Goal: Task Accomplishment & Management: Complete application form

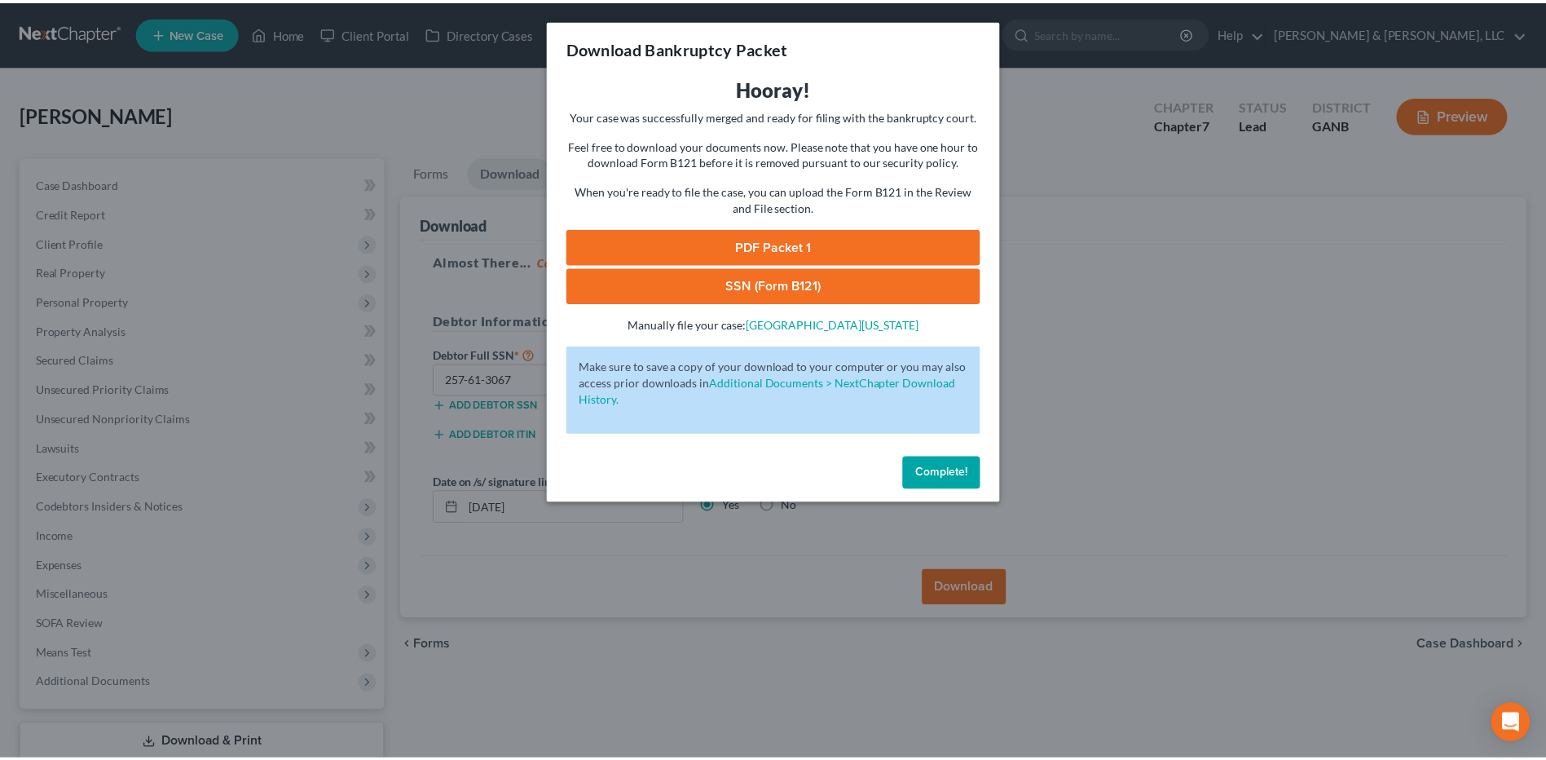
scroll to position [107, 0]
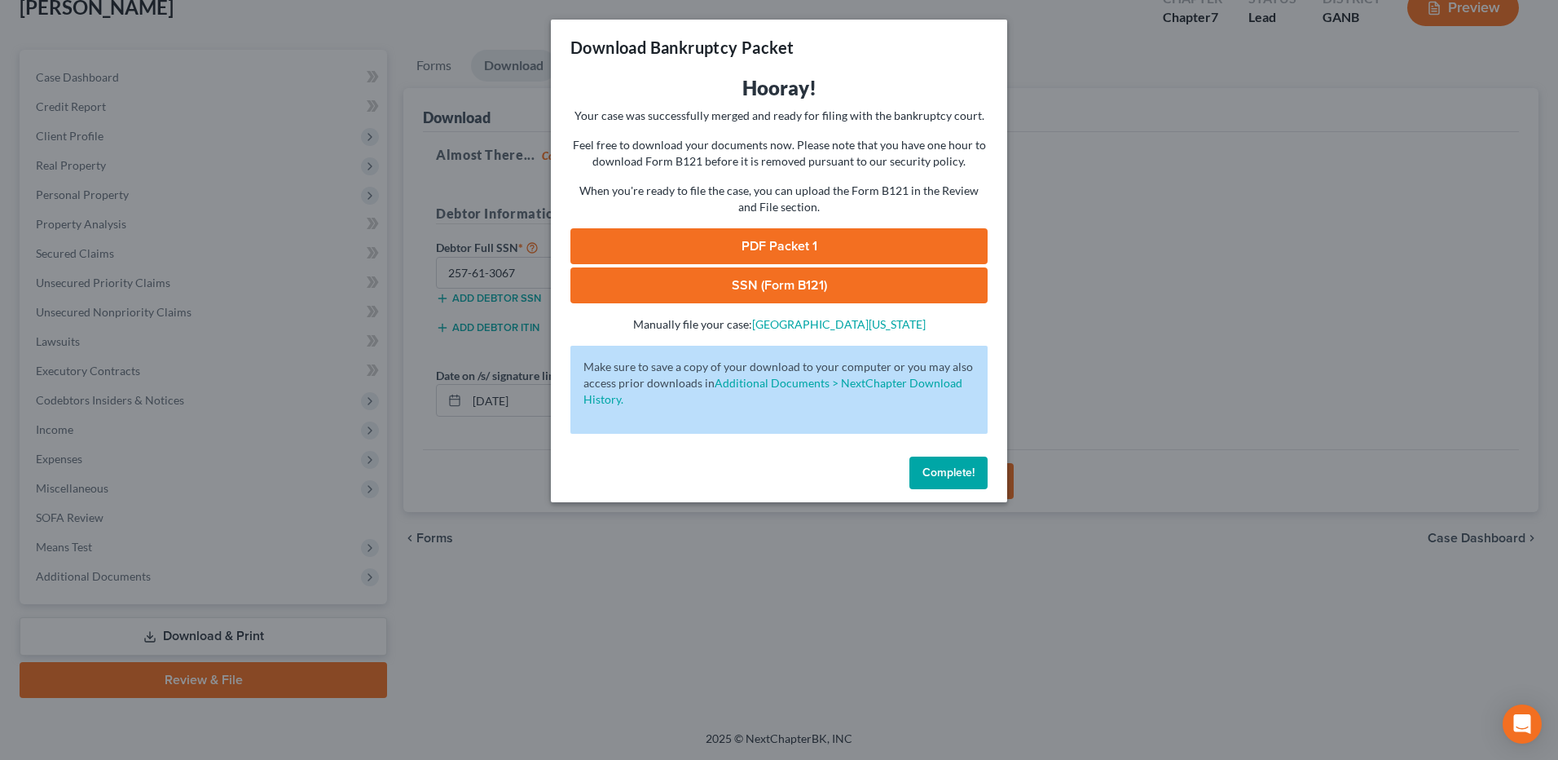
click at [946, 482] on button "Complete!" at bounding box center [949, 472] width 78 height 33
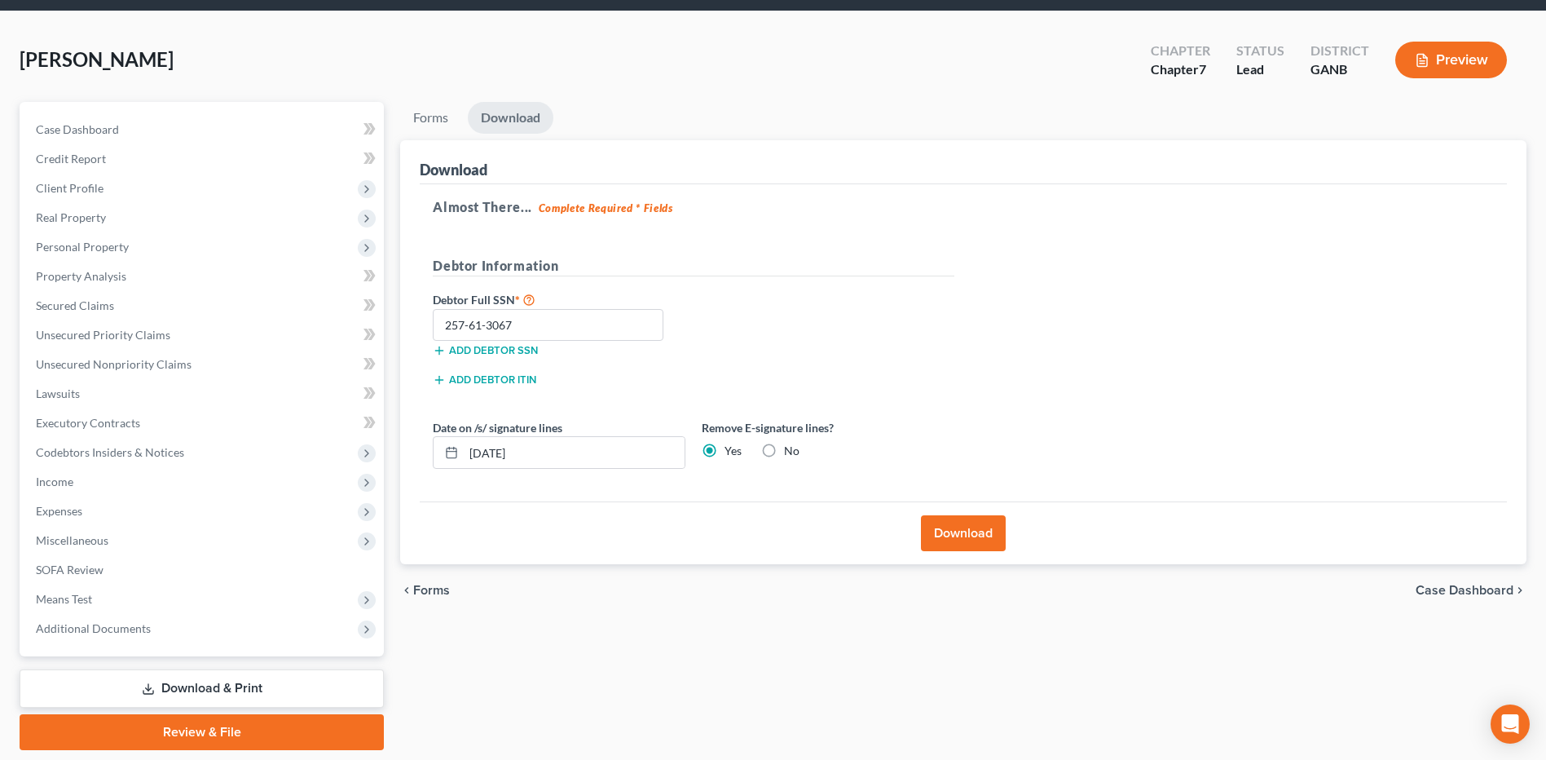
scroll to position [0, 0]
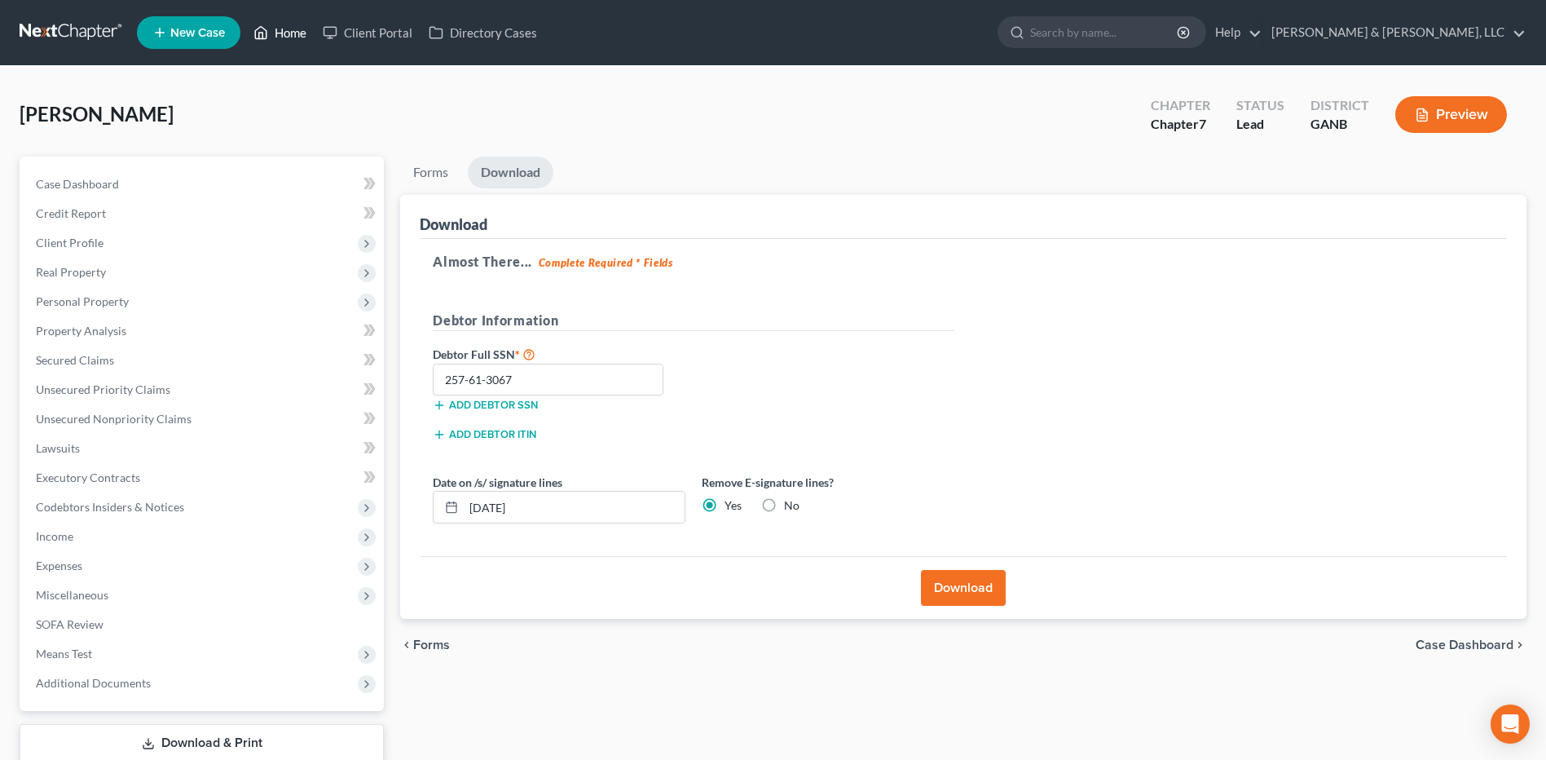
click at [279, 43] on link "Home" at bounding box center [279, 32] width 69 height 29
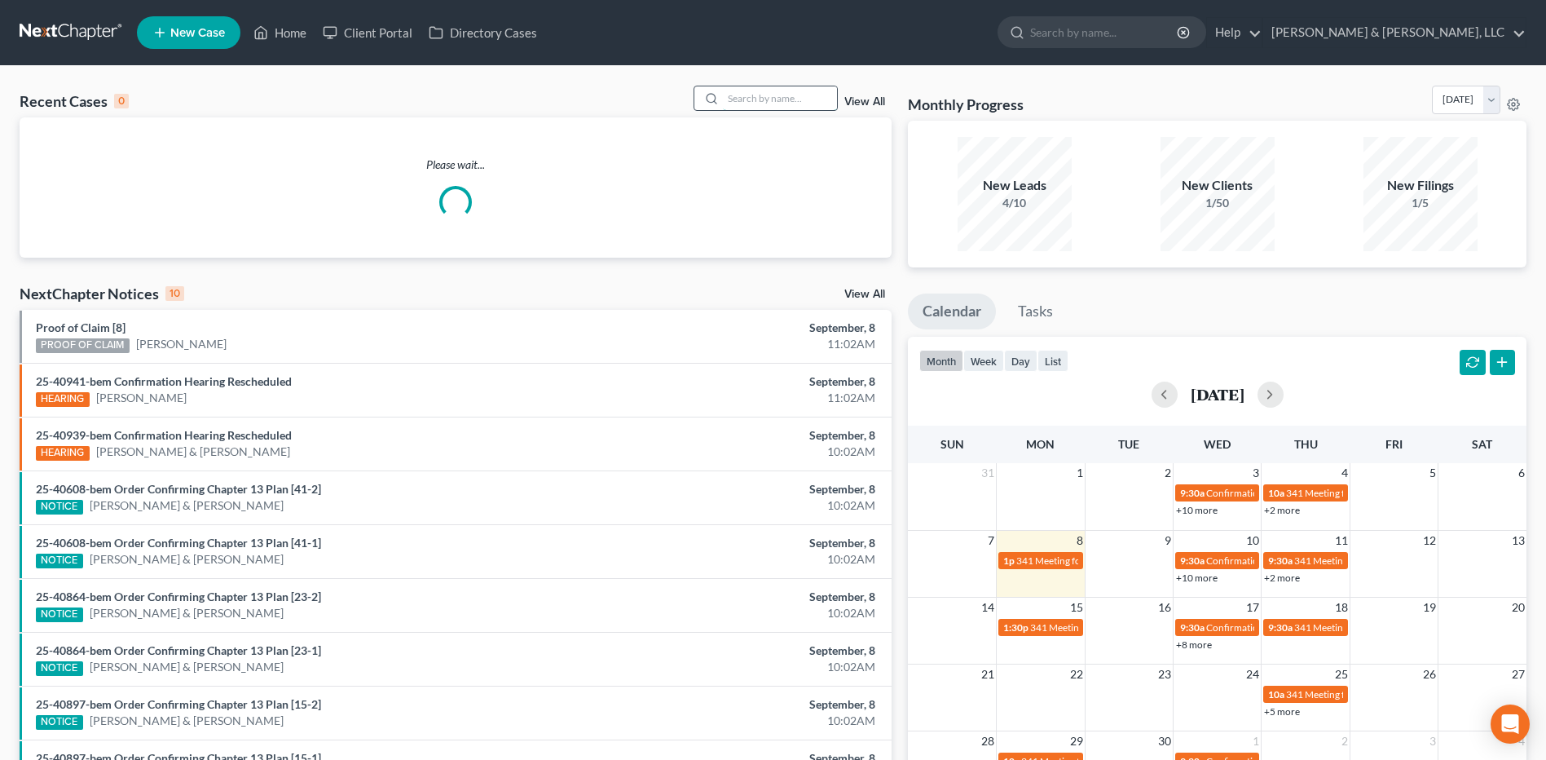
click at [754, 97] on input "search" at bounding box center [780, 98] width 114 height 24
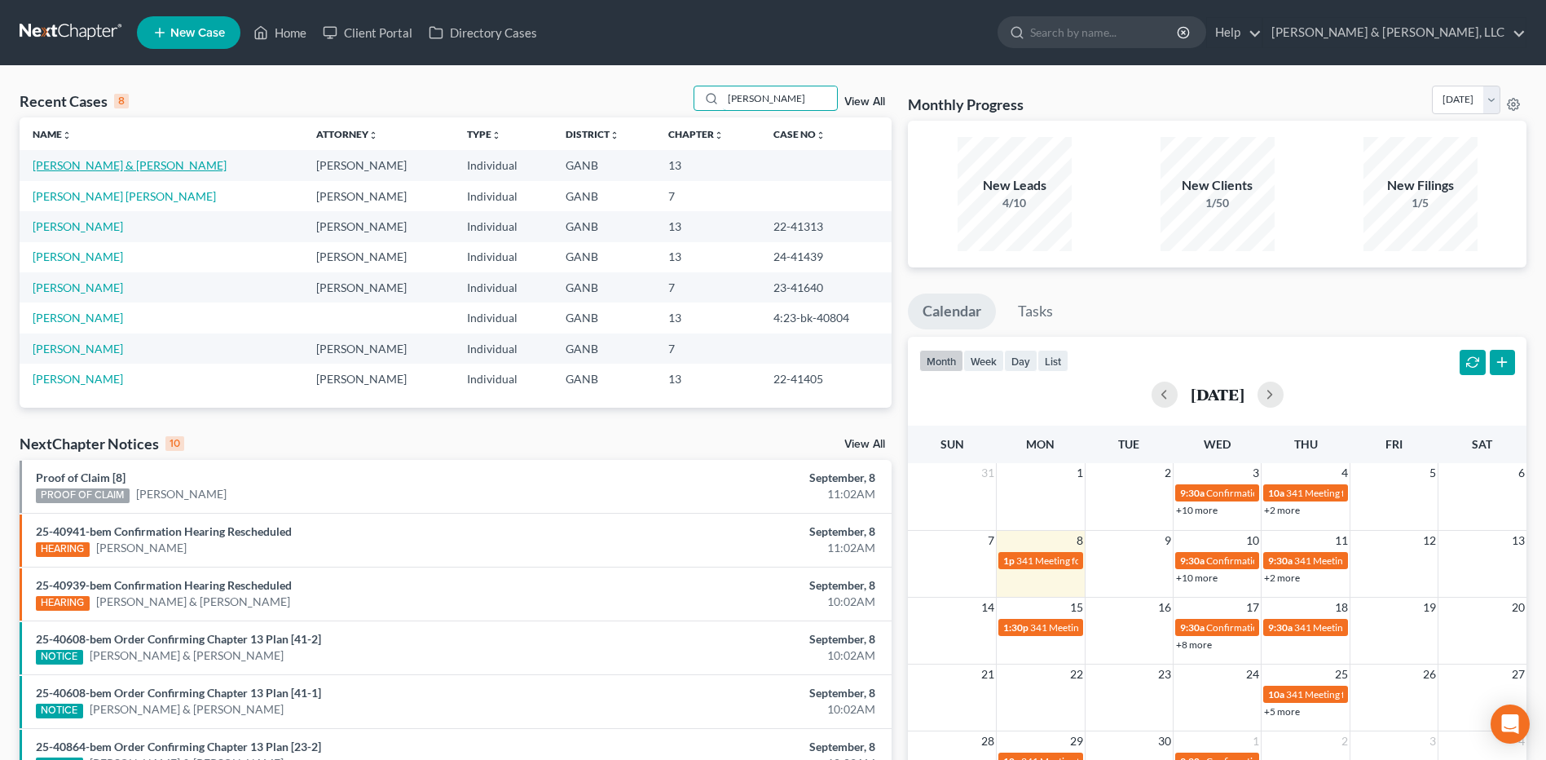
type input "[PERSON_NAME]"
click at [109, 161] on link "[PERSON_NAME] & [PERSON_NAME]" at bounding box center [130, 165] width 194 height 14
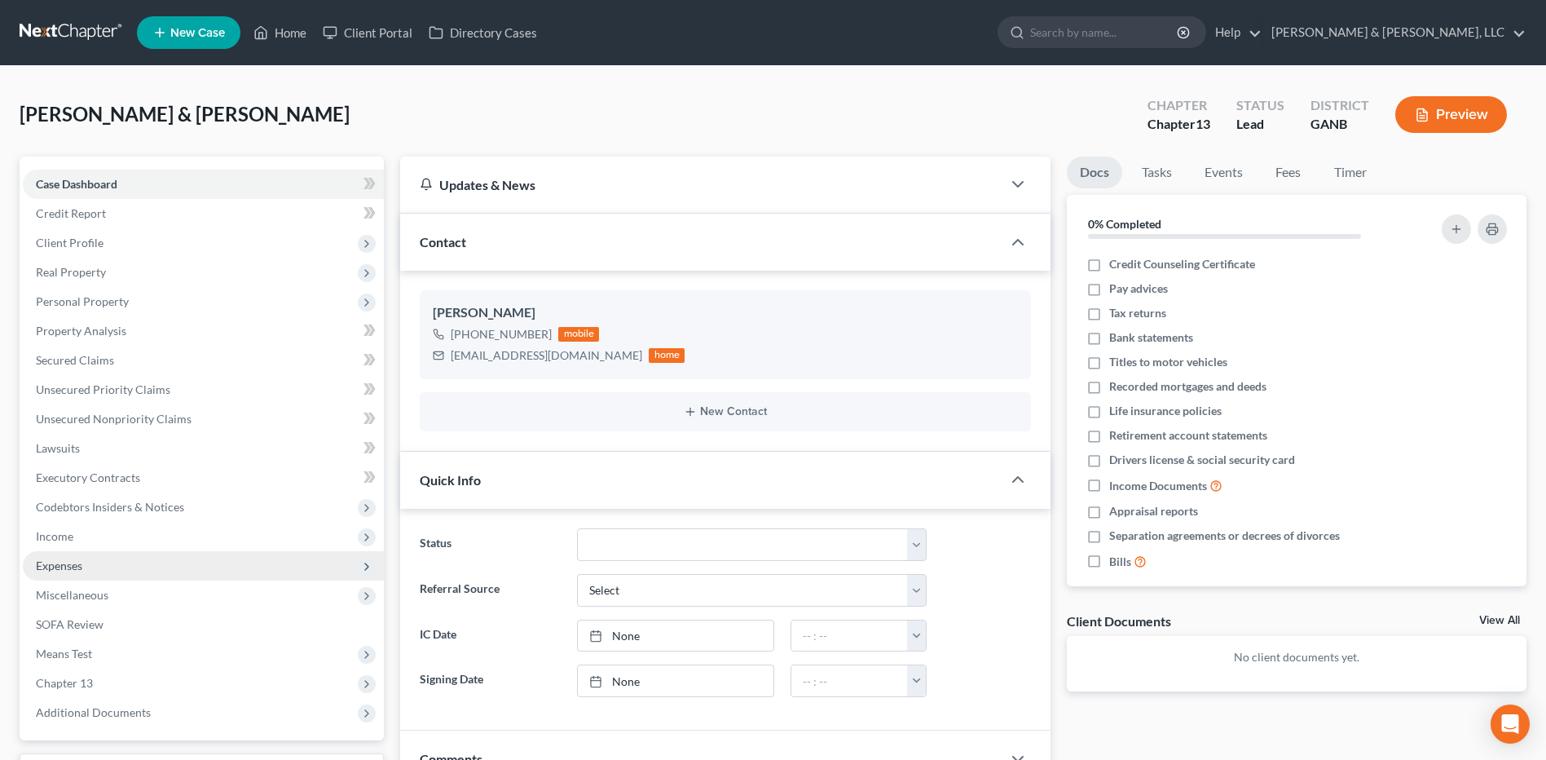
click at [126, 559] on span "Expenses" at bounding box center [203, 565] width 361 height 29
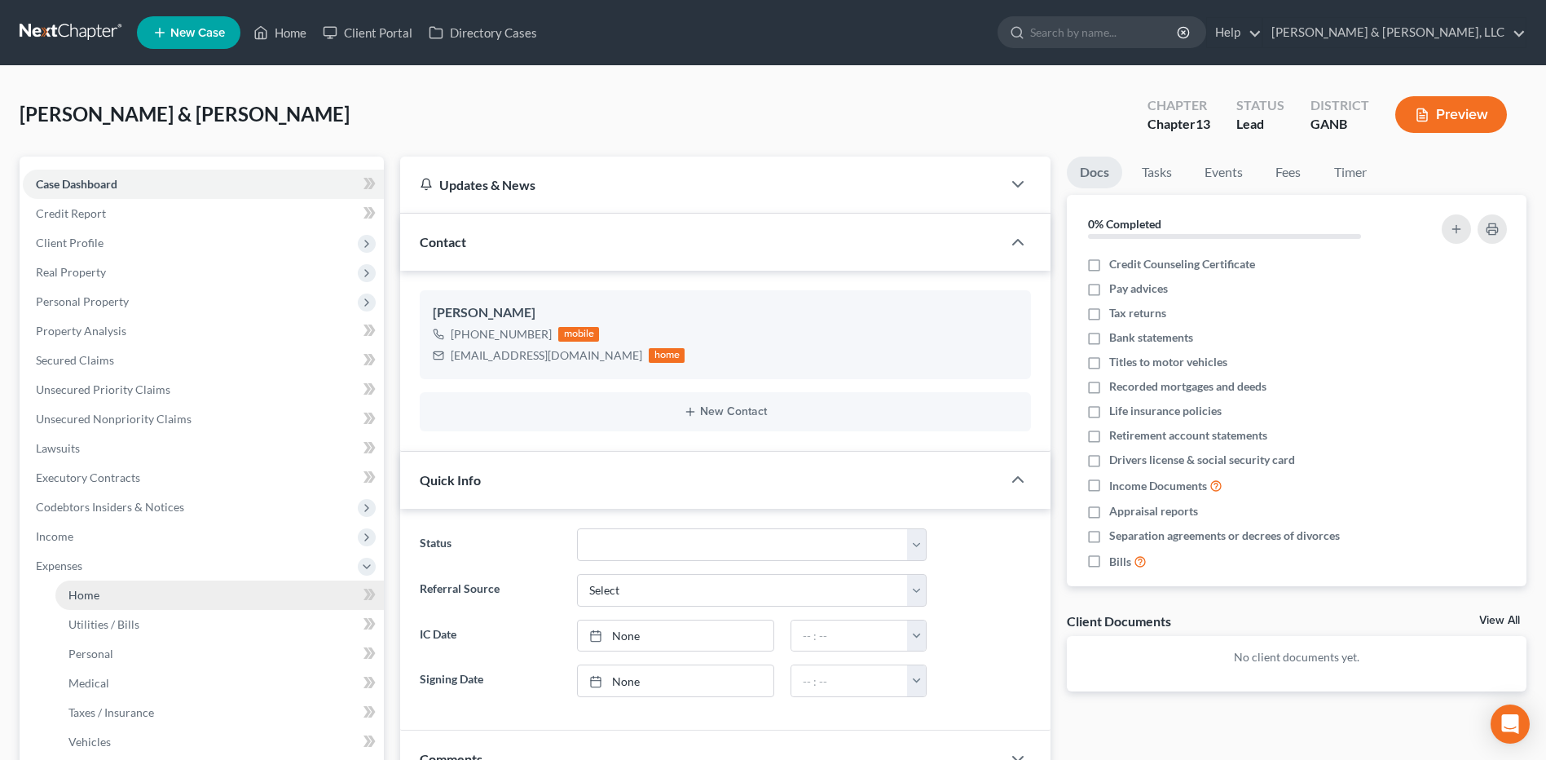
click at [107, 593] on link "Home" at bounding box center [219, 594] width 328 height 29
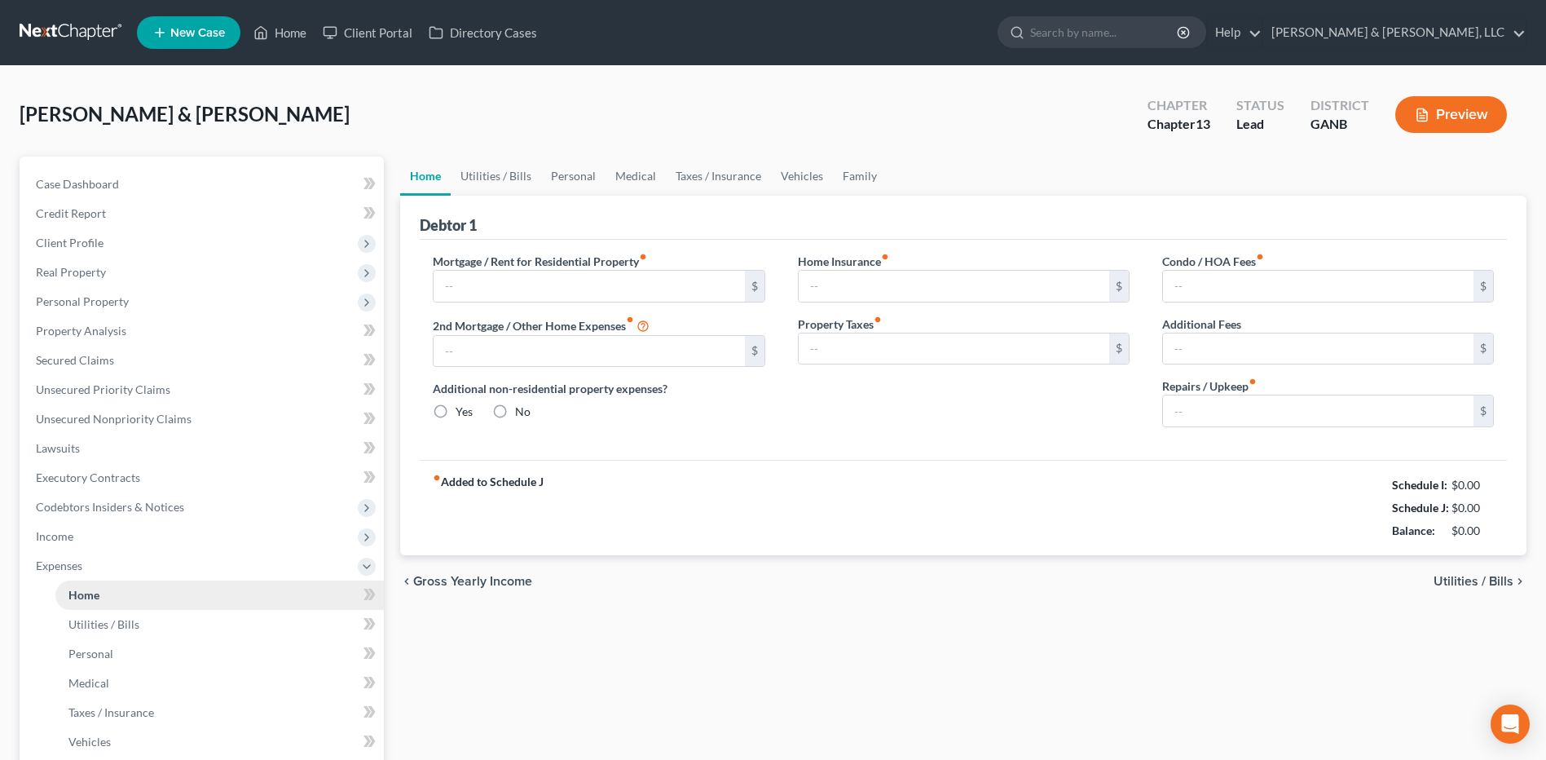
type input "0.00"
radio input "true"
type input "0.00"
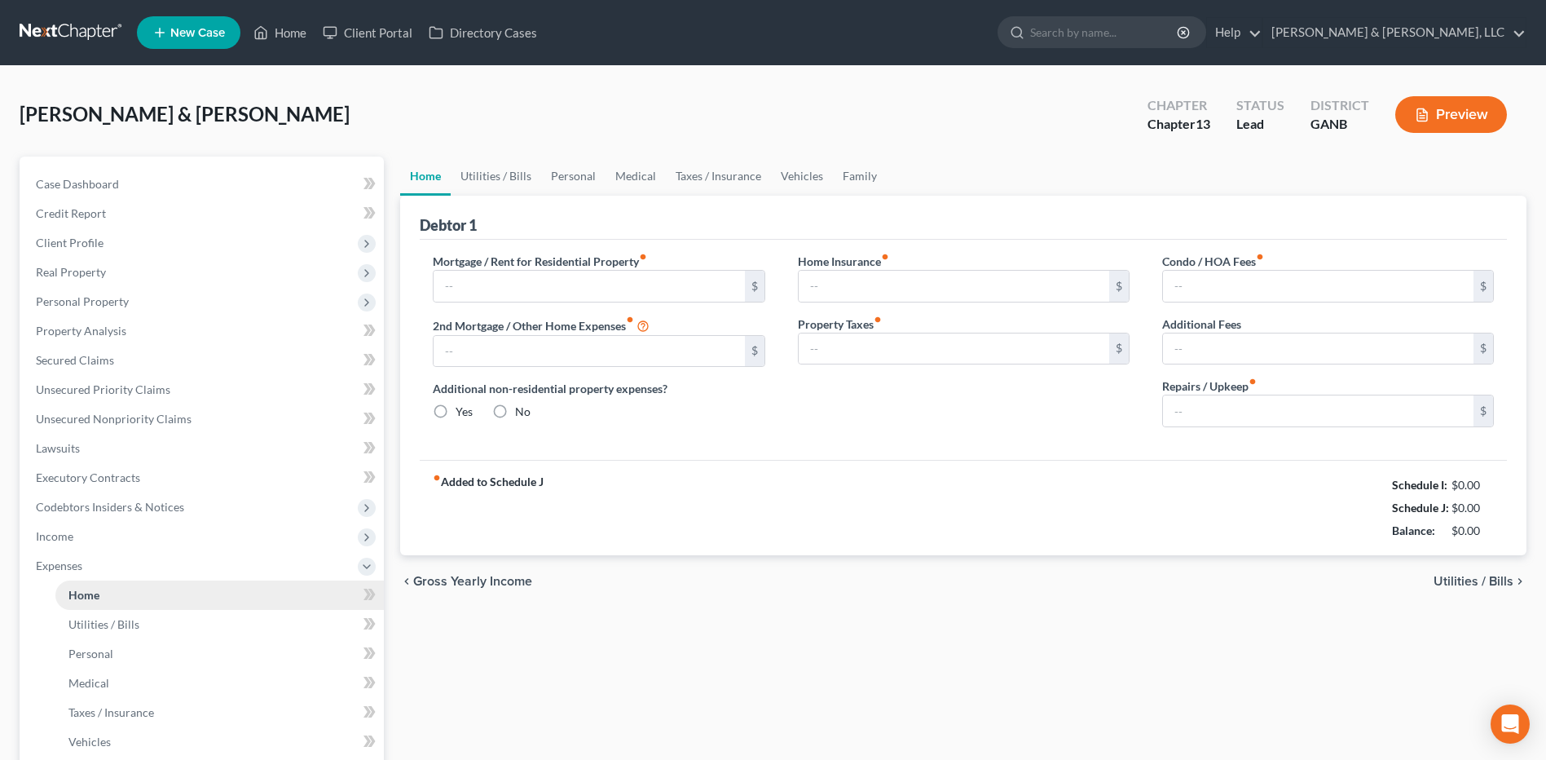
type input "0.00"
type input "100.00"
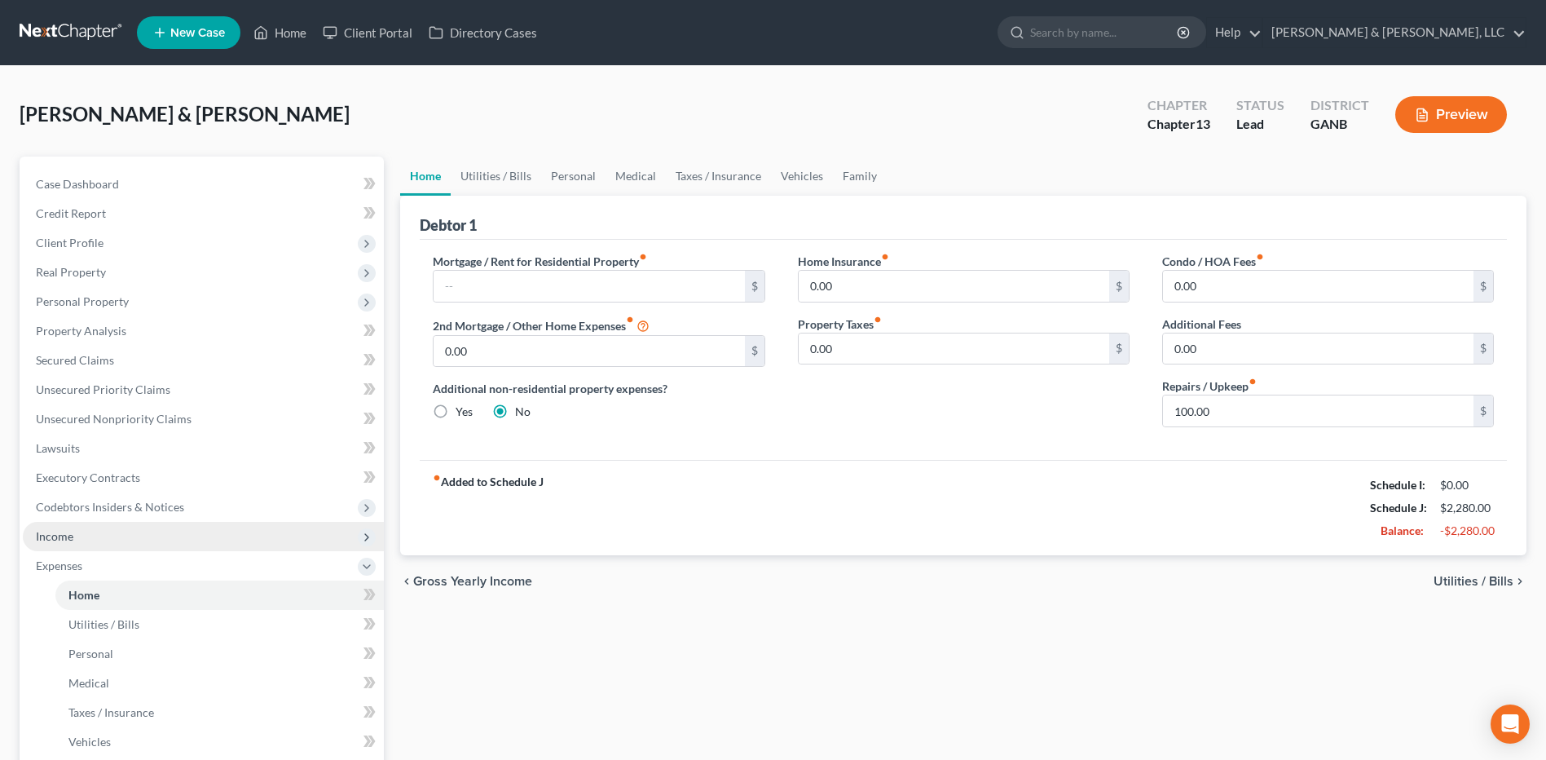
click at [90, 542] on span "Income" at bounding box center [203, 536] width 361 height 29
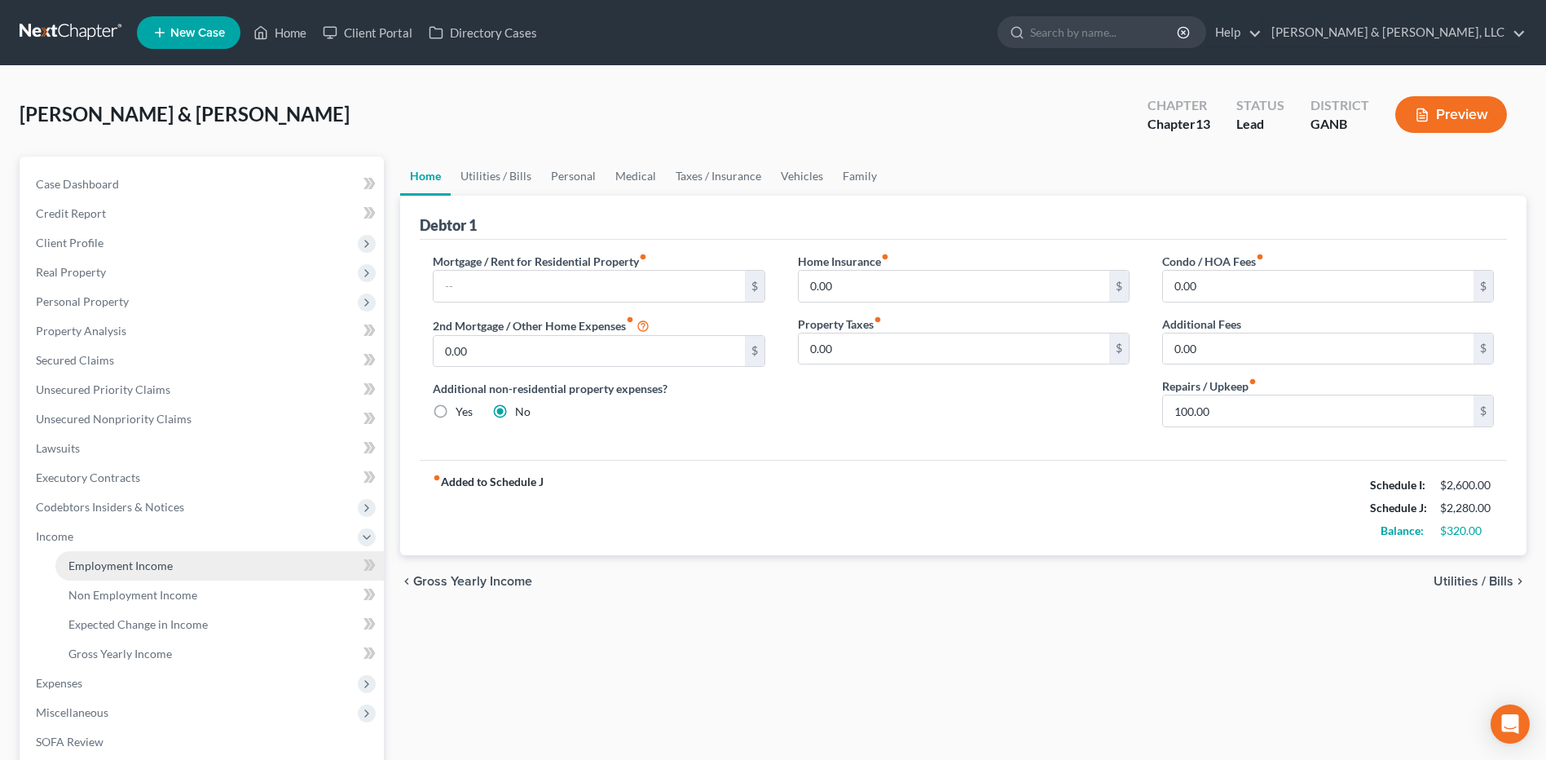
click at [90, 562] on span "Employment Income" at bounding box center [120, 565] width 104 height 14
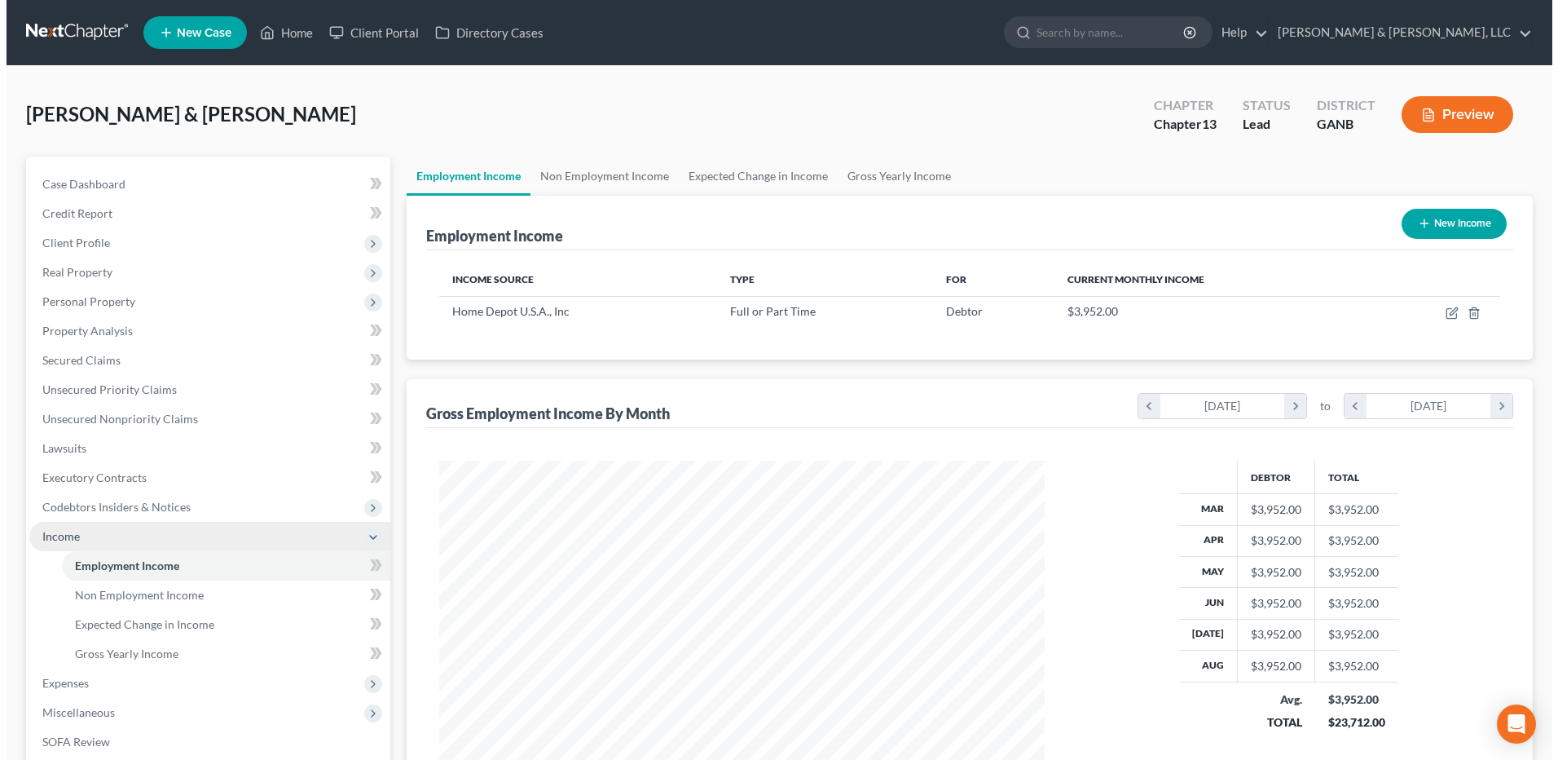
scroll to position [302, 637]
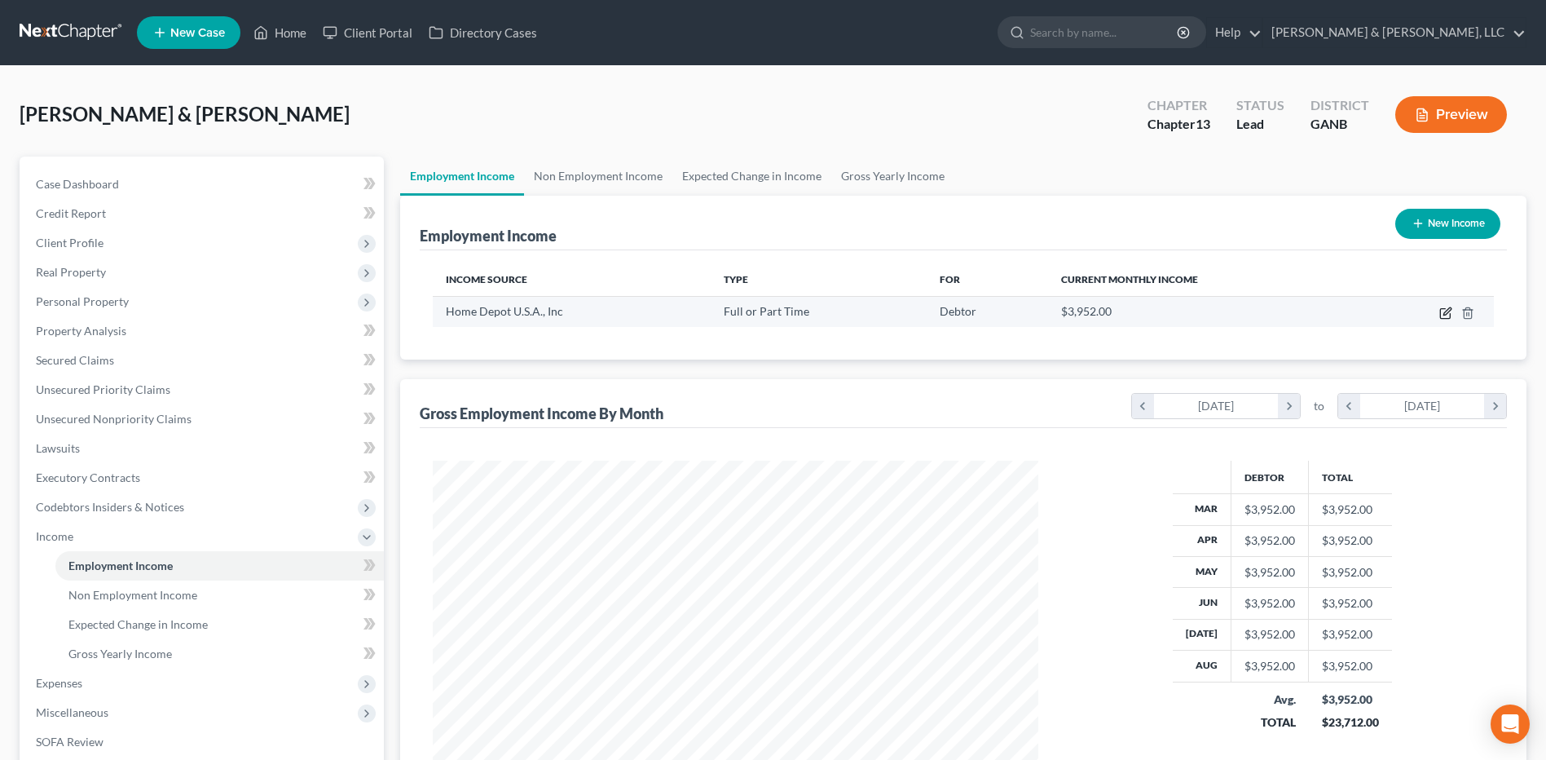
click at [1444, 308] on icon "button" at bounding box center [1445, 312] width 13 height 13
select select "0"
select select "10"
select select "2"
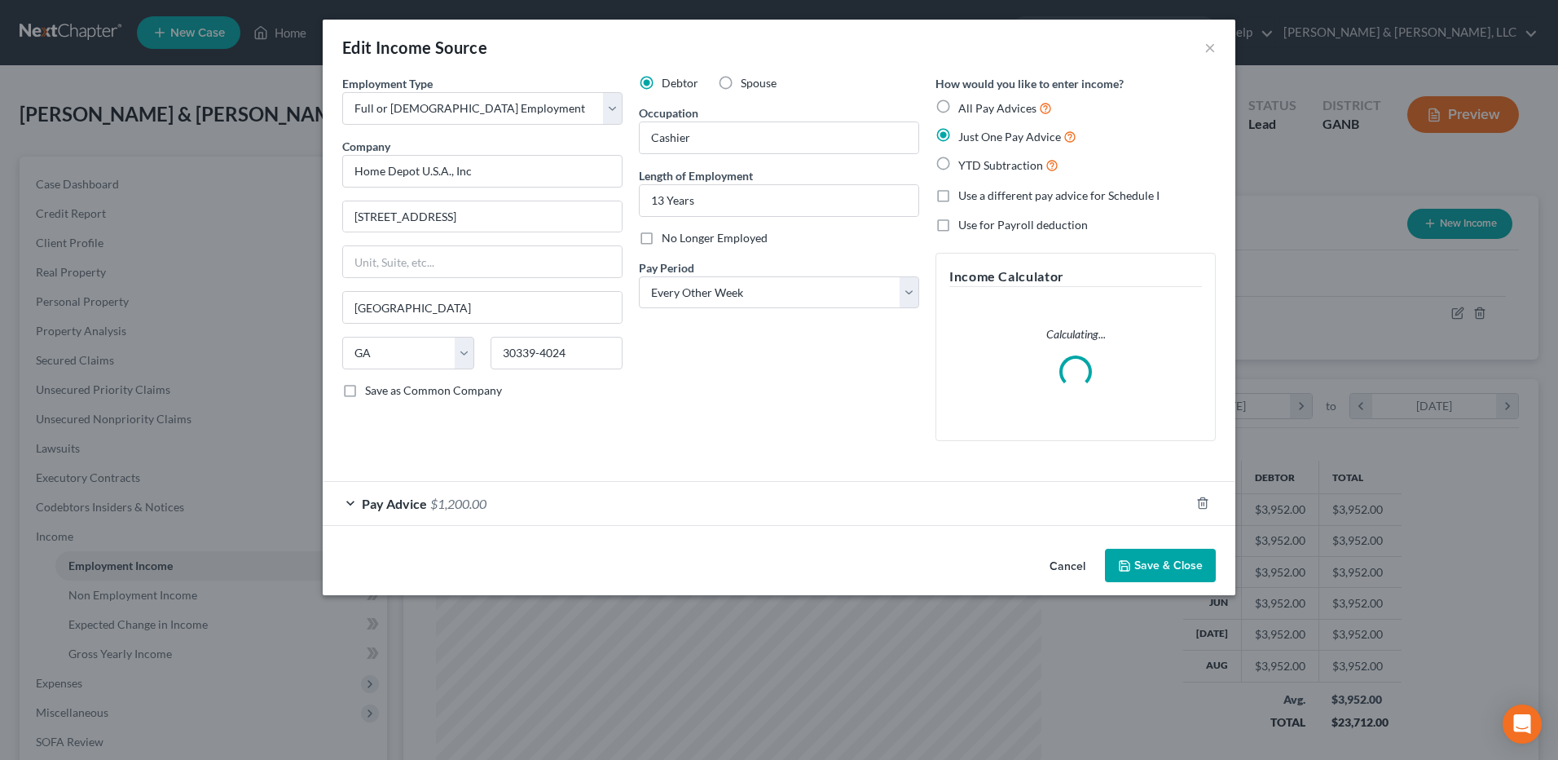
scroll to position [305, 644]
click at [454, 496] on span "$1,200.00" at bounding box center [458, 503] width 56 height 15
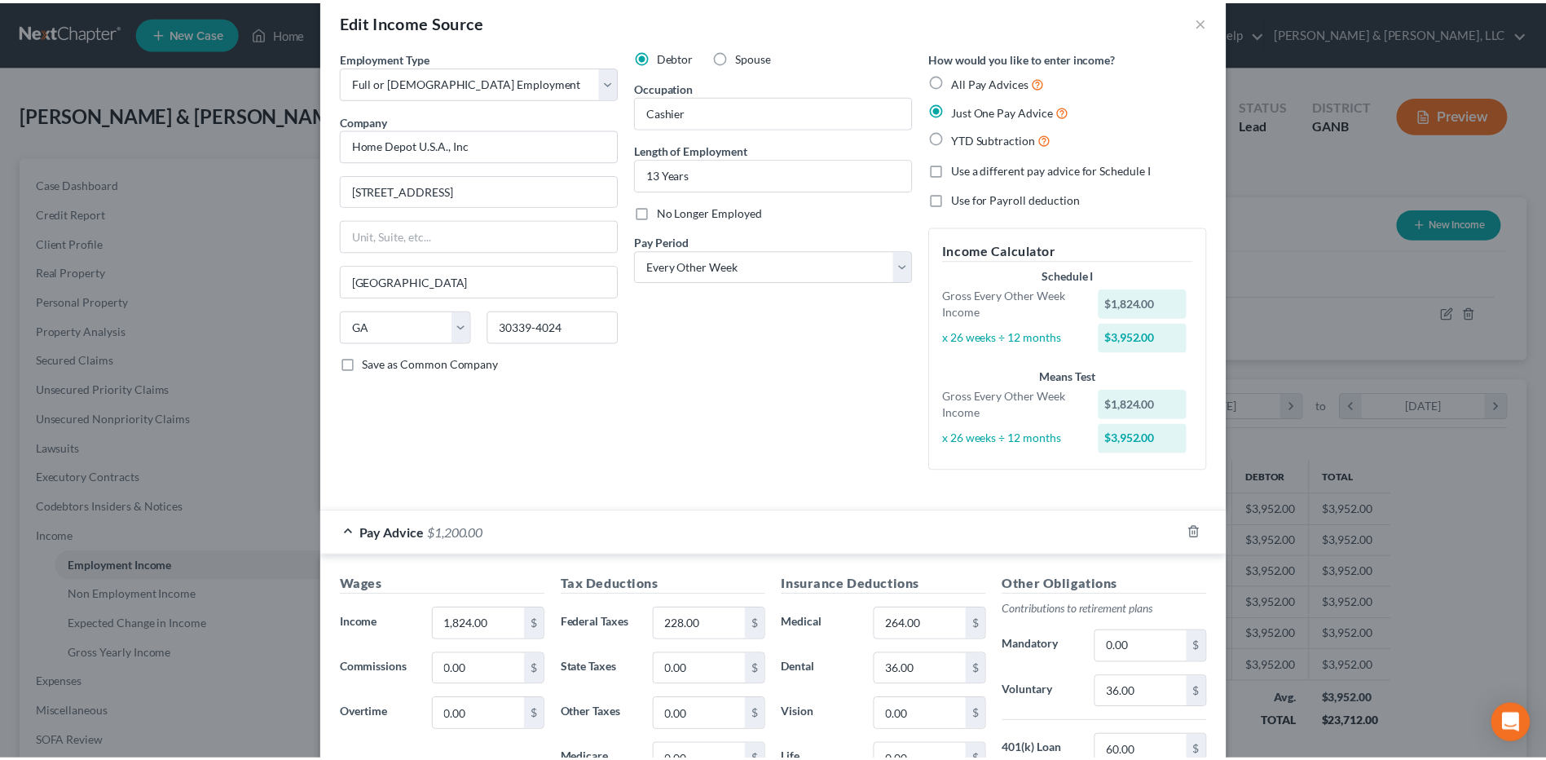
scroll to position [0, 0]
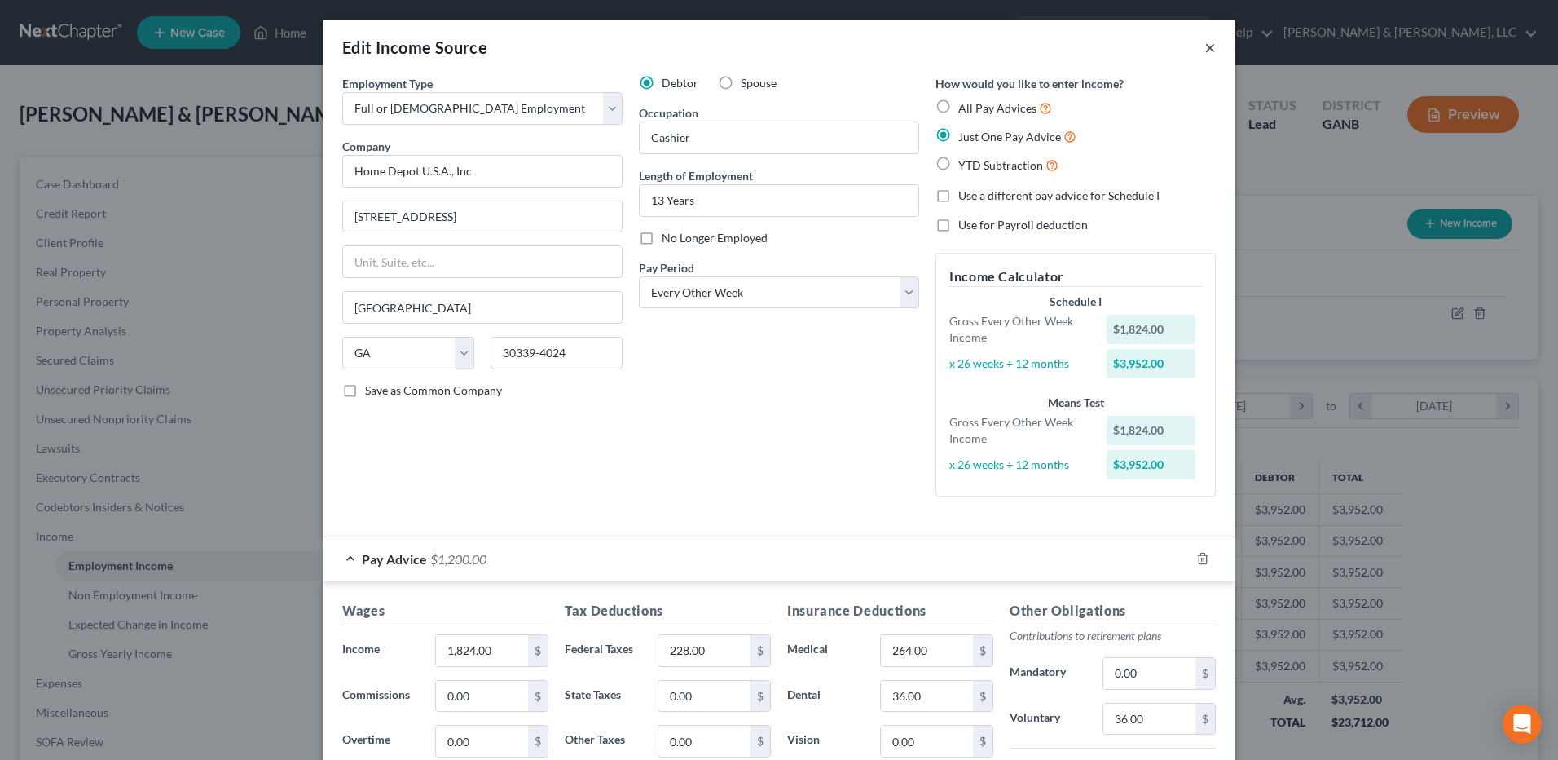
click at [1205, 39] on button "×" at bounding box center [1210, 47] width 11 height 20
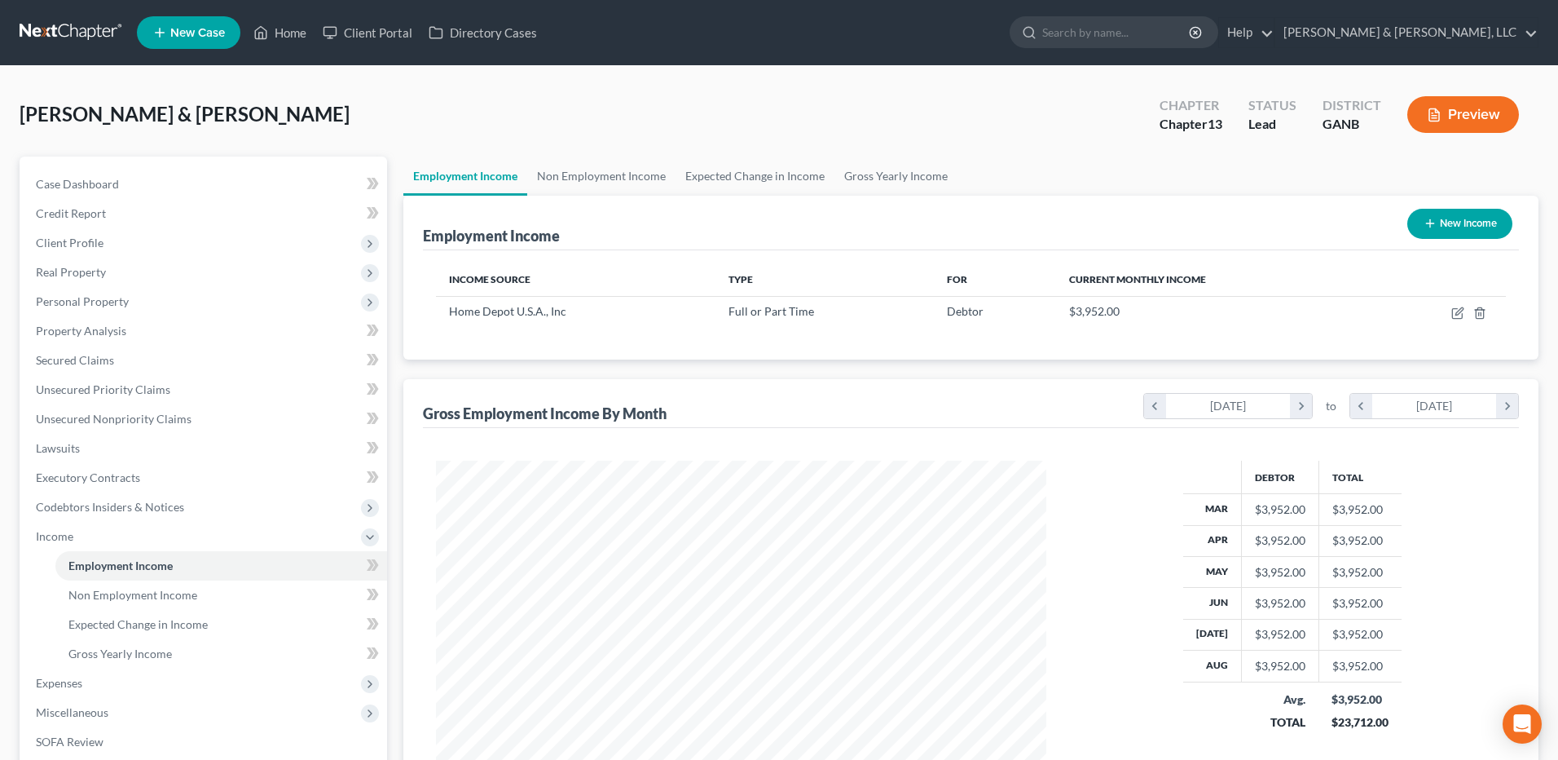
scroll to position [814789, 814453]
click at [1461, 112] on button "Preview" at bounding box center [1451, 114] width 112 height 37
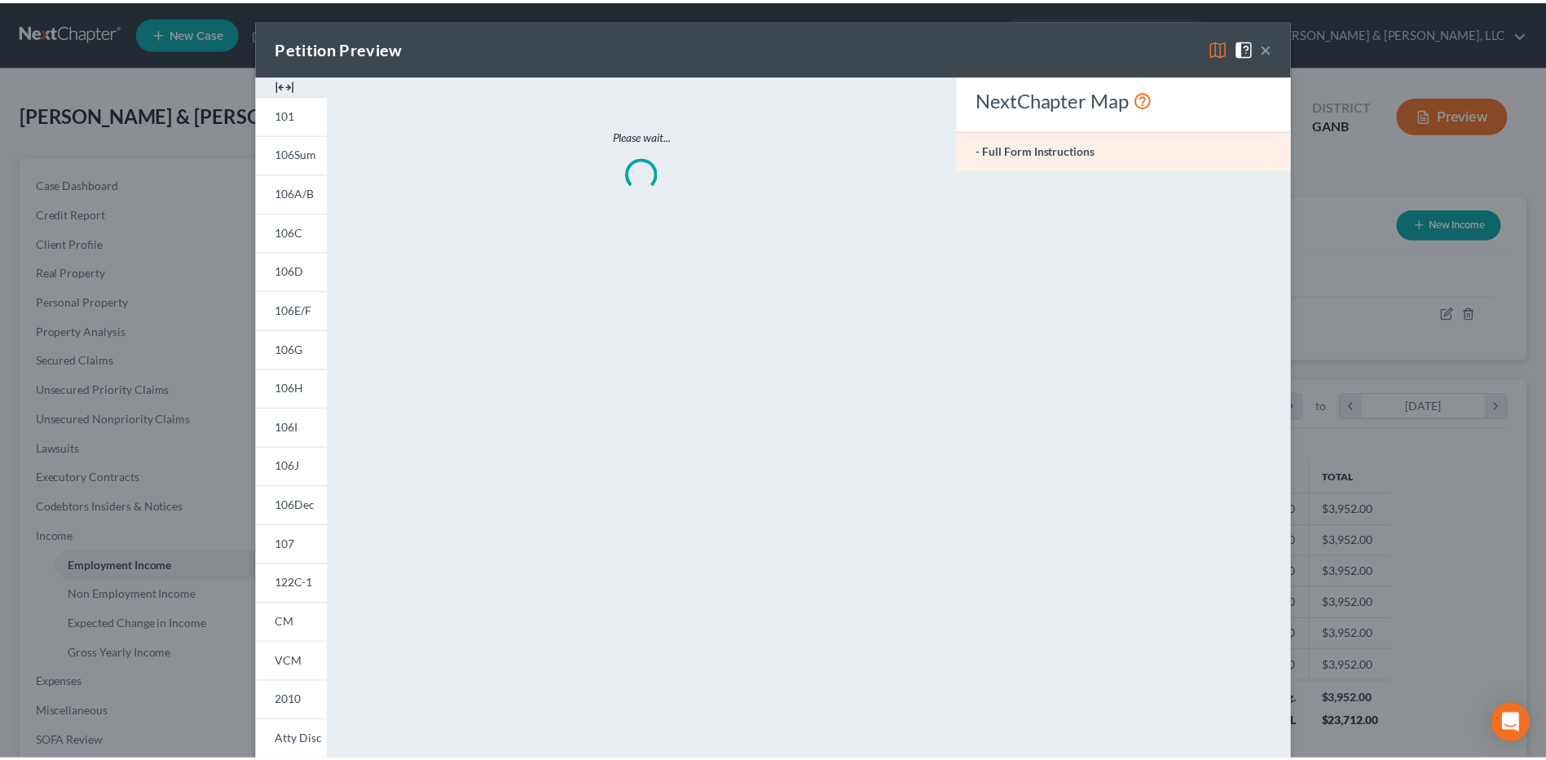
scroll to position [305, 644]
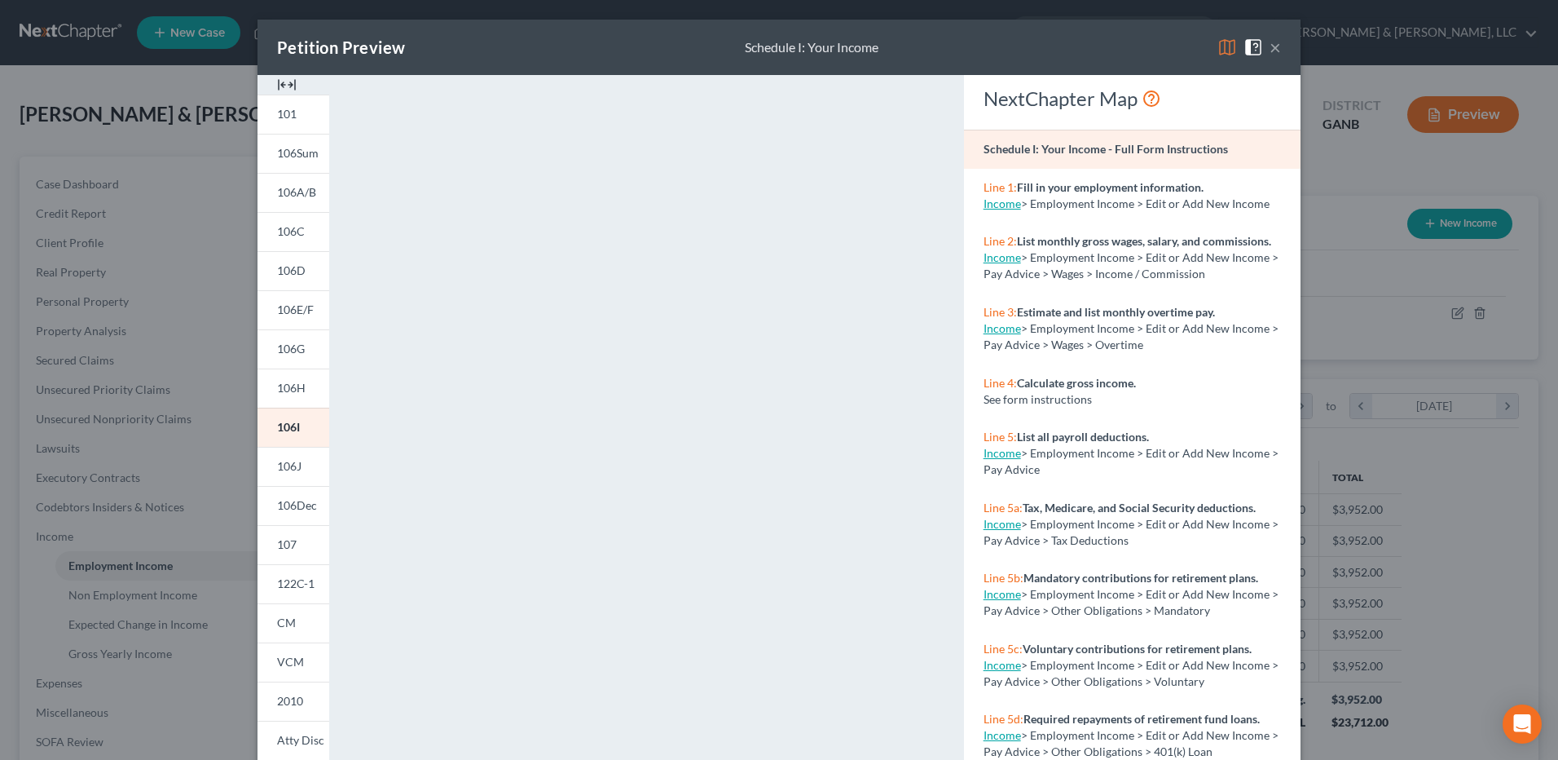
click at [1270, 40] on button "×" at bounding box center [1275, 47] width 11 height 20
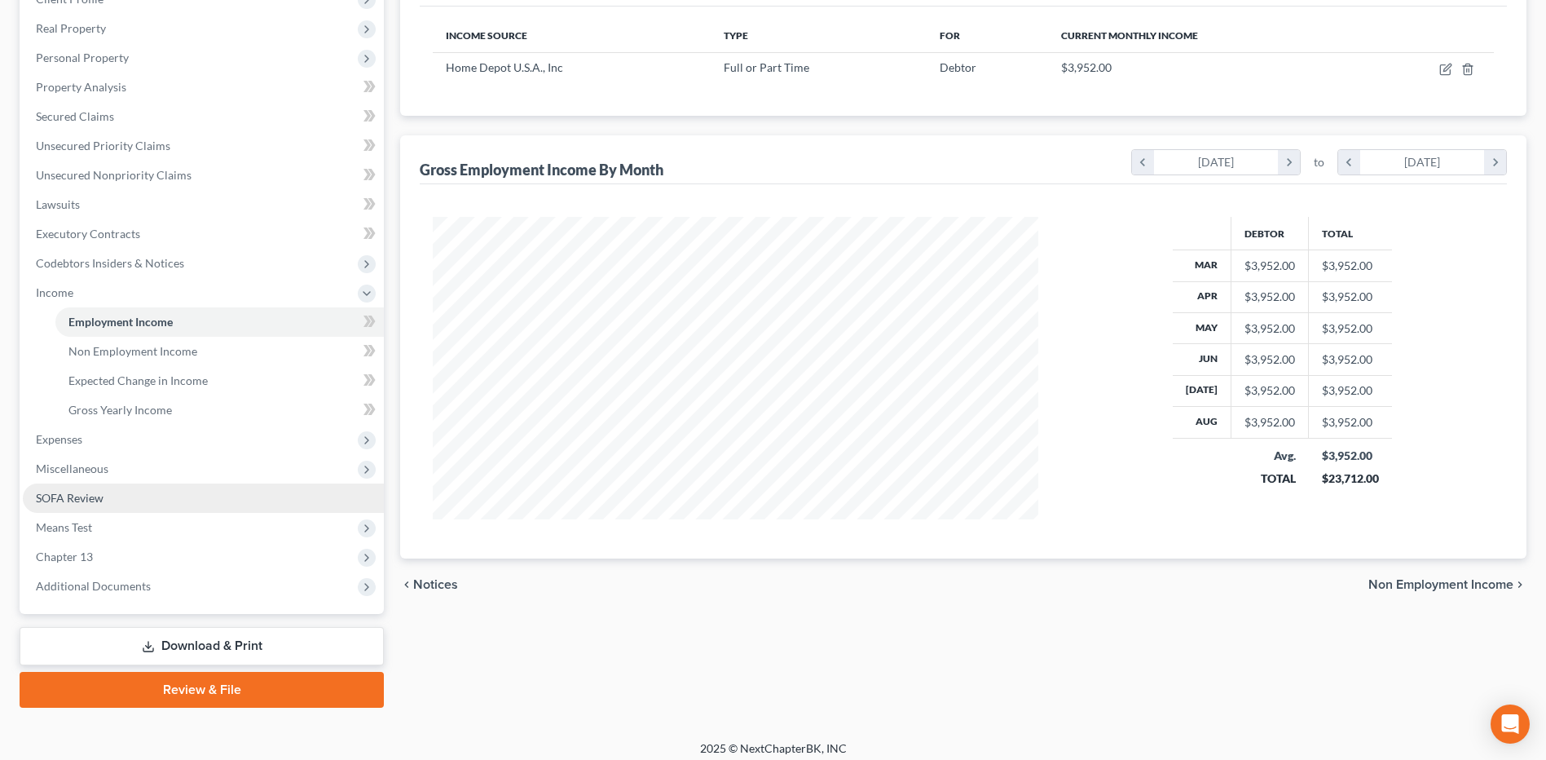
scroll to position [253, 0]
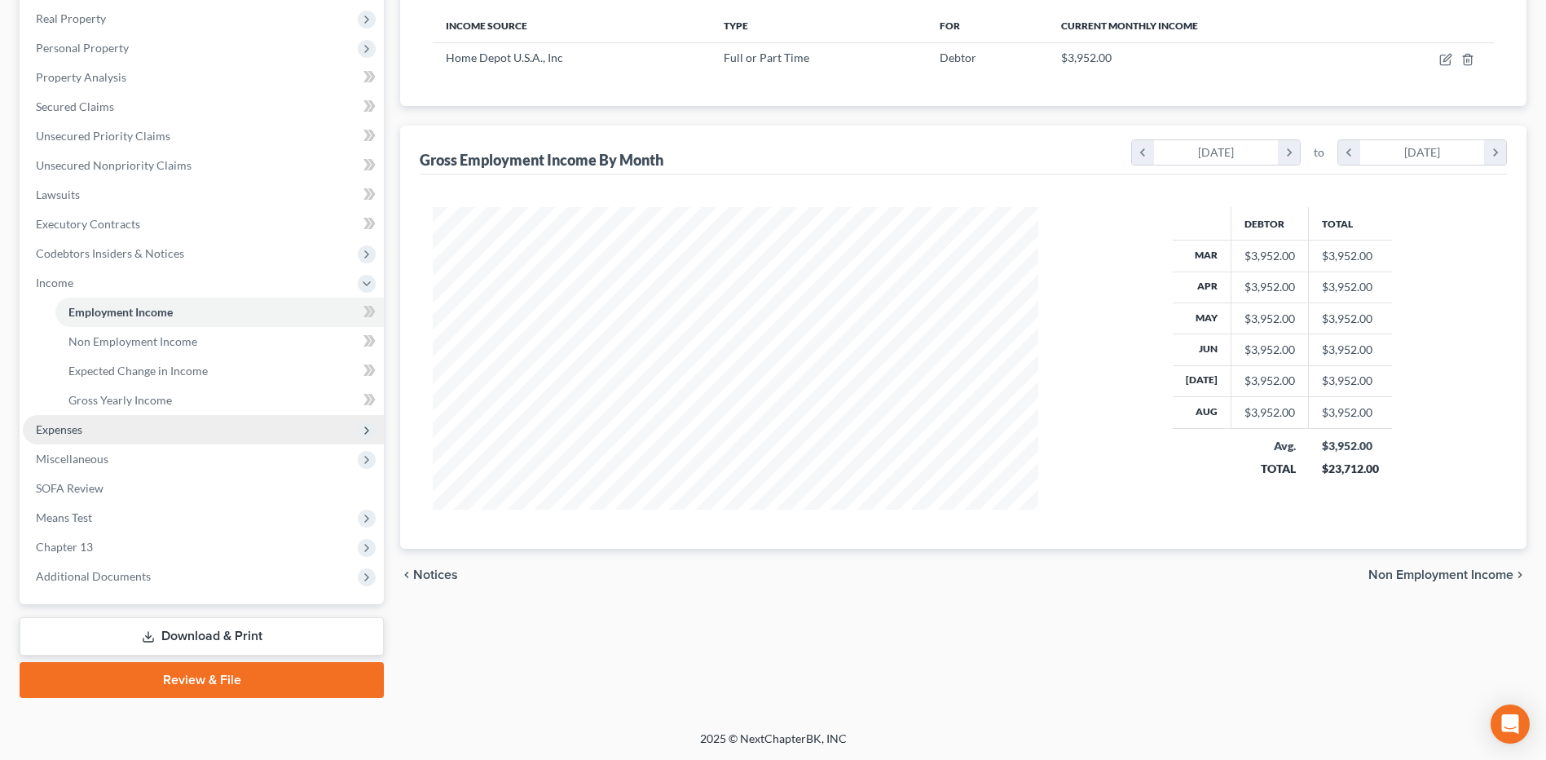
click at [115, 434] on span "Expenses" at bounding box center [203, 429] width 361 height 29
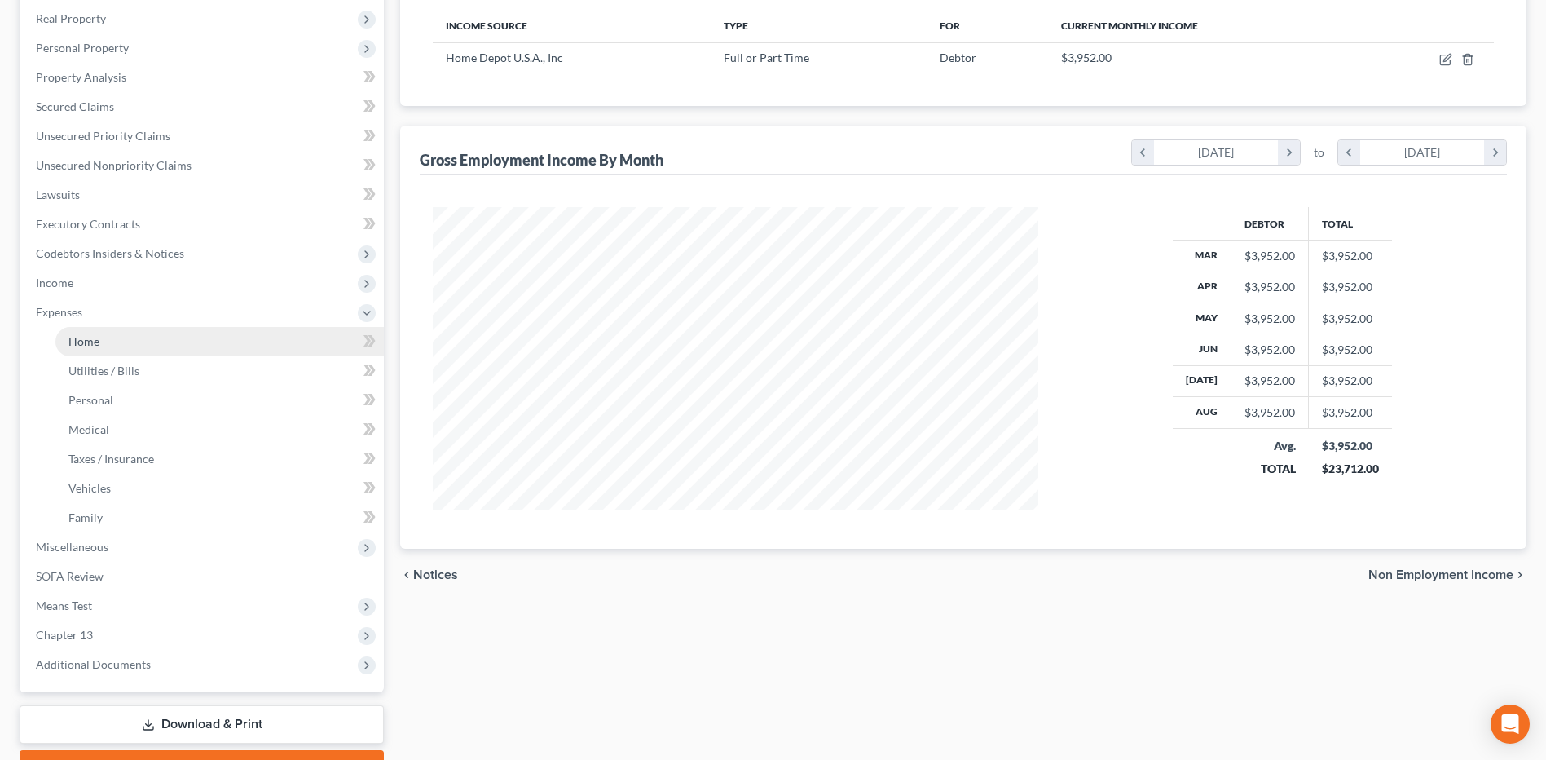
click at [122, 349] on link "Home" at bounding box center [219, 341] width 328 height 29
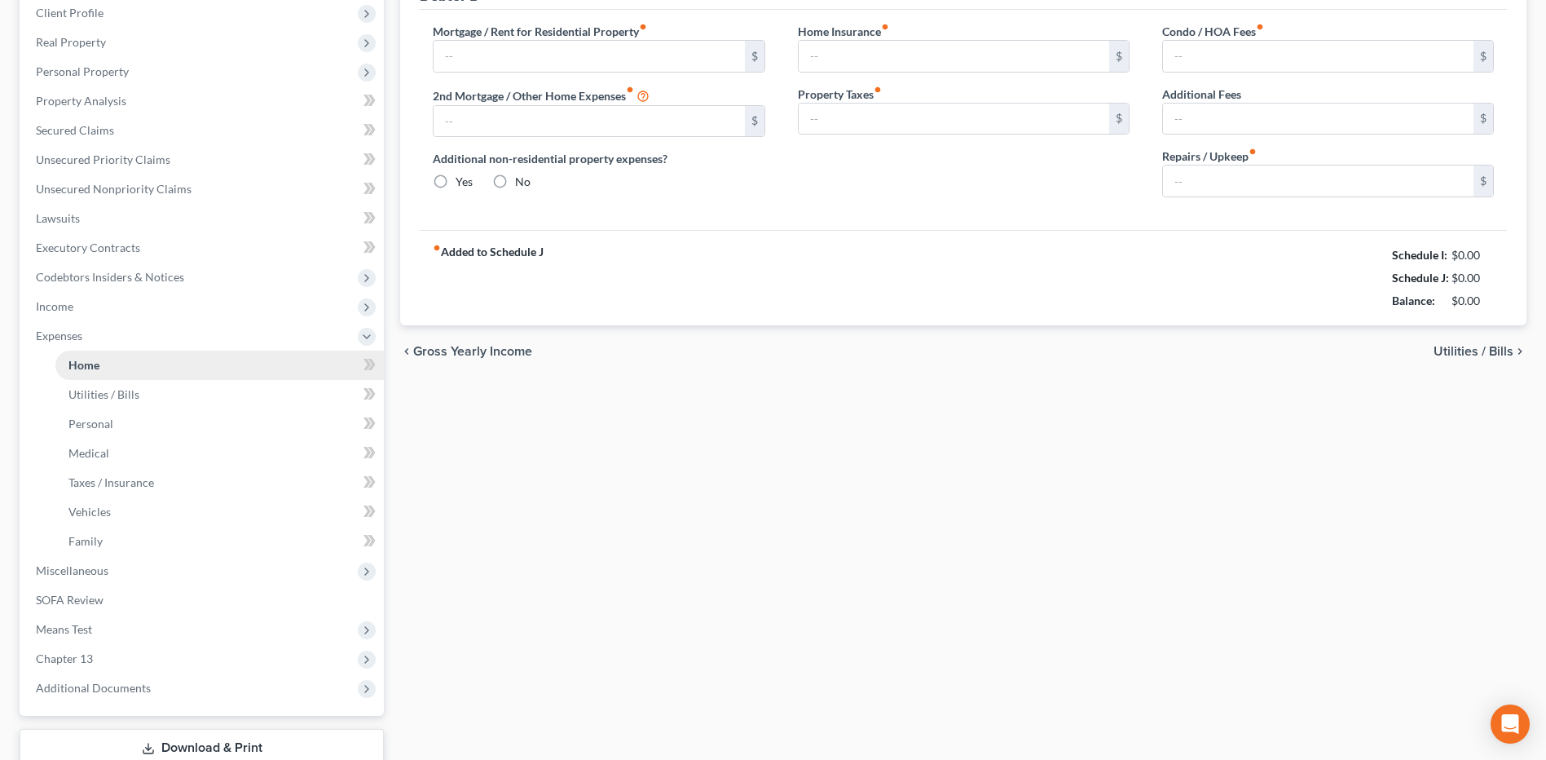
type input "0.00"
radio input "true"
type input "0.00"
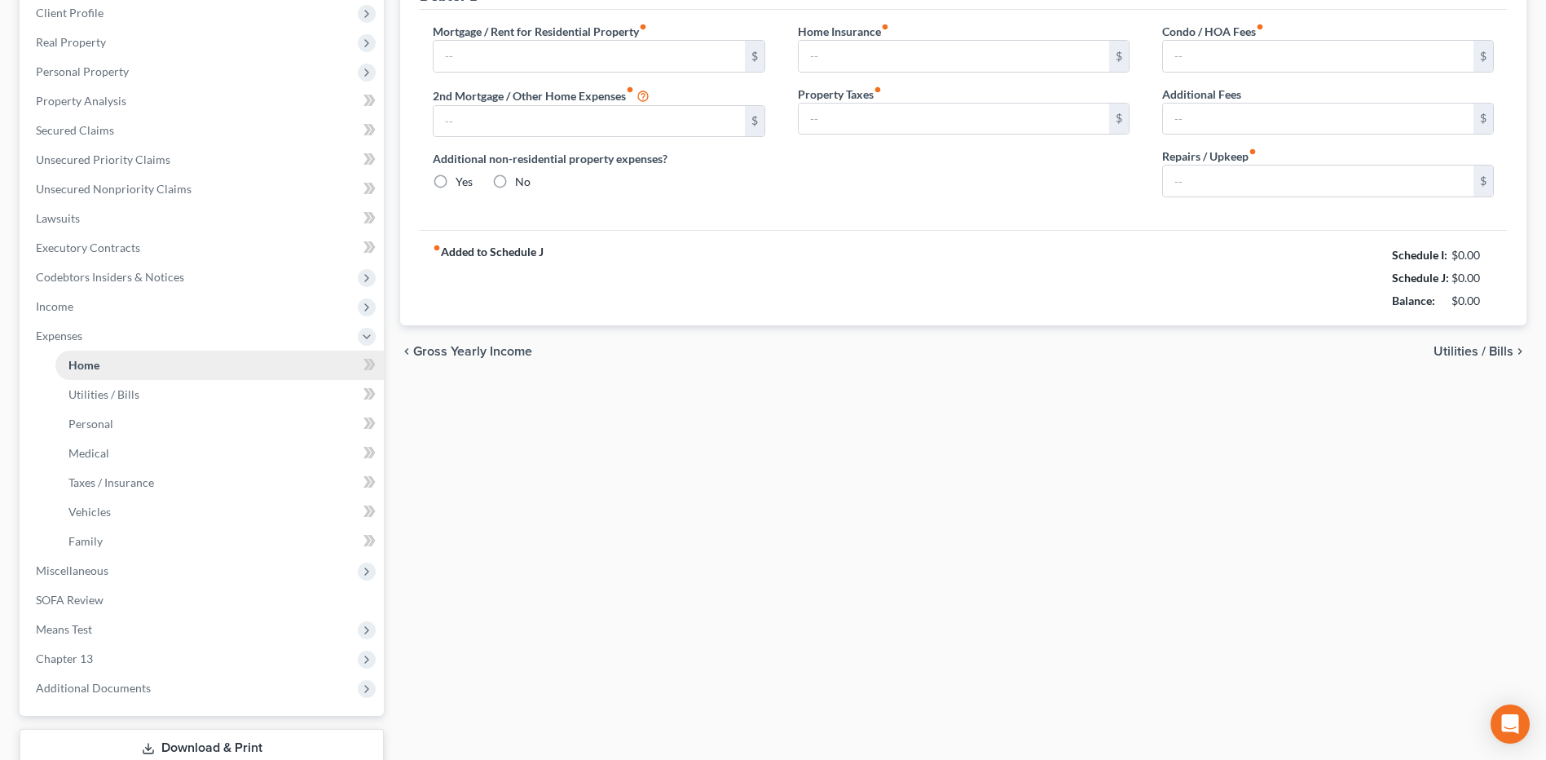
type input "0.00"
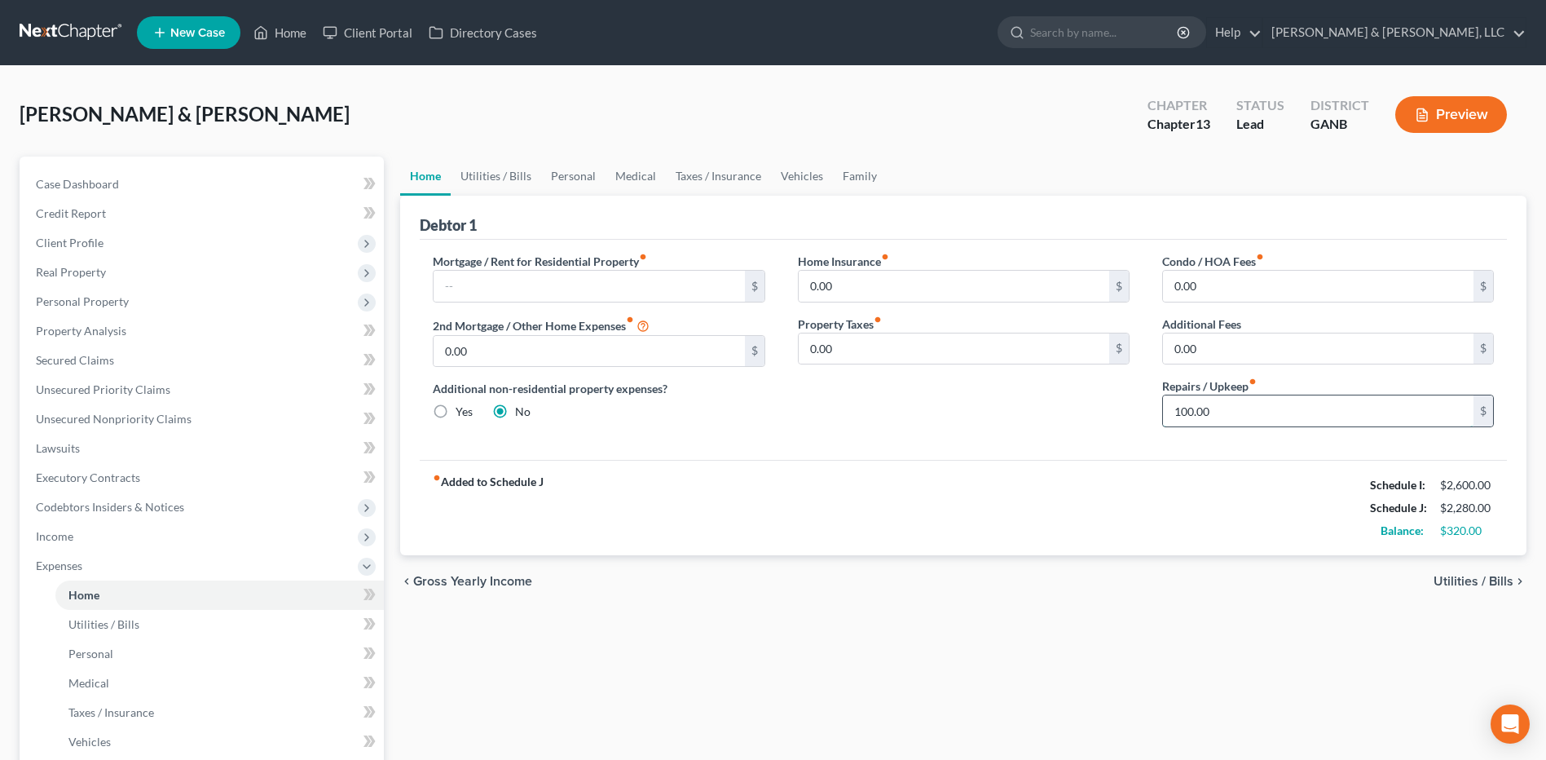
click at [1218, 417] on input "100.00" at bounding box center [1318, 410] width 311 height 31
type input "150"
click at [1144, 621] on div "Home Utilities / Bills Personal Medical Taxes / Insurance Vehicles Family Debto…" at bounding box center [963, 597] width 1143 height 883
click at [504, 186] on link "Utilities / Bills" at bounding box center [496, 175] width 90 height 39
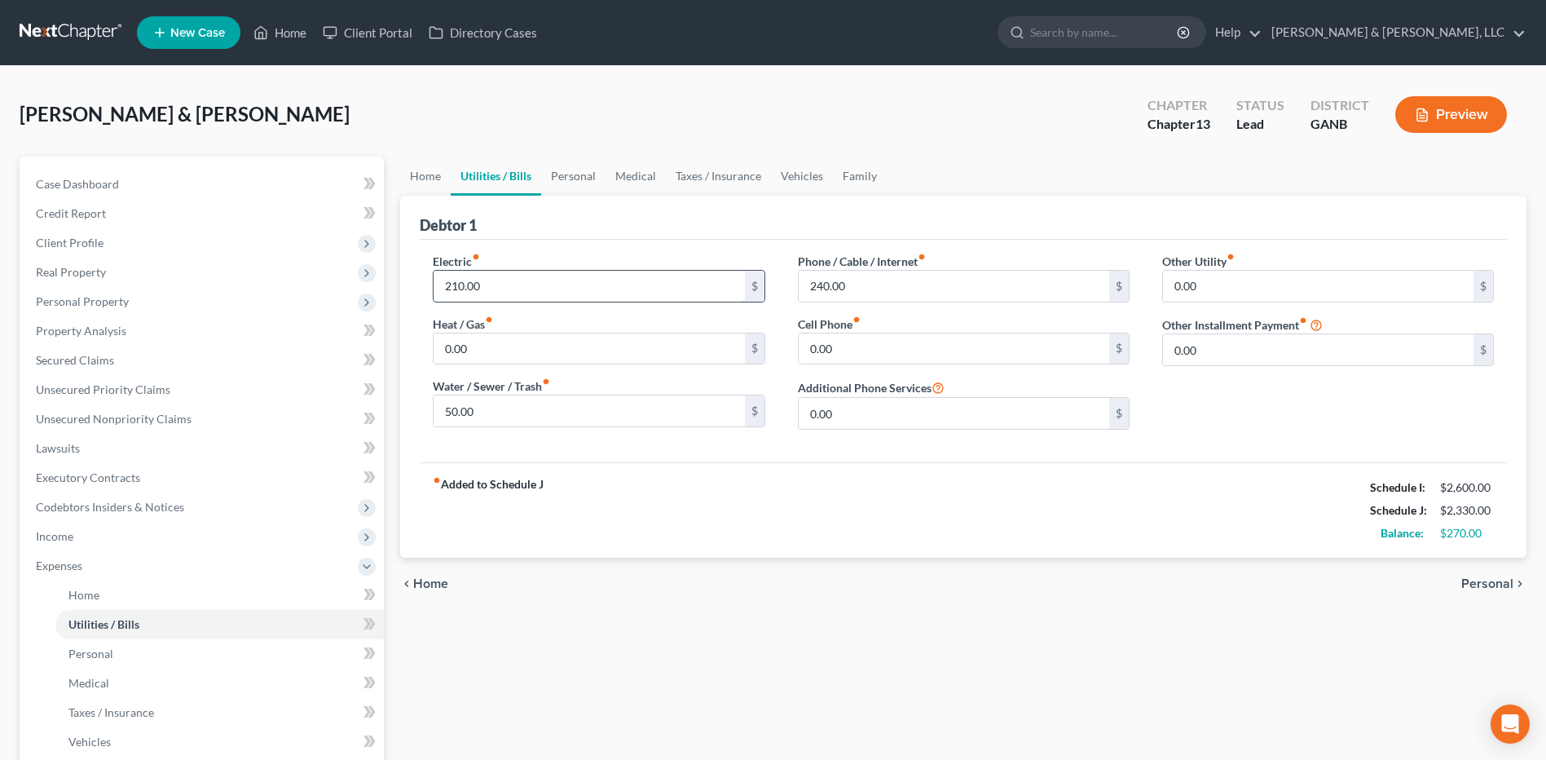
click at [492, 280] on input "210.00" at bounding box center [589, 286] width 311 height 31
type input "240"
click at [954, 642] on div "Home Utilities / Bills Personal Medical Taxes / Insurance Vehicles Family Debto…" at bounding box center [963, 597] width 1143 height 883
click at [560, 414] on input "50.00" at bounding box center [589, 410] width 311 height 31
type input "100"
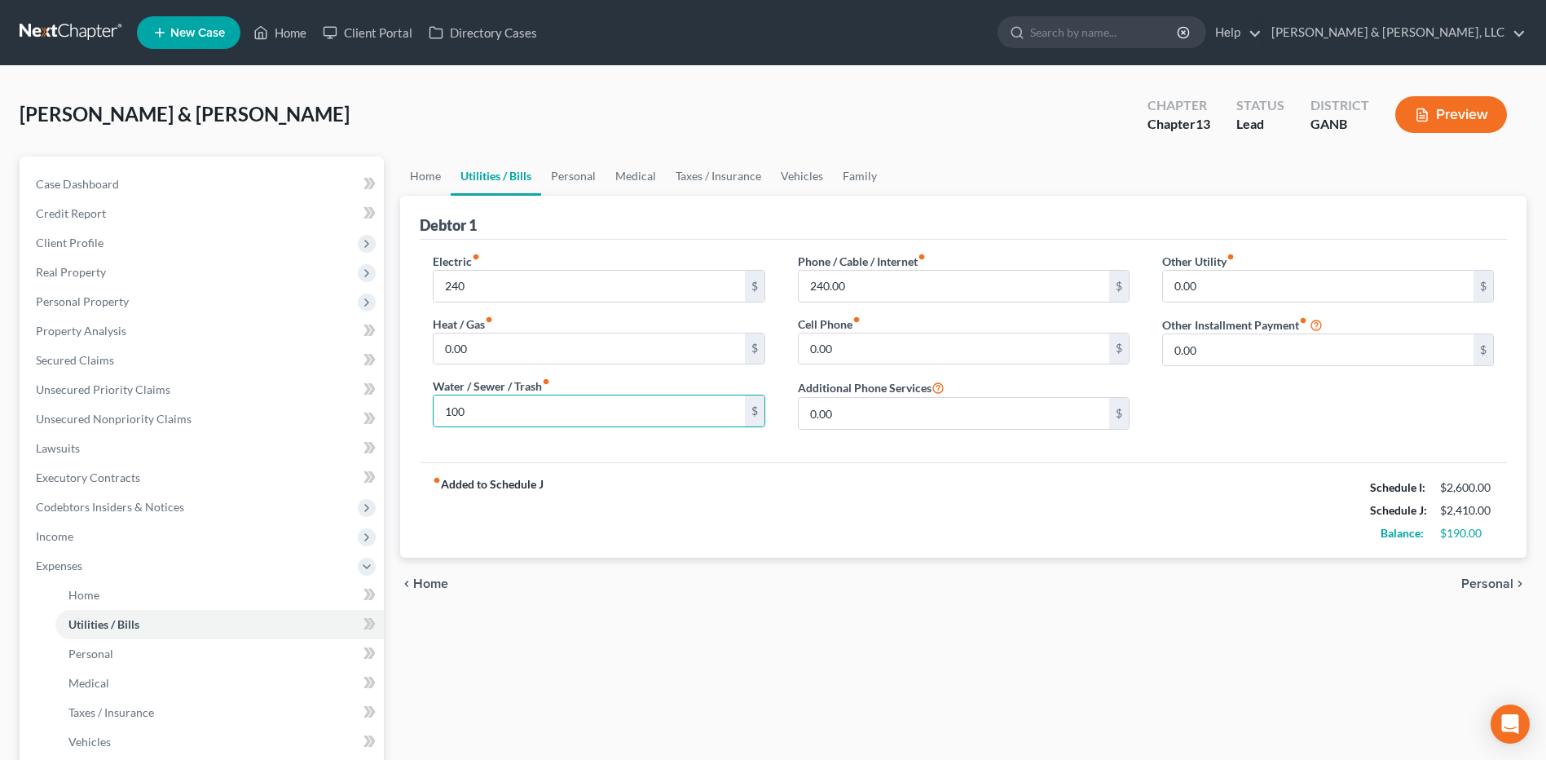
click at [841, 620] on div "Home Utilities / Bills Personal Medical Taxes / Insurance Vehicles Family Debto…" at bounding box center [963, 597] width 1143 height 883
click at [580, 179] on link "Personal" at bounding box center [573, 175] width 64 height 39
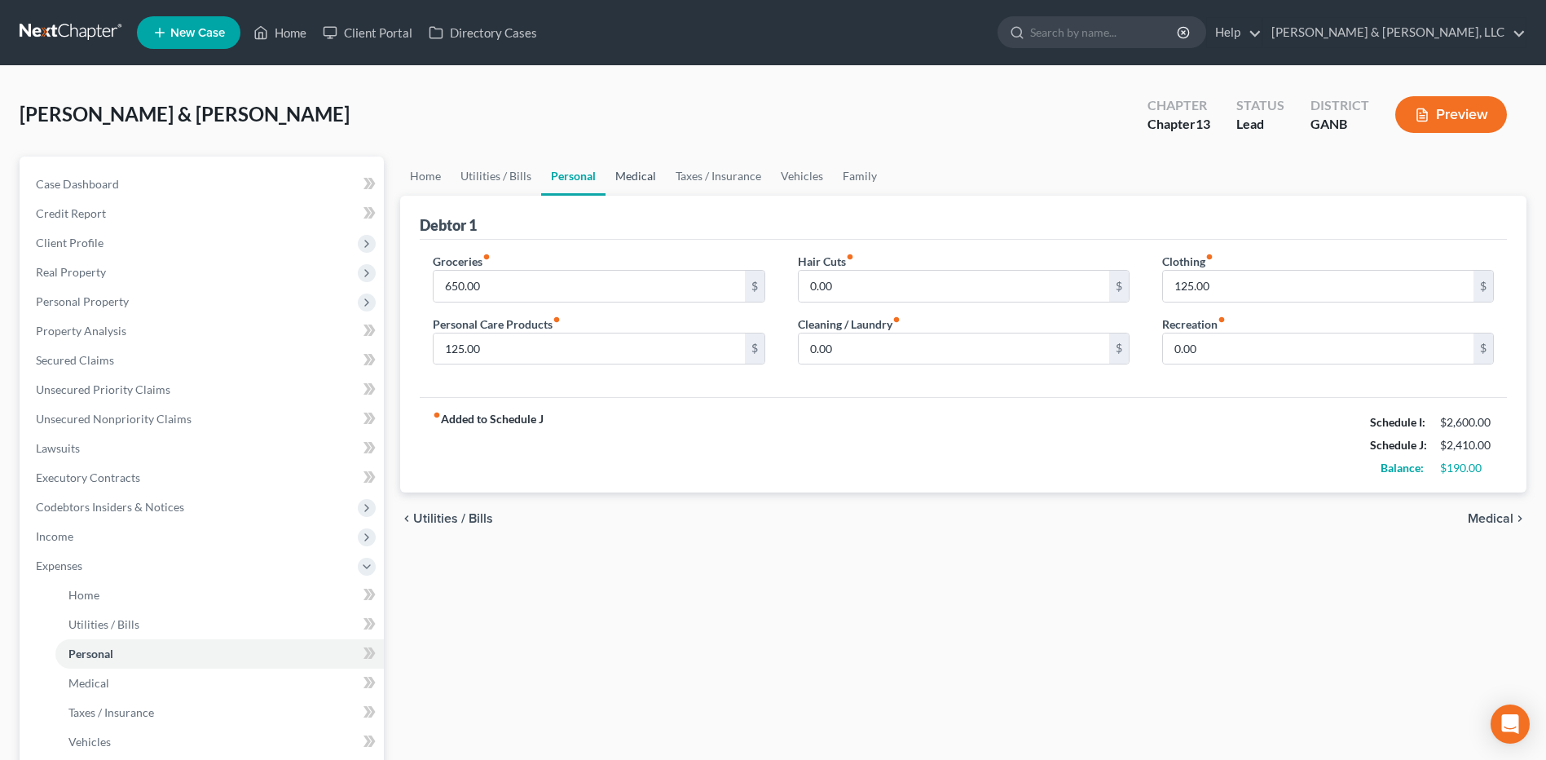
click at [637, 177] on link "Medical" at bounding box center [636, 175] width 60 height 39
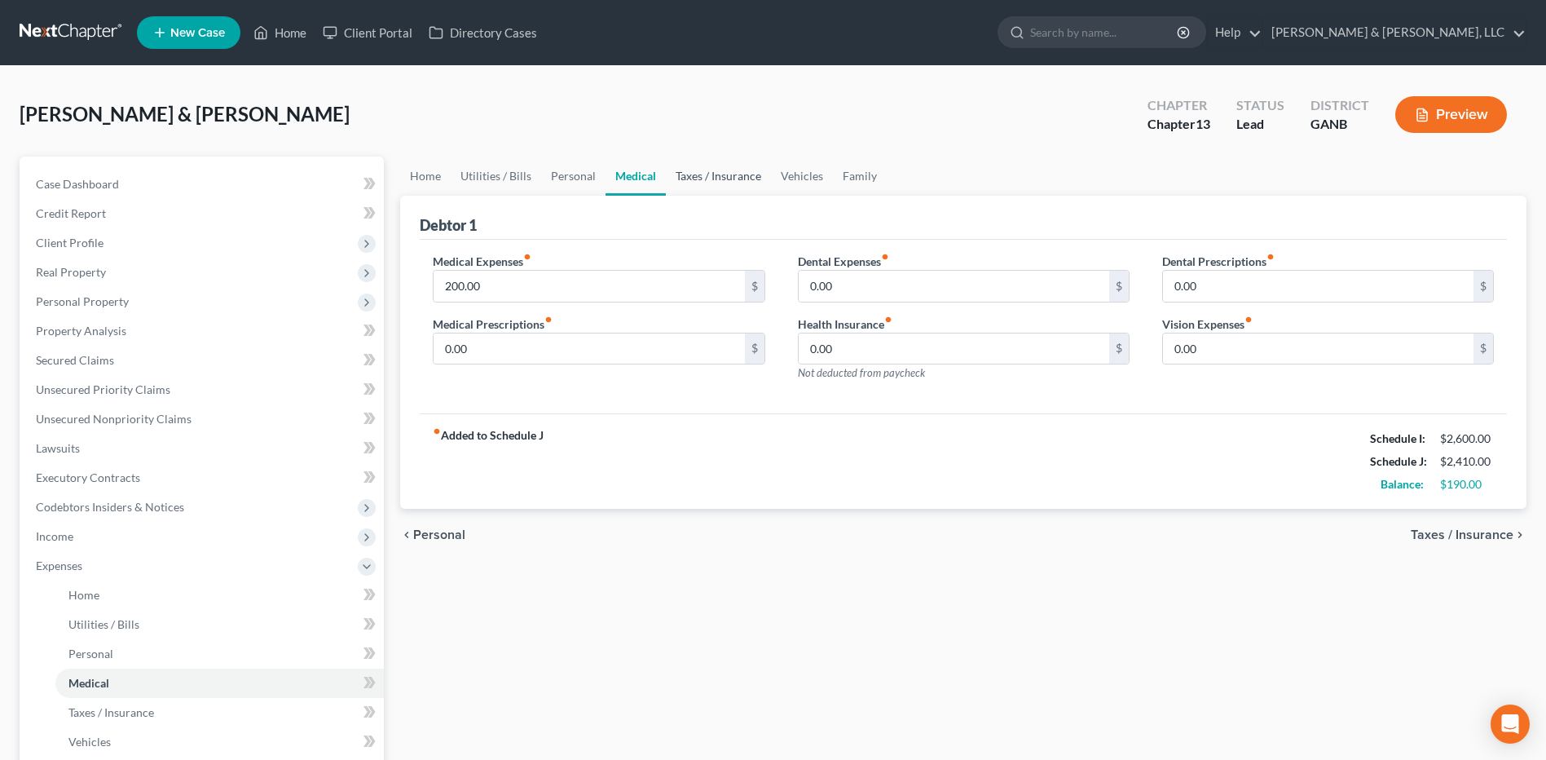
click at [690, 177] on link "Taxes / Insurance" at bounding box center [718, 175] width 105 height 39
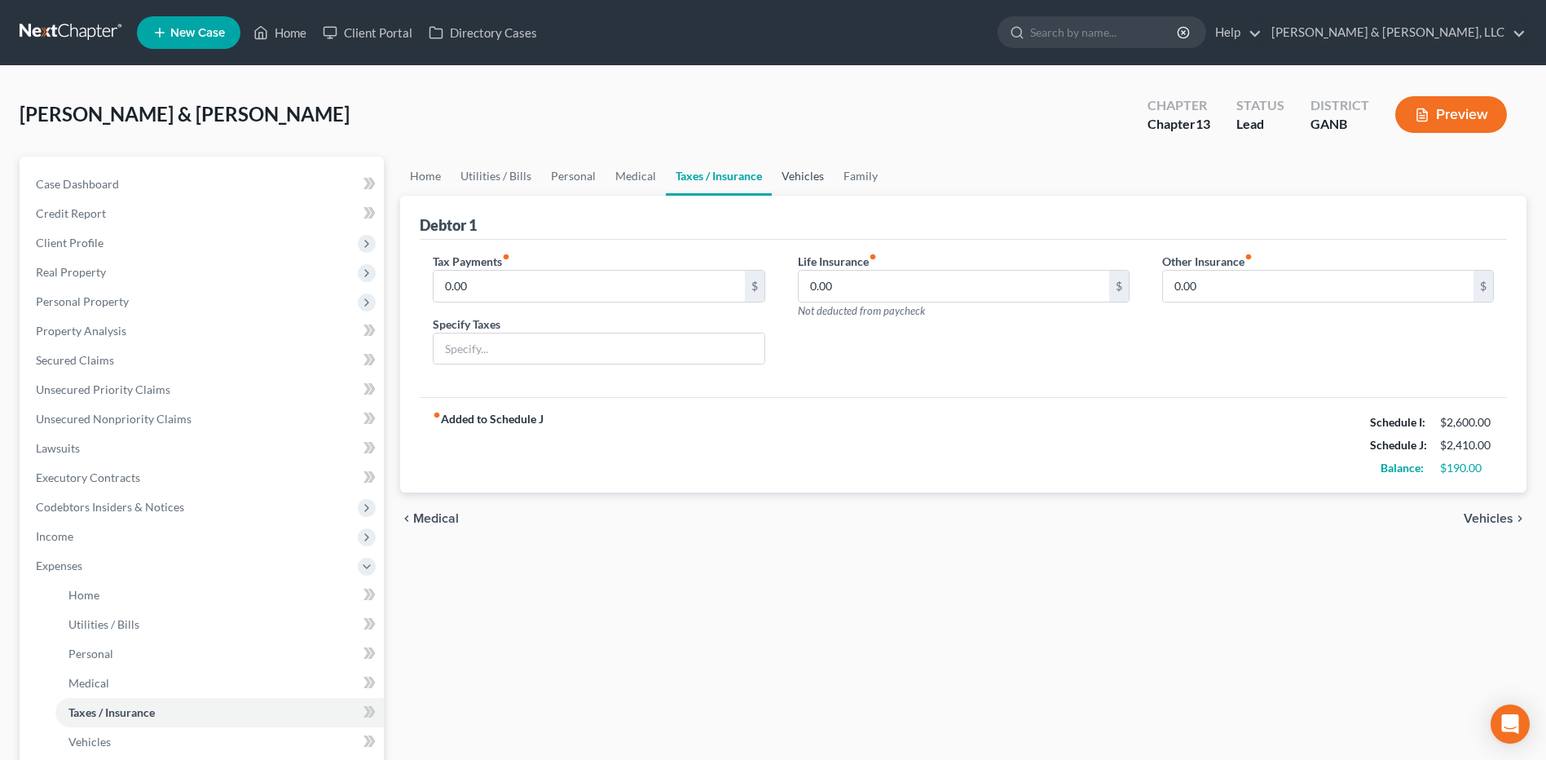
click at [795, 175] on link "Vehicles" at bounding box center [803, 175] width 62 height 39
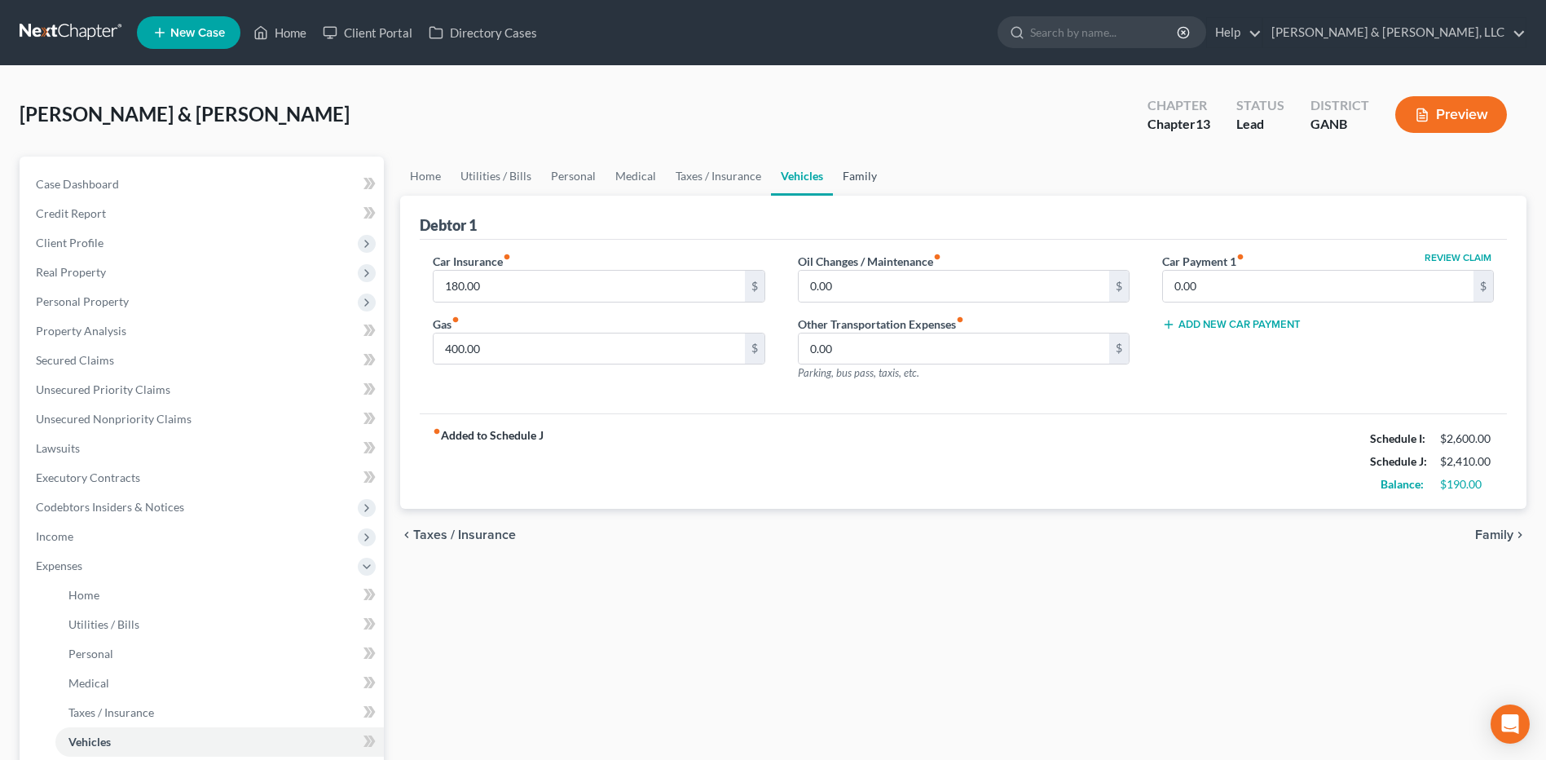
click at [874, 175] on link "Family" at bounding box center [860, 175] width 54 height 39
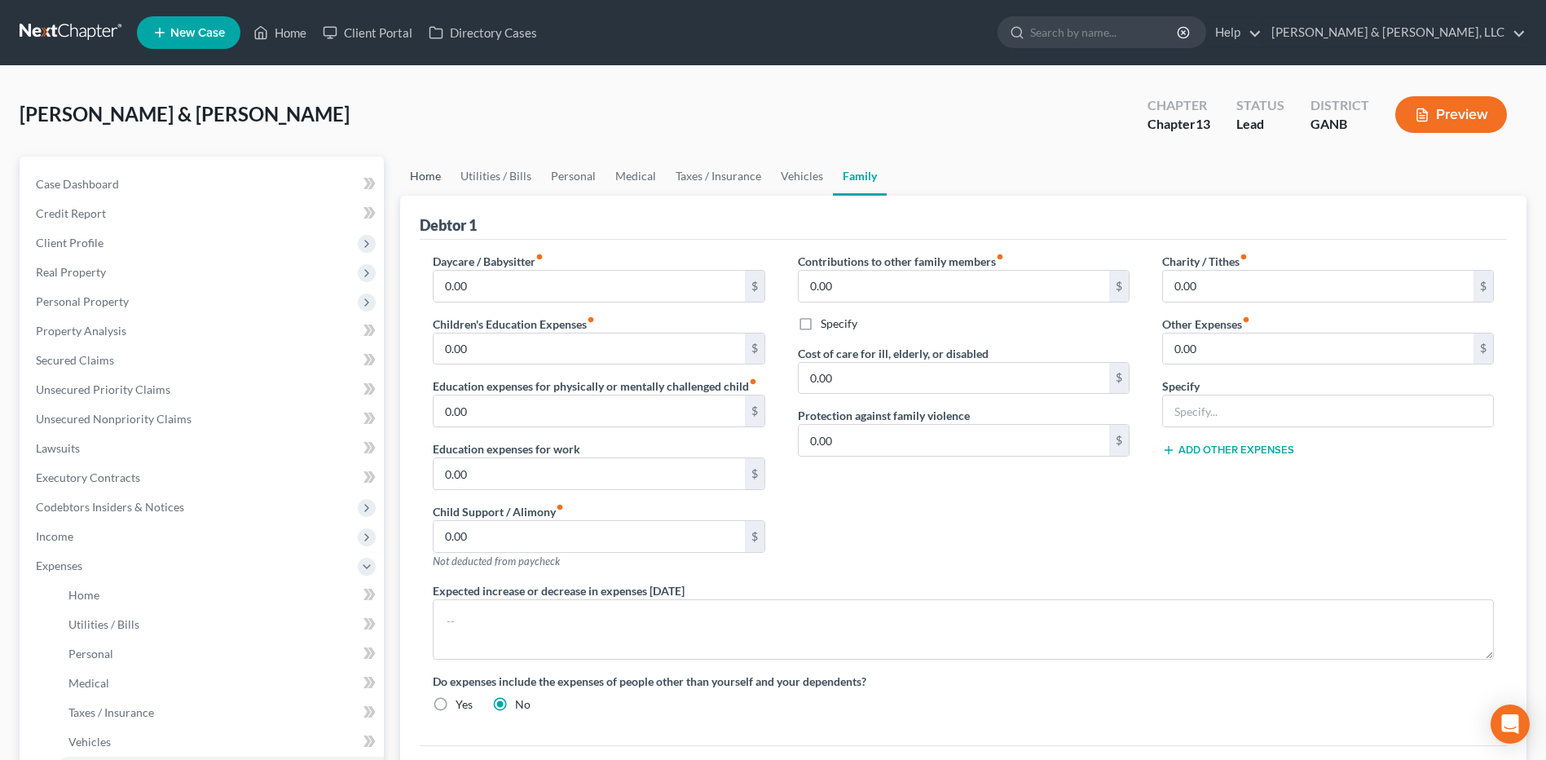
click at [422, 180] on link "Home" at bounding box center [425, 175] width 51 height 39
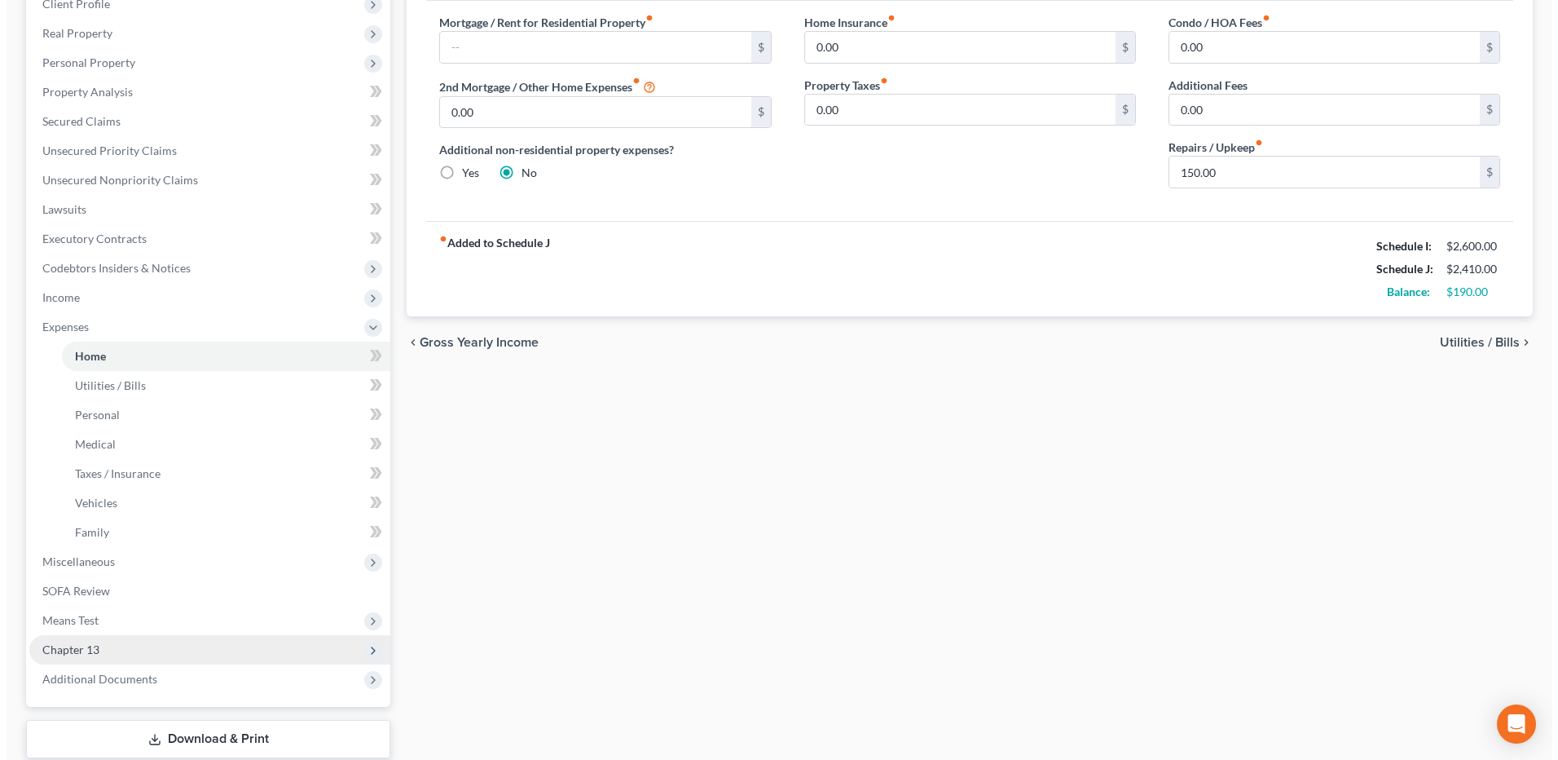
scroll to position [342, 0]
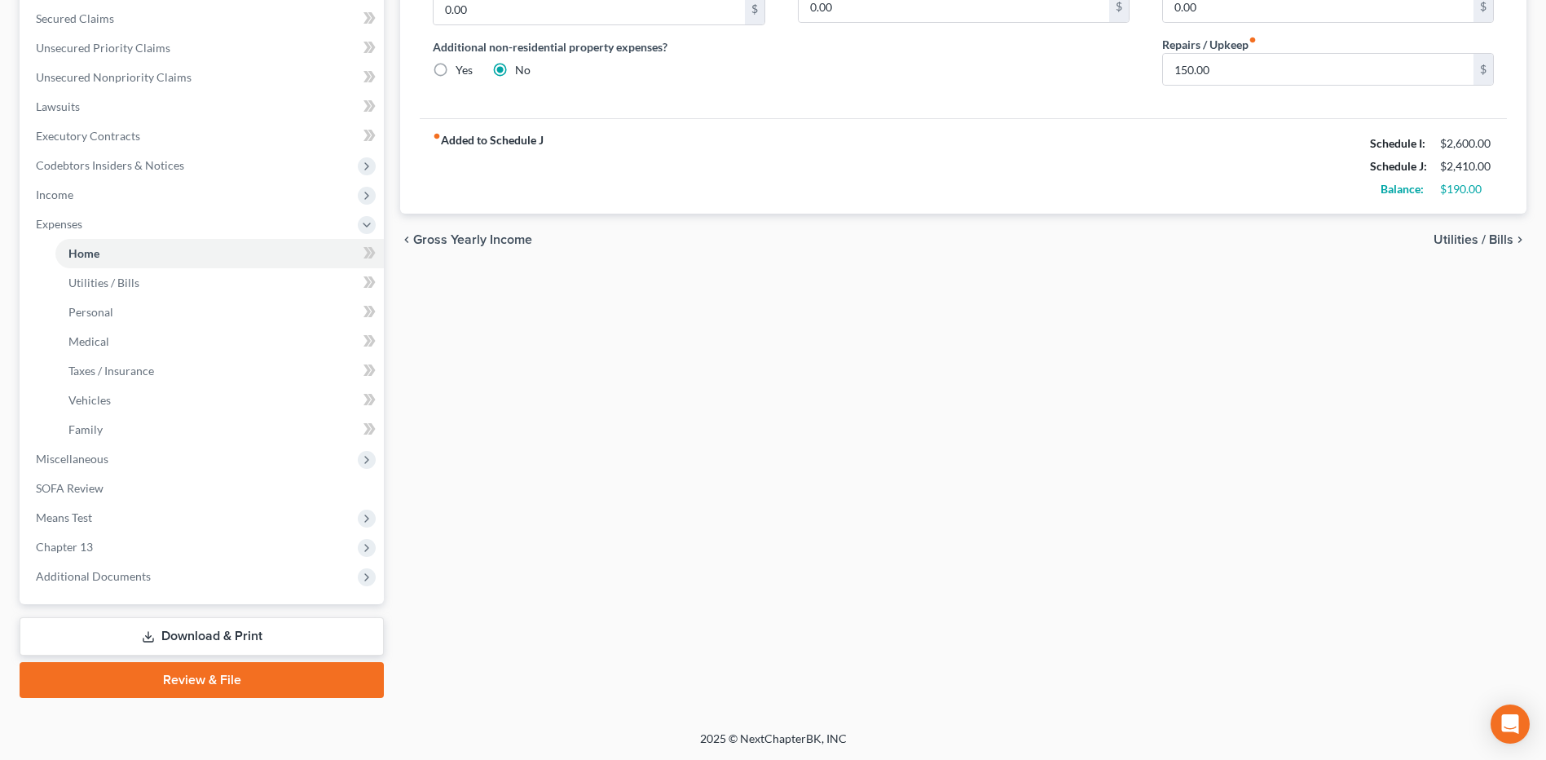
click at [166, 621] on link "Download & Print" at bounding box center [202, 636] width 364 height 38
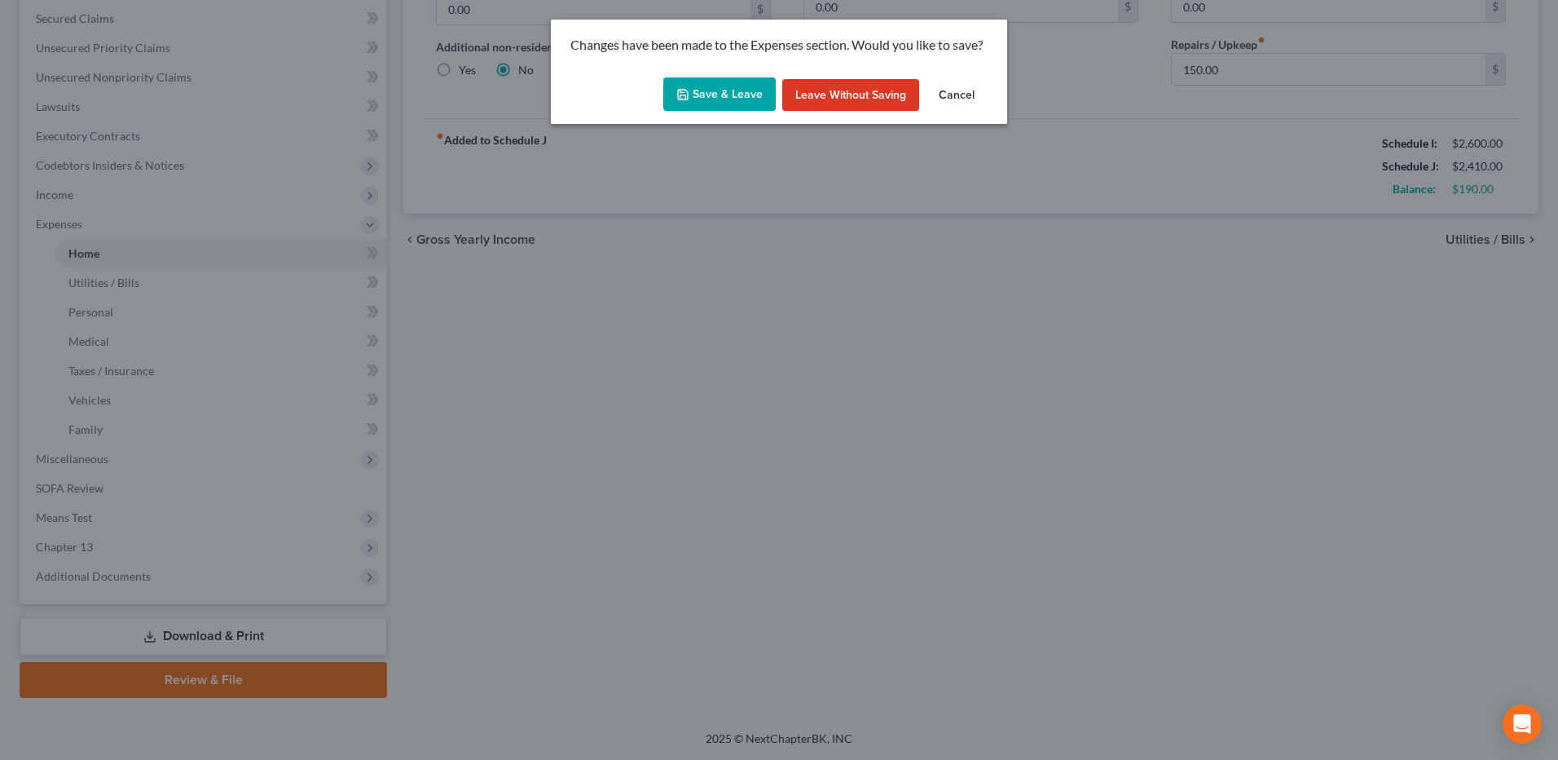
click at [716, 106] on button "Save & Leave" at bounding box center [719, 94] width 112 height 34
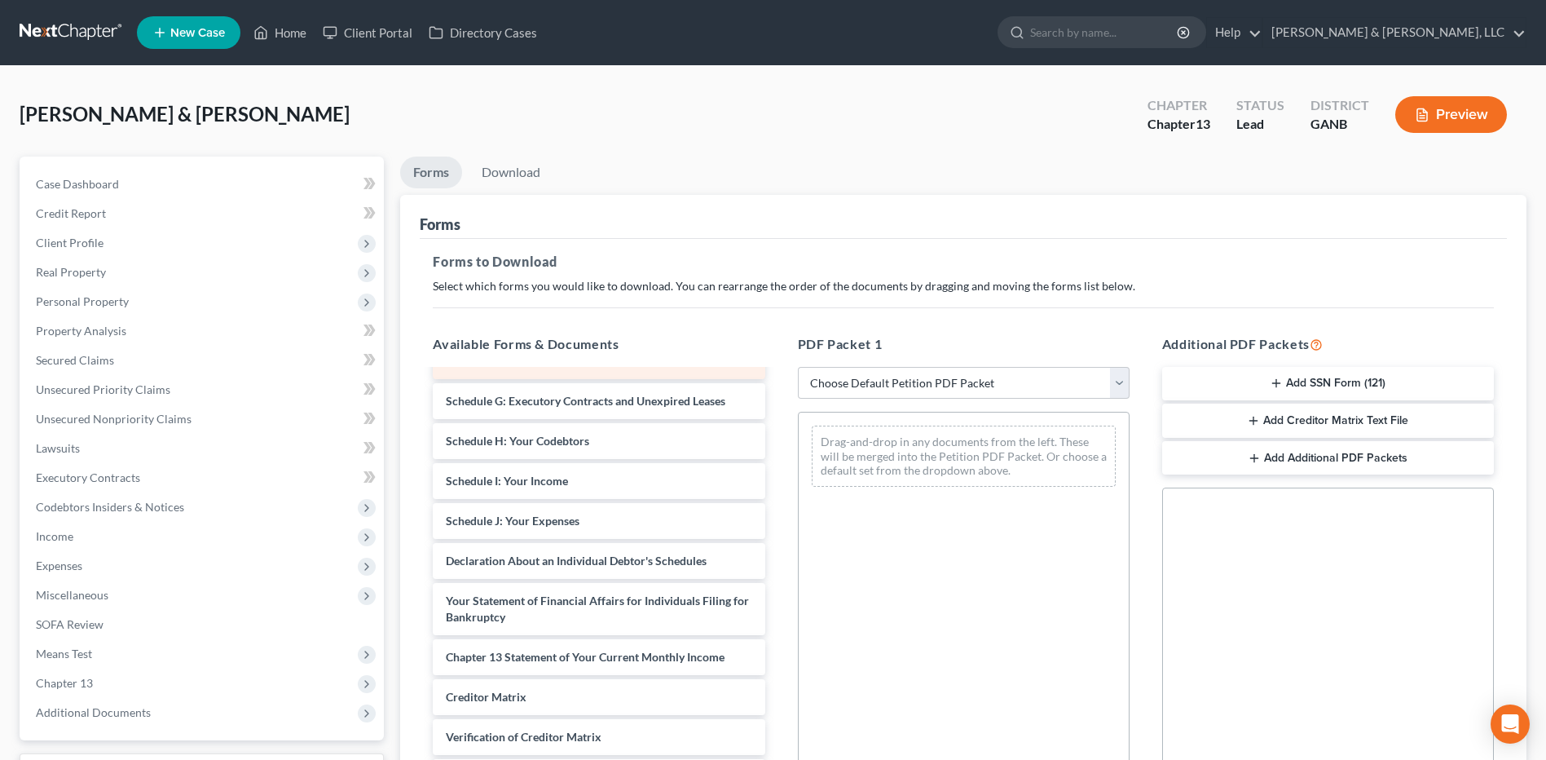
scroll to position [284, 0]
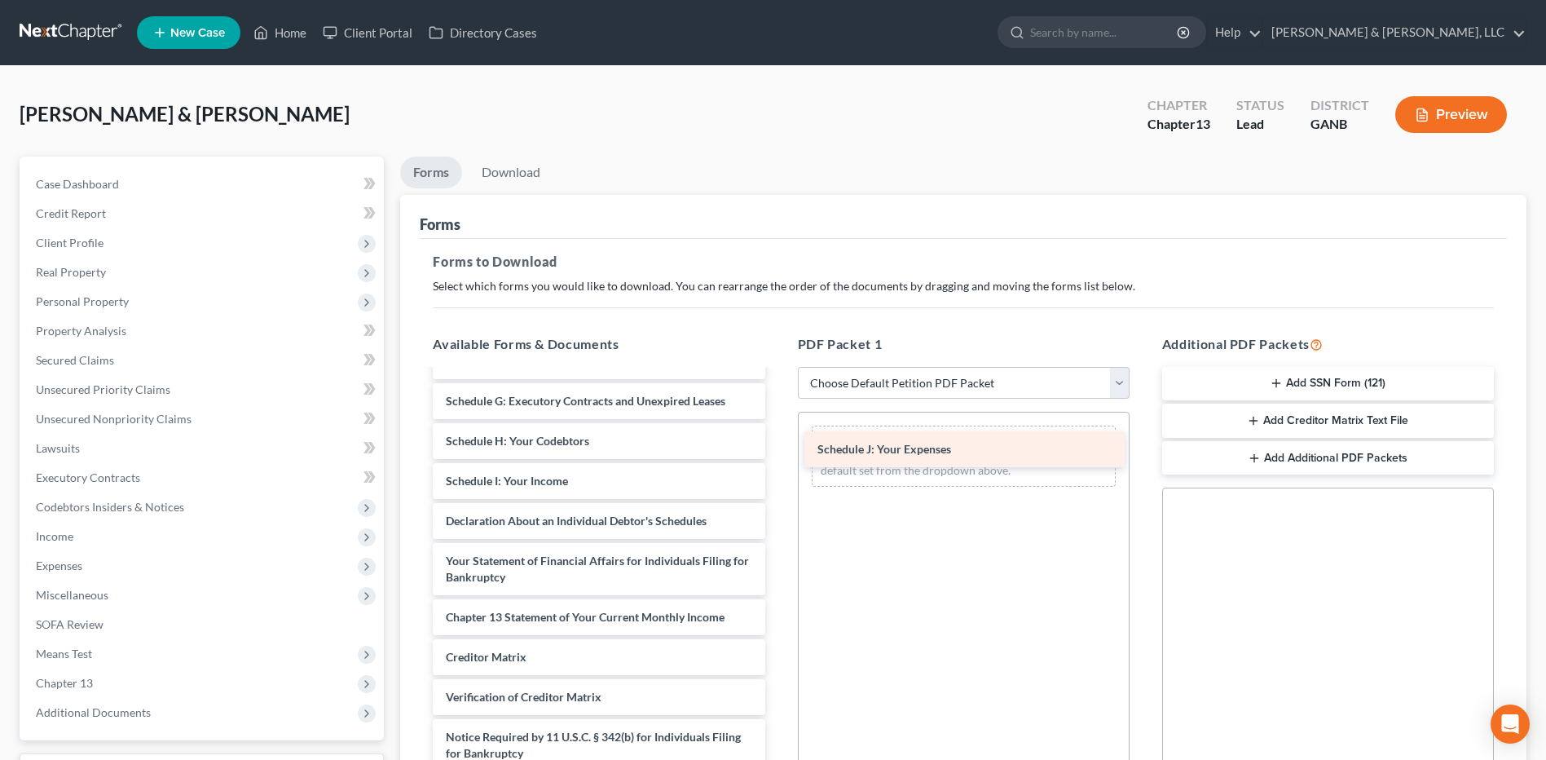
drag, startPoint x: 553, startPoint y: 478, endPoint x: 918, endPoint y: 447, distance: 365.7
click at [778, 447] on div "Schedule J: Your Expenses Voluntary Petition for Individuals Filing for Bankrup…" at bounding box center [599, 469] width 358 height 684
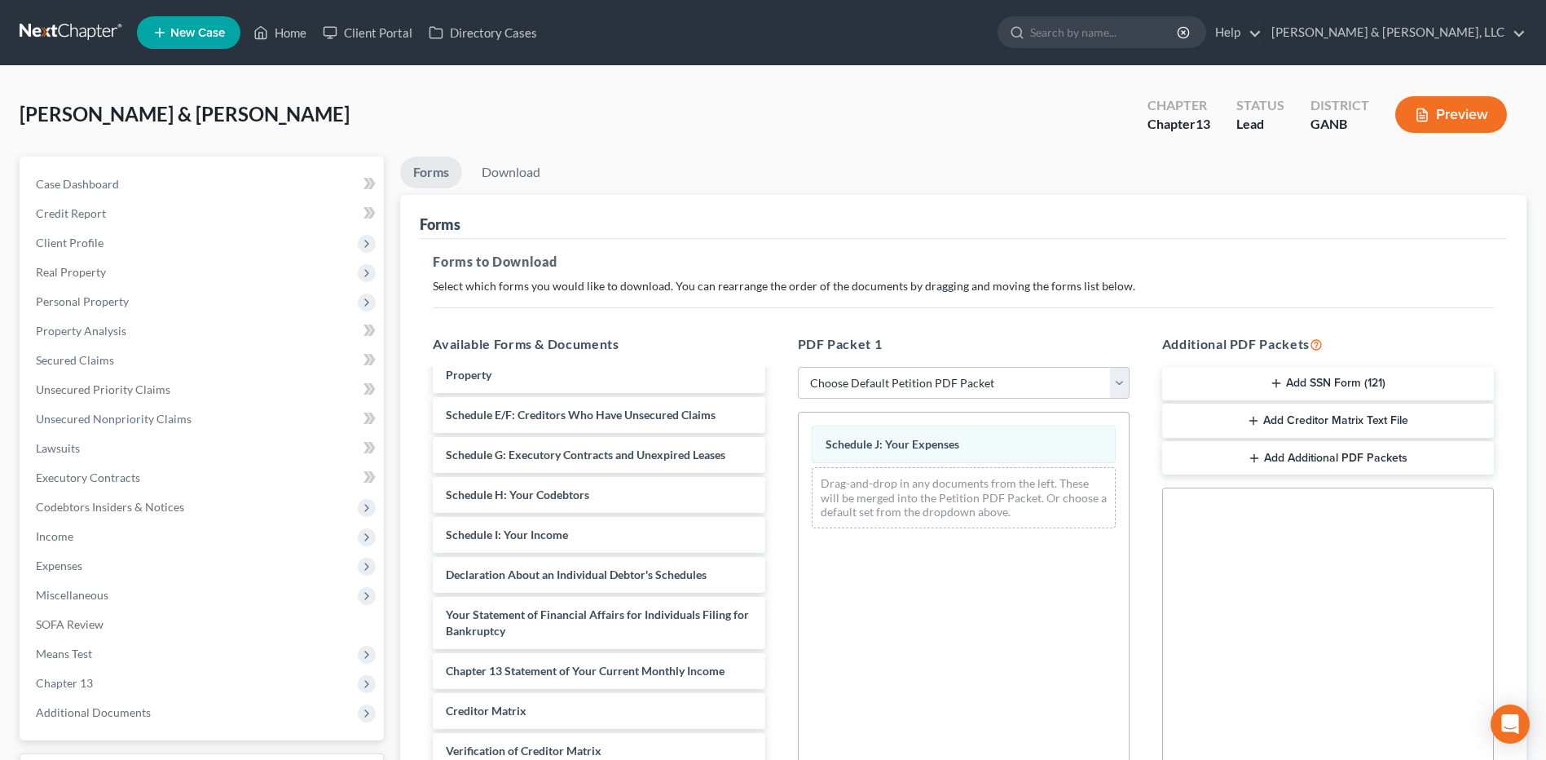
scroll to position [0, 0]
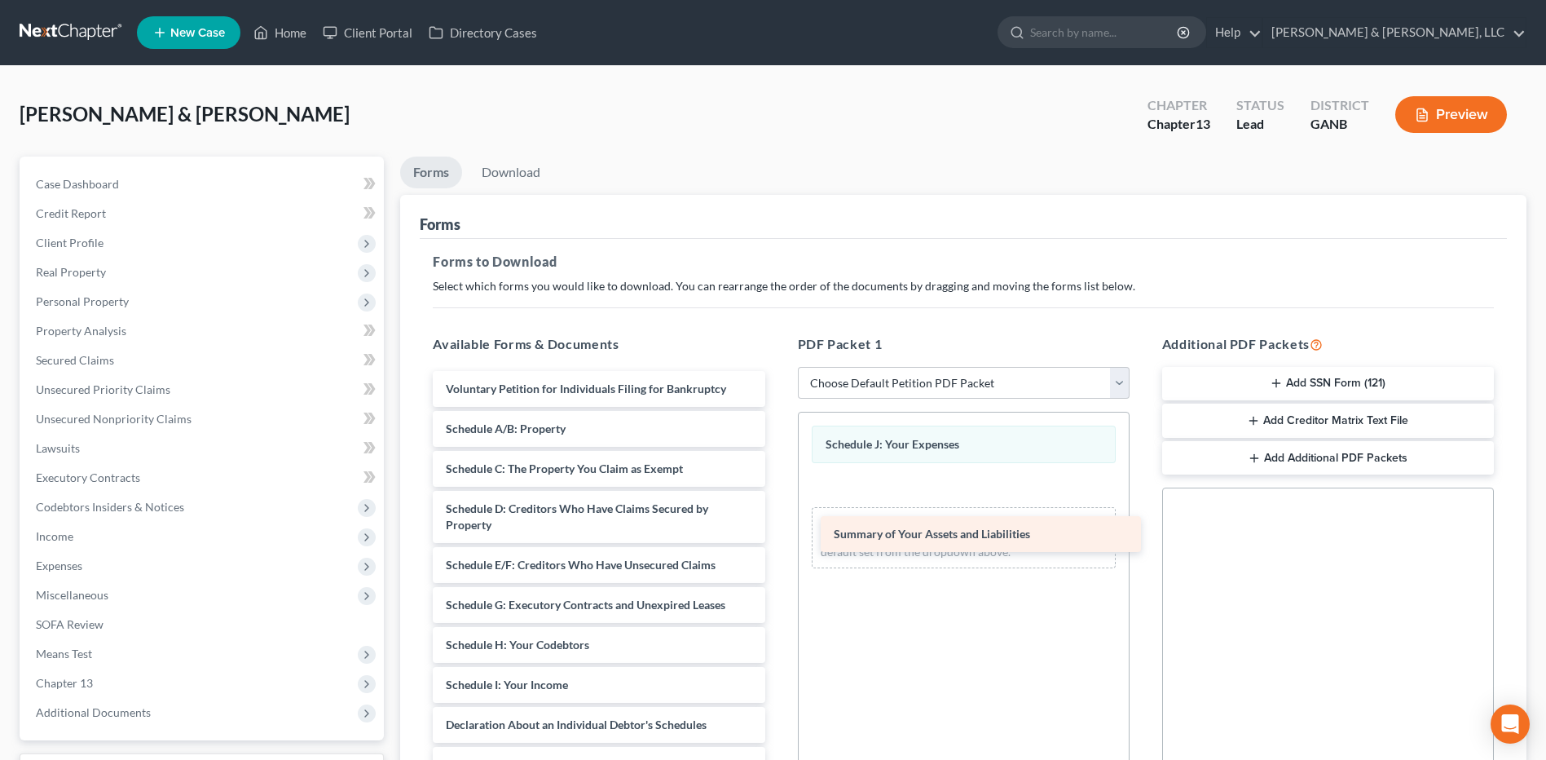
drag, startPoint x: 551, startPoint y: 434, endPoint x: 939, endPoint y: 539, distance: 401.8
click at [778, 540] on div "Summary of Your Assets and Liabilities Voluntary Petition for Individuals Filin…" at bounding box center [599, 693] width 358 height 644
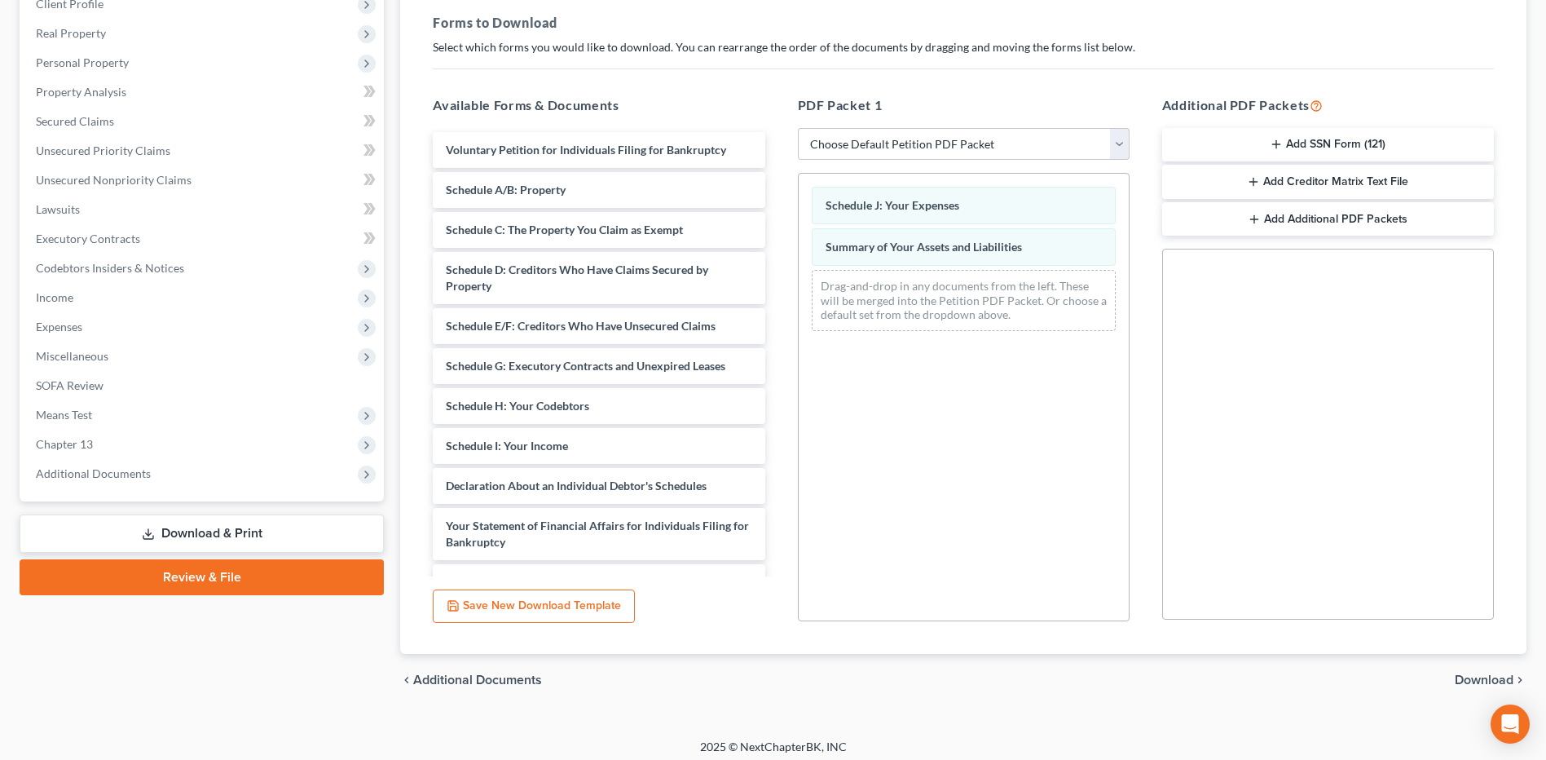
scroll to position [247, 0]
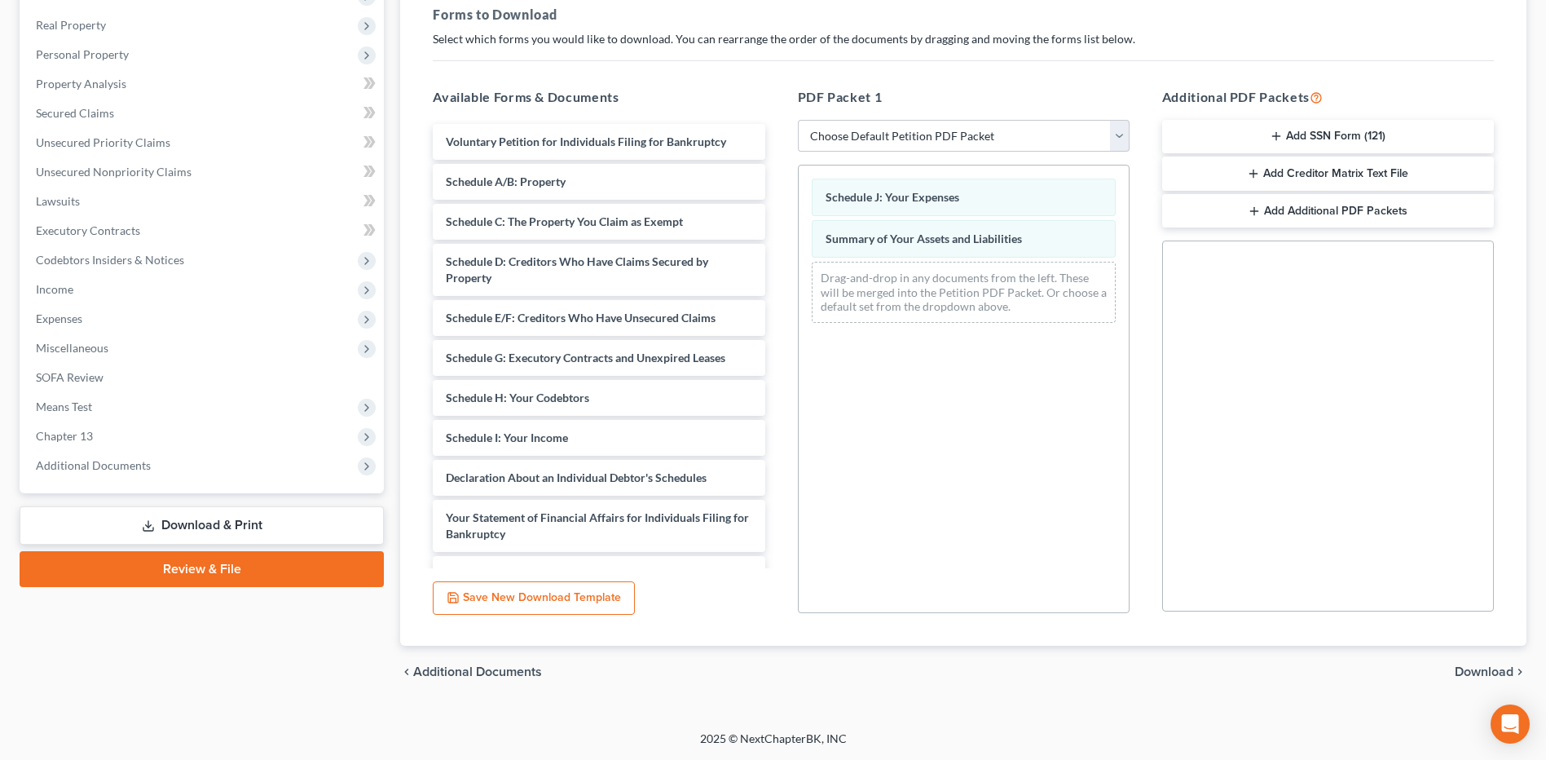
click at [1468, 667] on span "Download" at bounding box center [1484, 671] width 59 height 13
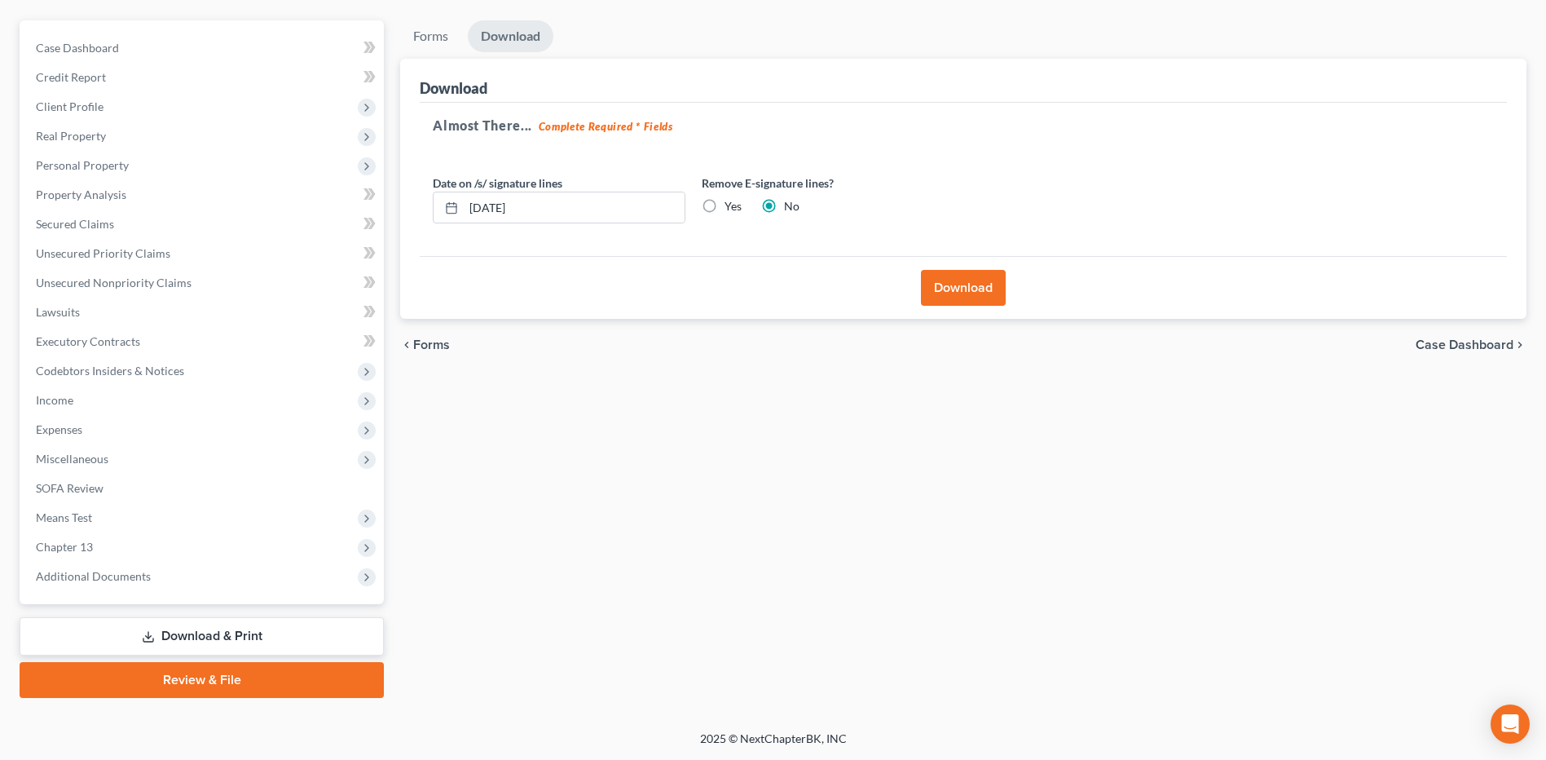
scroll to position [136, 0]
click at [968, 290] on button "Download" at bounding box center [963, 288] width 85 height 36
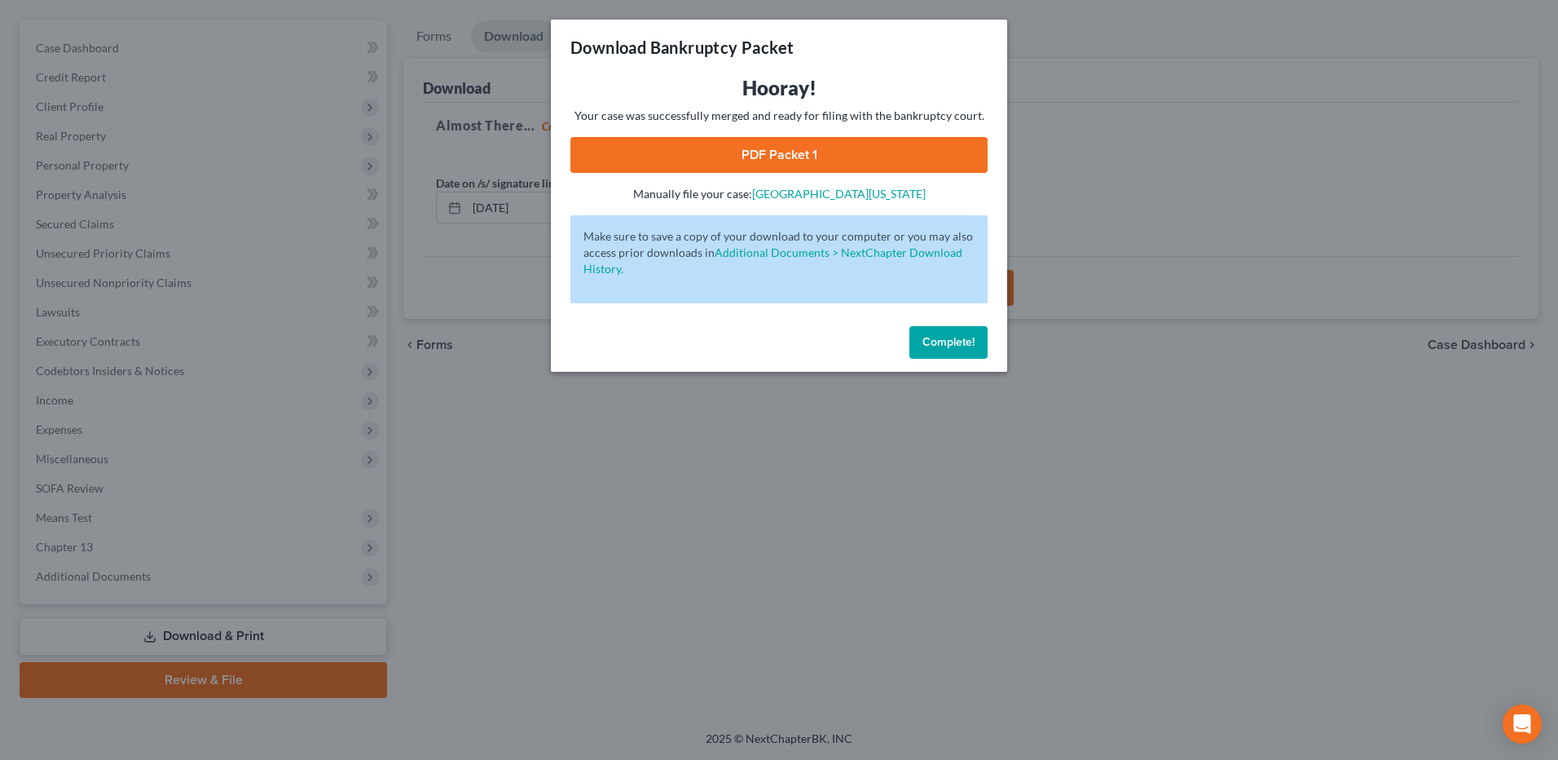
click at [860, 163] on link "PDF Packet 1" at bounding box center [779, 155] width 417 height 36
click at [951, 355] on button "Complete!" at bounding box center [949, 342] width 78 height 33
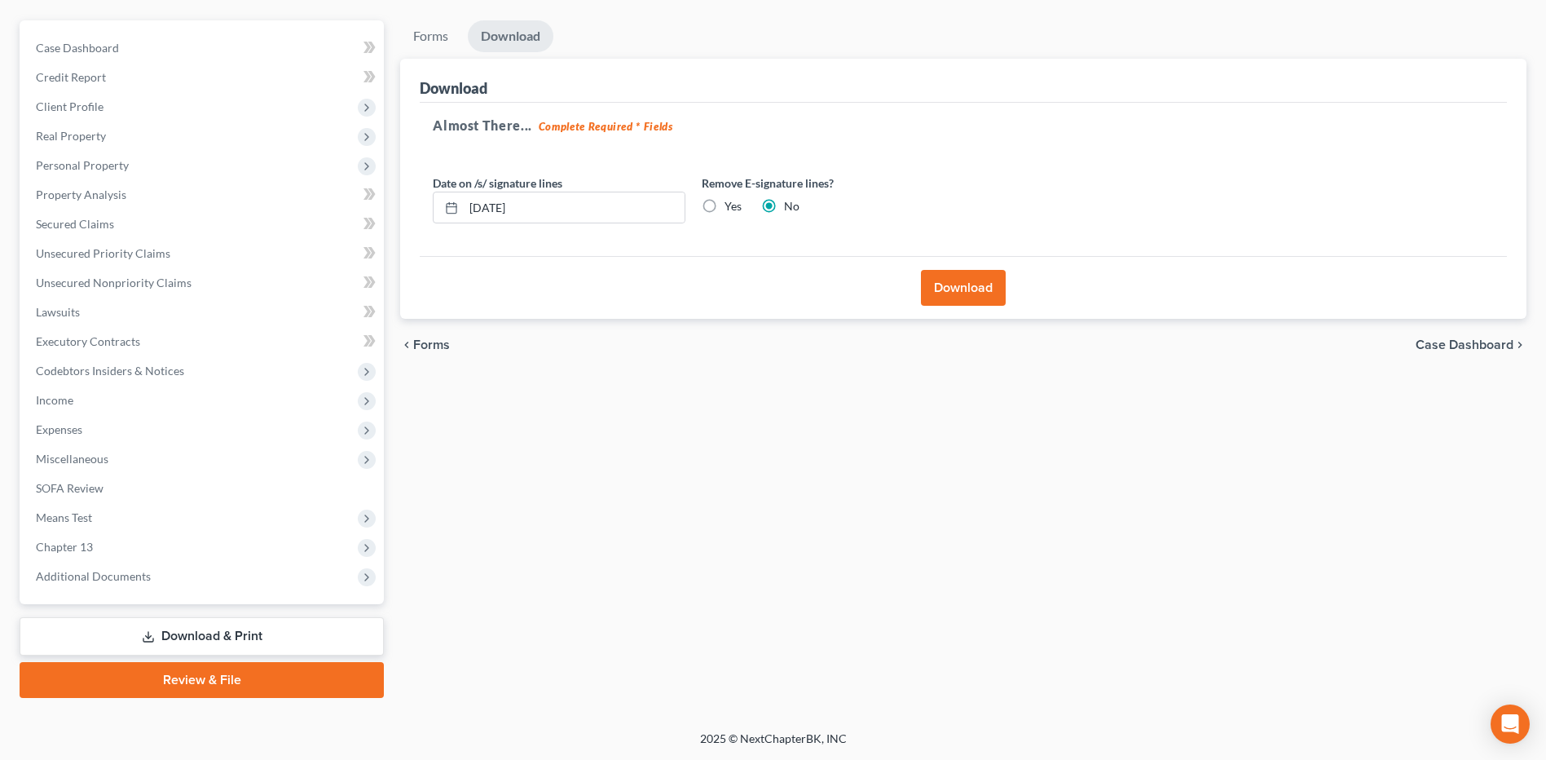
click at [218, 683] on link "Review & File" at bounding box center [202, 680] width 364 height 36
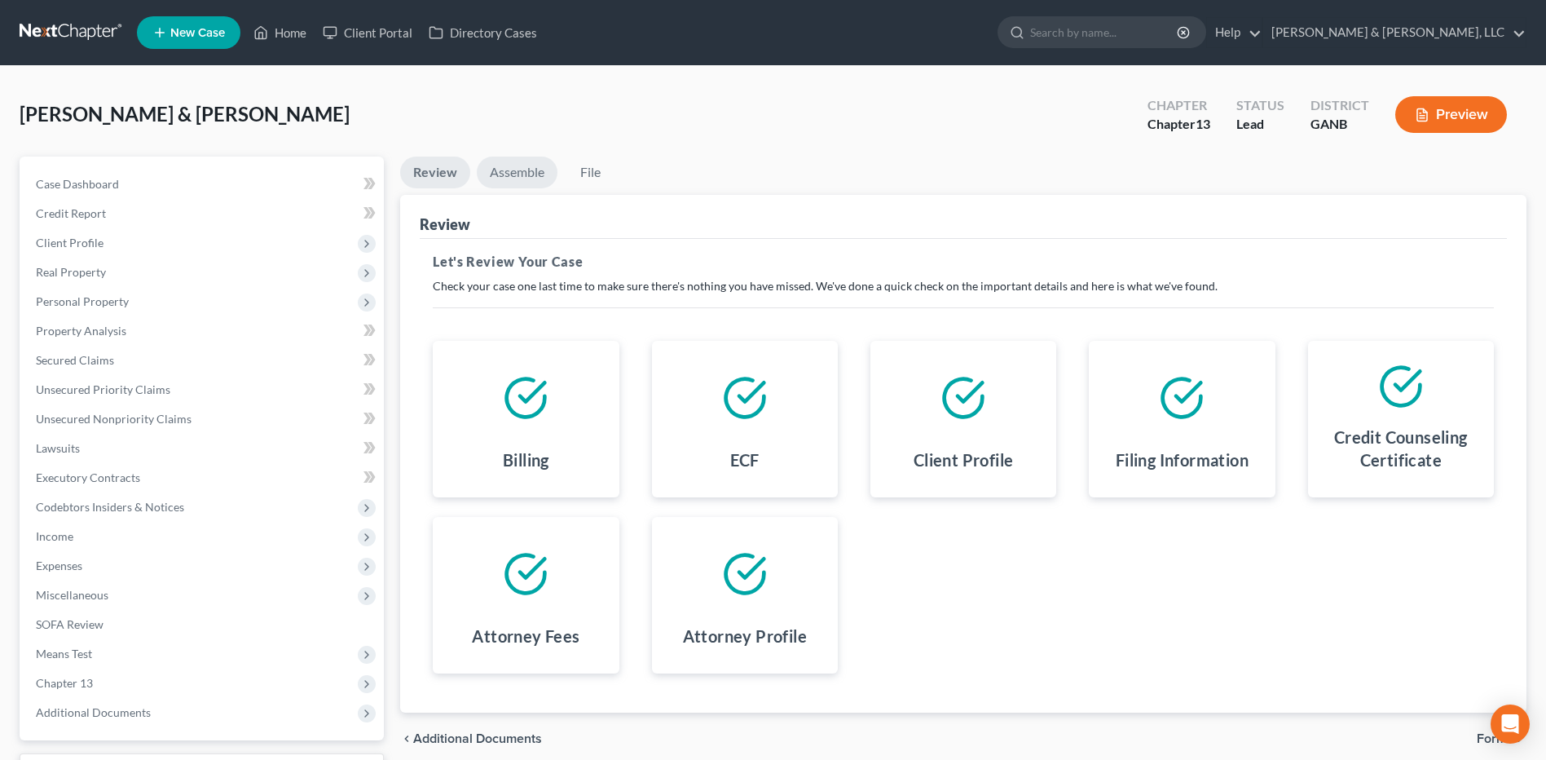
click at [506, 166] on link "Assemble" at bounding box center [517, 172] width 81 height 32
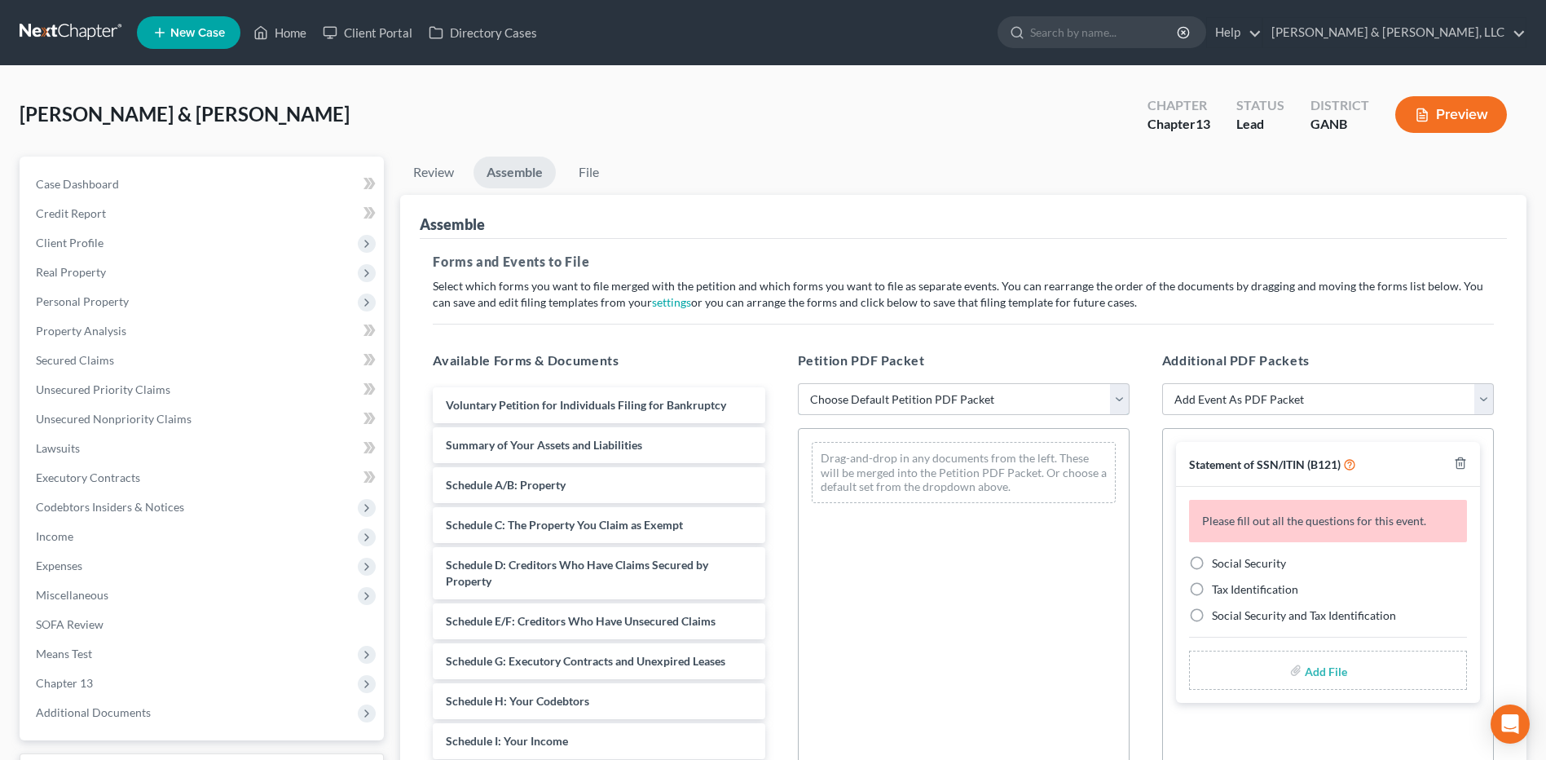
click at [991, 399] on select "Choose Default Petition PDF Packet Complete Bankruptcy Petition (all forms and …" at bounding box center [964, 399] width 332 height 33
select select "2"
click at [798, 383] on select "Choose Default Petition PDF Packet Complete Bankruptcy Petition (all forms and …" at bounding box center [964, 399] width 332 height 33
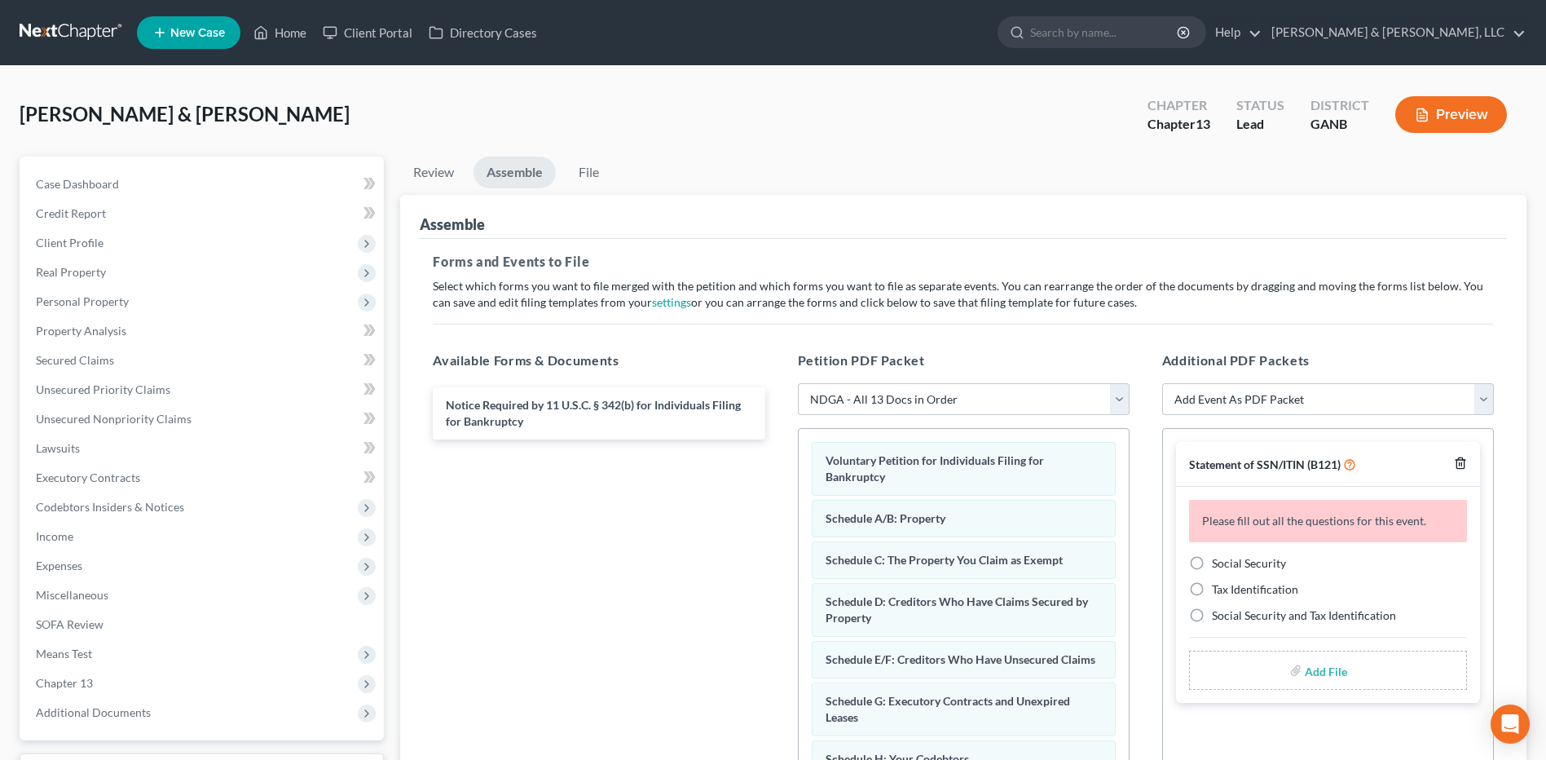
click at [1464, 464] on icon "button" at bounding box center [1460, 463] width 7 height 11
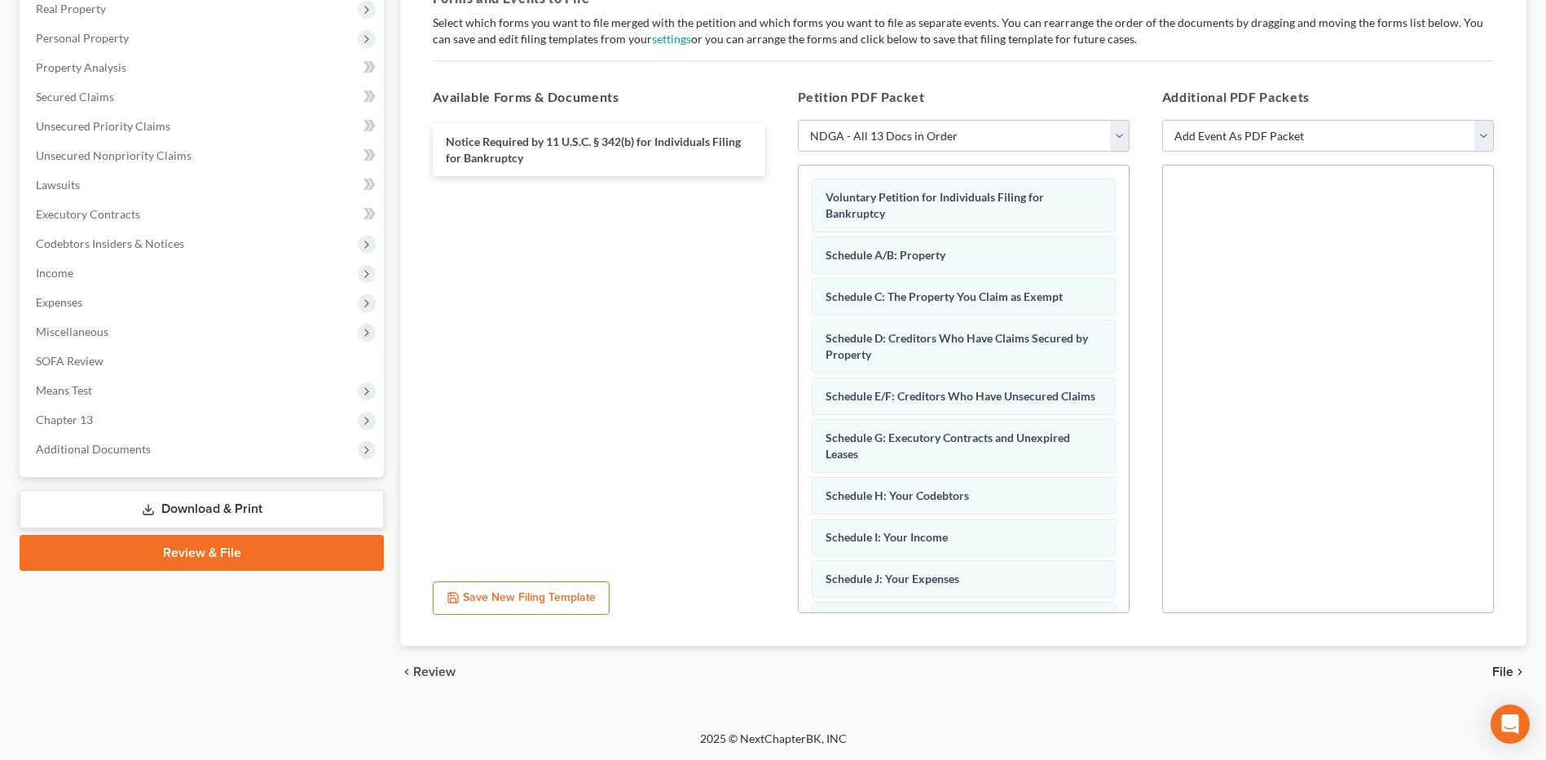
click at [1501, 668] on span "File" at bounding box center [1502, 671] width 21 height 13
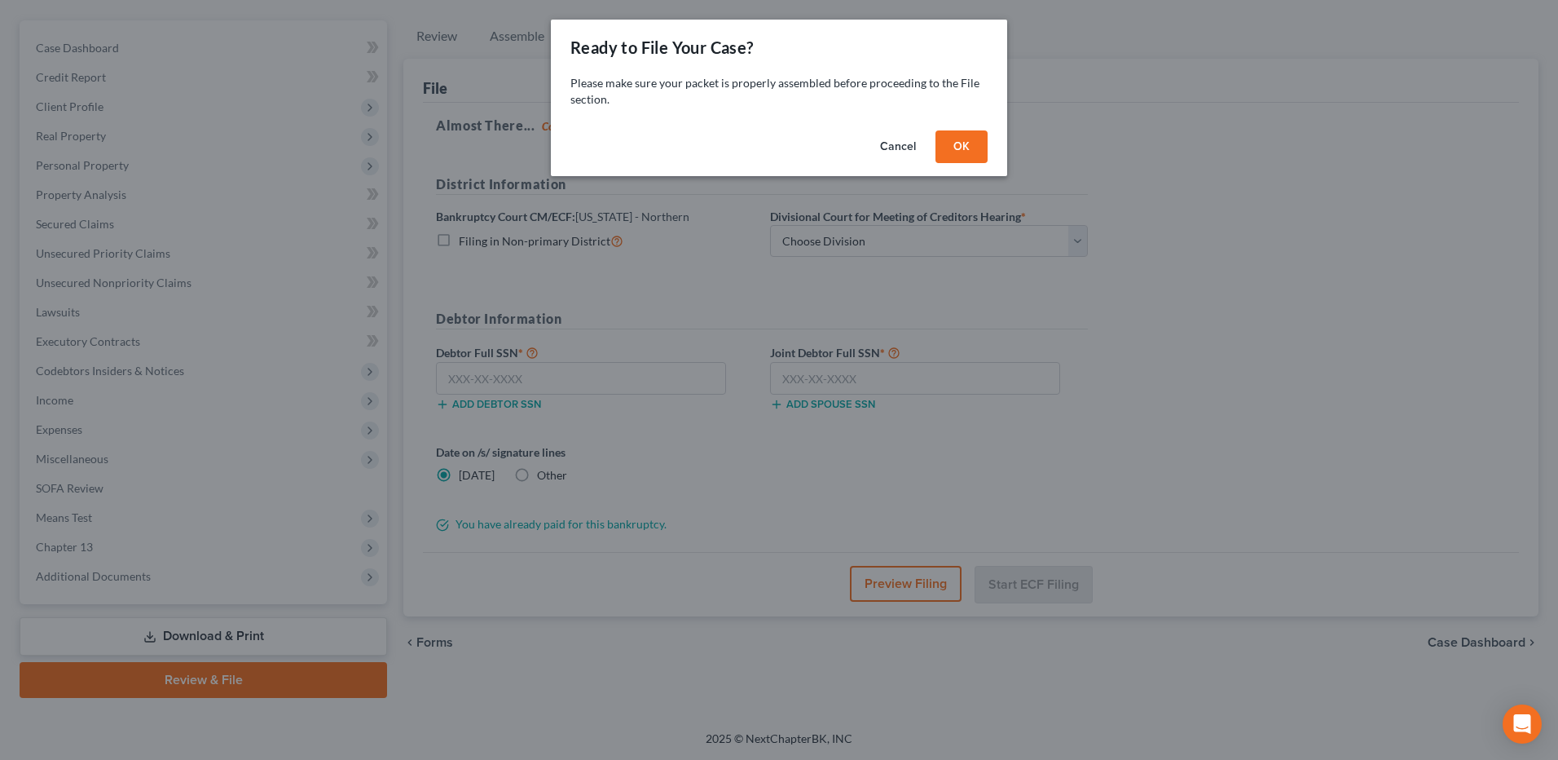
click at [966, 150] on button "OK" at bounding box center [962, 146] width 52 height 33
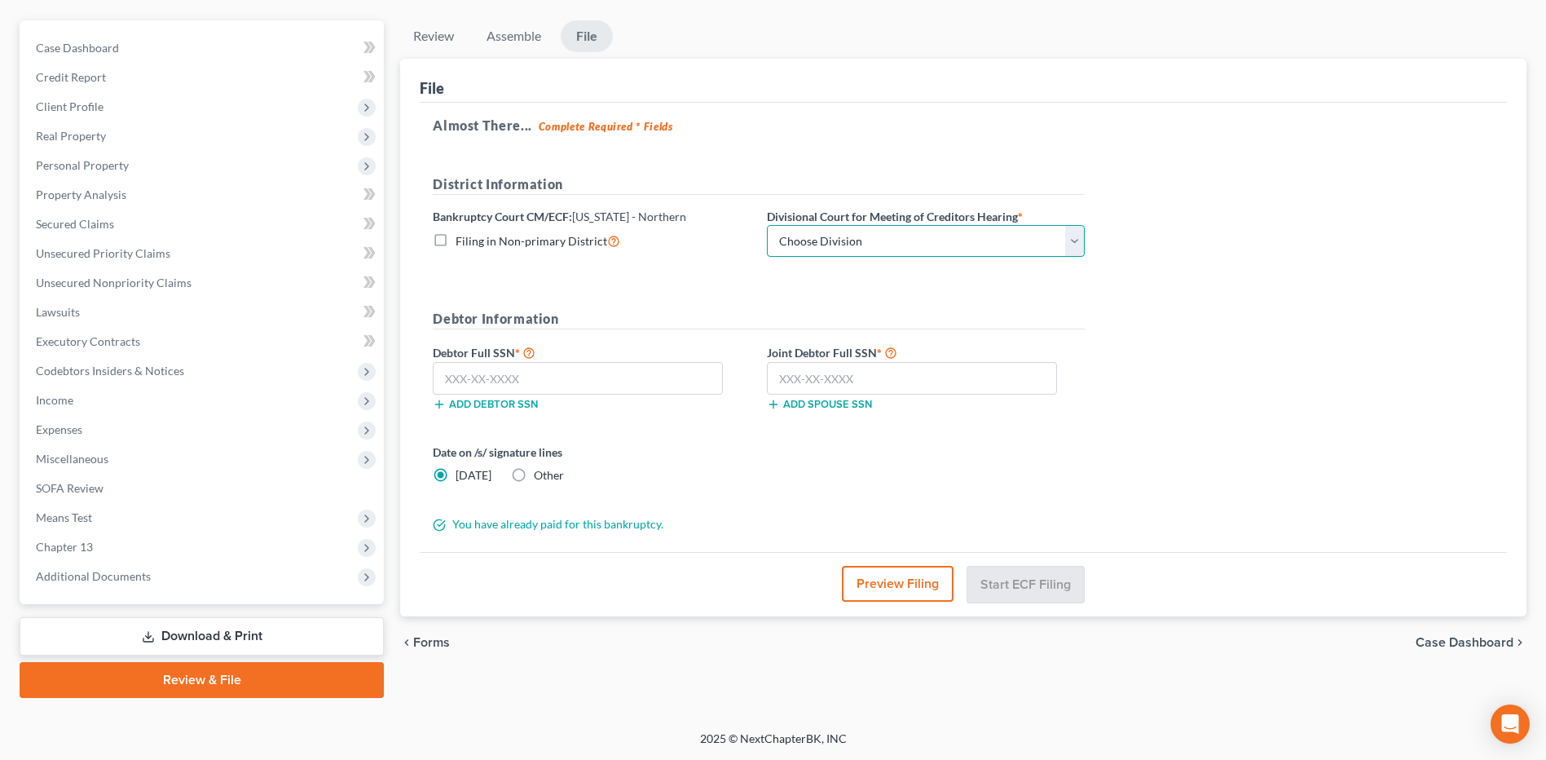
click at [857, 231] on select "Choose Division [GEOGRAPHIC_DATA] [GEOGRAPHIC_DATA] [GEOGRAPHIC_DATA] [GEOGRAPH…" at bounding box center [926, 241] width 318 height 33
select select "3"
click at [767, 225] on select "Choose Division [GEOGRAPHIC_DATA] [GEOGRAPHIC_DATA] [GEOGRAPHIC_DATA] [GEOGRAPH…" at bounding box center [926, 241] width 318 height 33
click at [904, 584] on button "Preview Filing" at bounding box center [898, 584] width 112 height 36
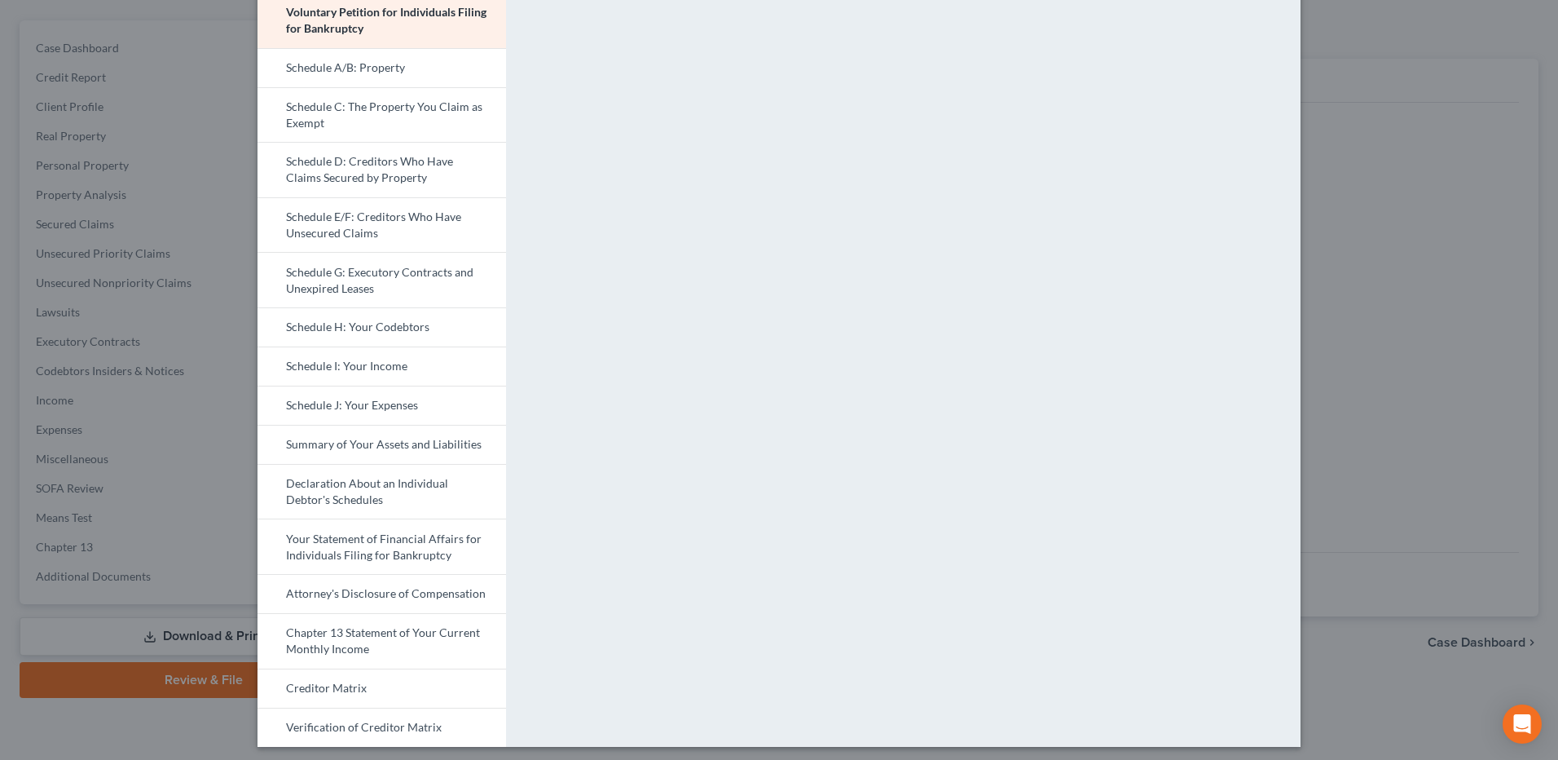
scroll to position [127, 0]
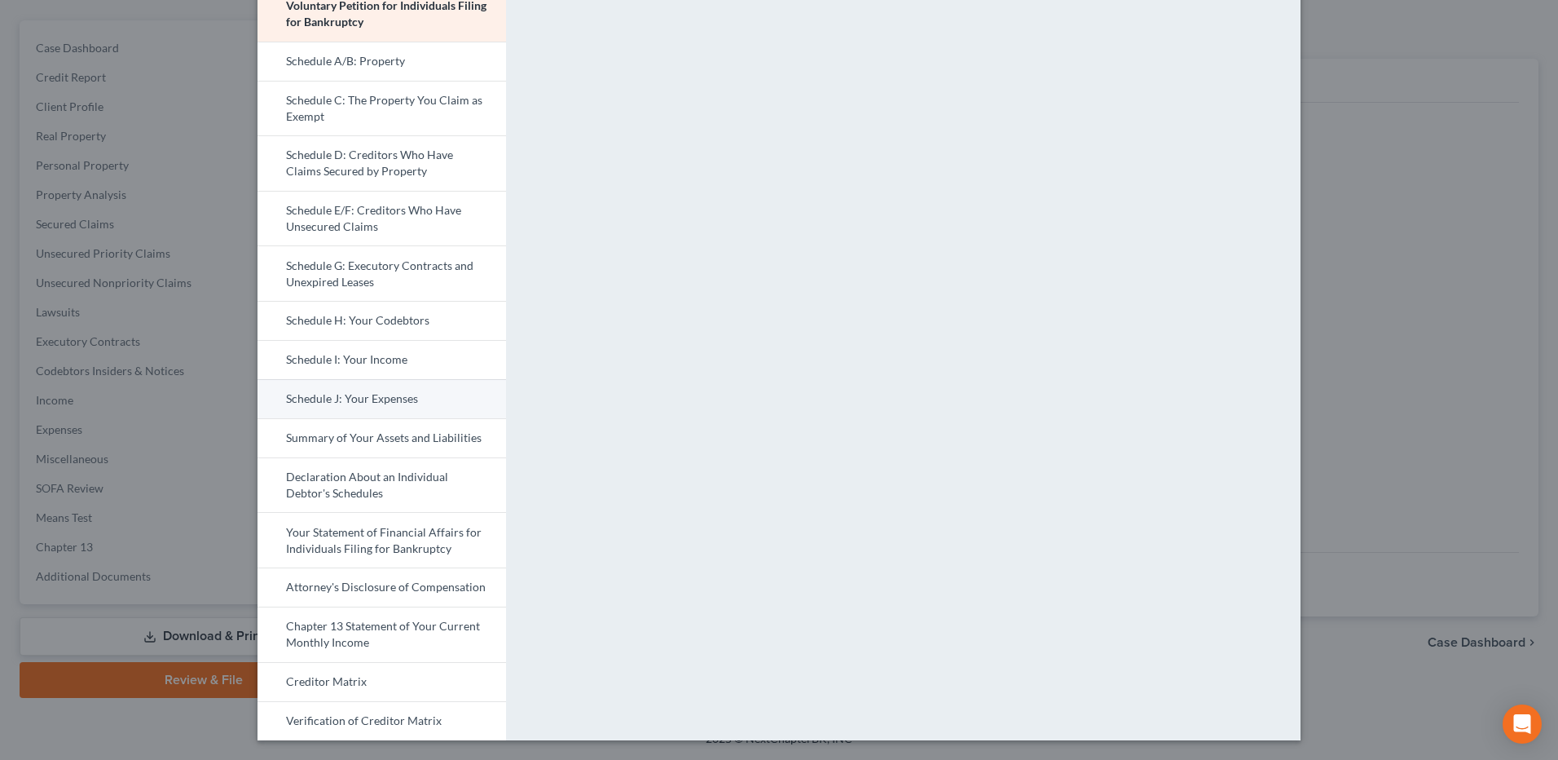
click at [337, 397] on link "Schedule J: Your Expenses" at bounding box center [382, 398] width 249 height 39
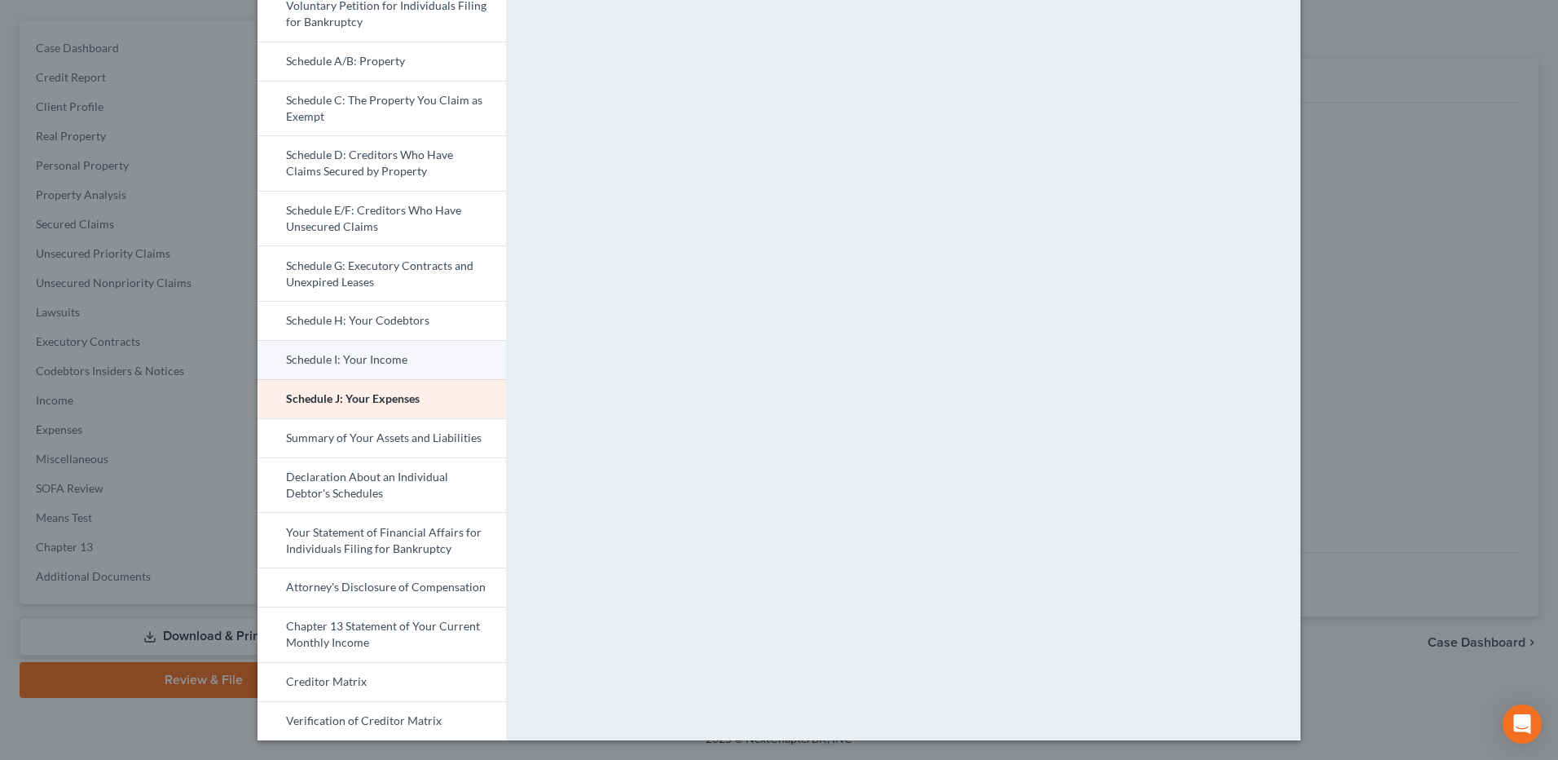
click at [367, 362] on link "Schedule I: Your Income" at bounding box center [382, 359] width 249 height 39
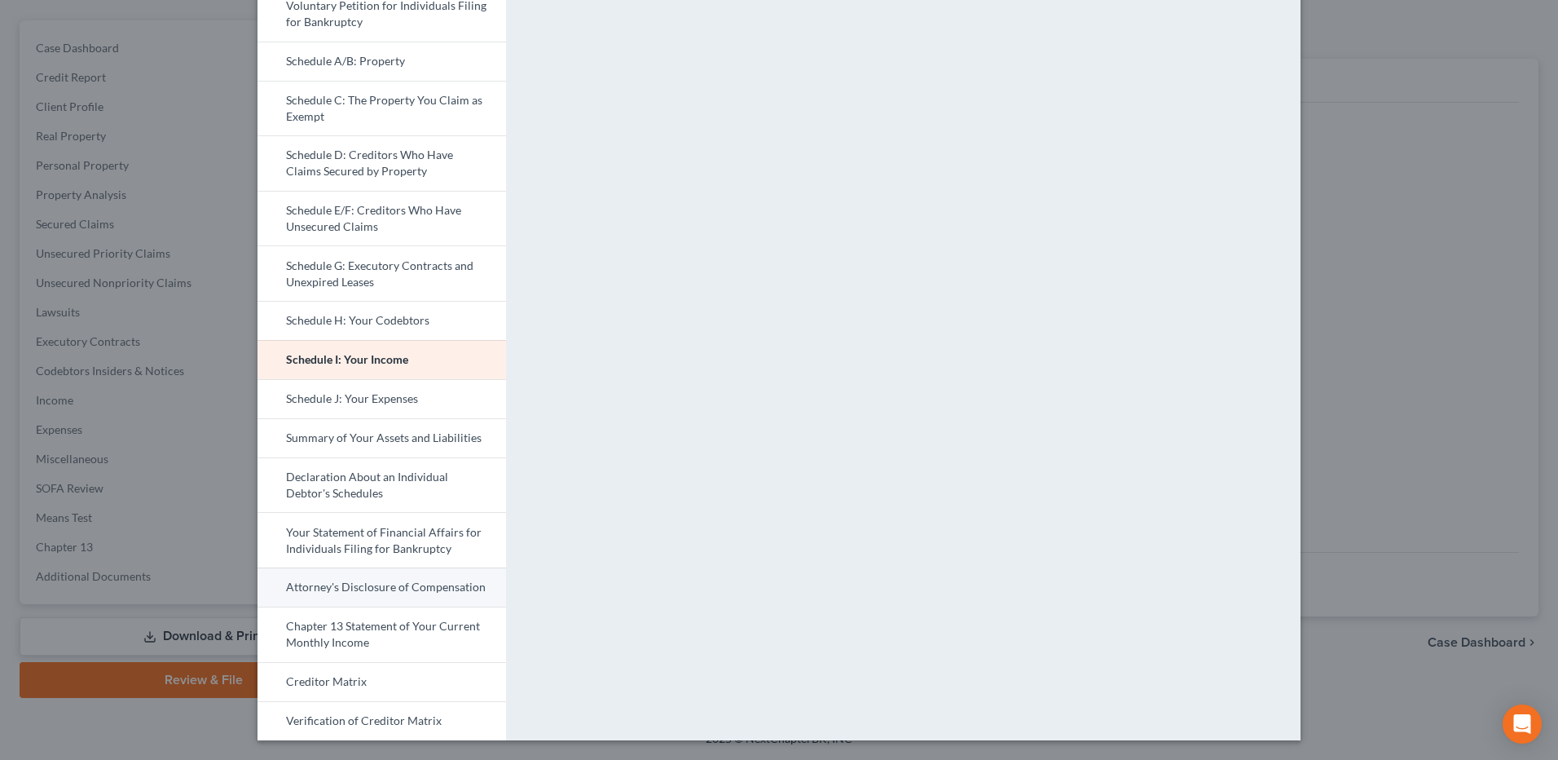
click at [342, 578] on link "Attorney's Disclosure of Compensation" at bounding box center [382, 586] width 249 height 39
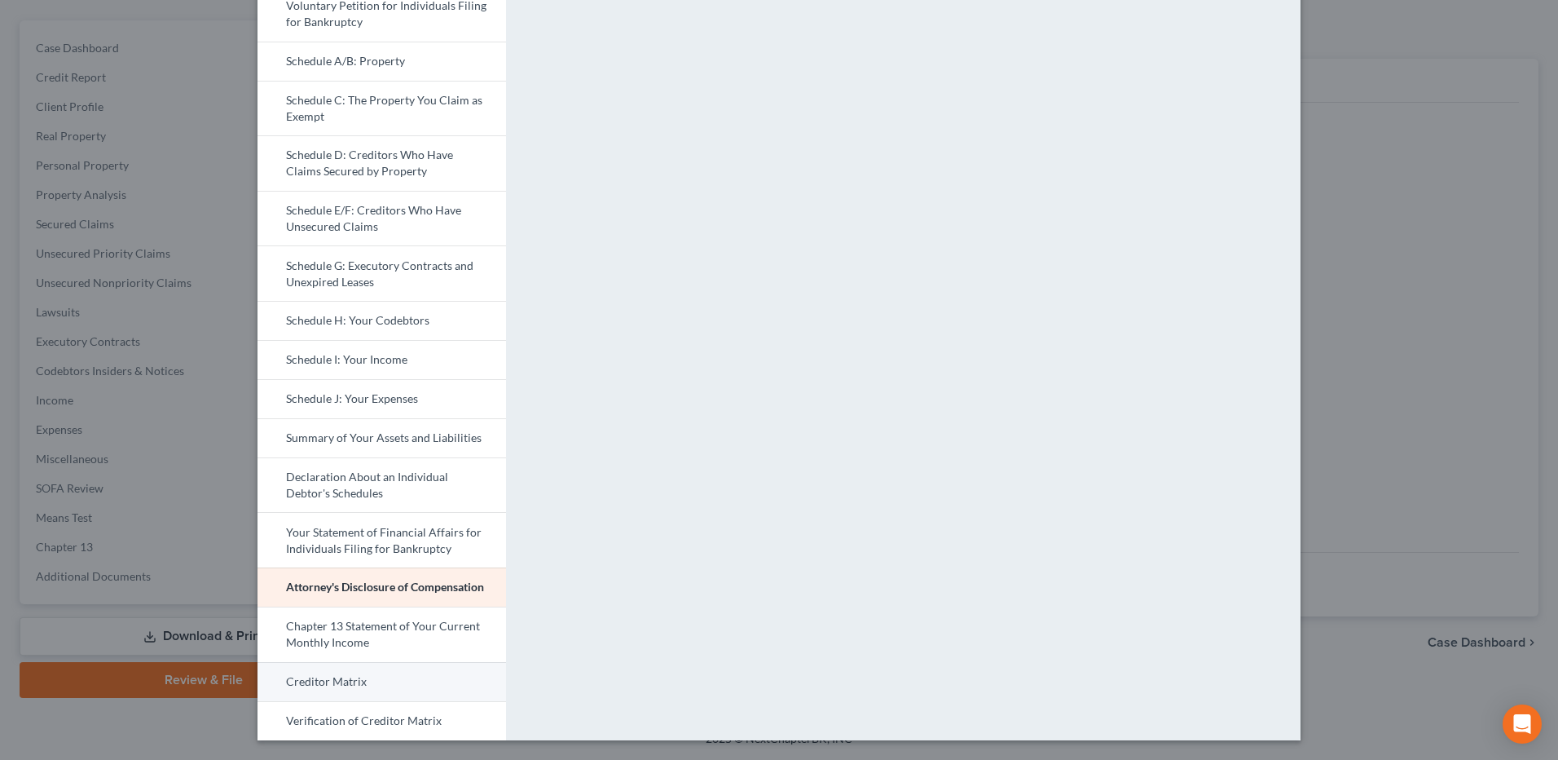
click at [413, 680] on link "Creditor Matrix" at bounding box center [382, 681] width 249 height 39
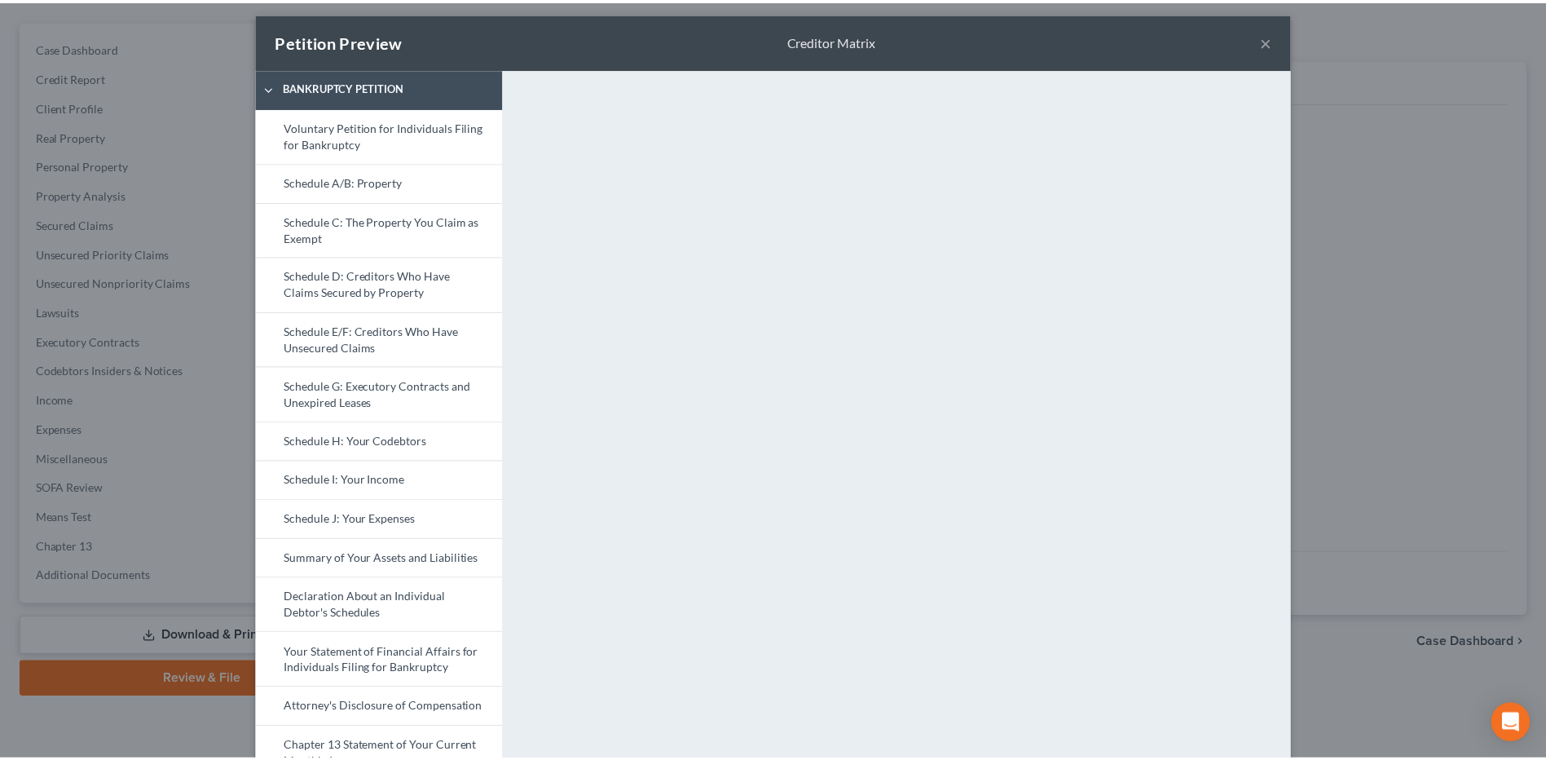
scroll to position [0, 0]
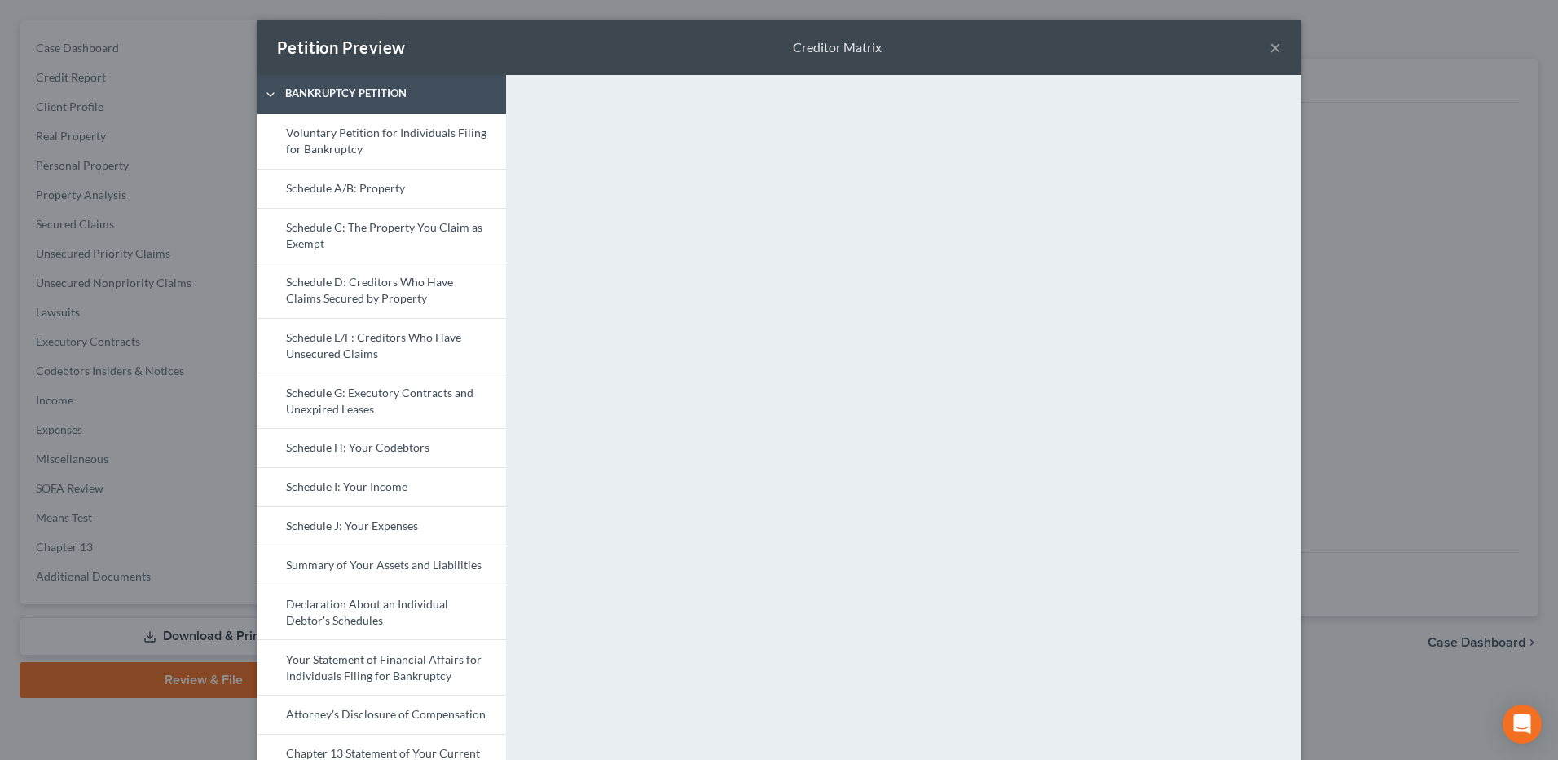
click at [1270, 50] on button "×" at bounding box center [1275, 47] width 11 height 20
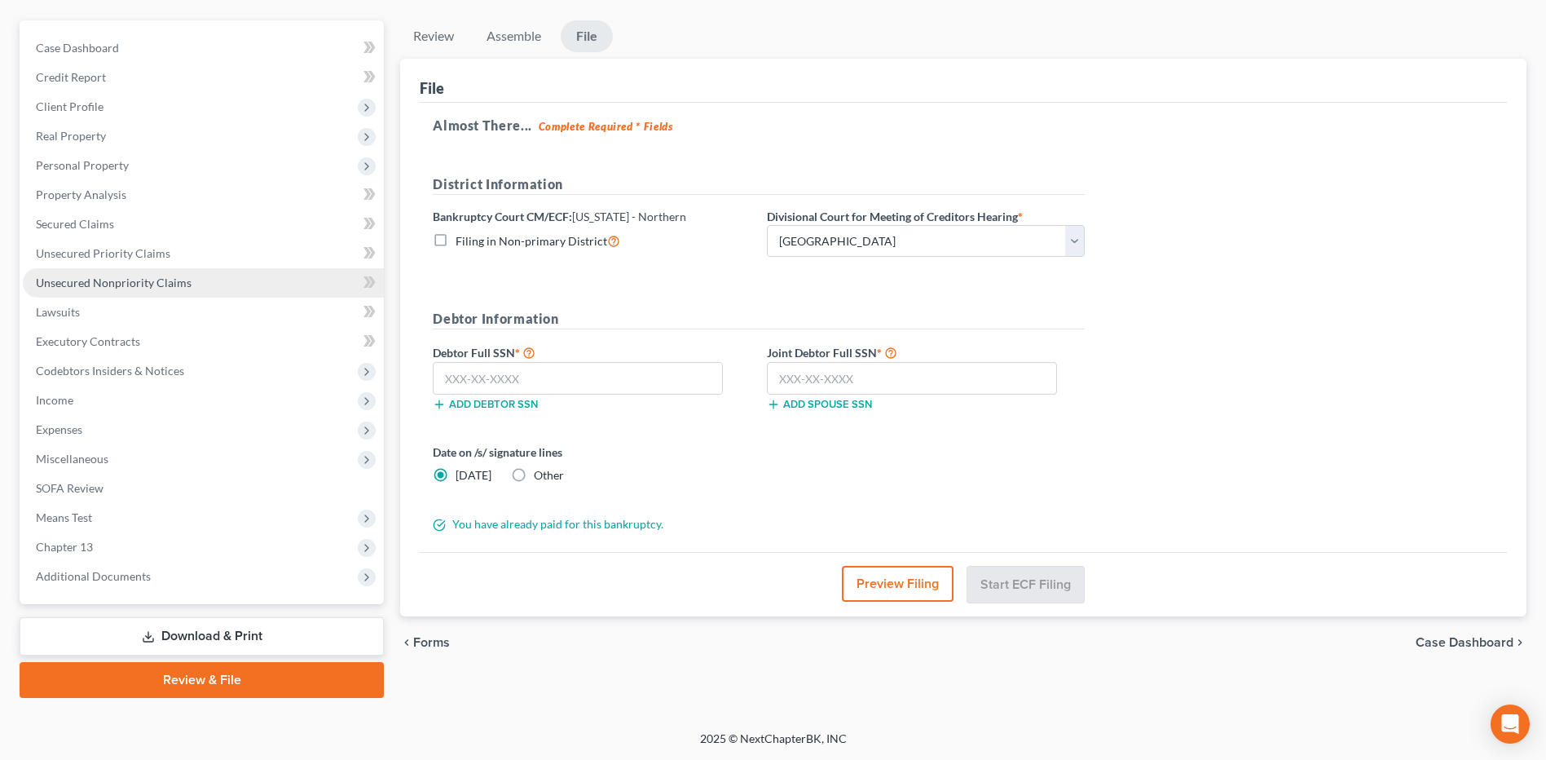
click at [152, 288] on span "Unsecured Nonpriority Claims" at bounding box center [114, 283] width 156 height 14
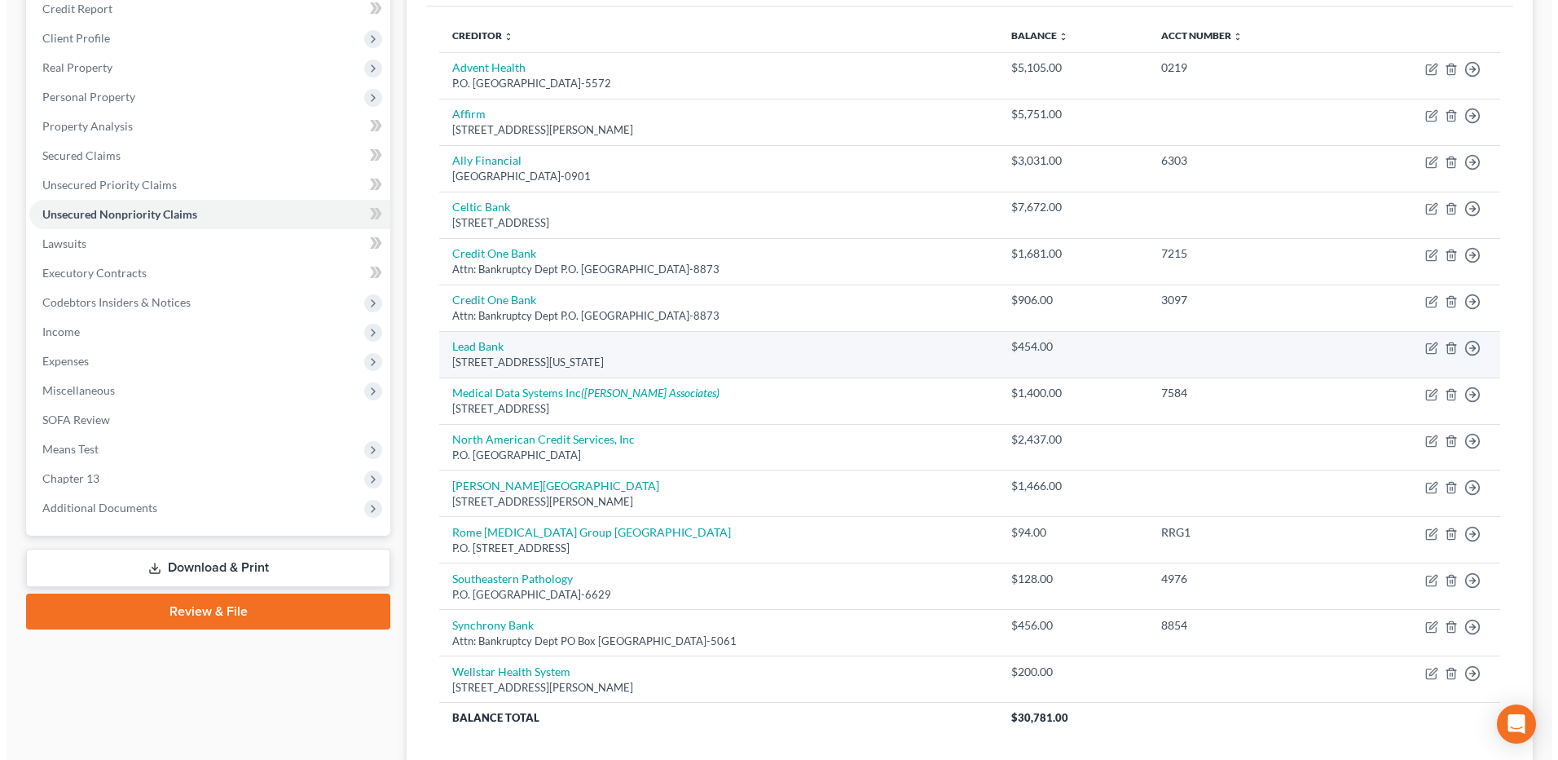
scroll to position [245, 0]
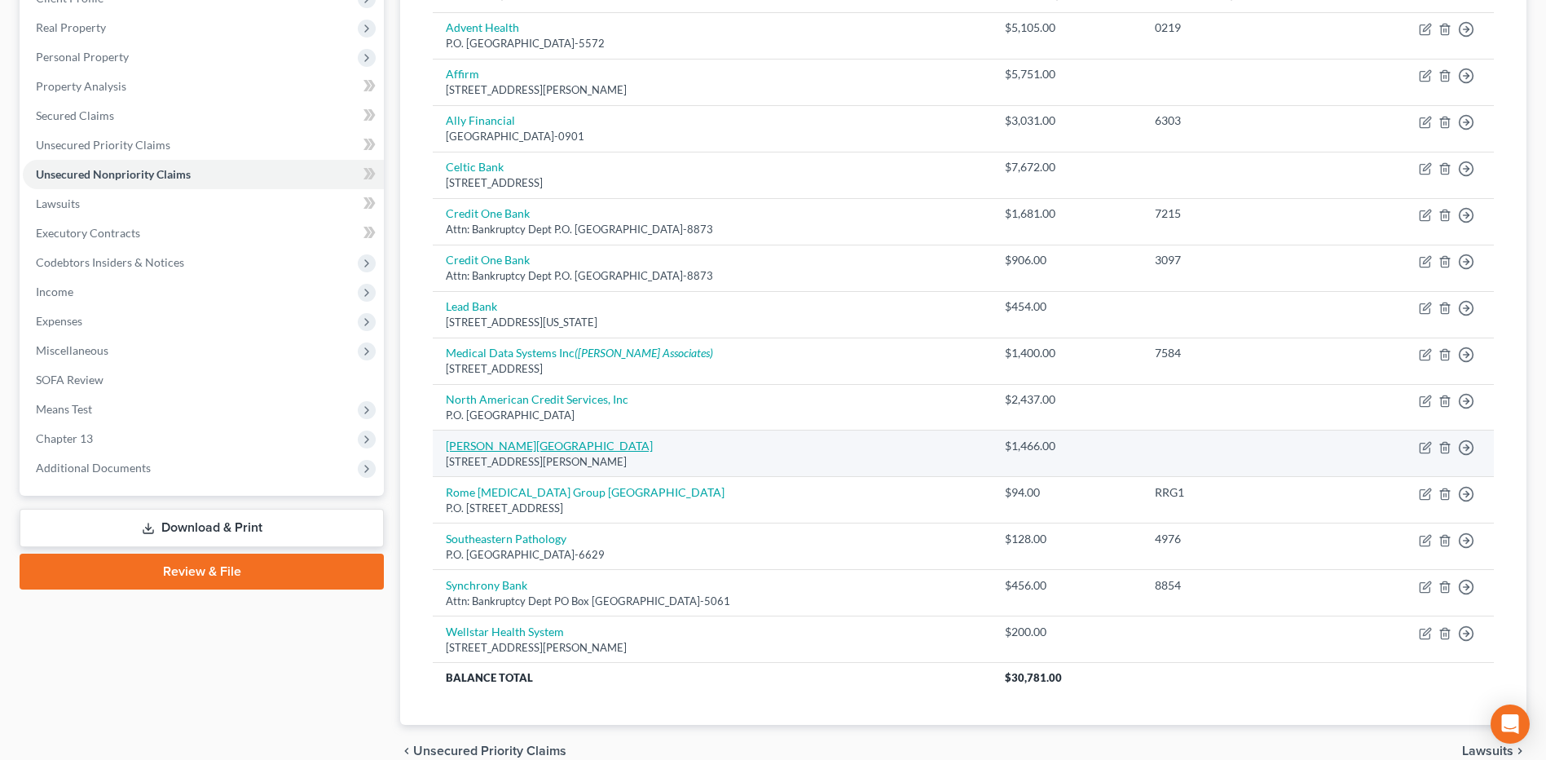
click at [571, 442] on link "[PERSON_NAME][GEOGRAPHIC_DATA]" at bounding box center [549, 446] width 207 height 14
select select "10"
select select "14"
select select "1"
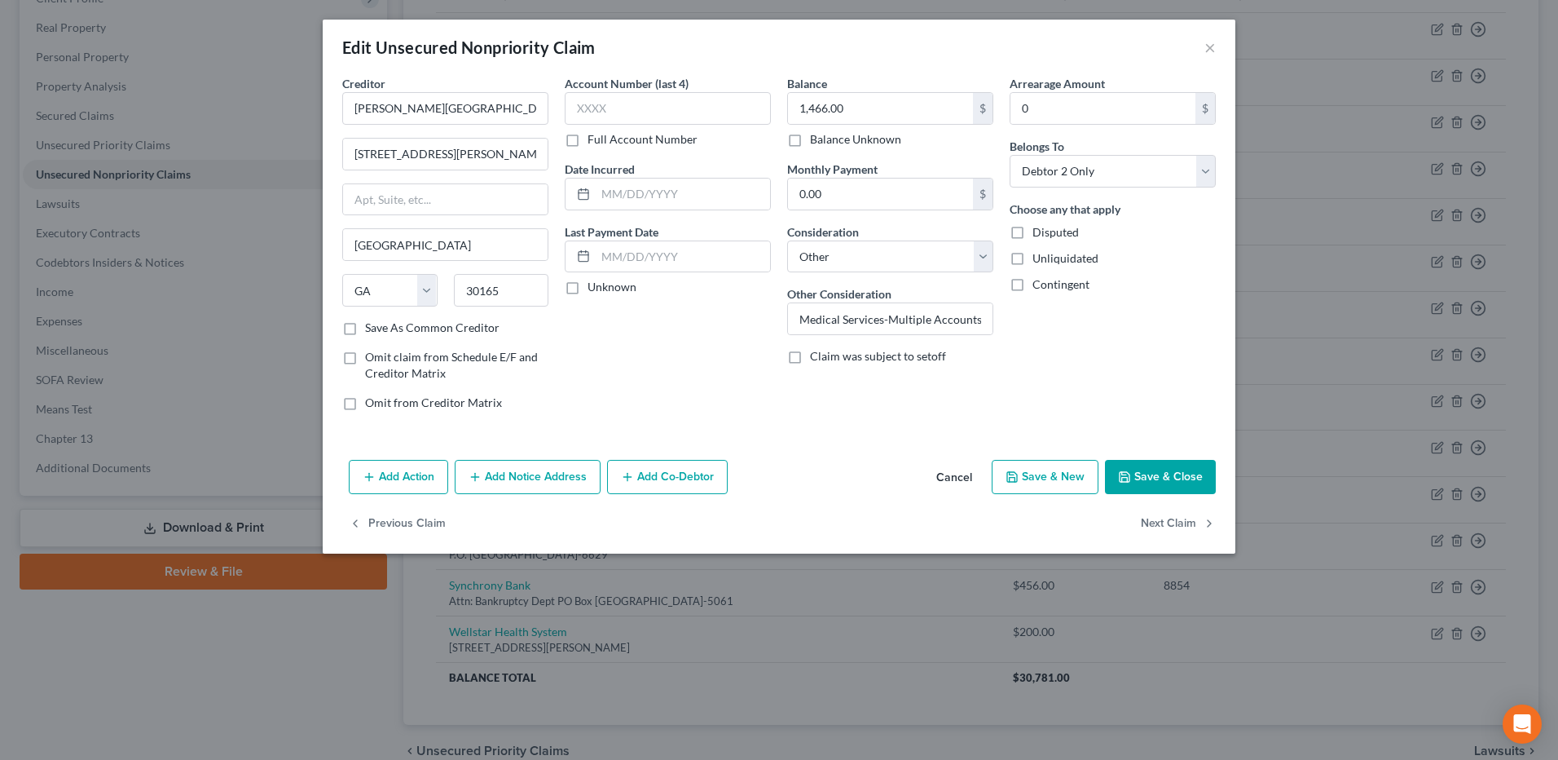
click at [523, 474] on button "Add Notice Address" at bounding box center [528, 477] width 146 height 34
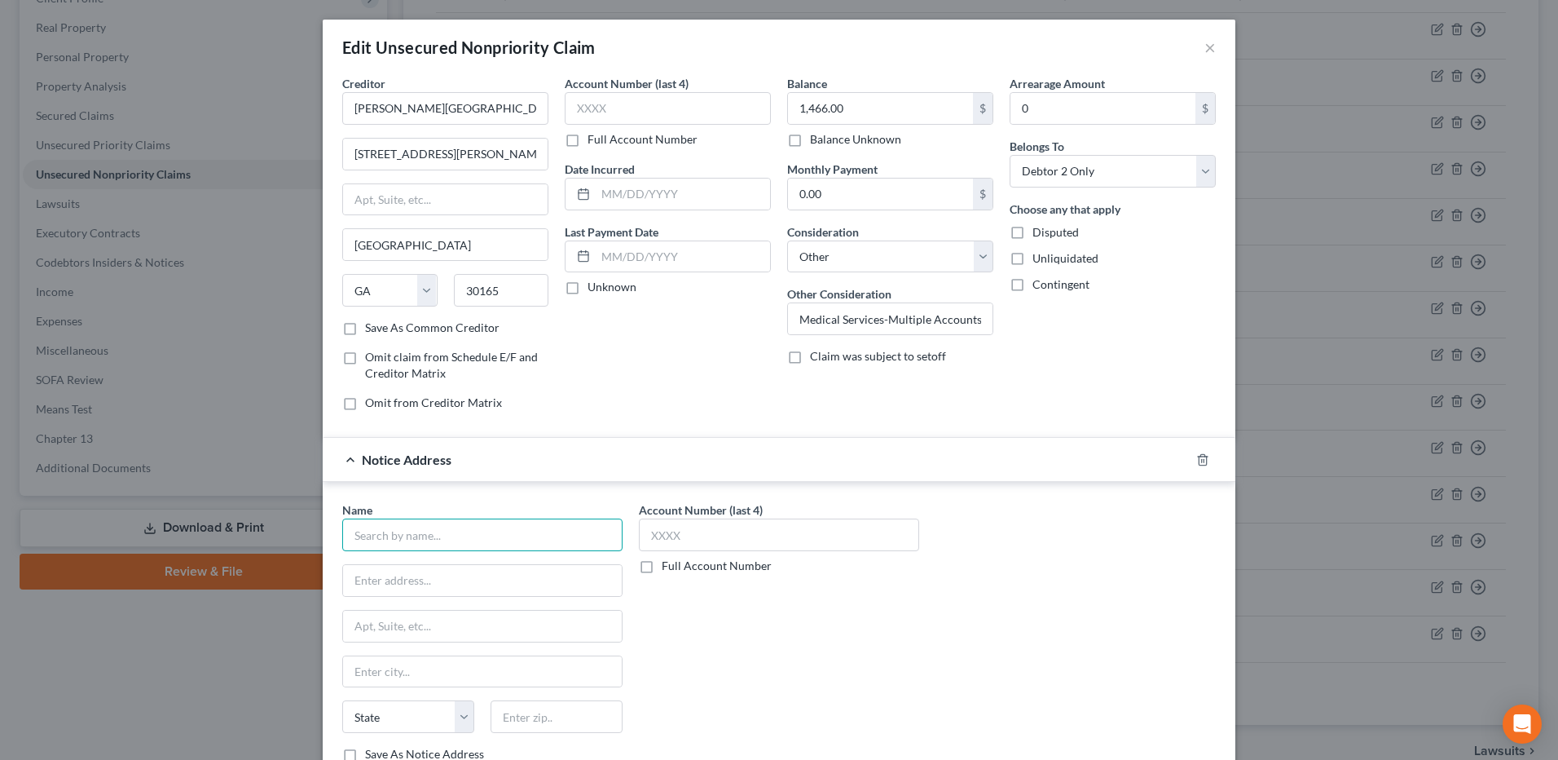
click at [387, 525] on input "text" at bounding box center [482, 534] width 280 height 33
type input "Team Health"
type input "[STREET_ADDRESS]"
click at [421, 630] on input "text" at bounding box center [482, 626] width 279 height 31
type input "Suite 203"
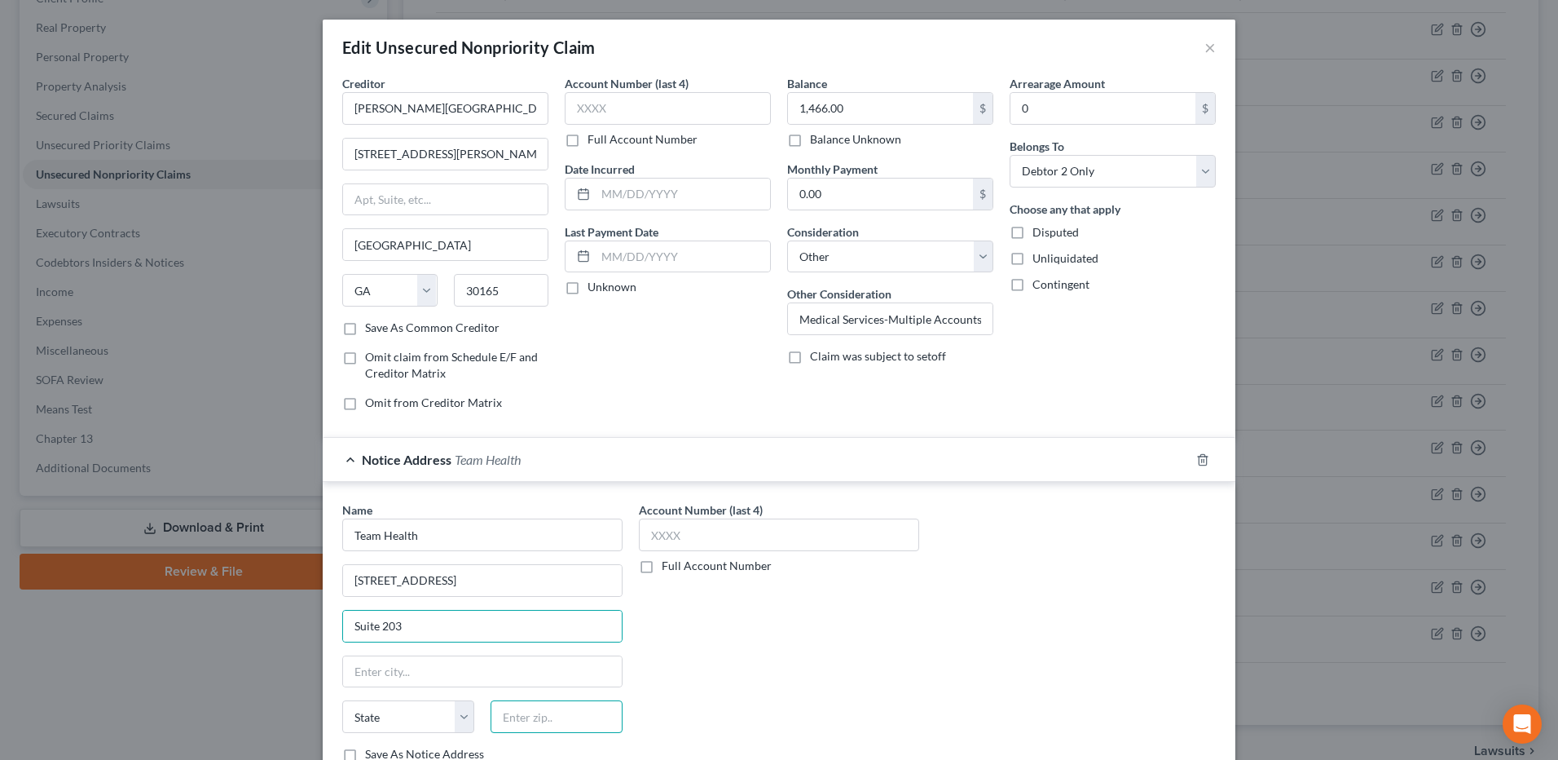
click at [566, 718] on input "text" at bounding box center [557, 716] width 132 height 33
type input "37919"
type input "[GEOGRAPHIC_DATA]"
select select "44"
click at [768, 668] on div "Account Number (last 4) Full Account Number" at bounding box center [779, 638] width 297 height 274
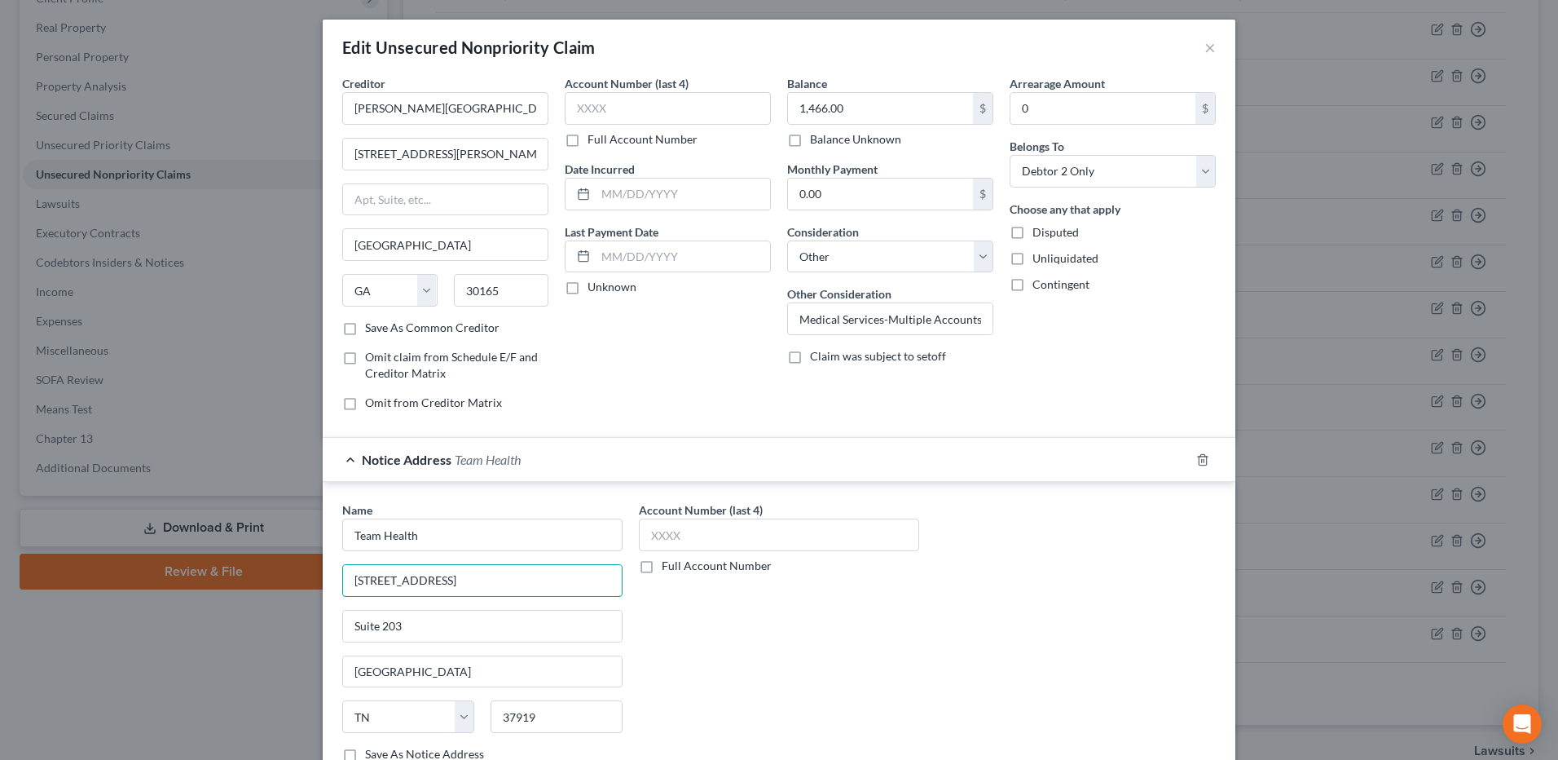
drag, startPoint x: 531, startPoint y: 579, endPoint x: 213, endPoint y: 587, distance: 318.0
click at [213, 587] on div "Edit Unsecured Nonpriority Claim × Creditor * [PERSON_NAME][GEOGRAPHIC_DATA] [S…" at bounding box center [779, 380] width 1558 height 760
click at [379, 540] on input "Team Health" at bounding box center [482, 534] width 280 height 33
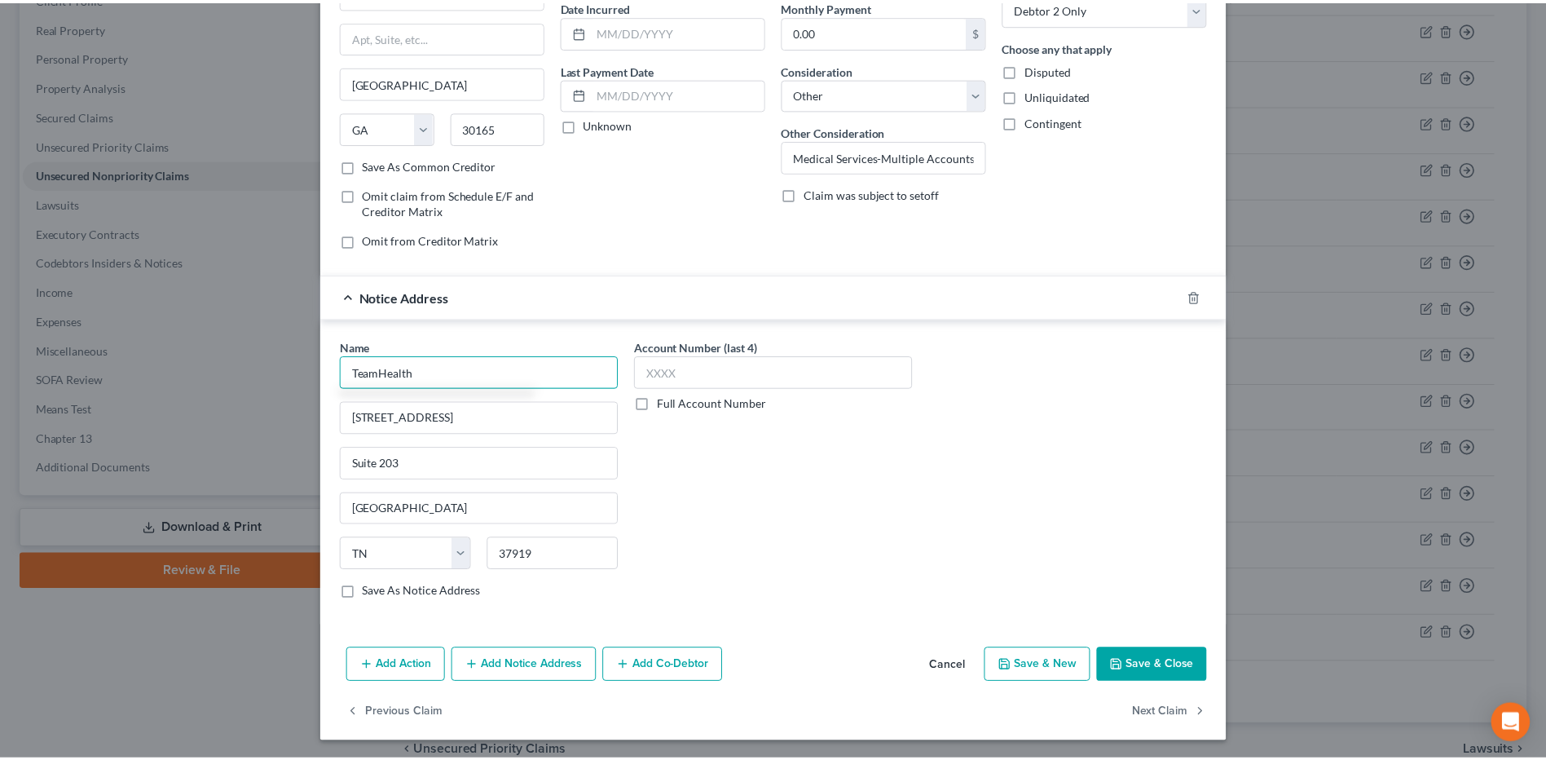
scroll to position [165, 0]
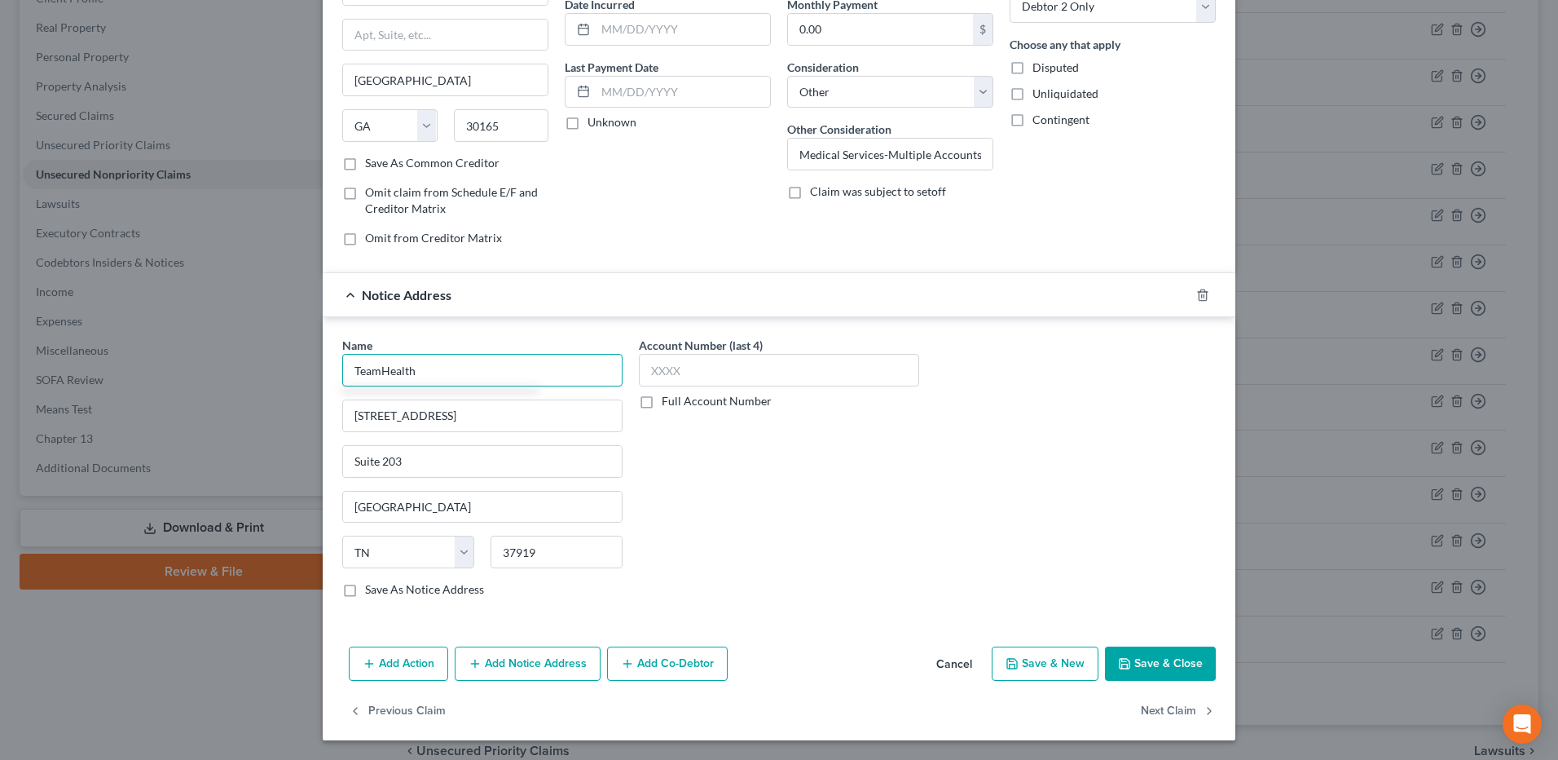
type input "TeamHealth"
click at [445, 590] on label "Save As Notice Address" at bounding box center [424, 589] width 119 height 16
click at [382, 590] on input "Save As Notice Address" at bounding box center [377, 586] width 11 height 11
checkbox input "true"
click at [1184, 655] on button "Save & Close" at bounding box center [1160, 663] width 111 height 34
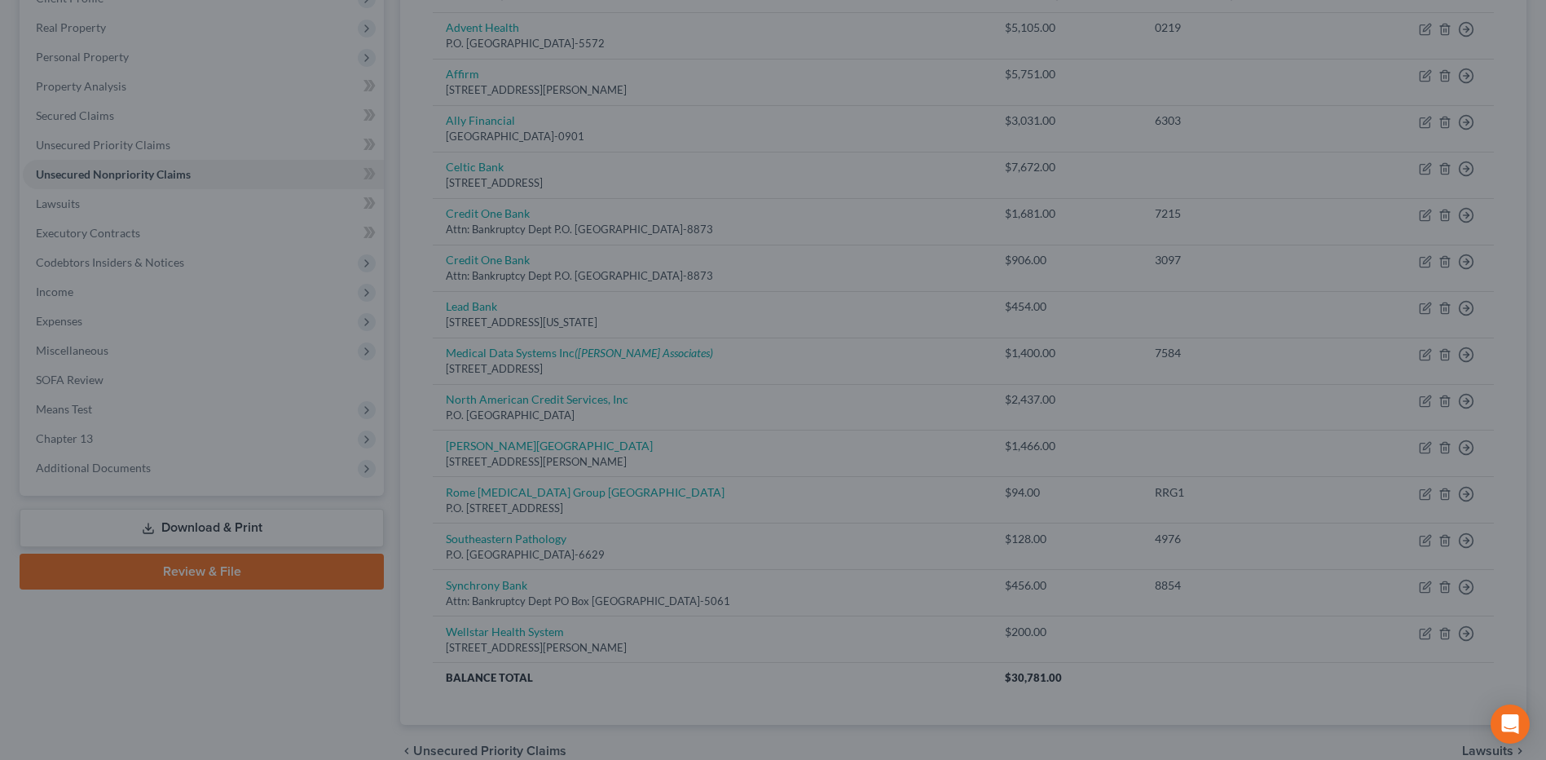
scroll to position [0, 0]
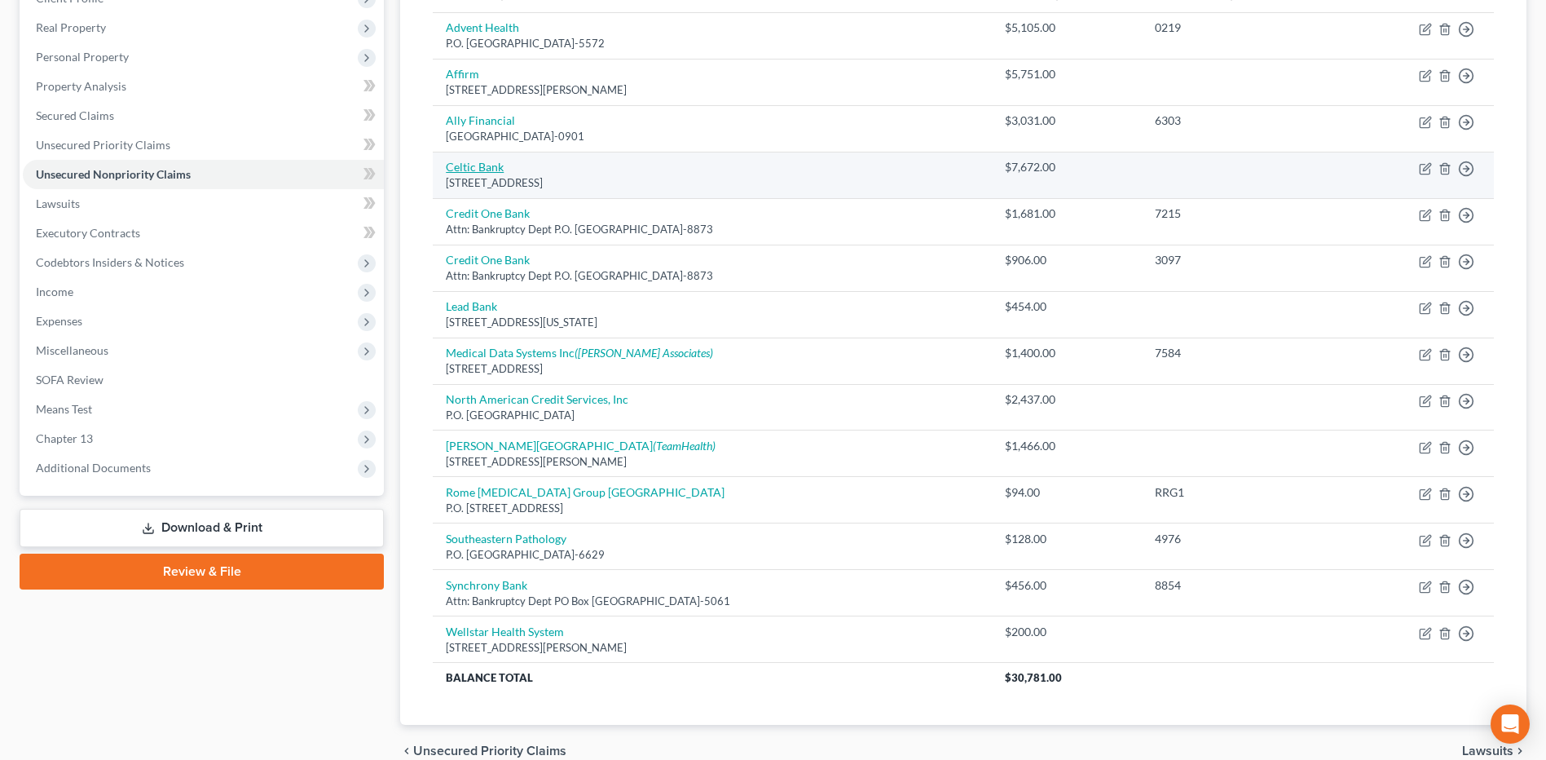
click at [489, 170] on link "Celtic Bank" at bounding box center [475, 167] width 58 height 14
select select "46"
select select "10"
select select "0"
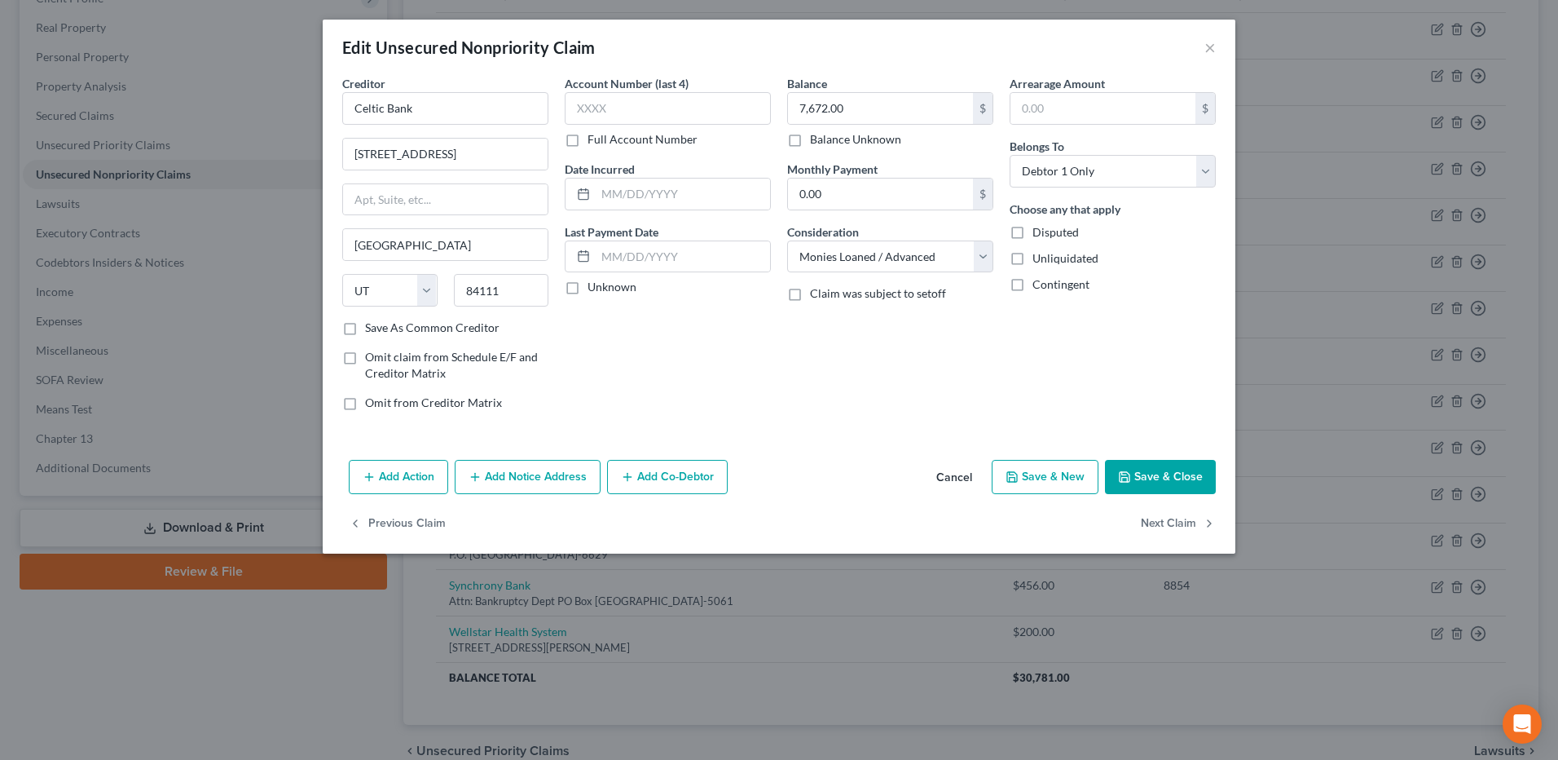
click at [1166, 485] on button "Save & Close" at bounding box center [1160, 477] width 111 height 34
type input "0"
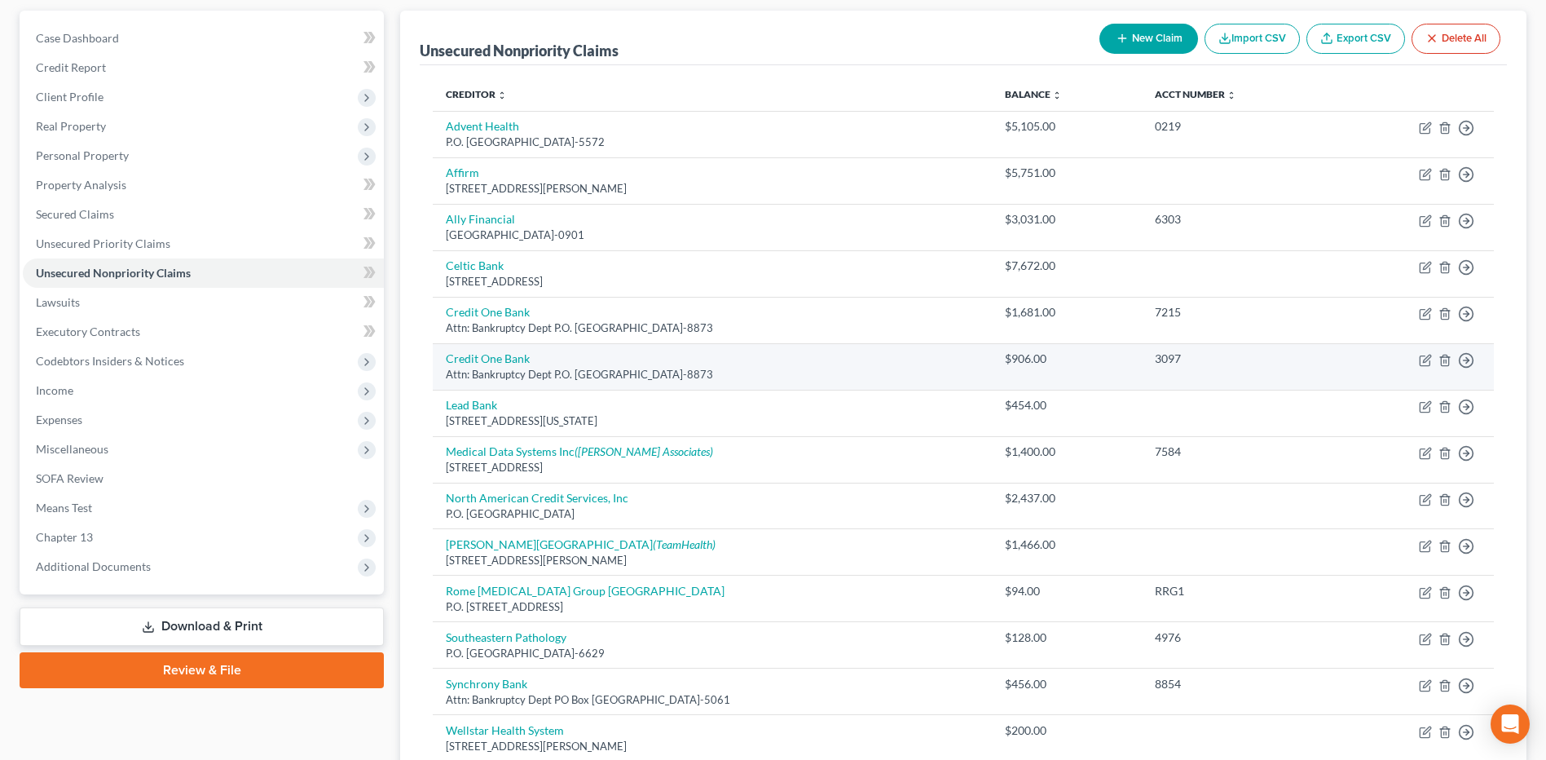
scroll to position [163, 0]
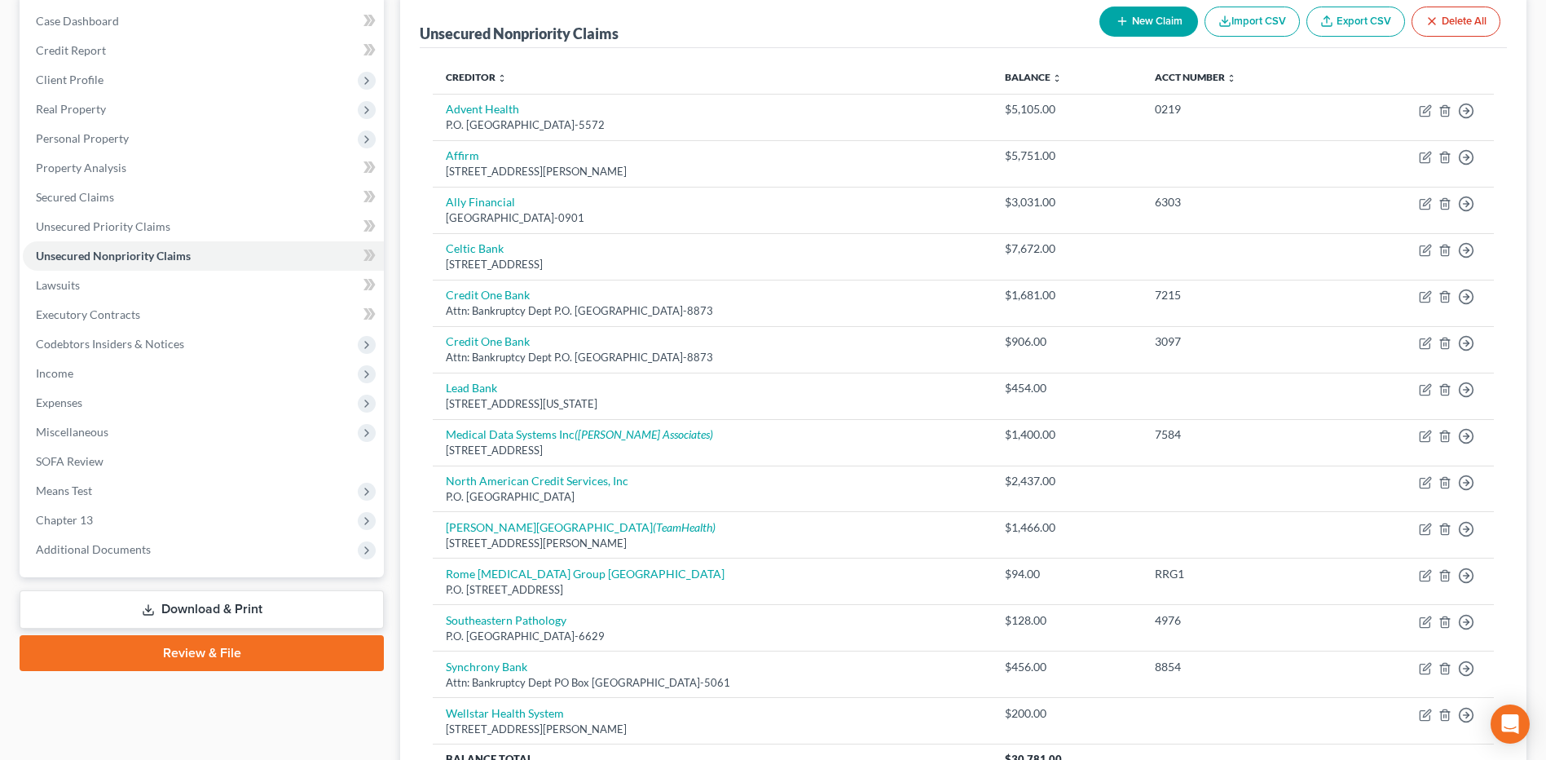
drag, startPoint x: 763, startPoint y: 549, endPoint x: 828, endPoint y: 29, distance: 523.3
click at [828, 29] on div "Unsecured Nonpriority Claims New Claim Import CSV Export CSV Delete All" at bounding box center [963, 20] width 1087 height 55
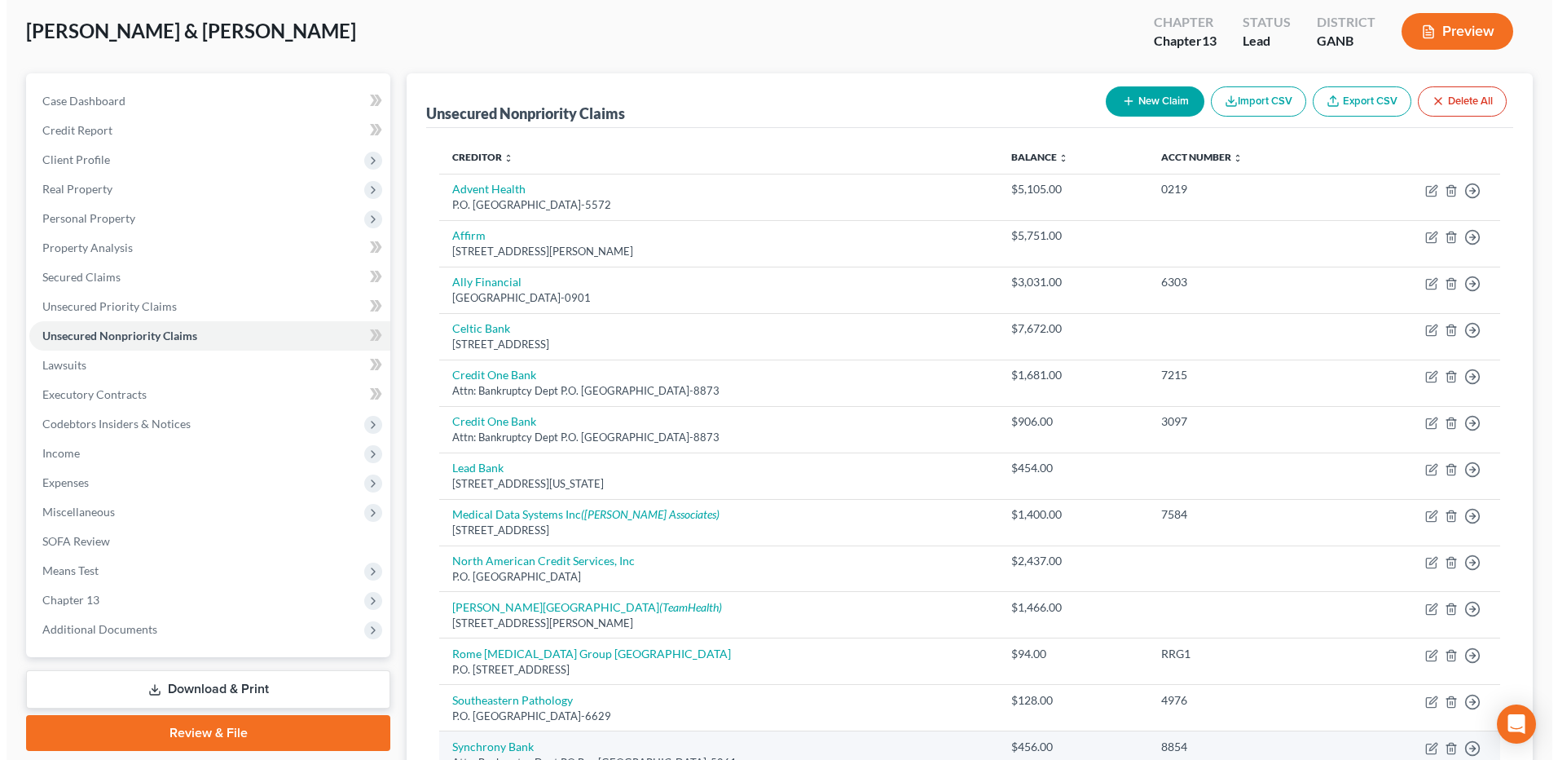
scroll to position [82, 0]
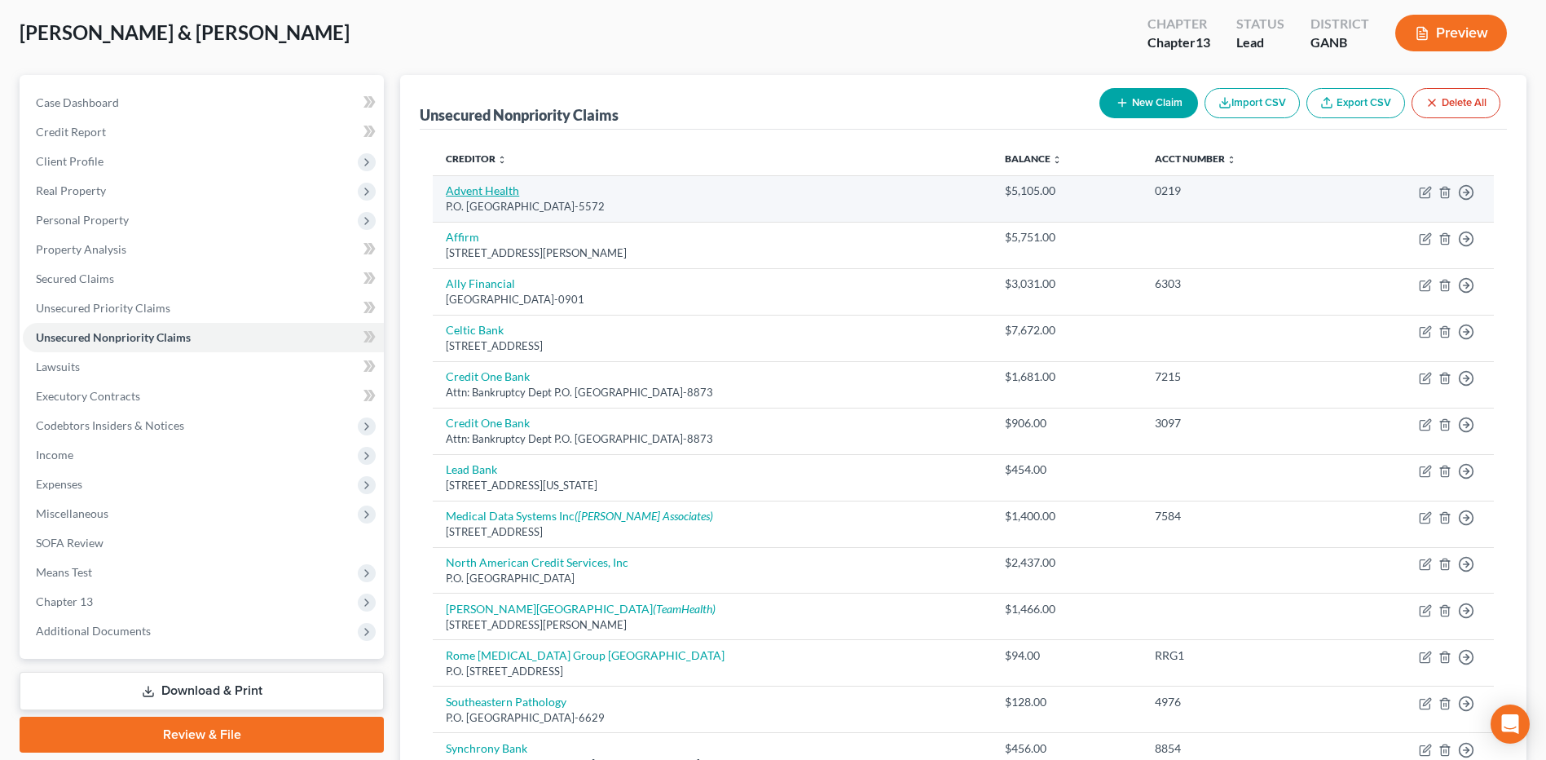
click at [507, 196] on link "Advent Health" at bounding box center [482, 190] width 73 height 14
select select "10"
select select "9"
select select "1"
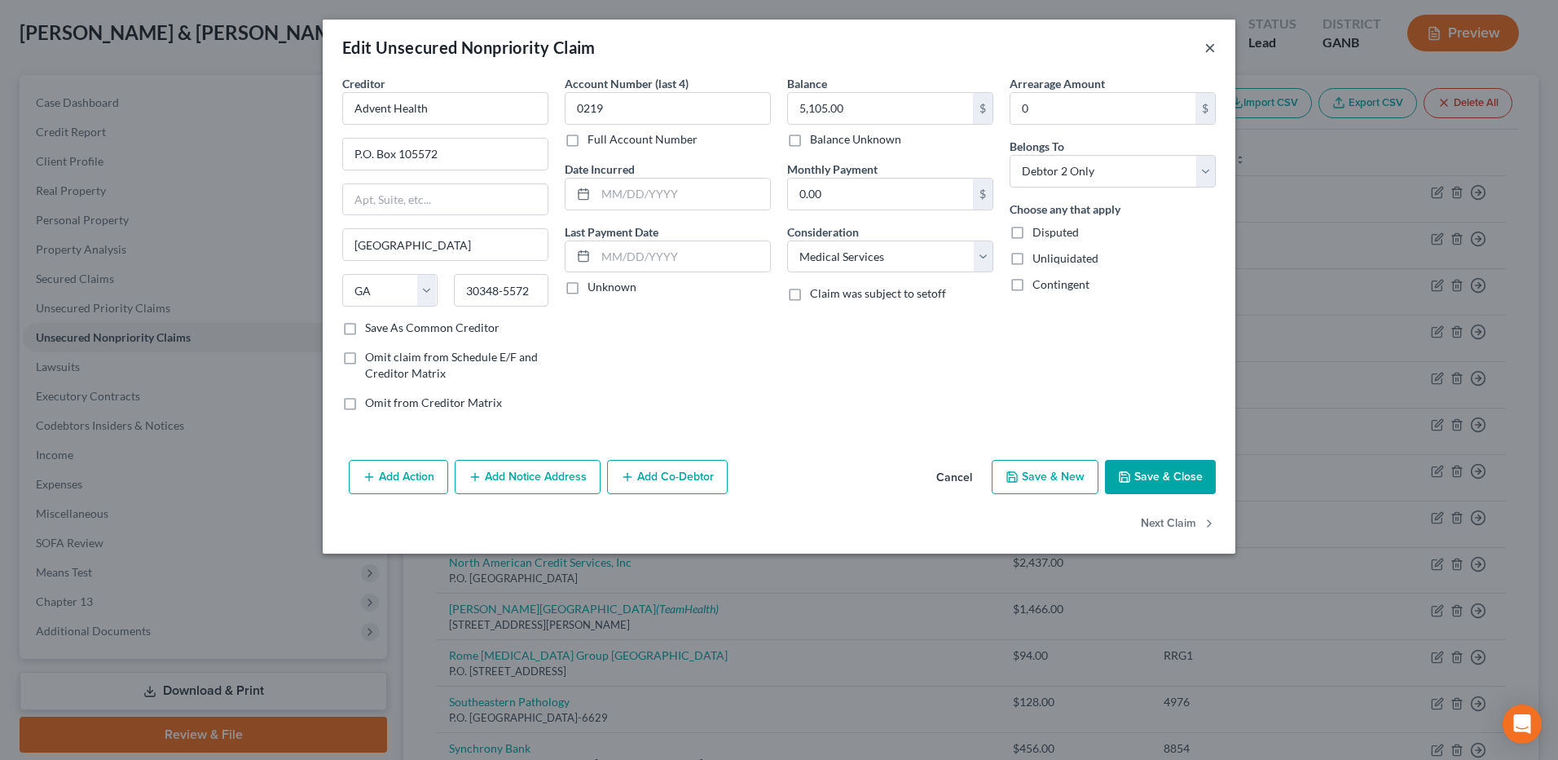
click at [1213, 52] on button "×" at bounding box center [1210, 47] width 11 height 20
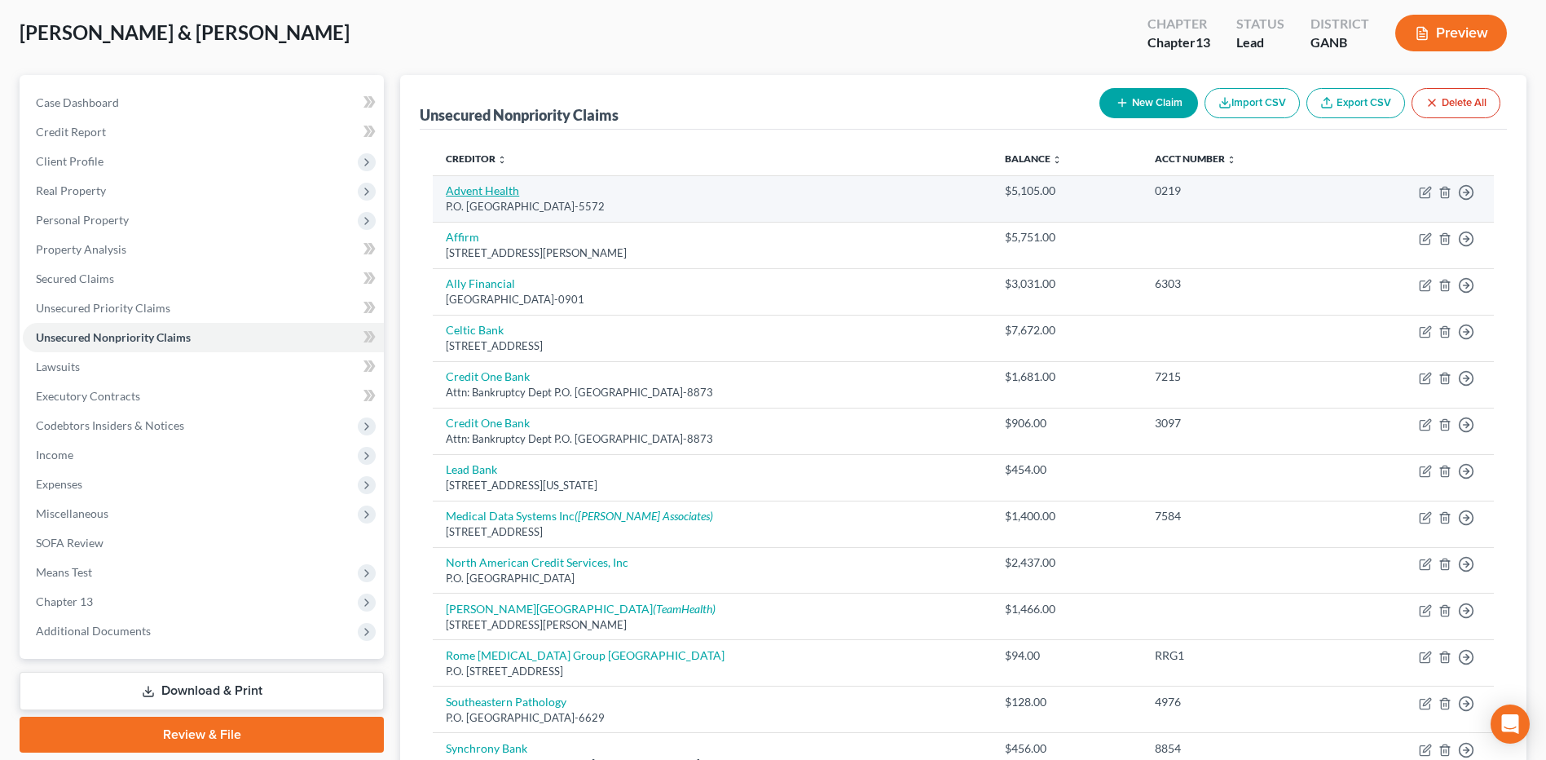
click at [496, 184] on link "Advent Health" at bounding box center [482, 190] width 73 height 14
select select "10"
select select "9"
select select "1"
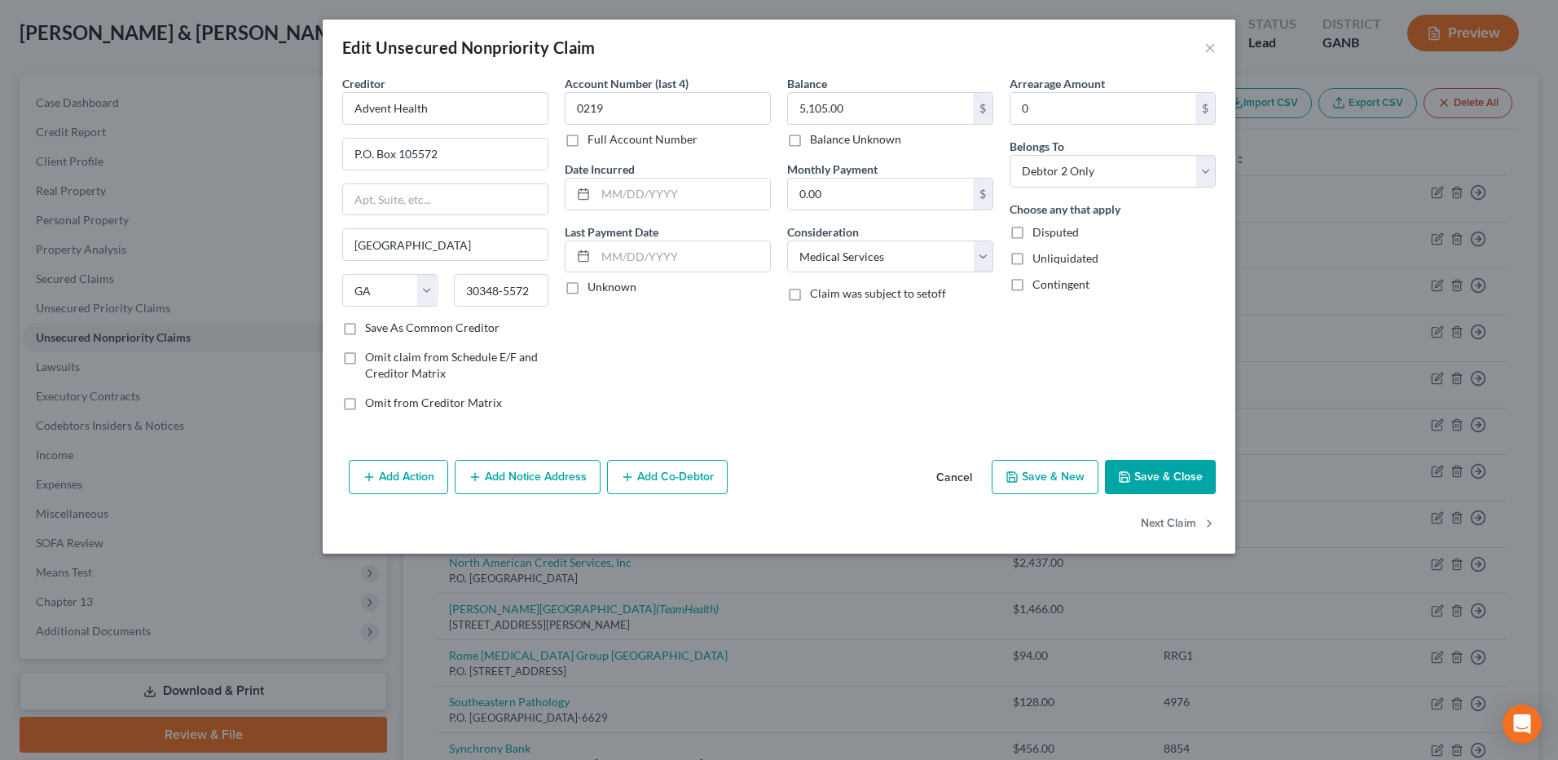
click at [565, 478] on button "Add Notice Address" at bounding box center [528, 477] width 146 height 34
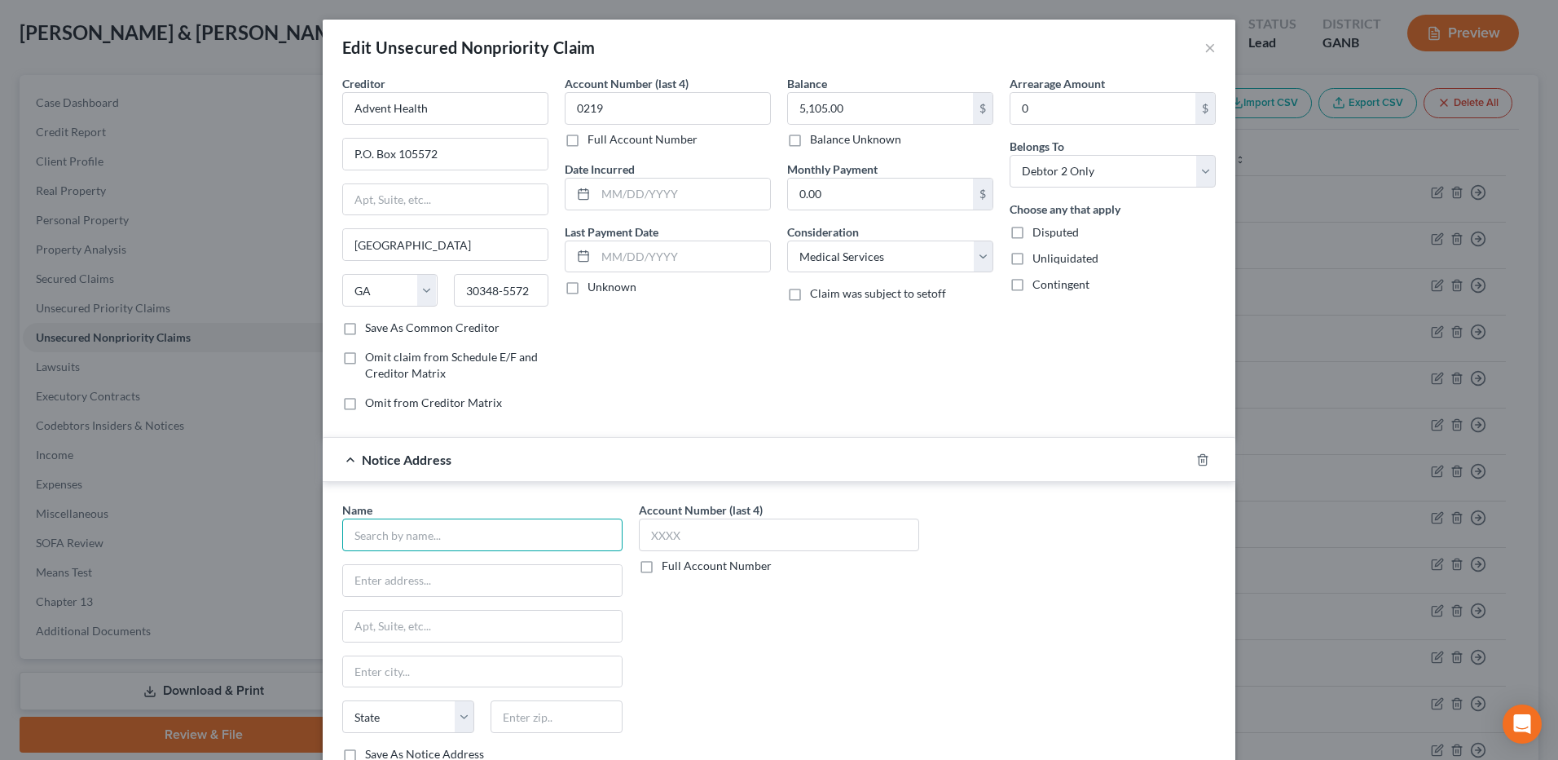
click at [500, 527] on input "text" at bounding box center [482, 534] width 280 height 33
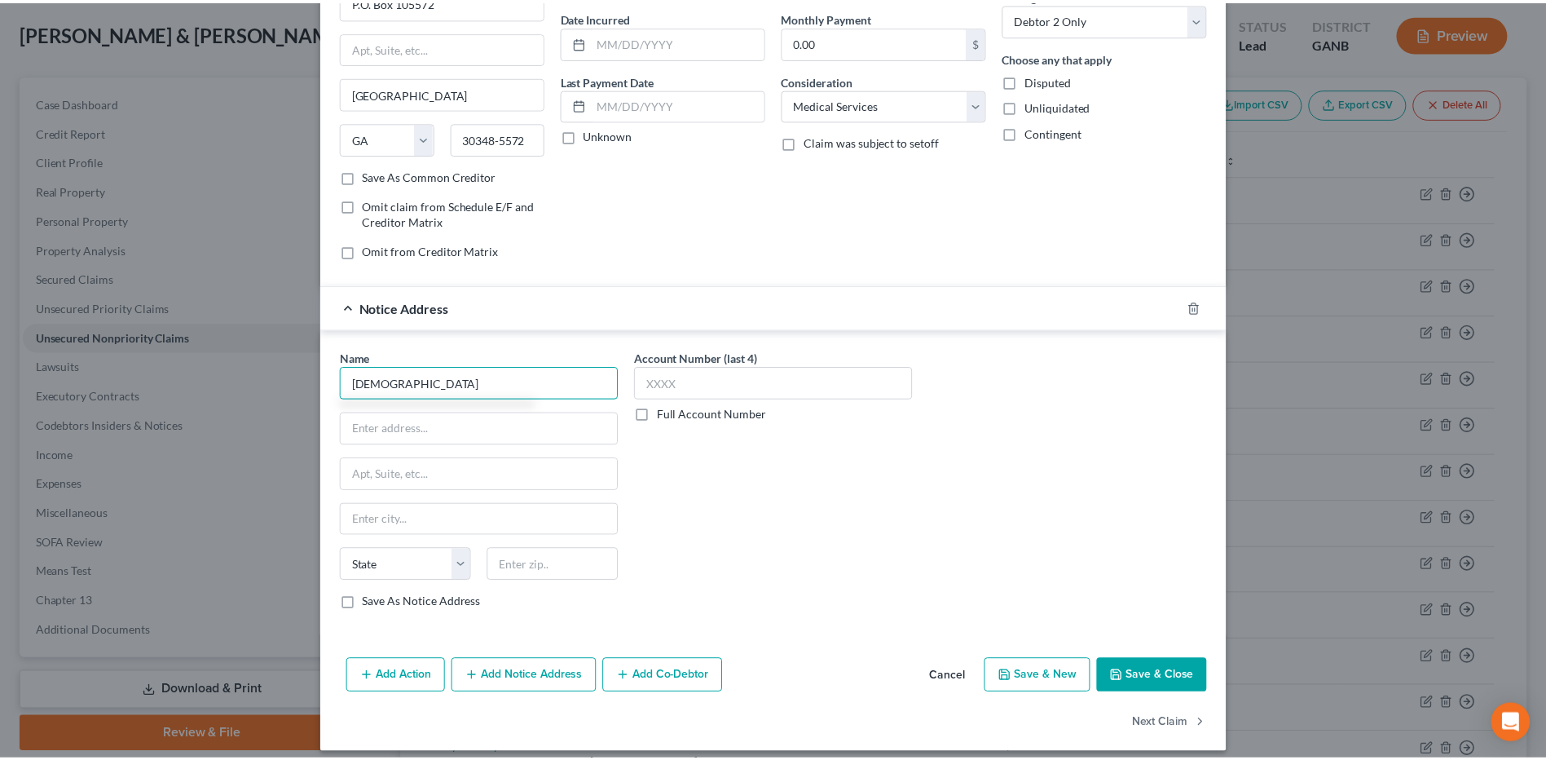
scroll to position [165, 0]
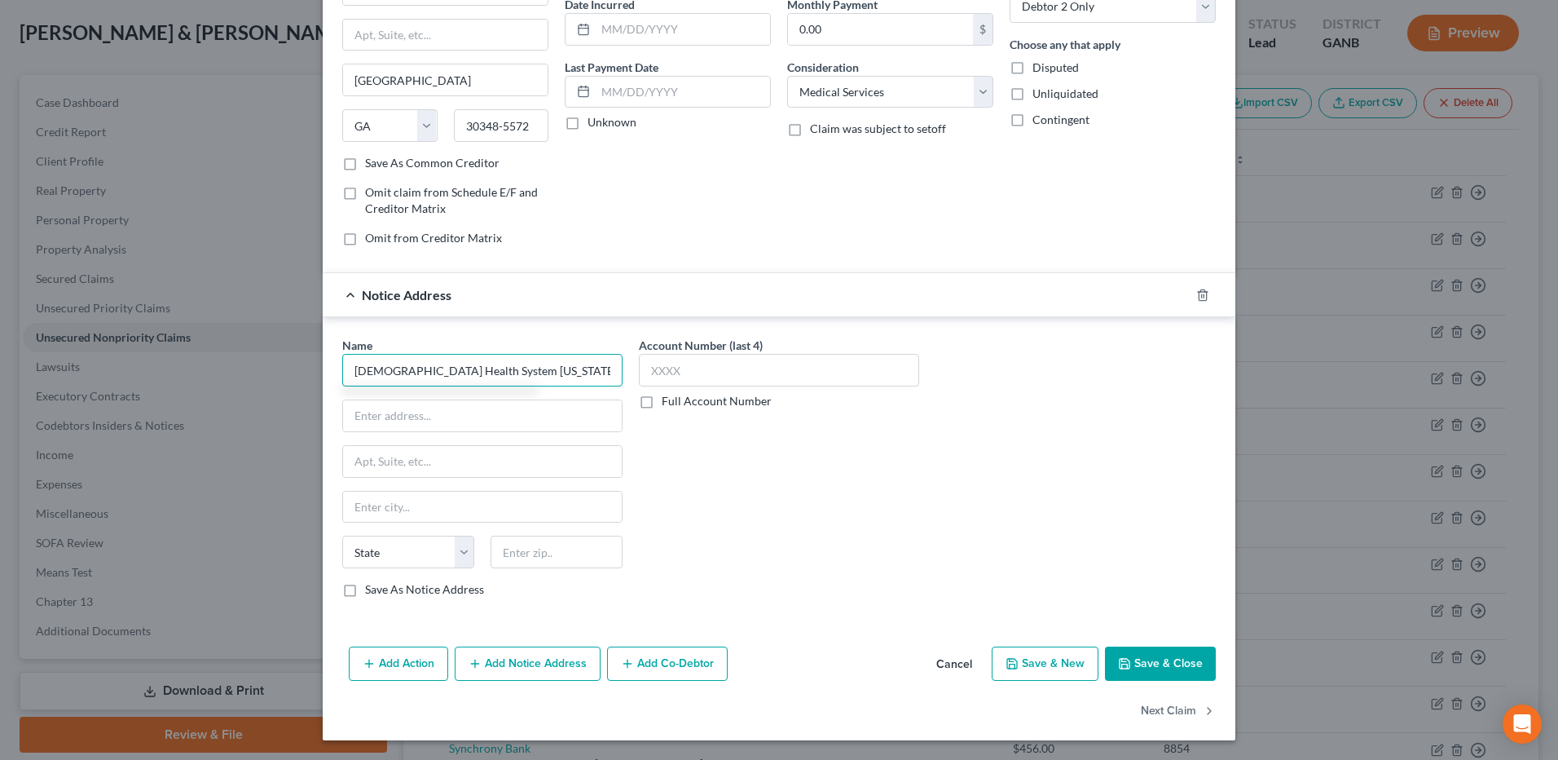
type input "[DEMOGRAPHIC_DATA] Health System [US_STATE], Inc."
paste input "12938"
type input "PO Box 12938"
type input "30703"
click at [776, 473] on div "Account Number (last 4) Full Account Number" at bounding box center [779, 474] width 297 height 274
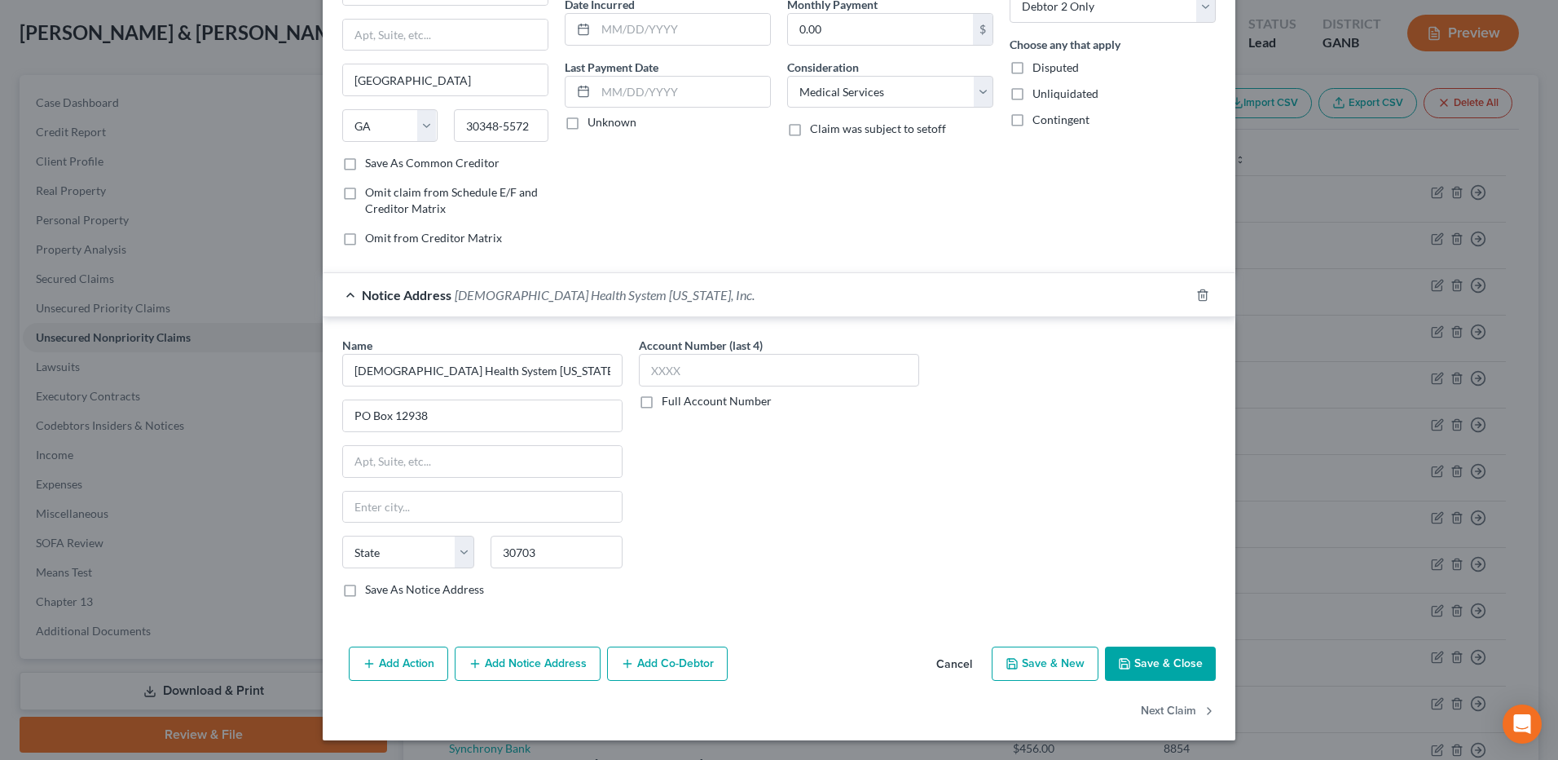
type input "[PERSON_NAME]"
select select "10"
click at [447, 594] on label "Save As Notice Address" at bounding box center [424, 589] width 119 height 16
click at [382, 592] on input "Save As Notice Address" at bounding box center [377, 586] width 11 height 11
checkbox input "true"
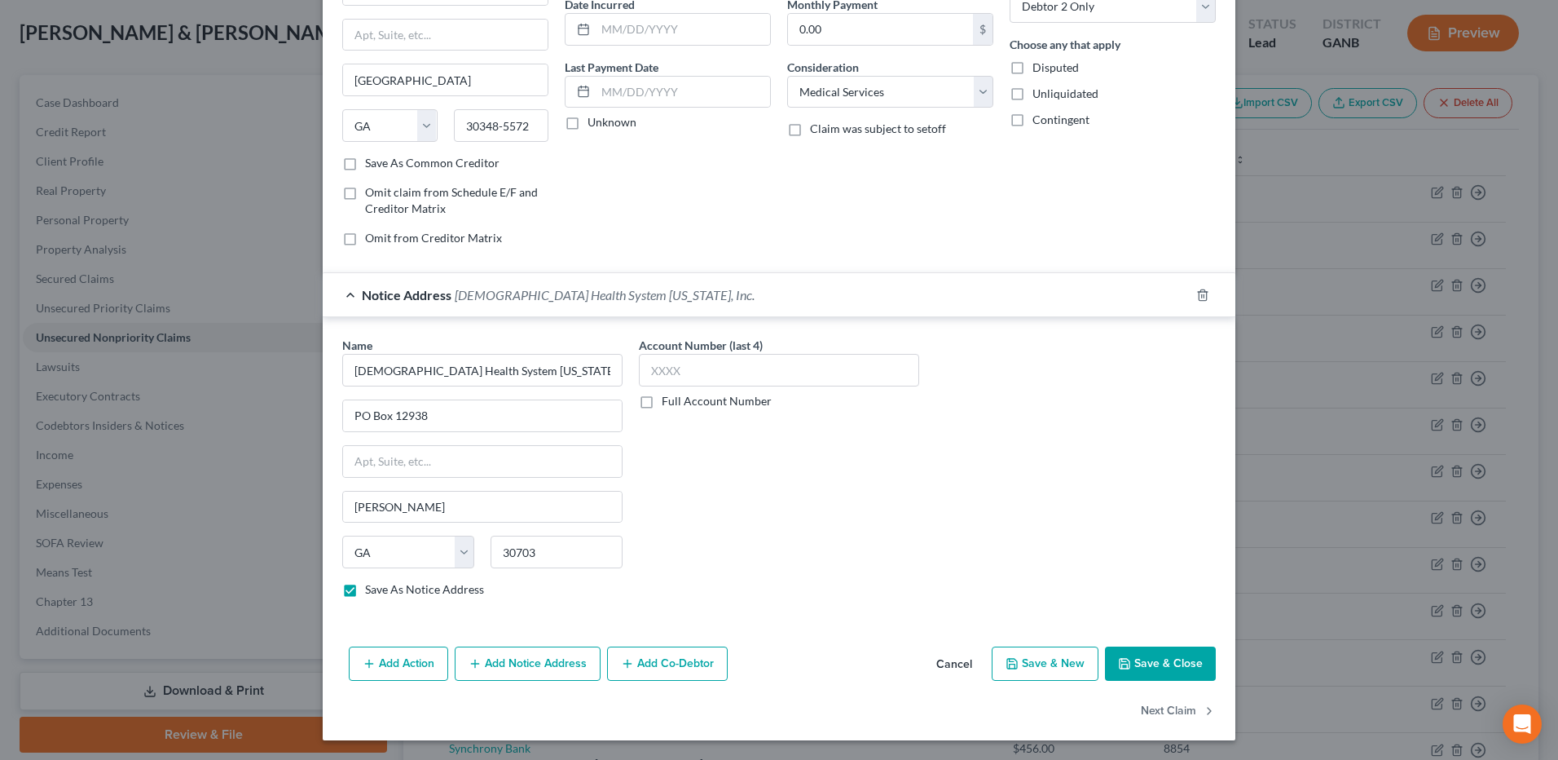
click at [1162, 659] on button "Save & Close" at bounding box center [1160, 663] width 111 height 34
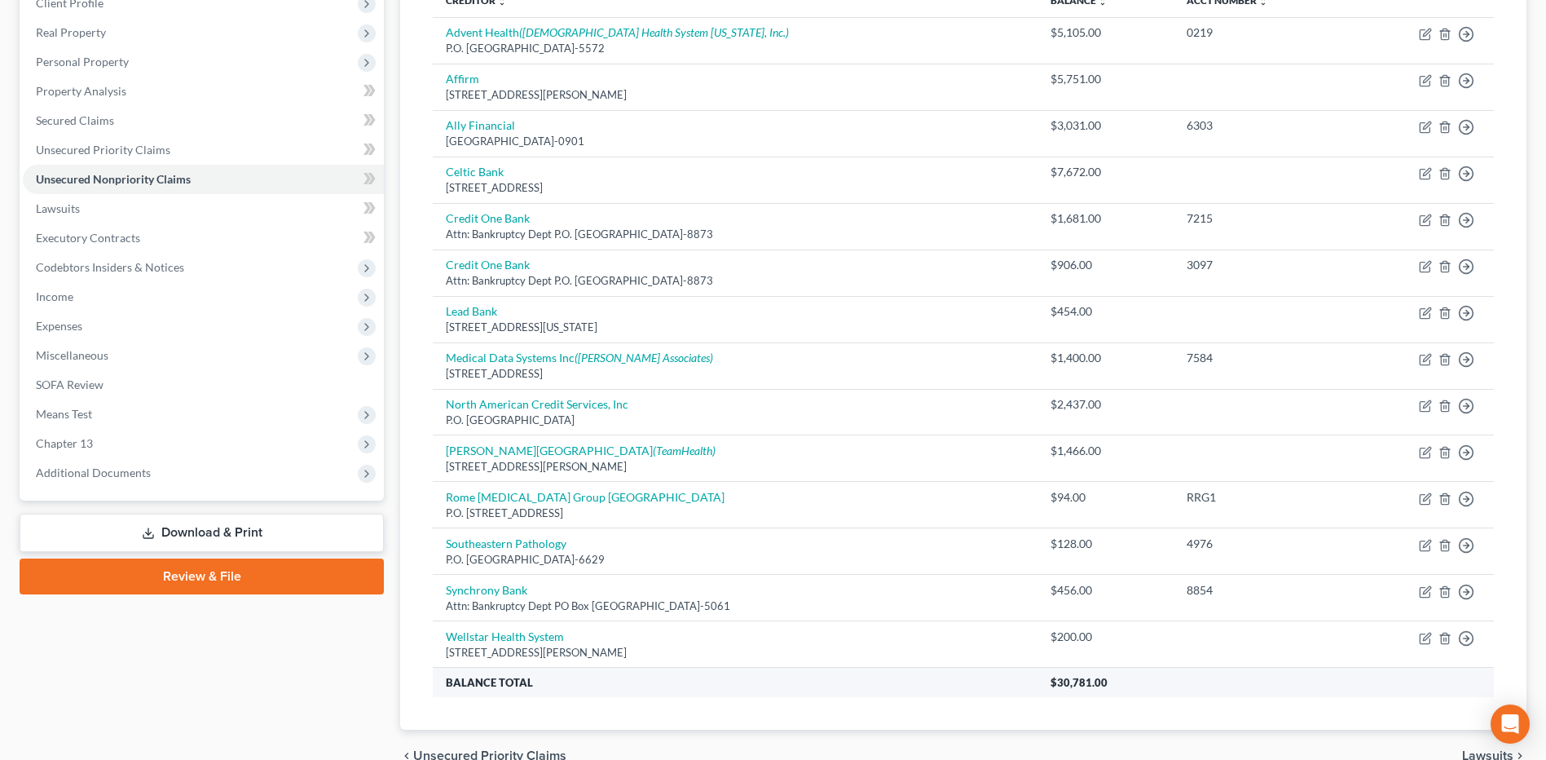
scroll to position [324, 0]
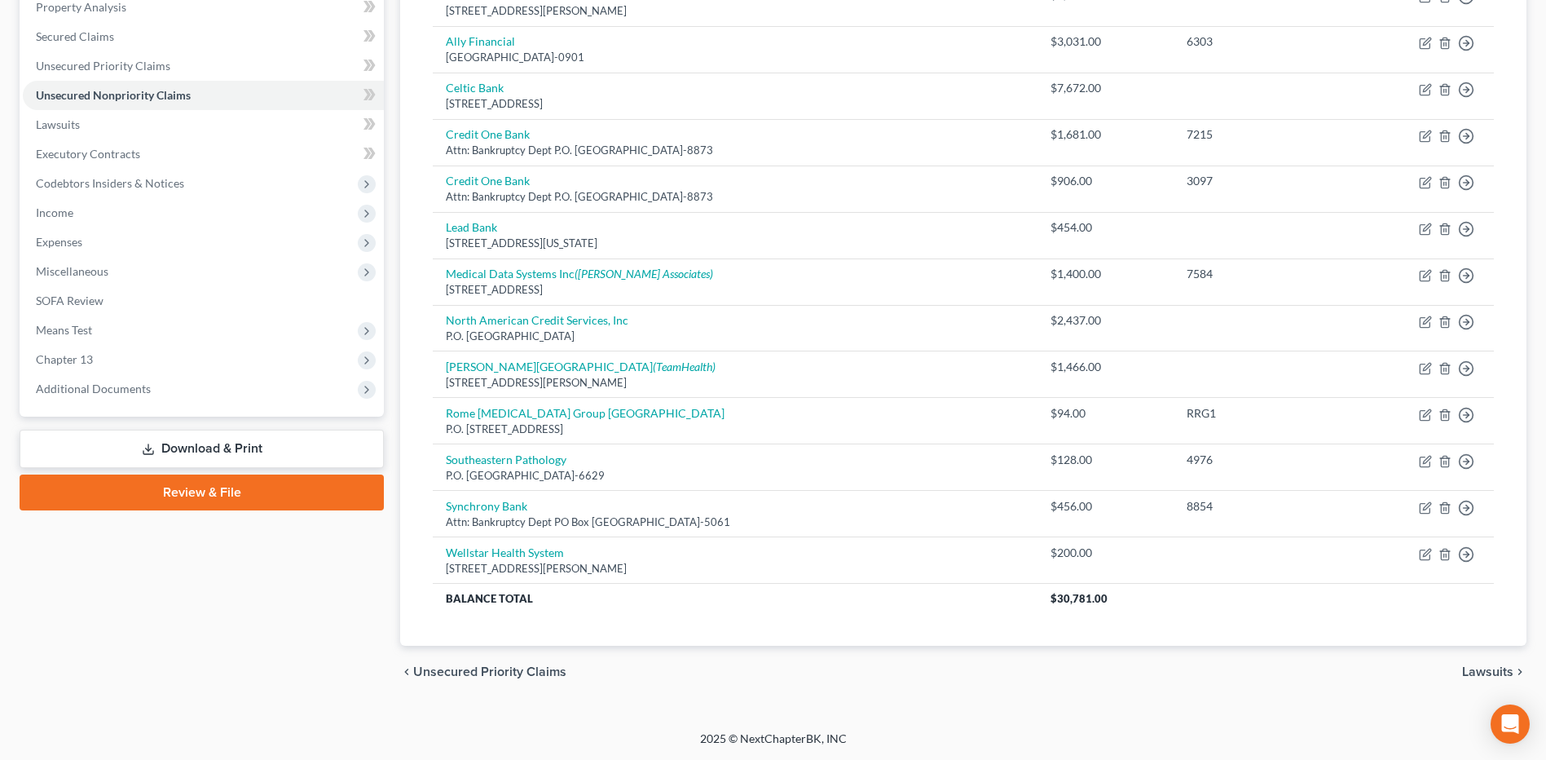
click at [306, 496] on link "Review & File" at bounding box center [202, 492] width 364 height 36
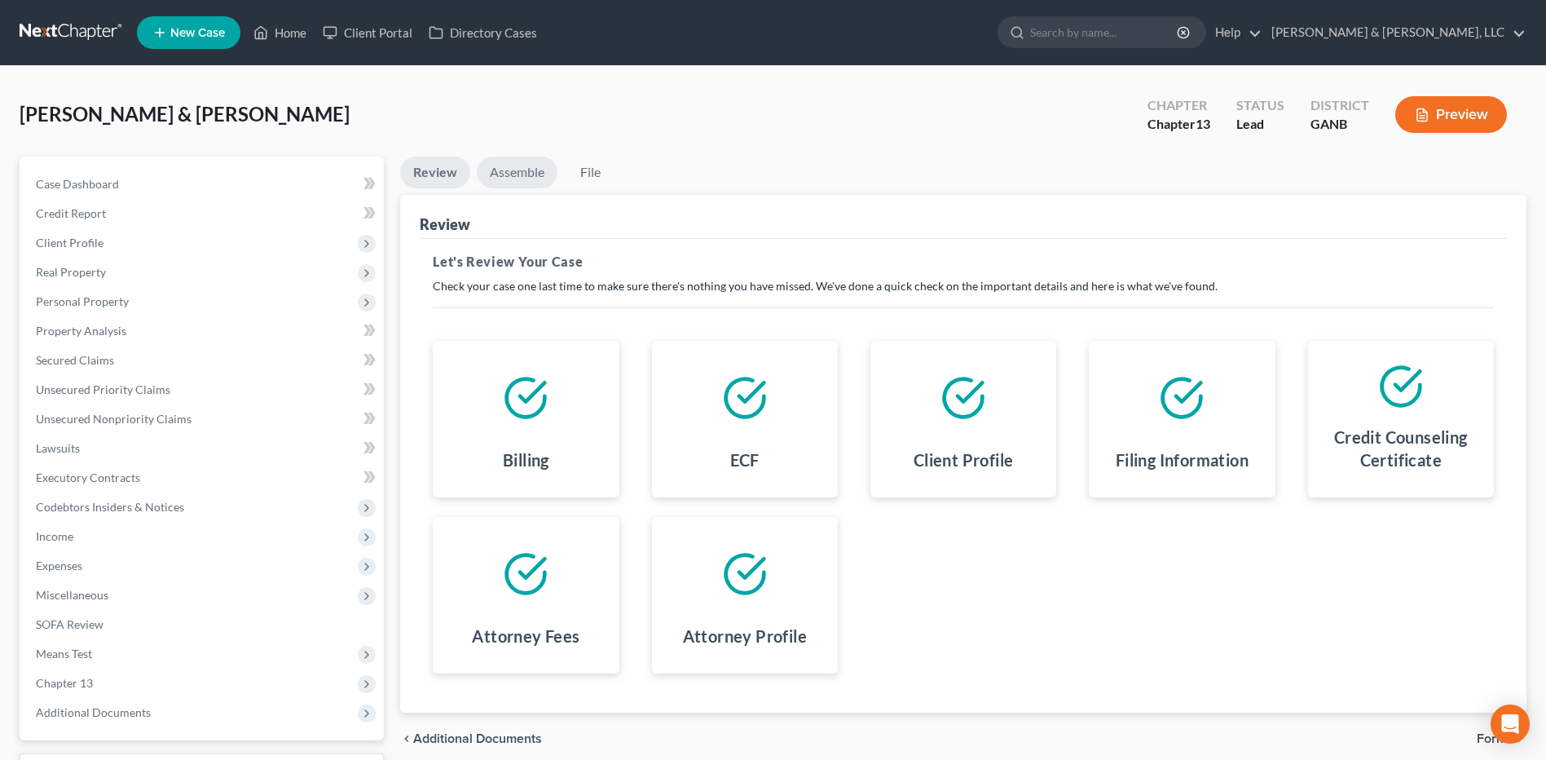
click at [527, 181] on link "Assemble" at bounding box center [517, 172] width 81 height 32
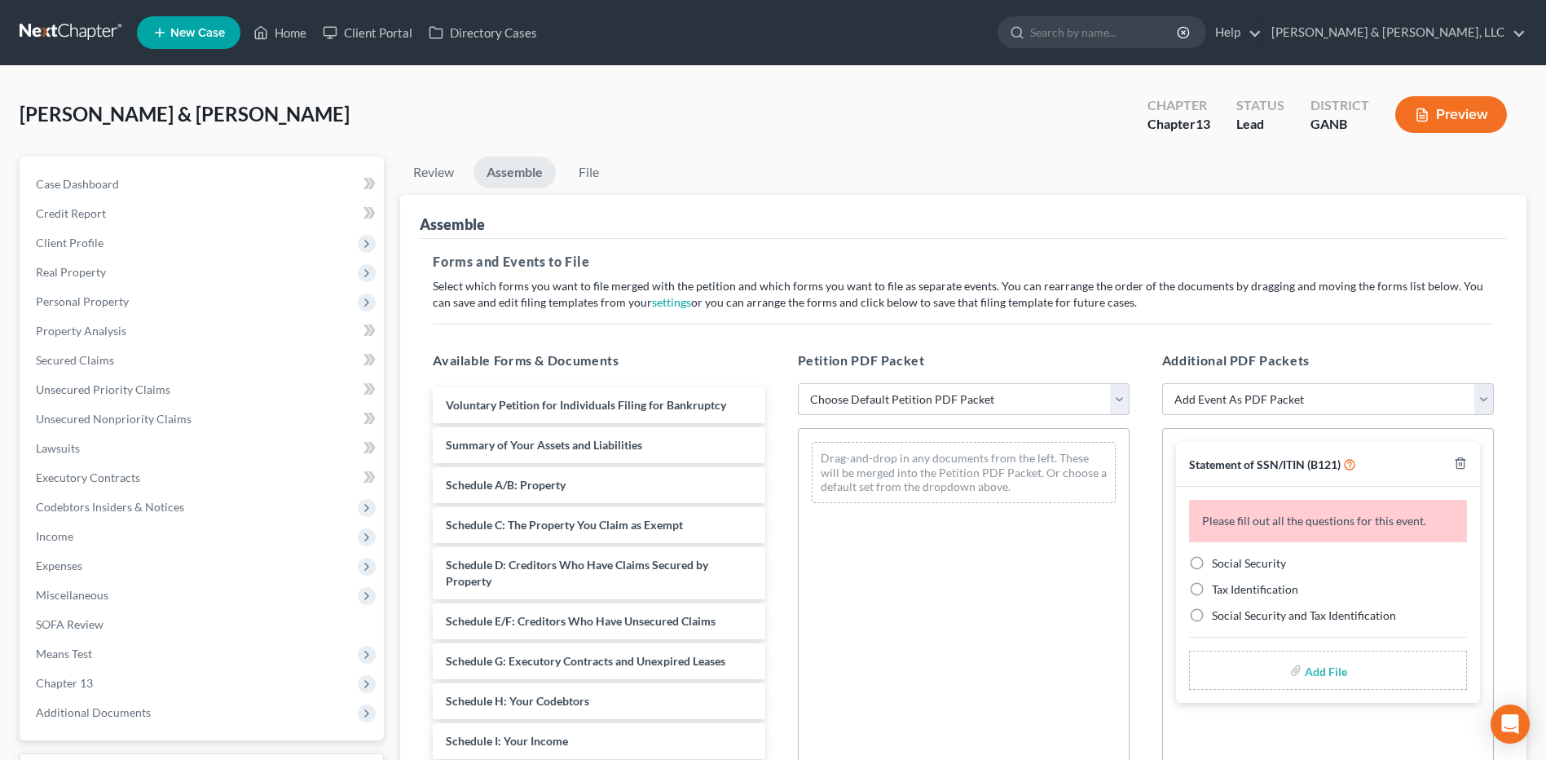
click at [935, 395] on select "Choose Default Petition PDF Packet Complete Bankruptcy Petition (all forms and …" at bounding box center [964, 399] width 332 height 33
select select "2"
click at [798, 383] on select "Choose Default Petition PDF Packet Complete Bankruptcy Petition (all forms and …" at bounding box center [964, 399] width 332 height 33
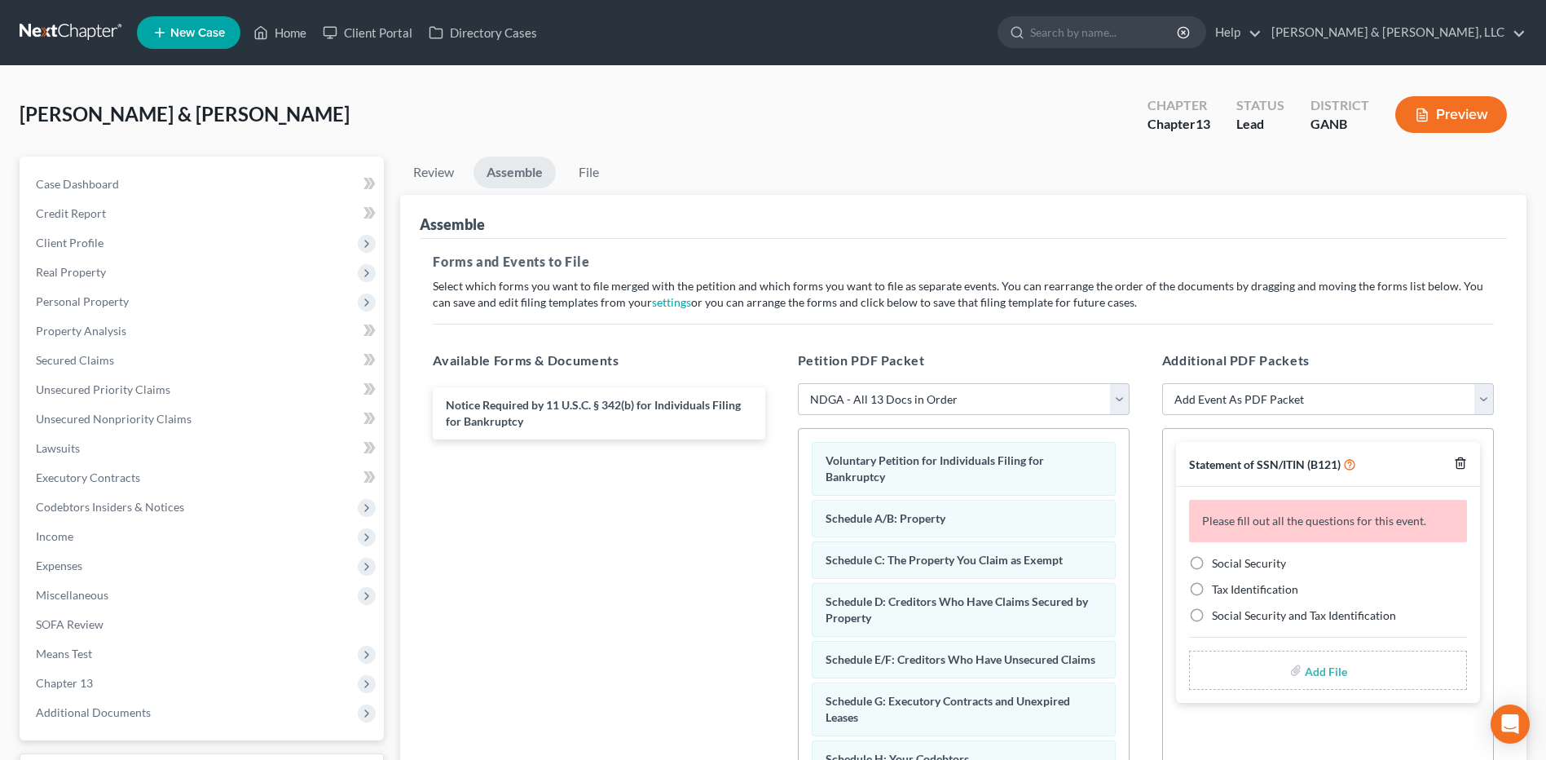
click at [1456, 462] on icon "button" at bounding box center [1460, 462] width 13 height 13
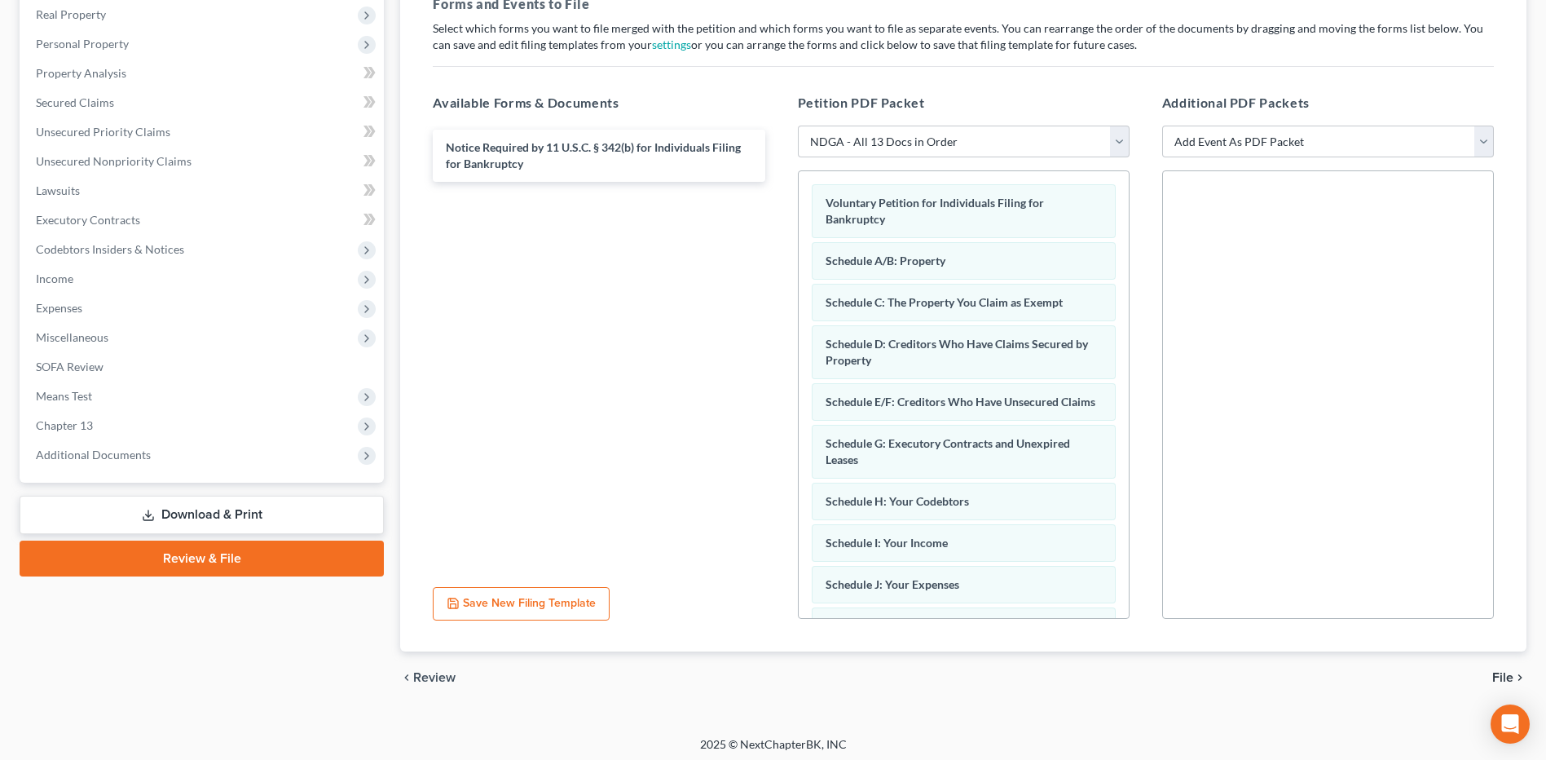
scroll to position [263, 0]
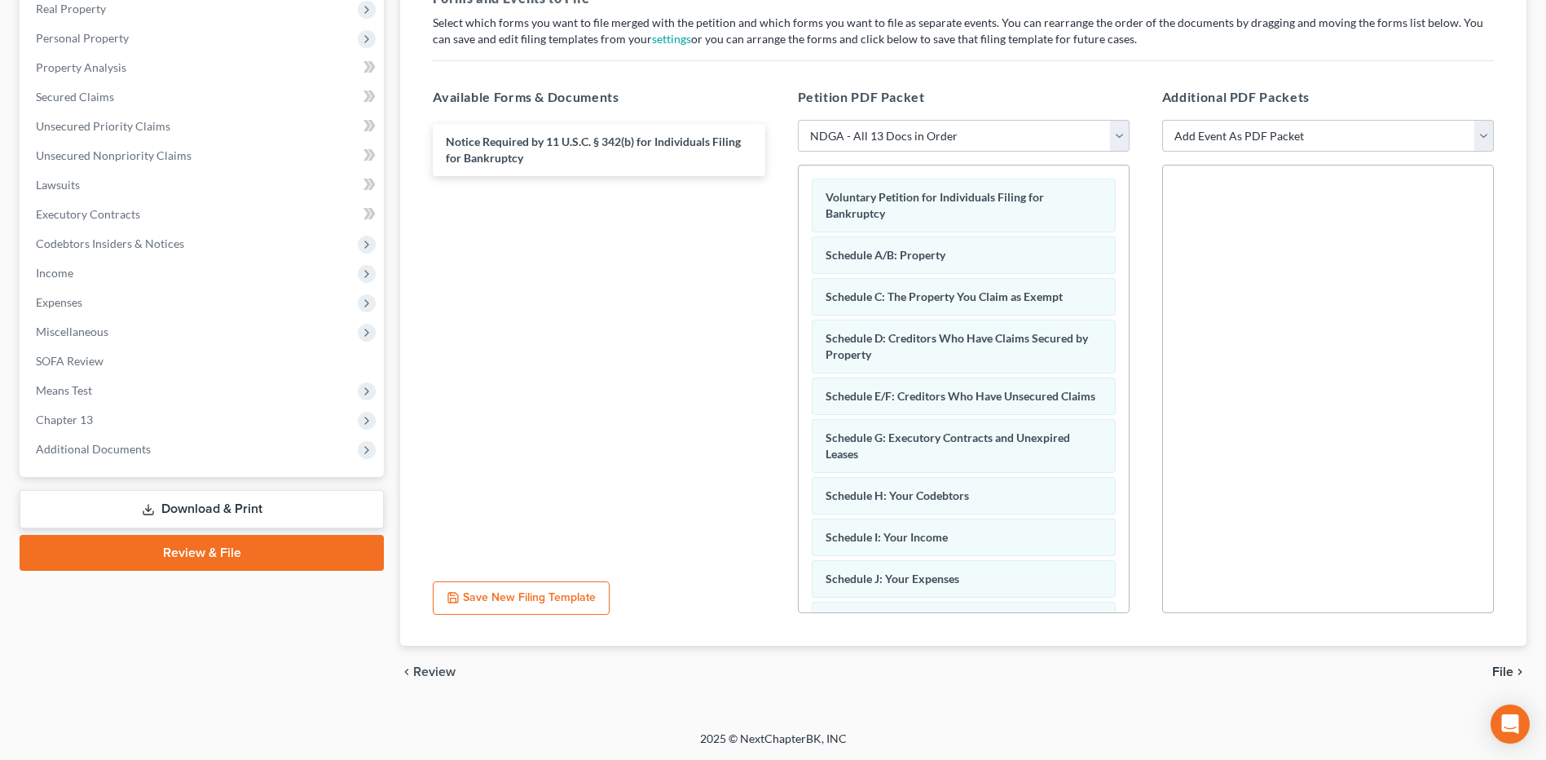
click at [1505, 668] on span "File" at bounding box center [1502, 671] width 21 height 13
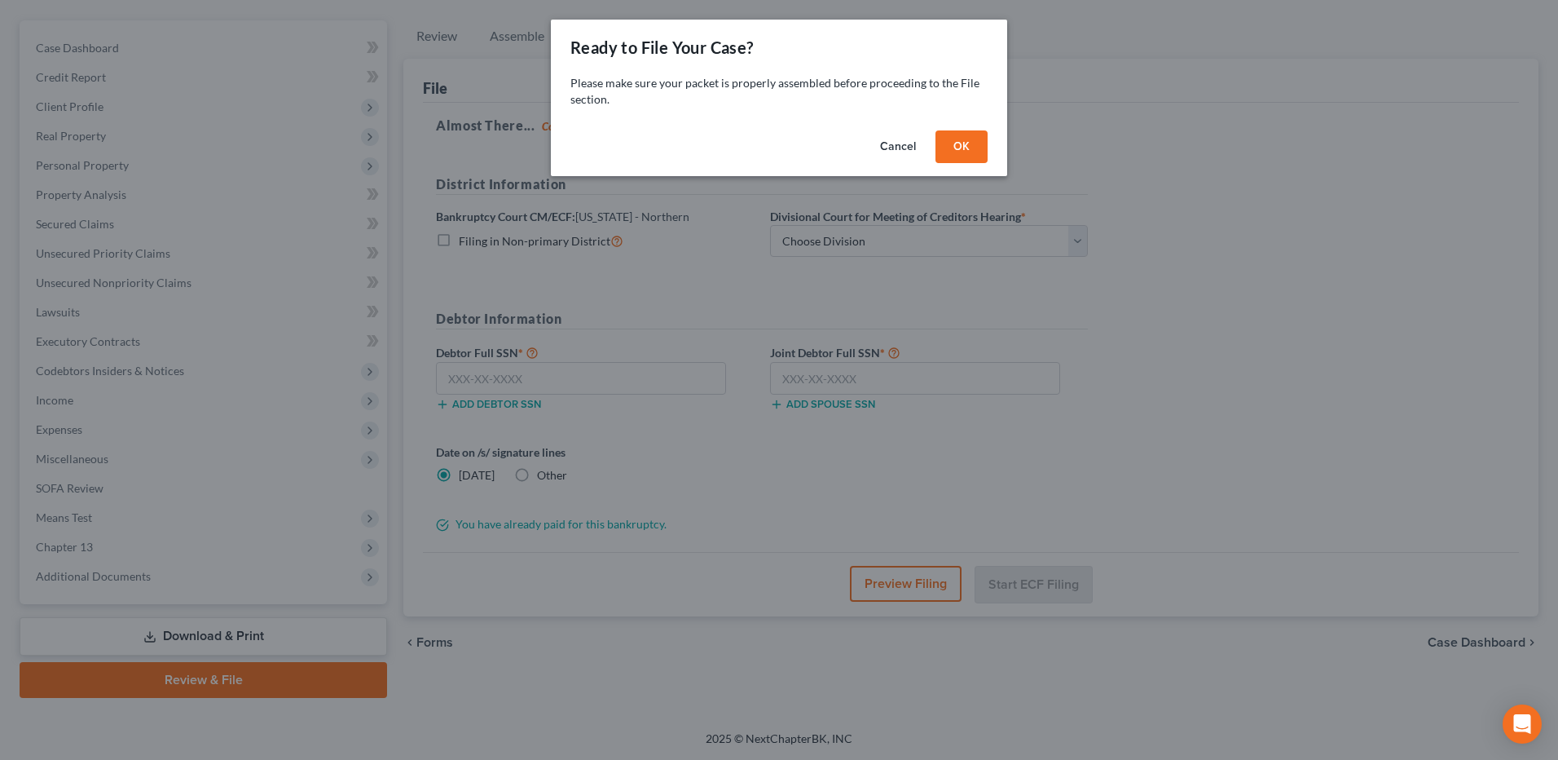
click at [946, 154] on button "OK" at bounding box center [962, 146] width 52 height 33
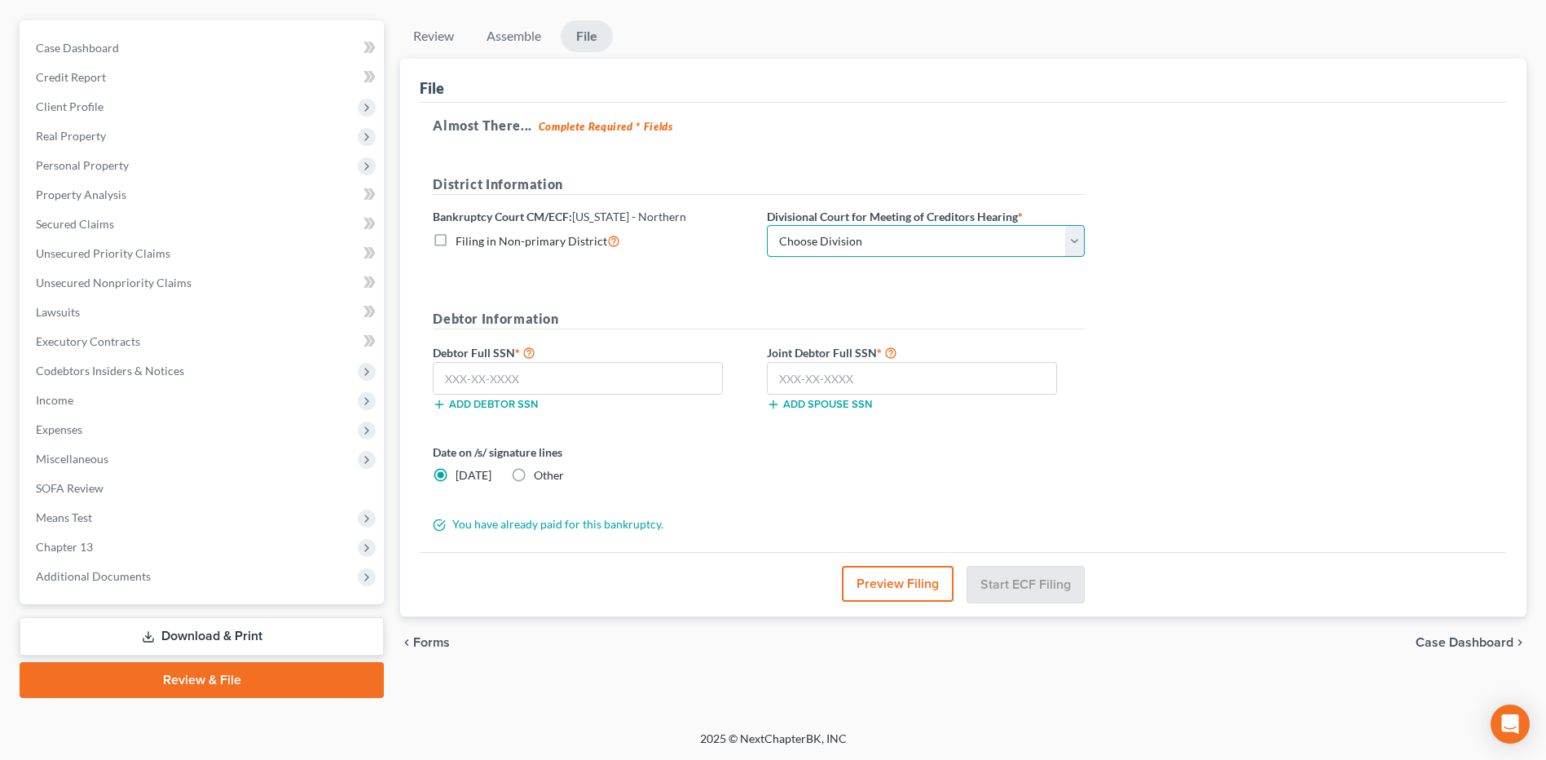
click at [889, 245] on select "Choose Division [GEOGRAPHIC_DATA] [GEOGRAPHIC_DATA] [GEOGRAPHIC_DATA] [GEOGRAPH…" at bounding box center [926, 241] width 318 height 33
select select "3"
click at [767, 225] on select "Choose Division [GEOGRAPHIC_DATA] [GEOGRAPHIC_DATA] [GEOGRAPHIC_DATA] [GEOGRAPH…" at bounding box center [926, 241] width 318 height 33
click at [915, 578] on button "Preview Filing" at bounding box center [898, 584] width 112 height 36
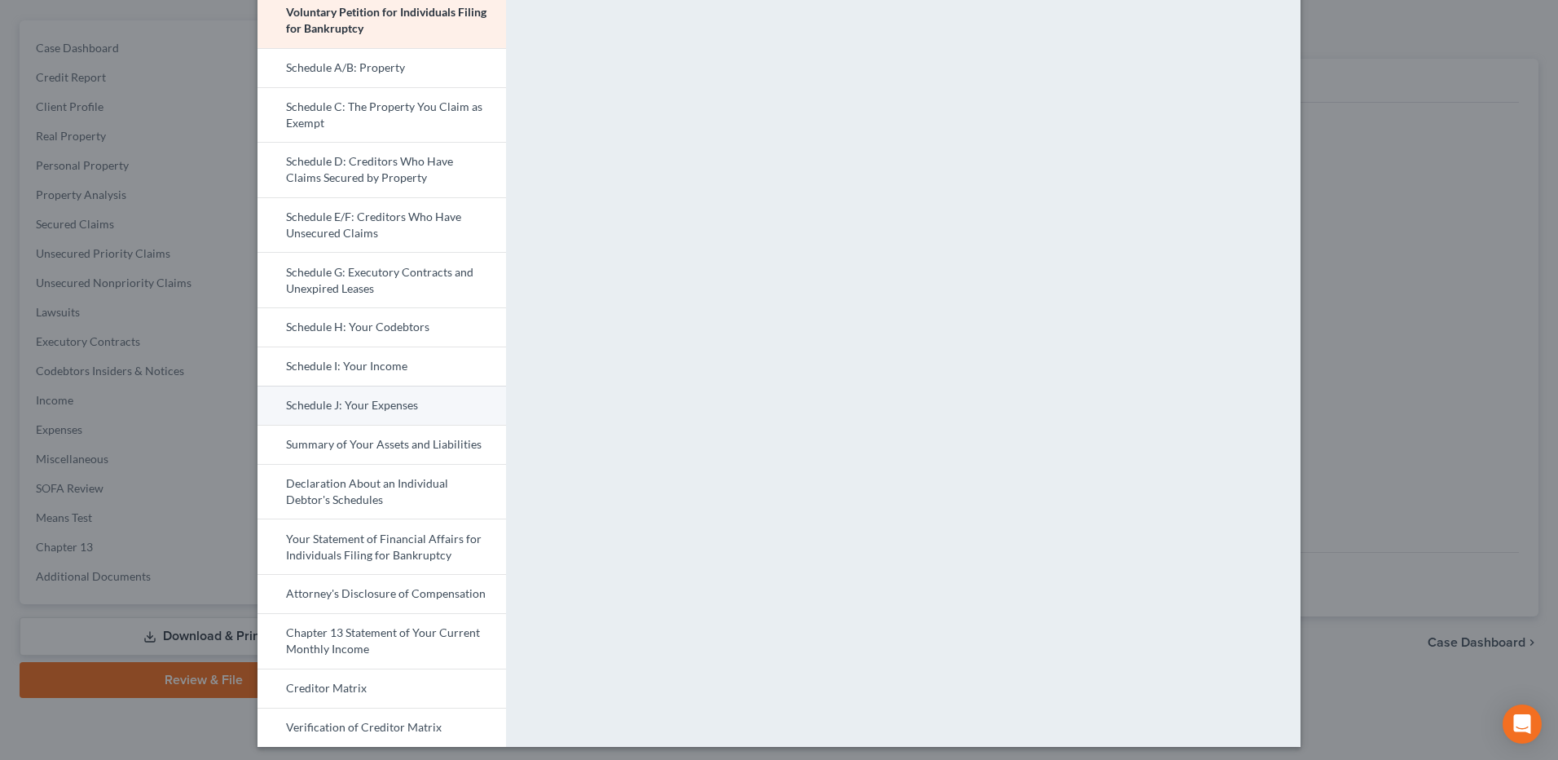
scroll to position [127, 0]
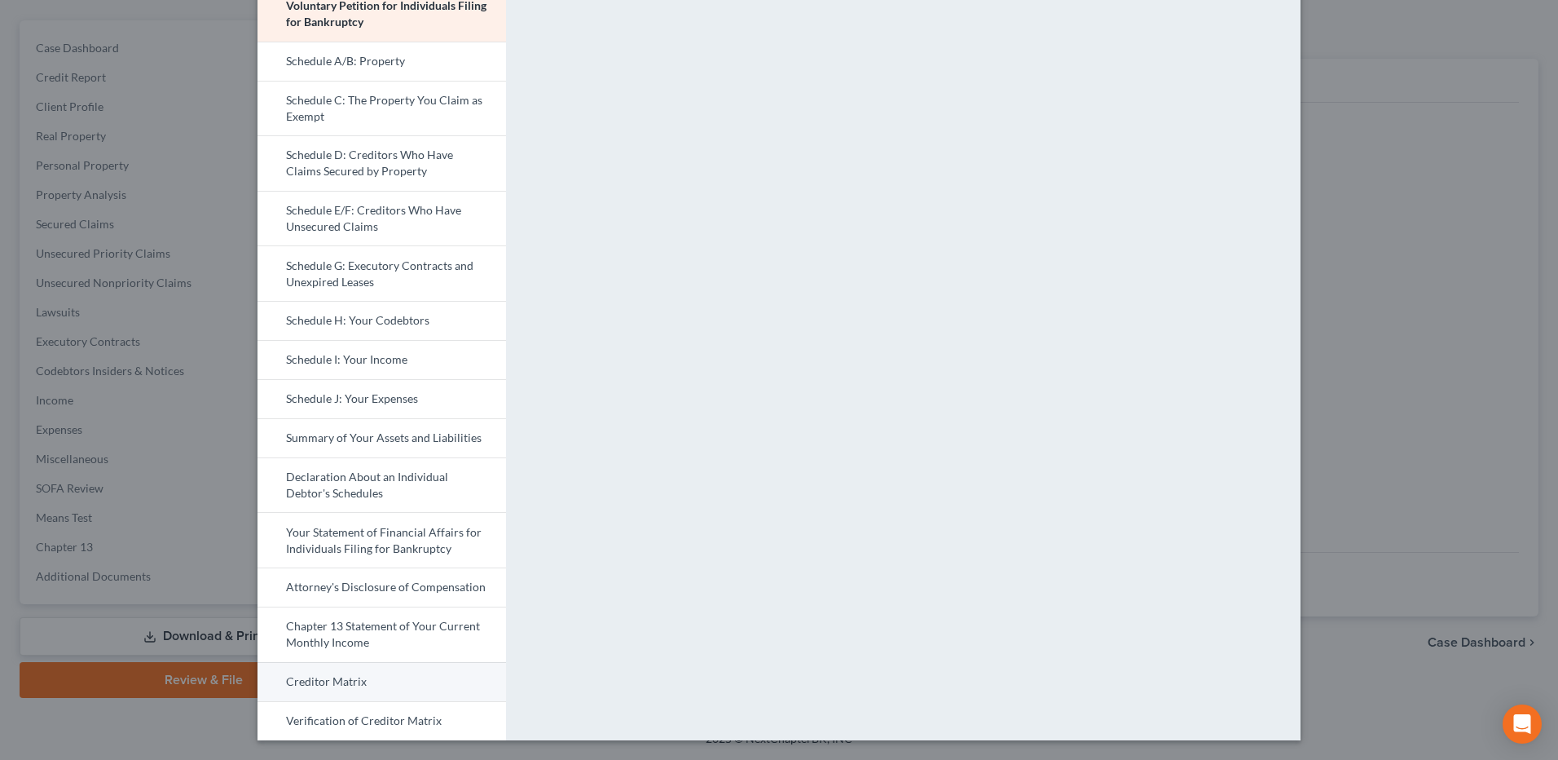
click at [368, 674] on link "Creditor Matrix" at bounding box center [382, 681] width 249 height 39
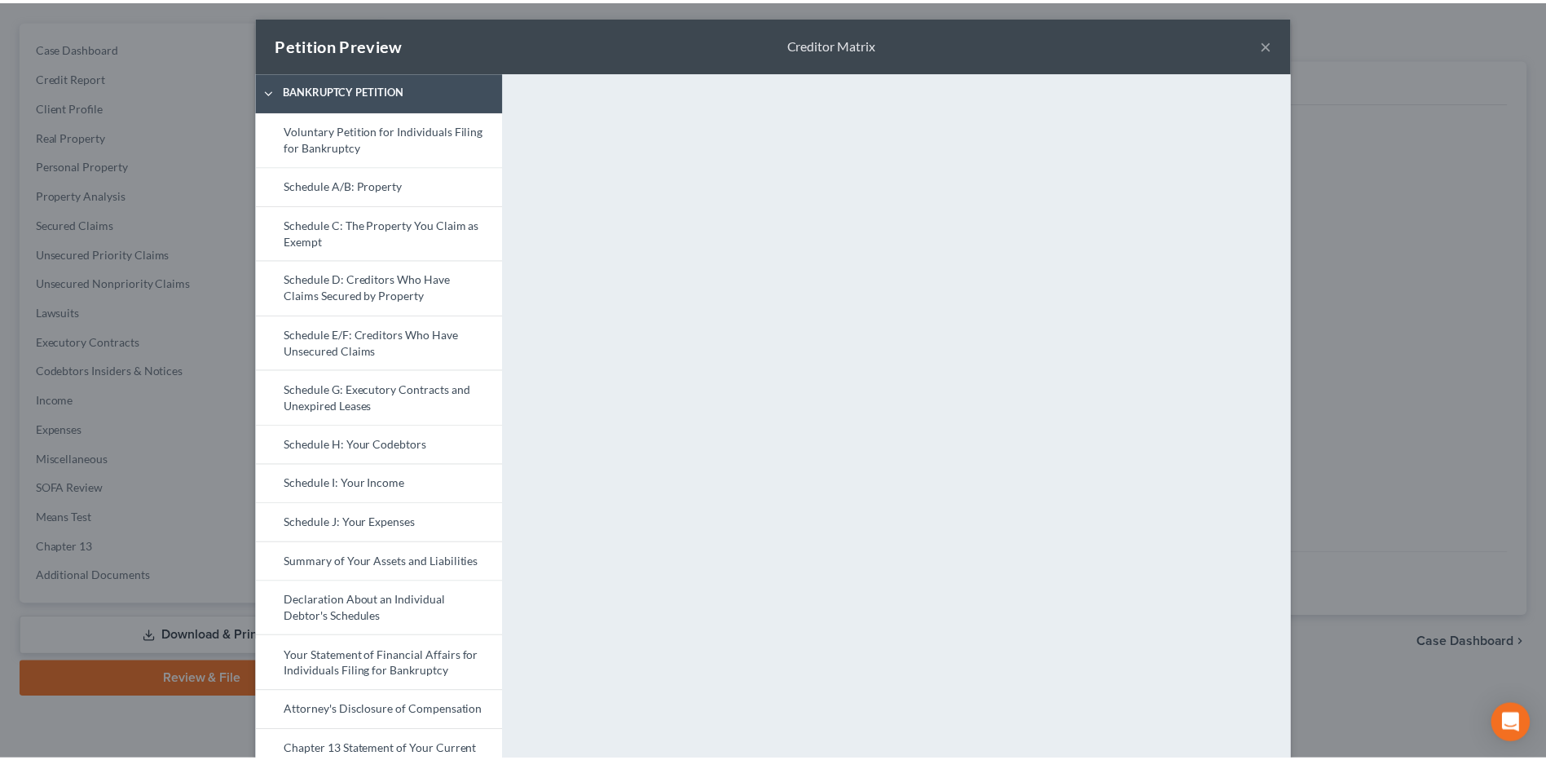
scroll to position [0, 0]
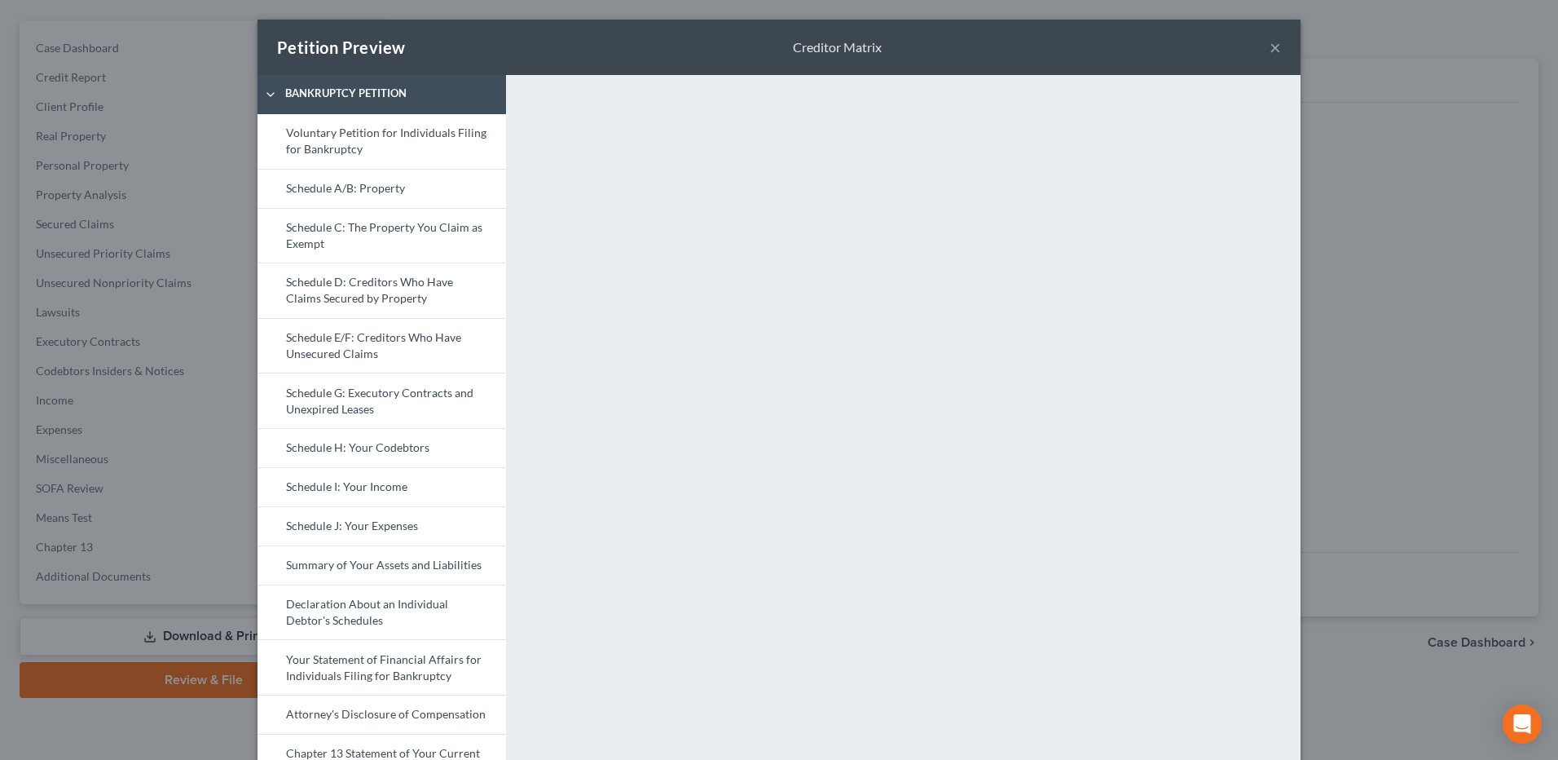
click at [1270, 49] on button "×" at bounding box center [1275, 47] width 11 height 20
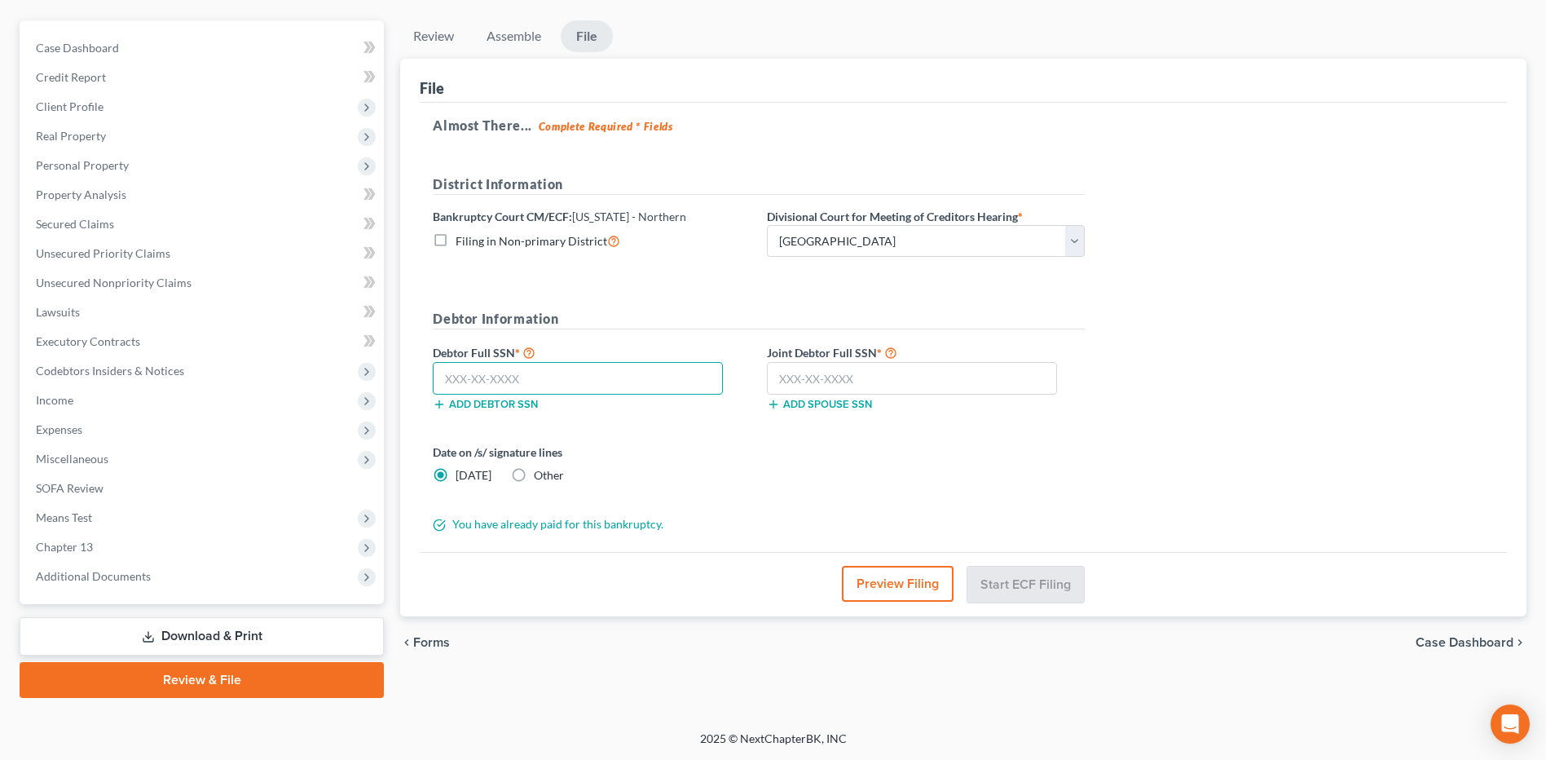
click at [542, 383] on input "text" at bounding box center [578, 378] width 290 height 33
type input "255-13-9290"
click at [849, 373] on input "text" at bounding box center [912, 378] width 290 height 33
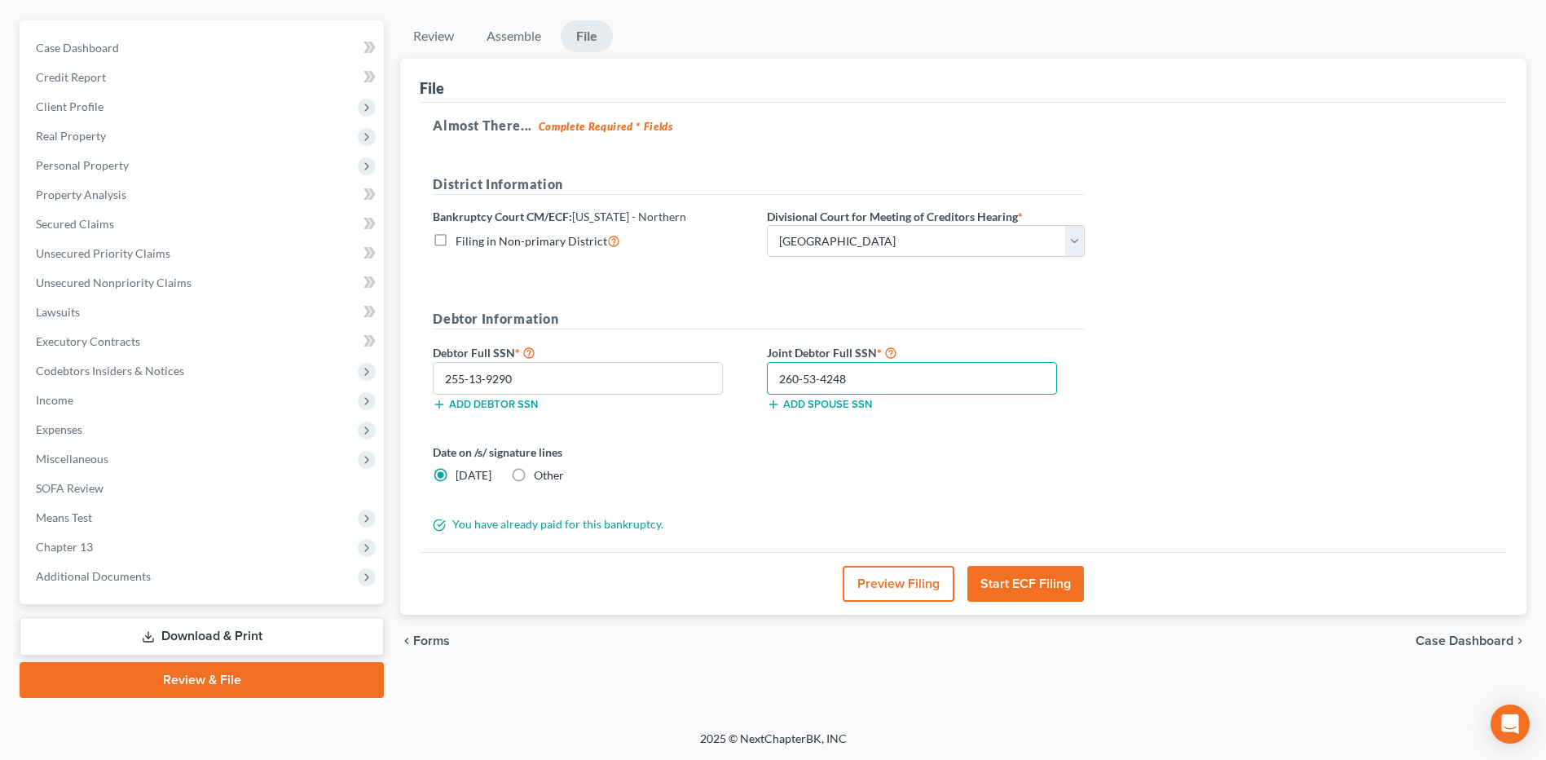
type input "260-53-4248"
click at [1132, 456] on div "Almost There... Complete Required * Fields District Information Bankruptcy Cour…" at bounding box center [963, 328] width 1087 height 450
click at [1015, 580] on button "Start ECF Filing" at bounding box center [1026, 584] width 117 height 36
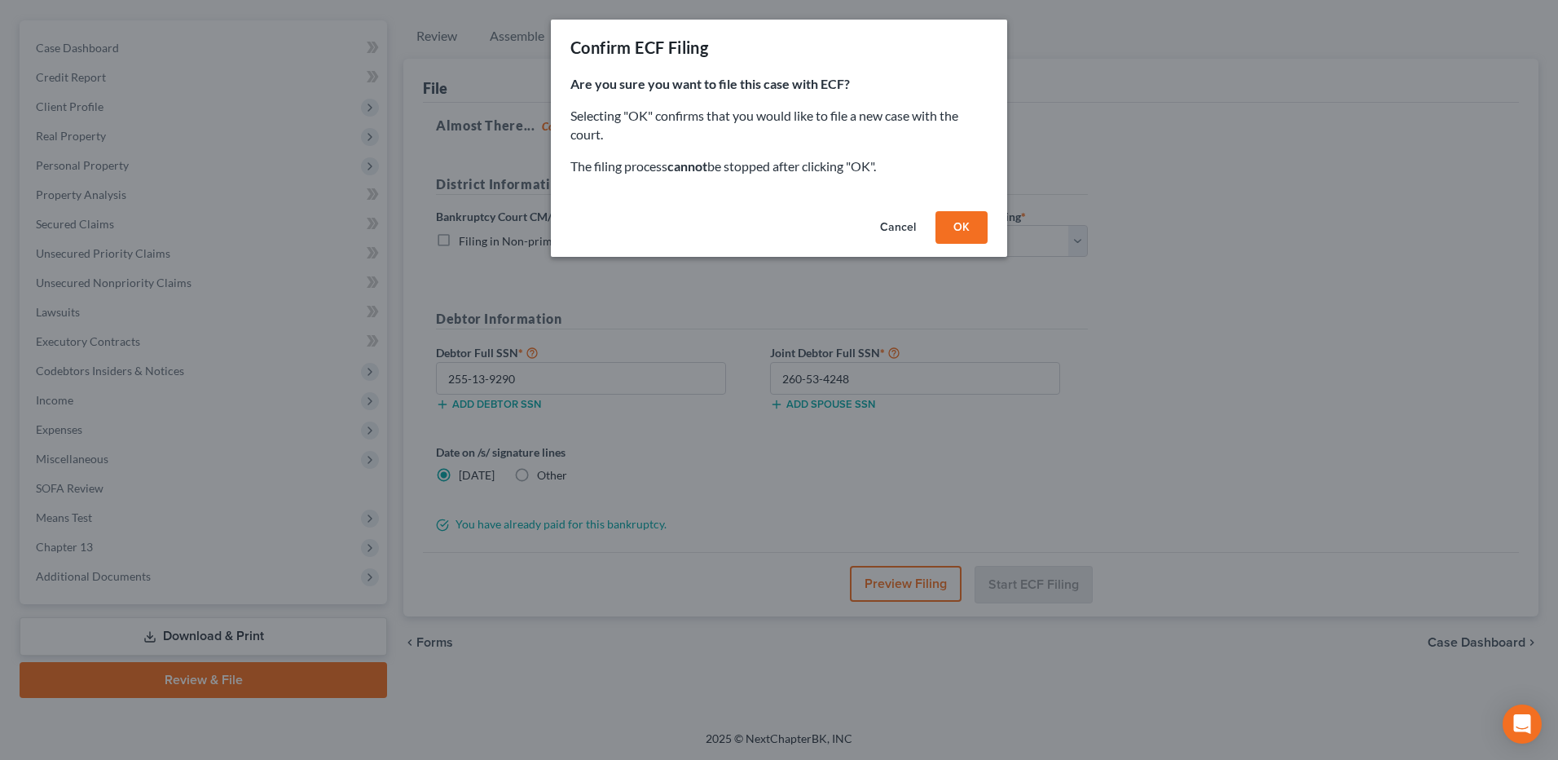
click at [973, 224] on button "OK" at bounding box center [962, 227] width 52 height 33
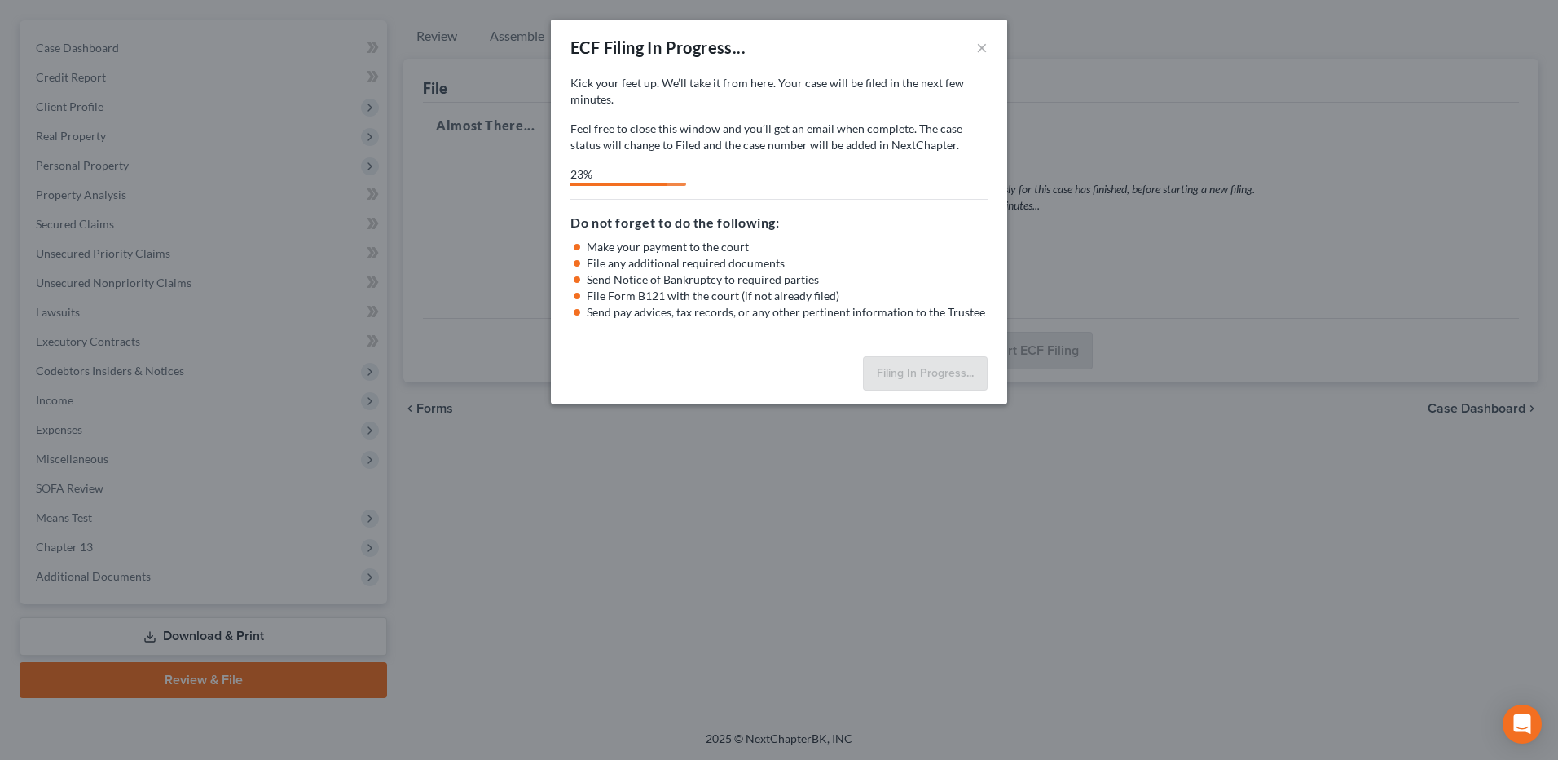
select select "3"
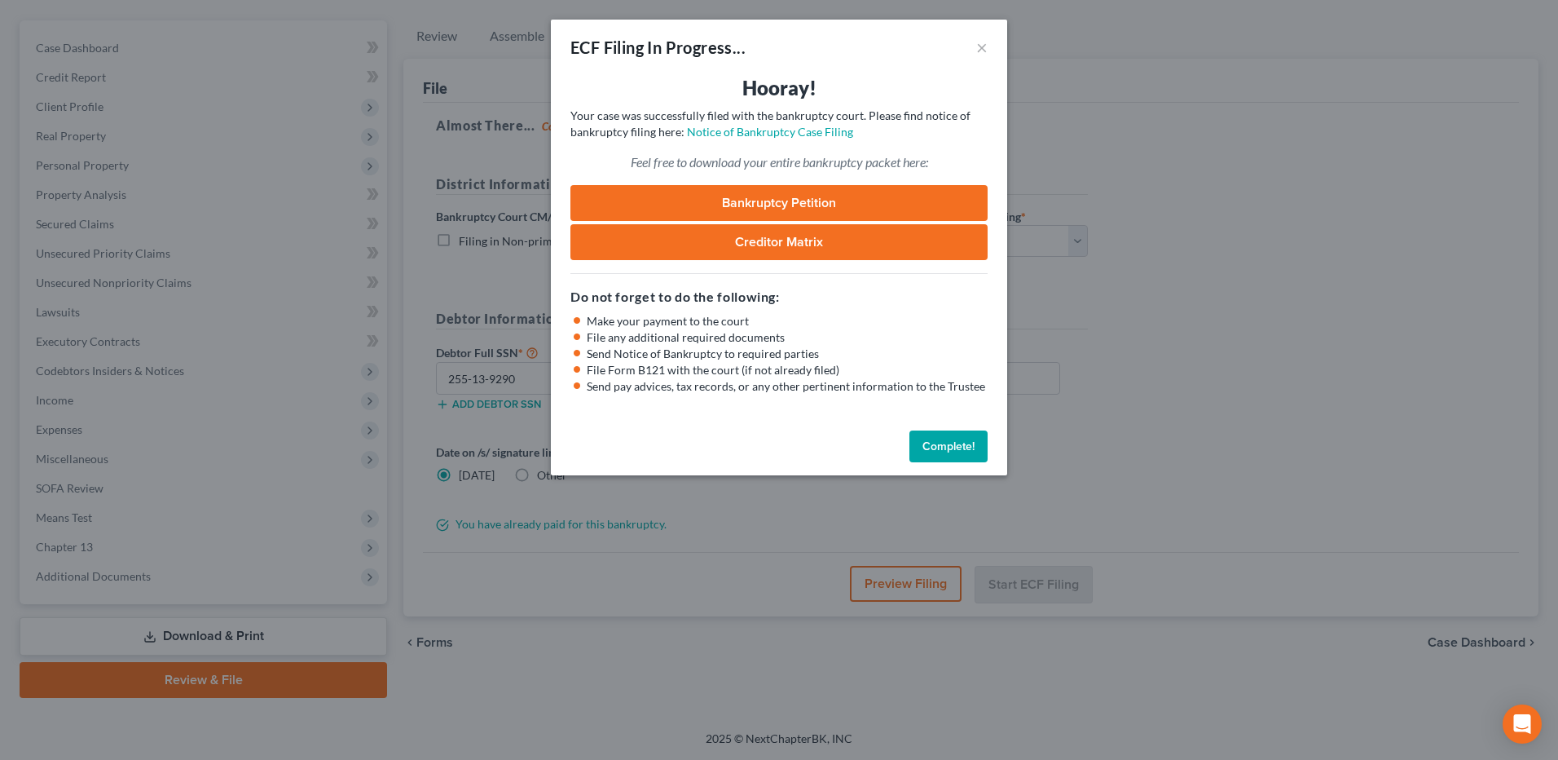
click at [797, 209] on link "Bankruptcy Petition" at bounding box center [779, 203] width 417 height 36
click at [923, 451] on button "Complete!" at bounding box center [949, 446] width 78 height 33
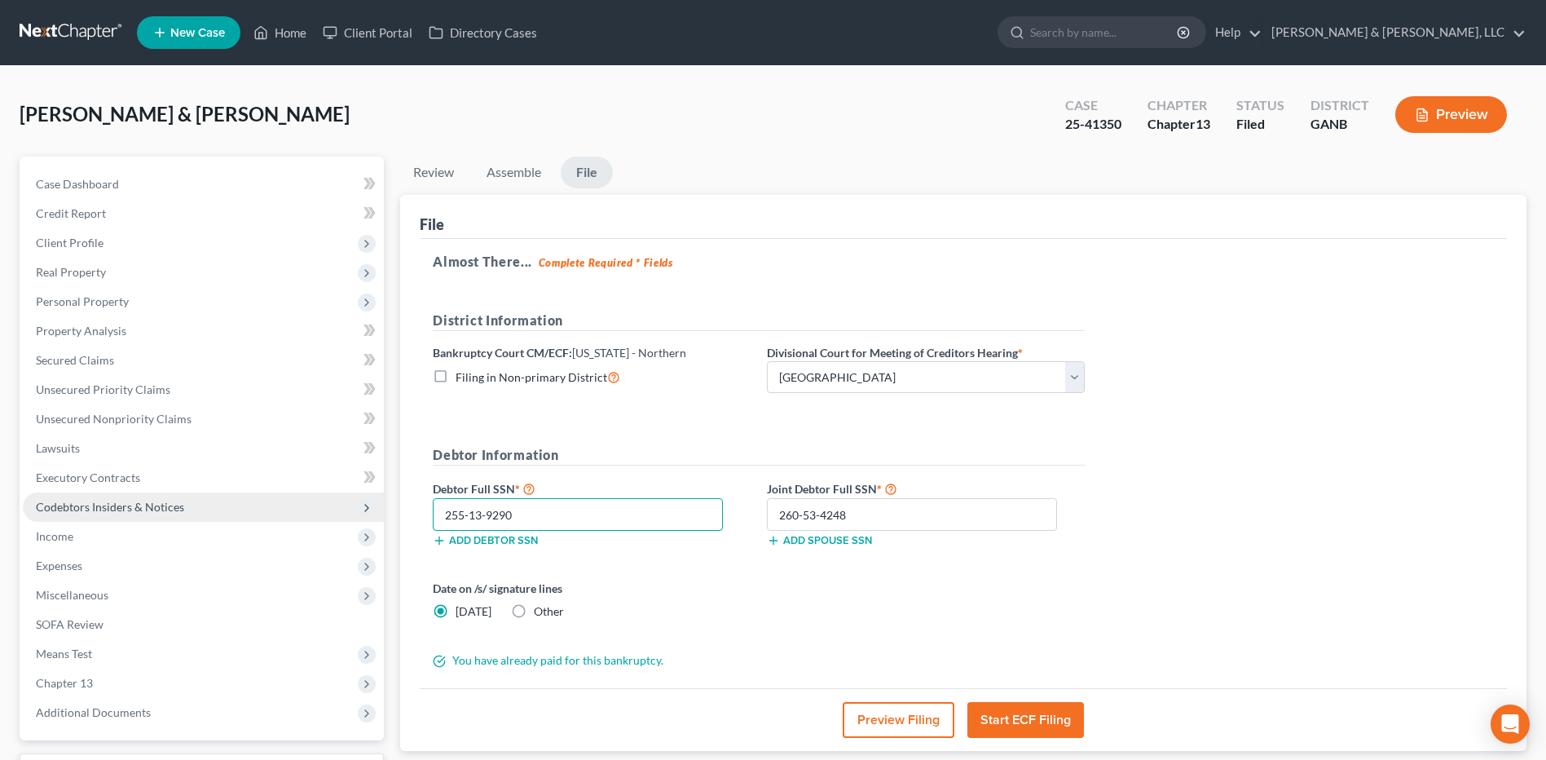
drag, startPoint x: 570, startPoint y: 527, endPoint x: 377, endPoint y: 514, distance: 192.7
click at [377, 514] on div "Petition Navigation Case Dashboard Payments Invoices Payments Payments Credit R…" at bounding box center [772, 494] width 1523 height 677
drag, startPoint x: 871, startPoint y: 516, endPoint x: 695, endPoint y: 522, distance: 176.2
click at [695, 522] on div "Debtor Full SSN * 255-13-9290 Add debtor SSN Joint Debtor Full SSN * 260-53-424…" at bounding box center [759, 519] width 668 height 82
click at [270, 40] on link "Home" at bounding box center [279, 32] width 69 height 29
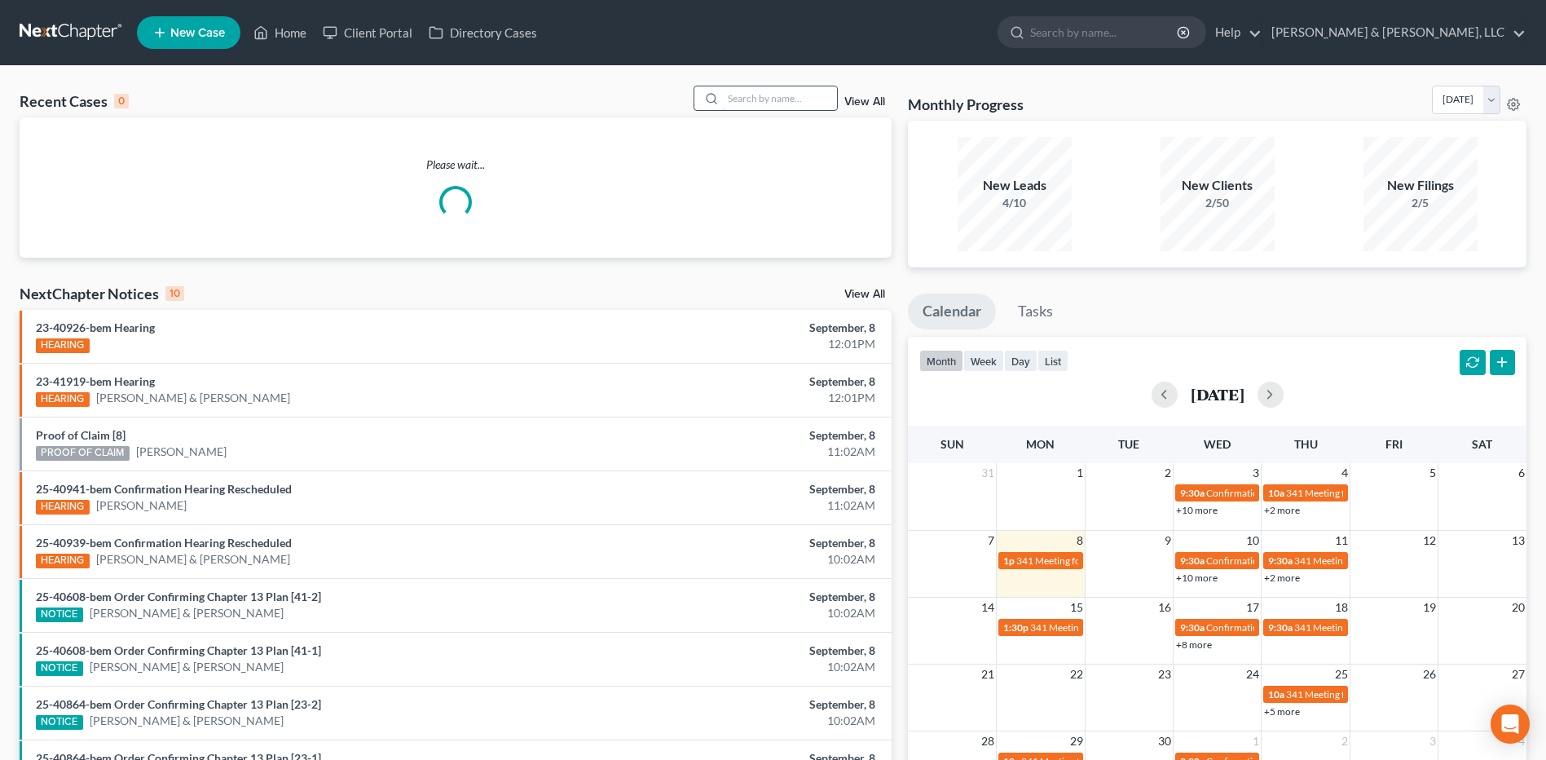
click at [745, 104] on input "search" at bounding box center [780, 98] width 114 height 24
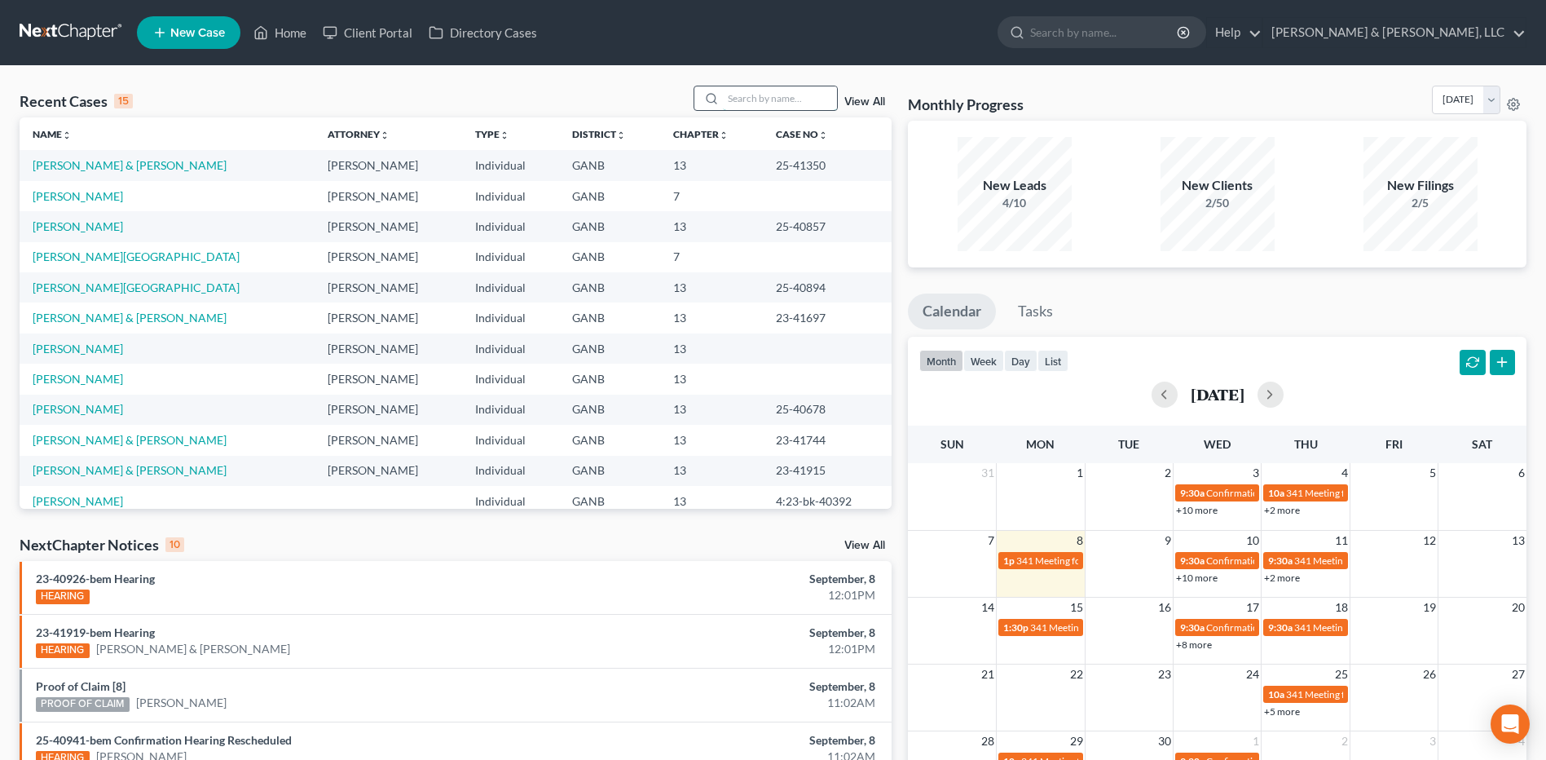
type input "u"
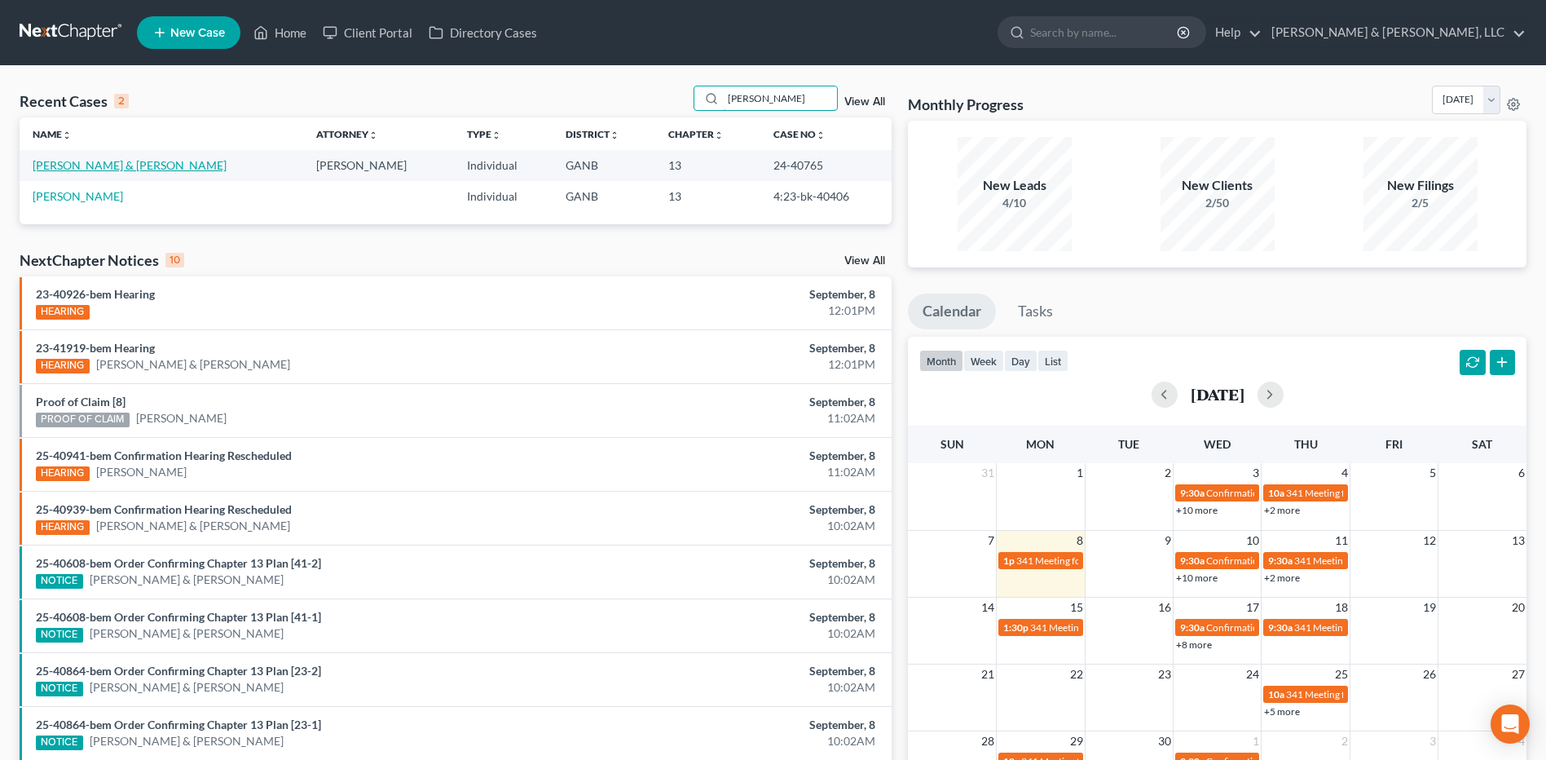
type input "[PERSON_NAME]"
click at [138, 166] on link "[PERSON_NAME] & [PERSON_NAME]" at bounding box center [130, 165] width 194 height 14
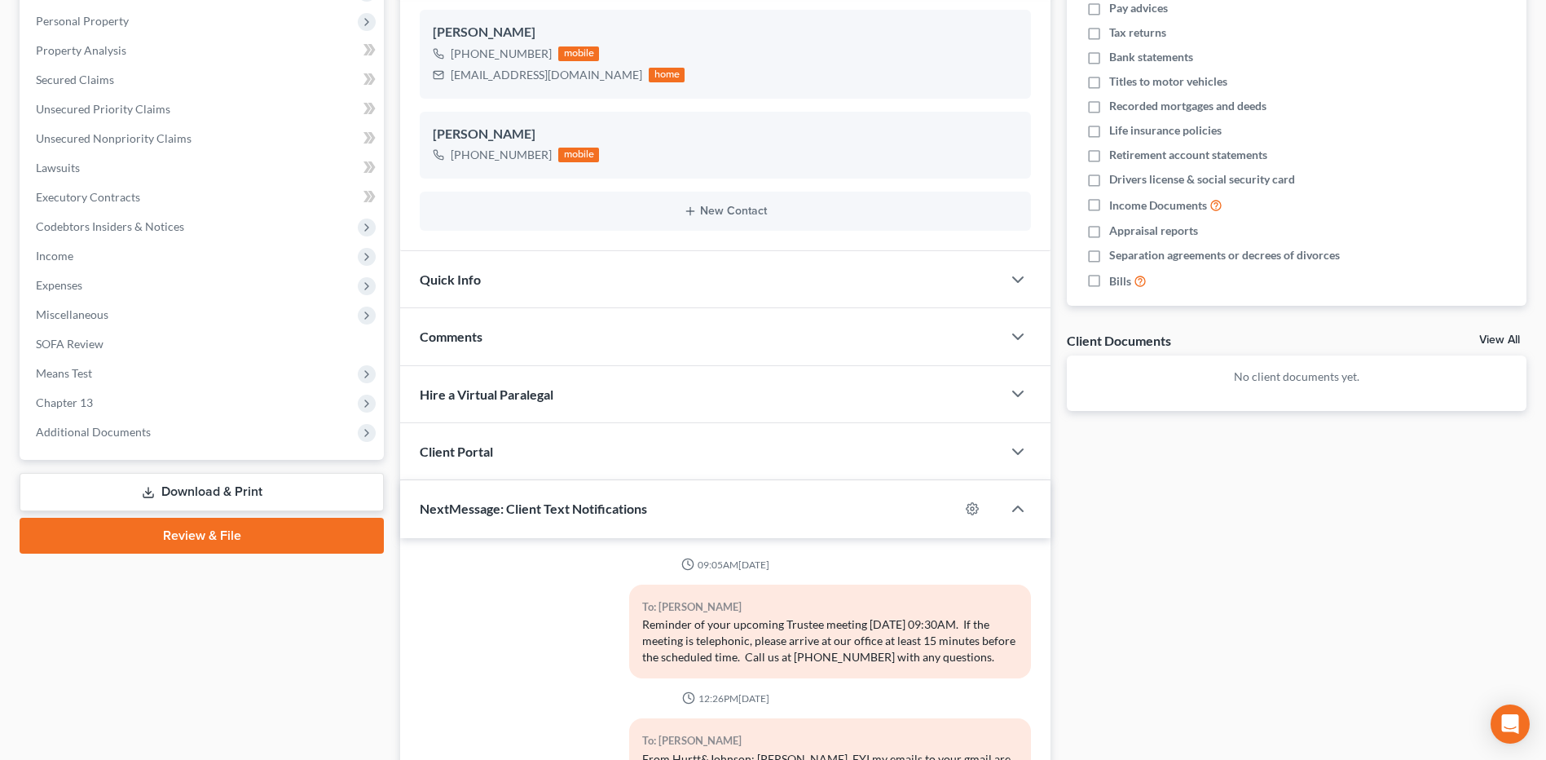
scroll to position [326, 0]
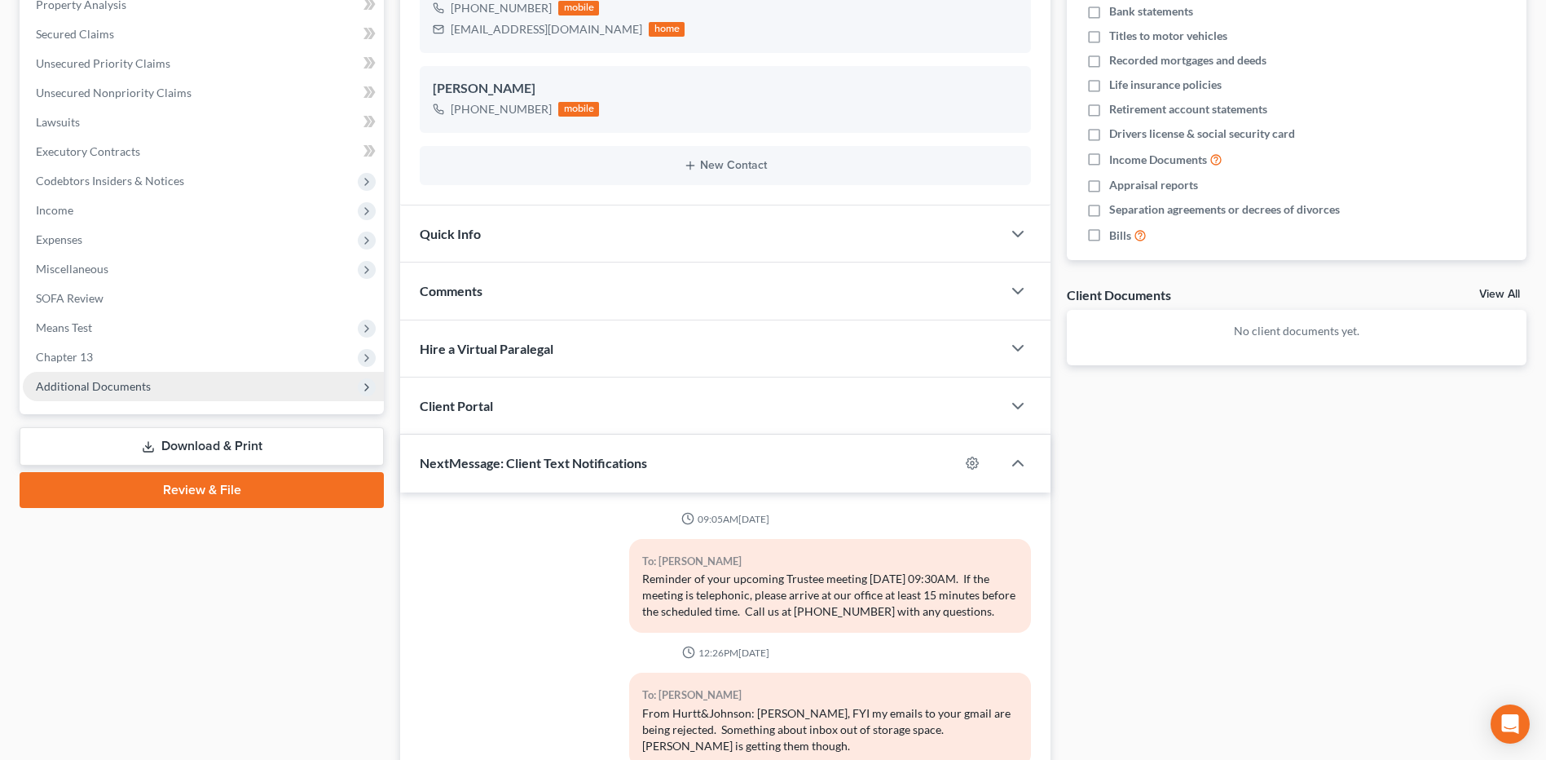
click at [129, 399] on span "Additional Documents" at bounding box center [203, 386] width 361 height 29
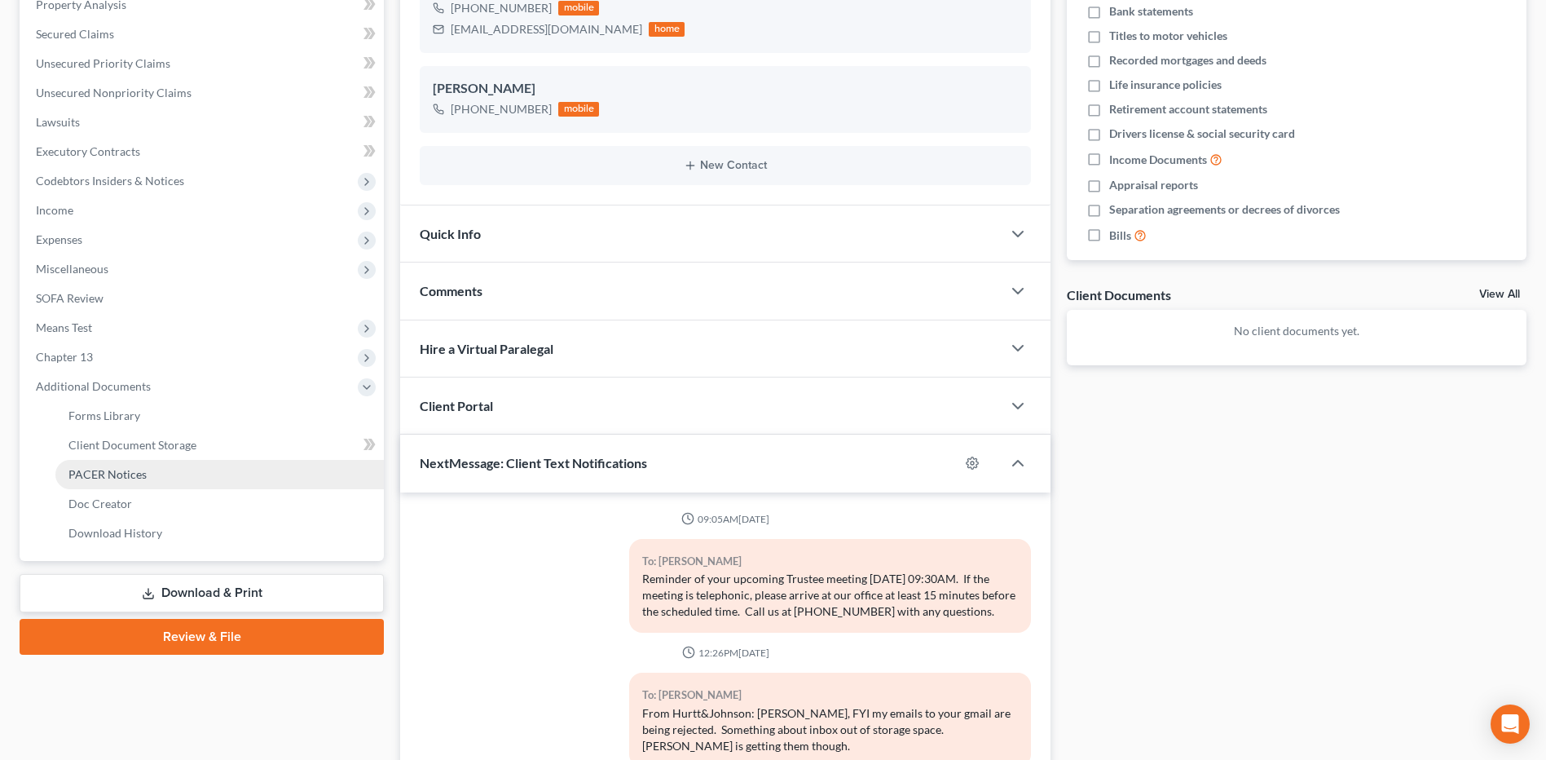
click at [123, 484] on link "PACER Notices" at bounding box center [219, 474] width 328 height 29
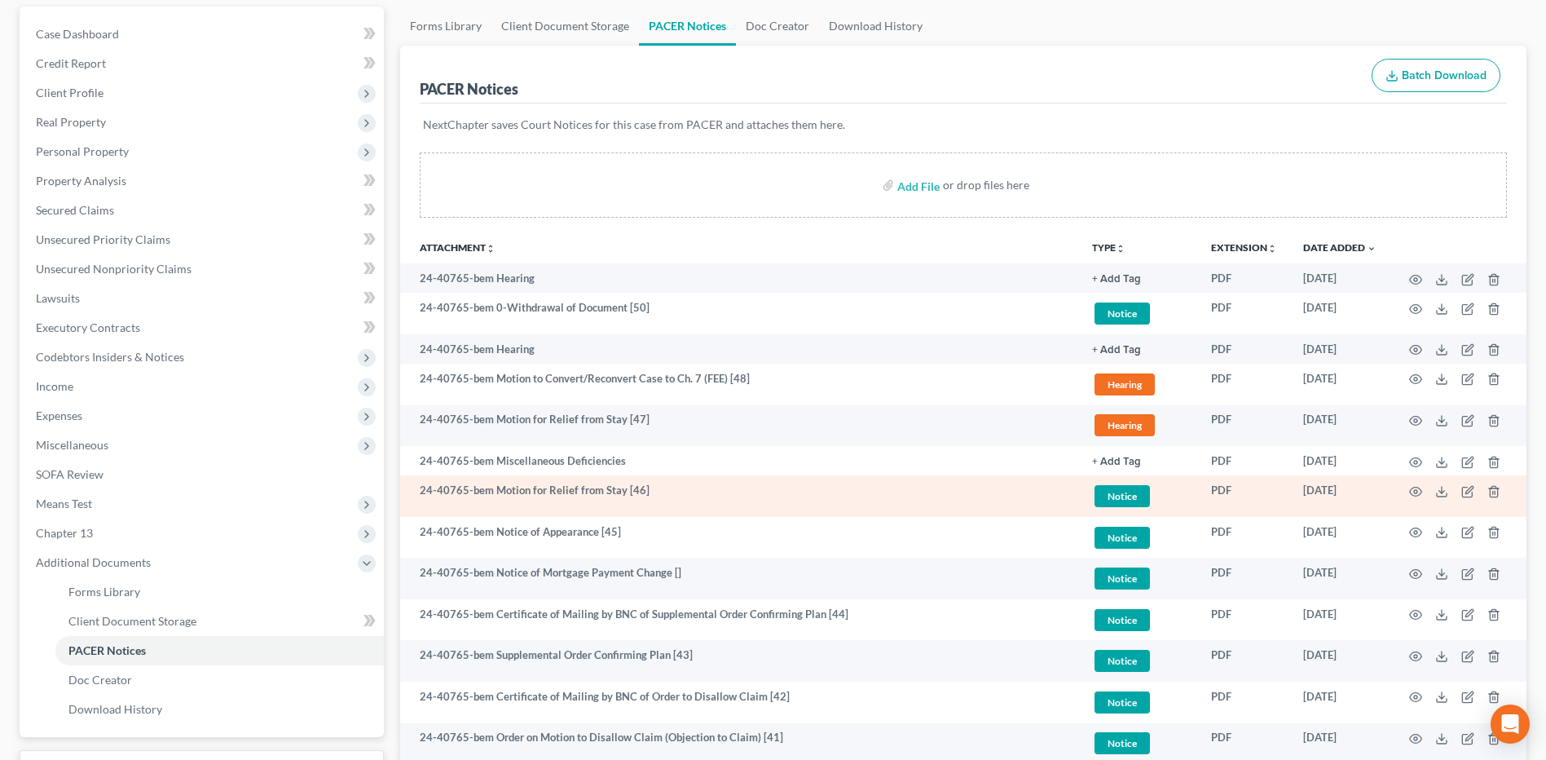
scroll to position [163, 0]
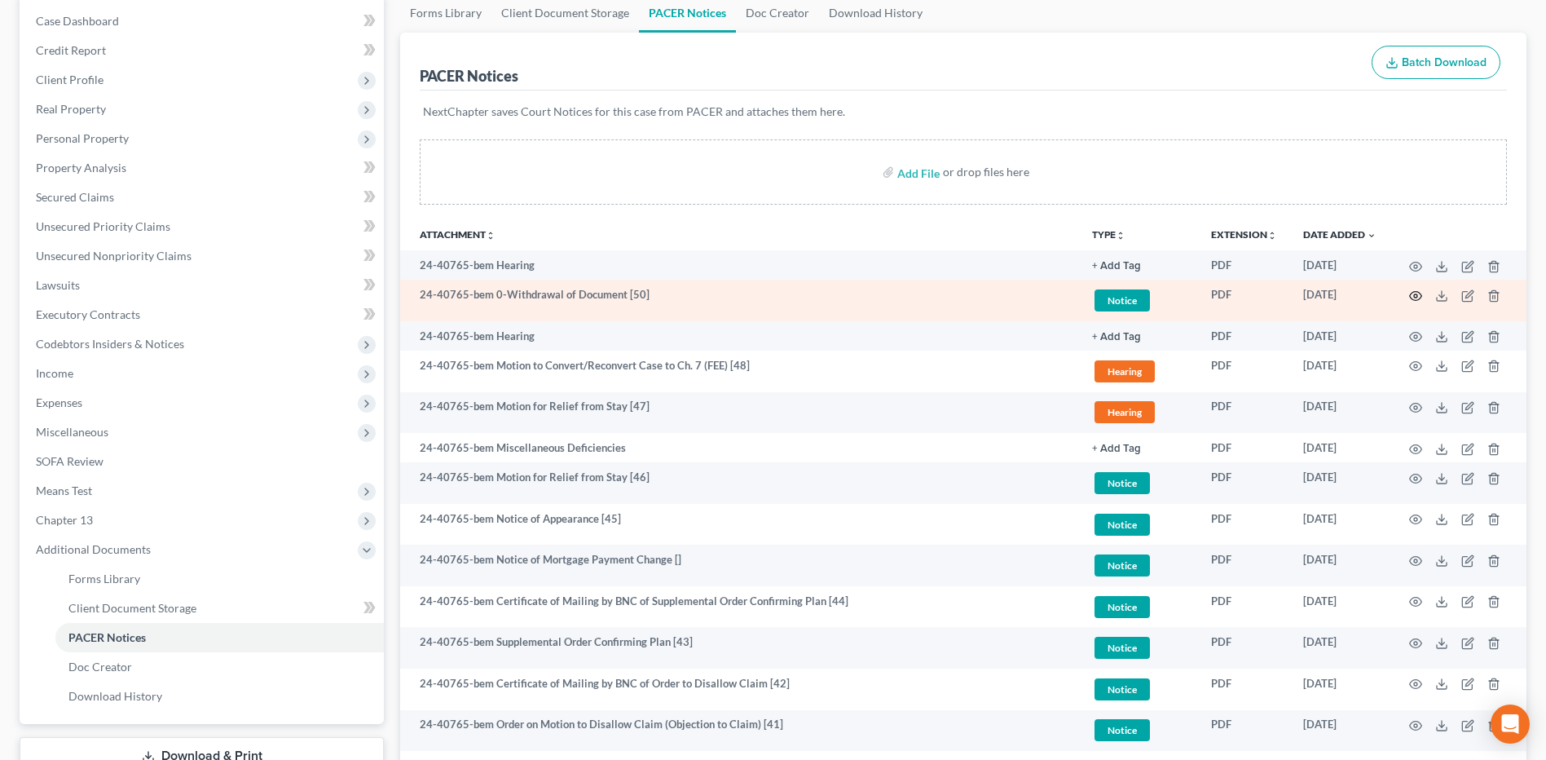
click at [1419, 294] on icon "button" at bounding box center [1415, 295] width 13 height 13
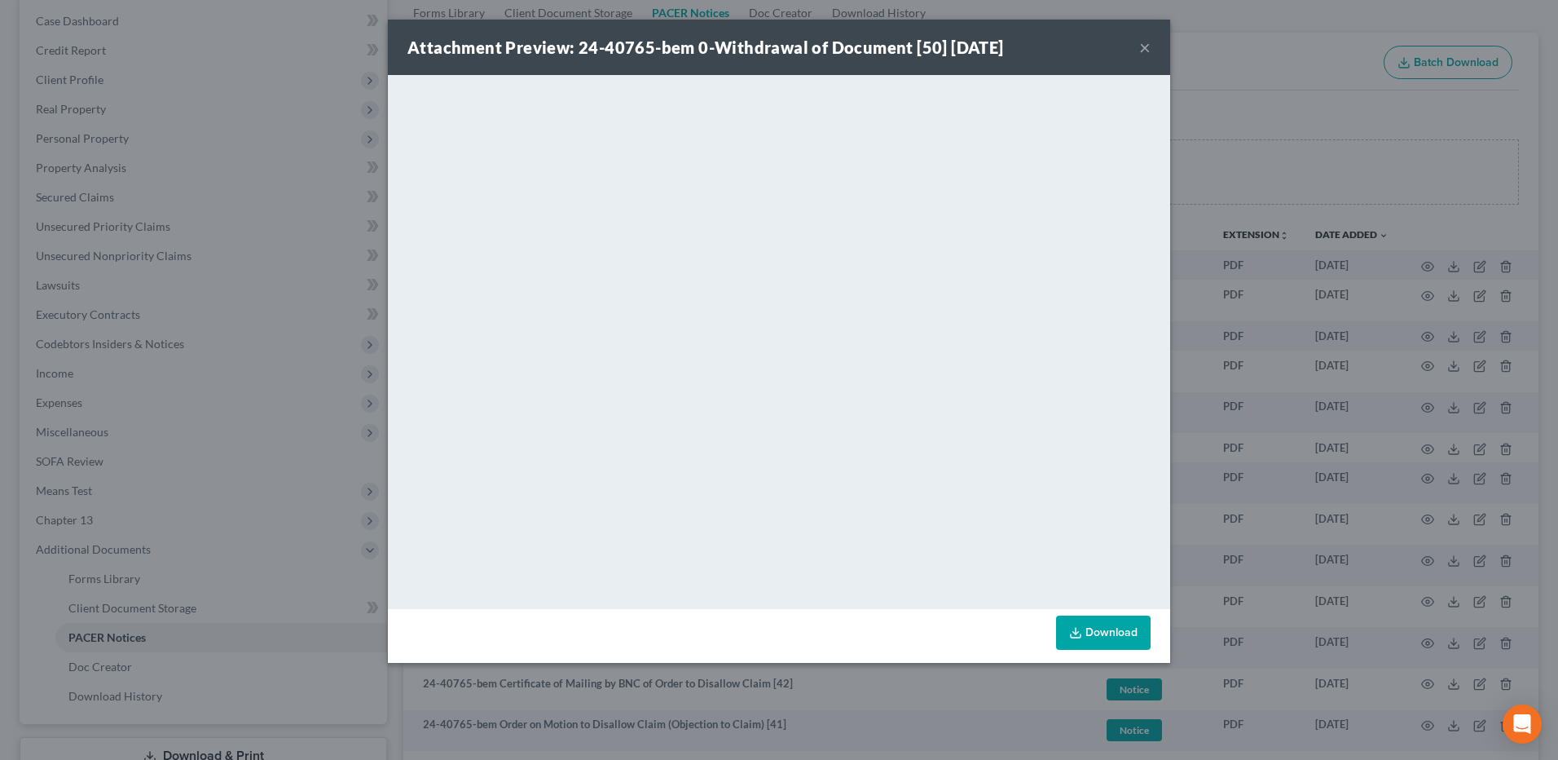
click at [1139, 46] on button "×" at bounding box center [1144, 47] width 11 height 20
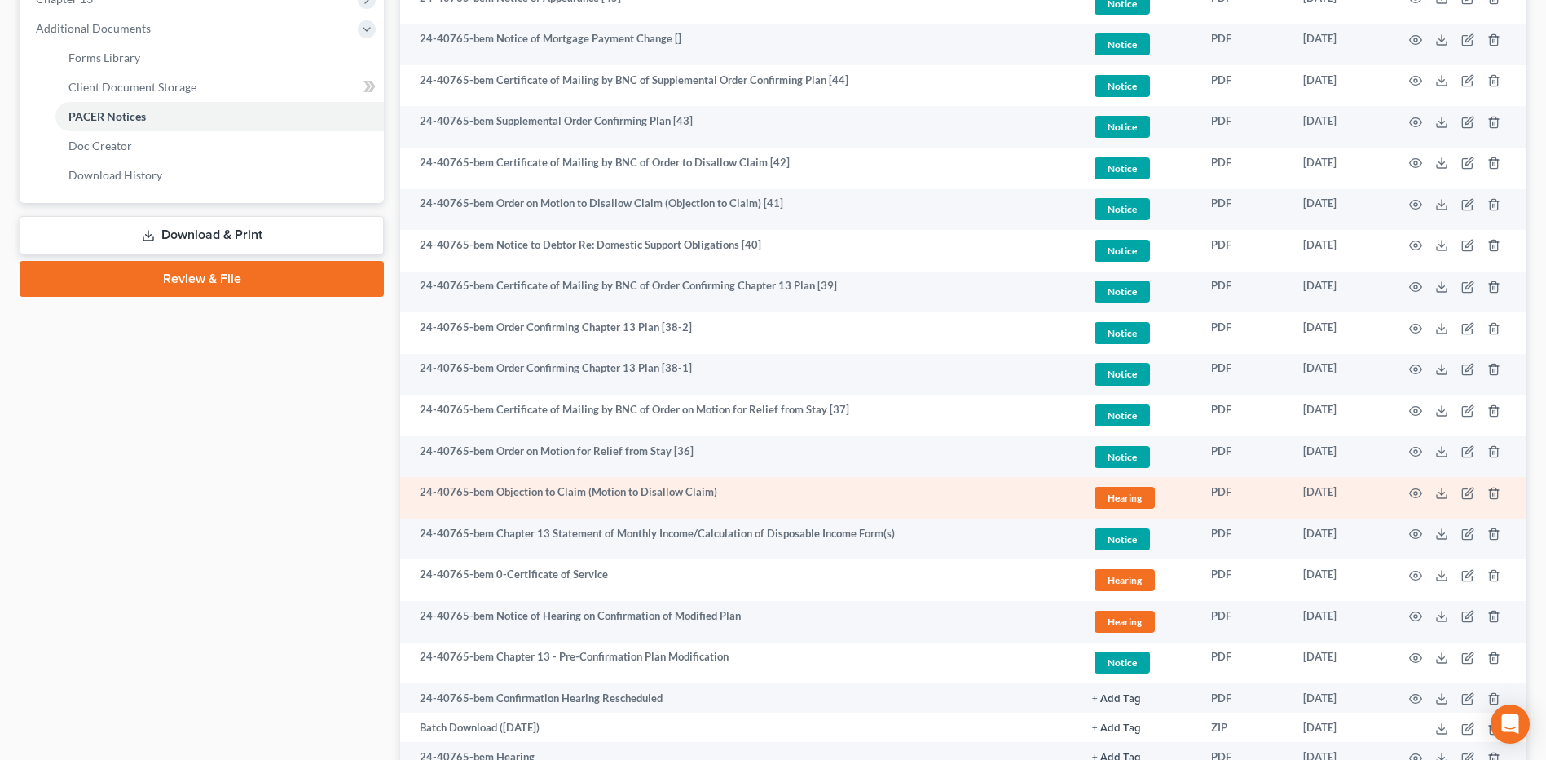
scroll to position [734, 0]
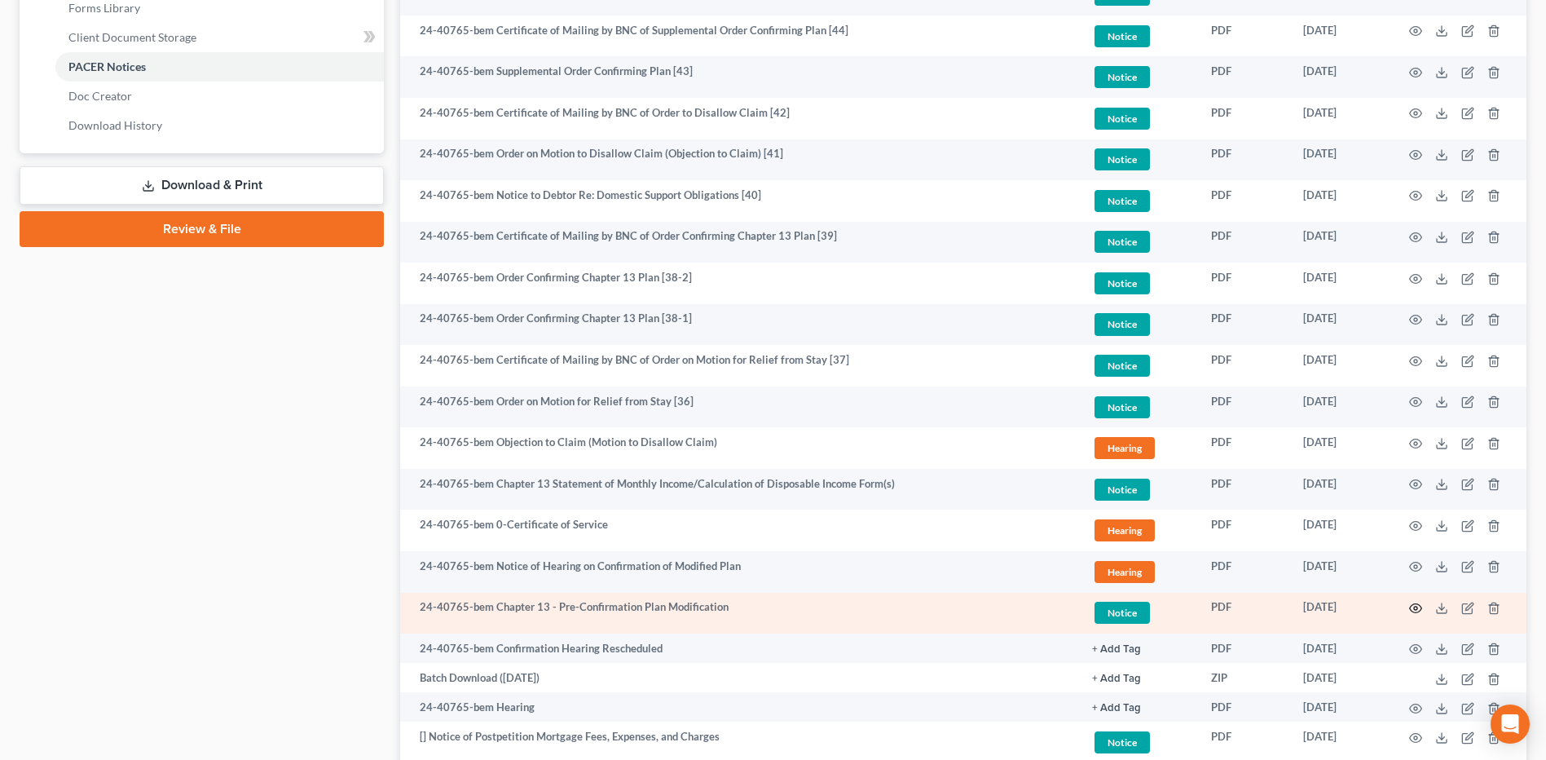
click at [1413, 606] on icon "button" at bounding box center [1415, 608] width 13 height 13
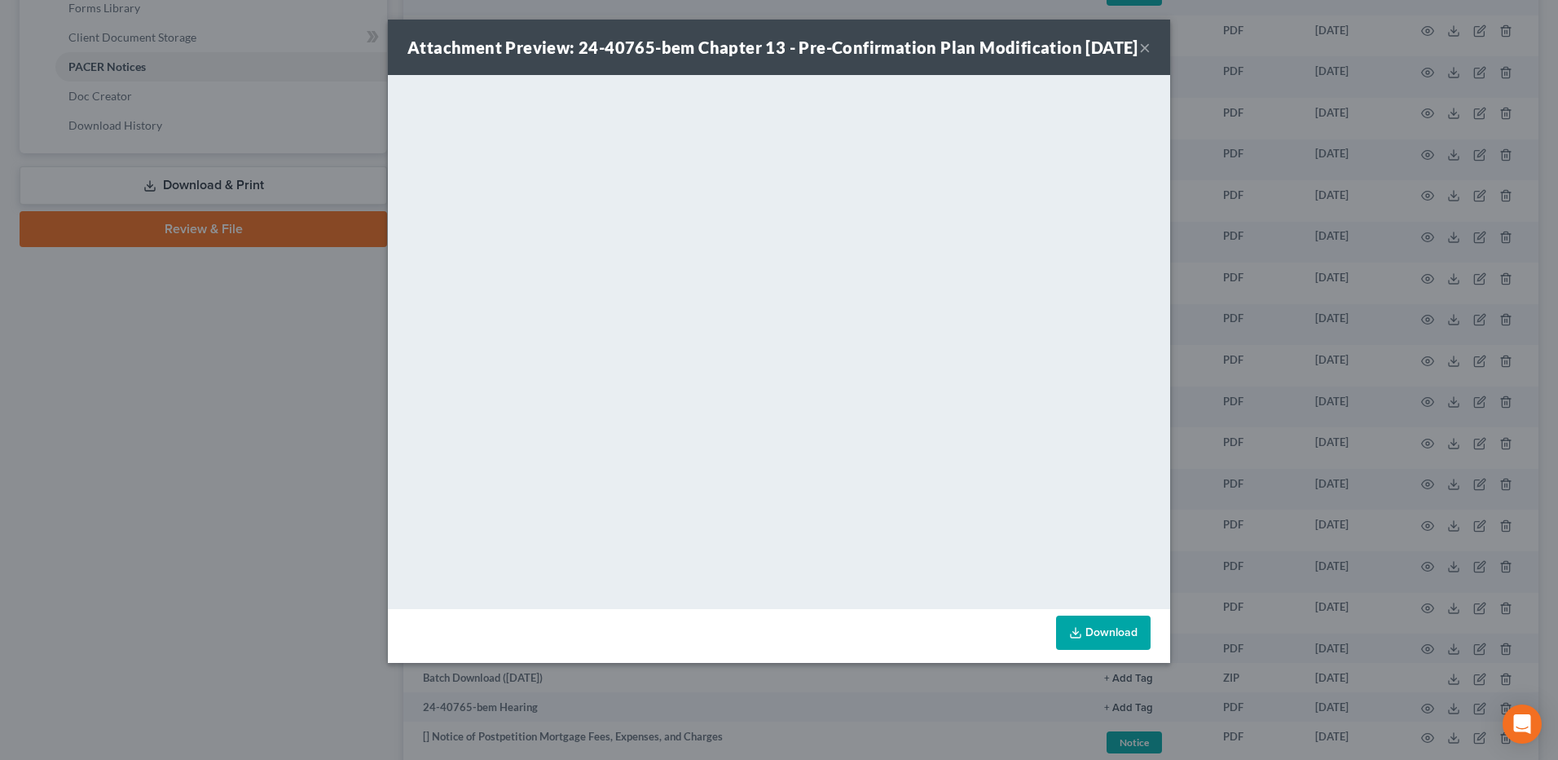
click at [1144, 57] on button "×" at bounding box center [1144, 47] width 11 height 20
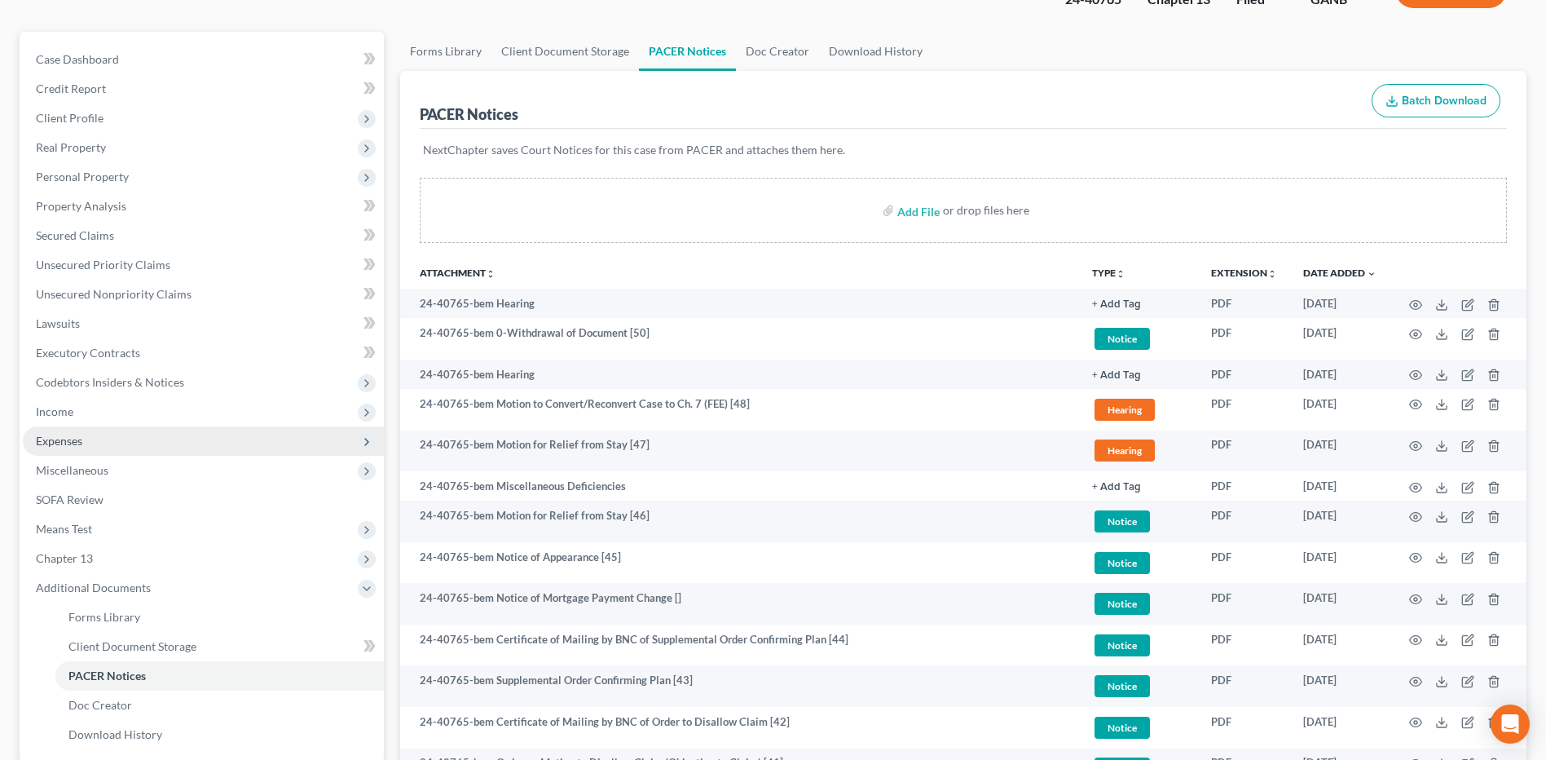
scroll to position [0, 0]
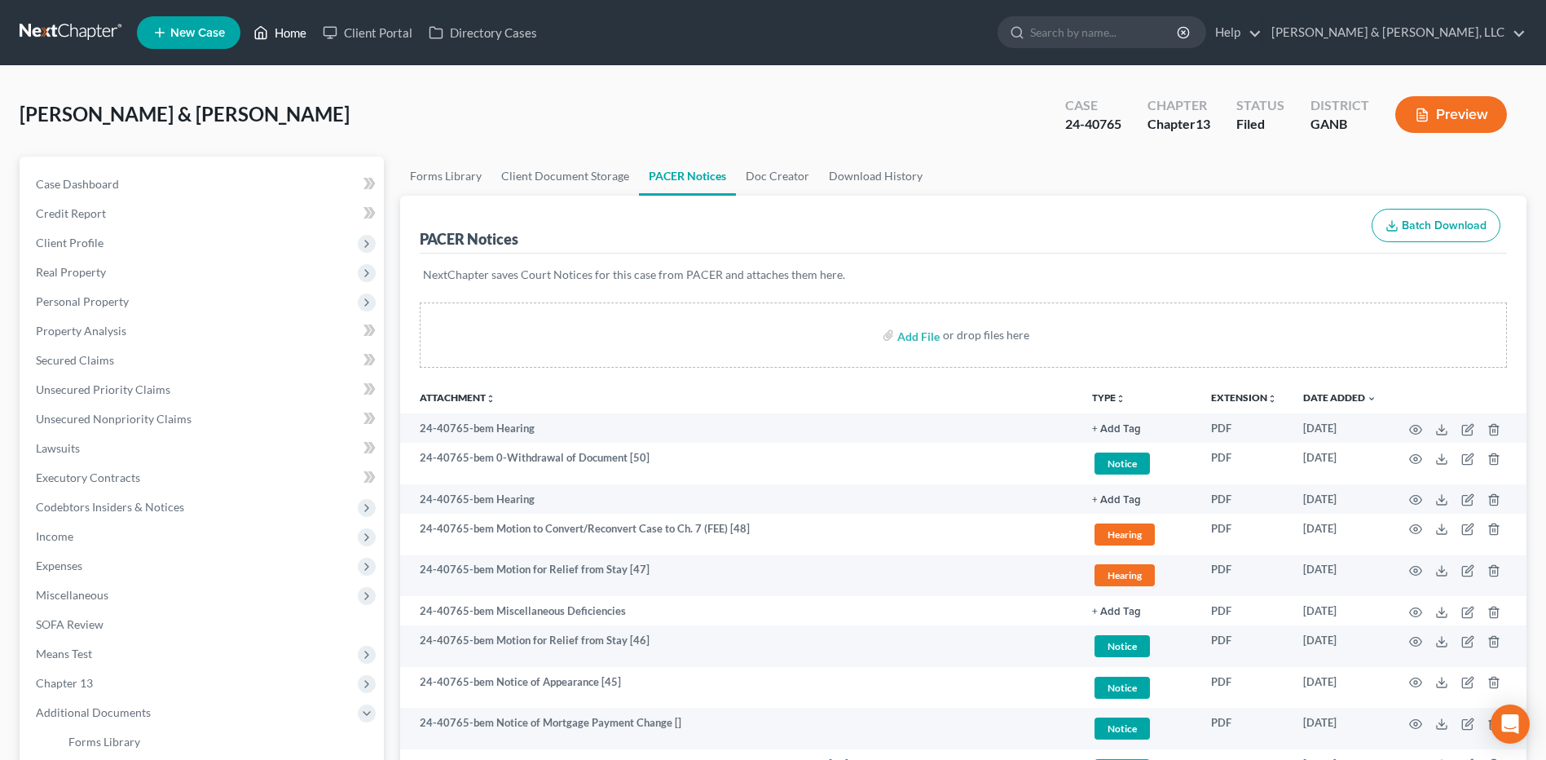
click at [299, 37] on link "Home" at bounding box center [279, 32] width 69 height 29
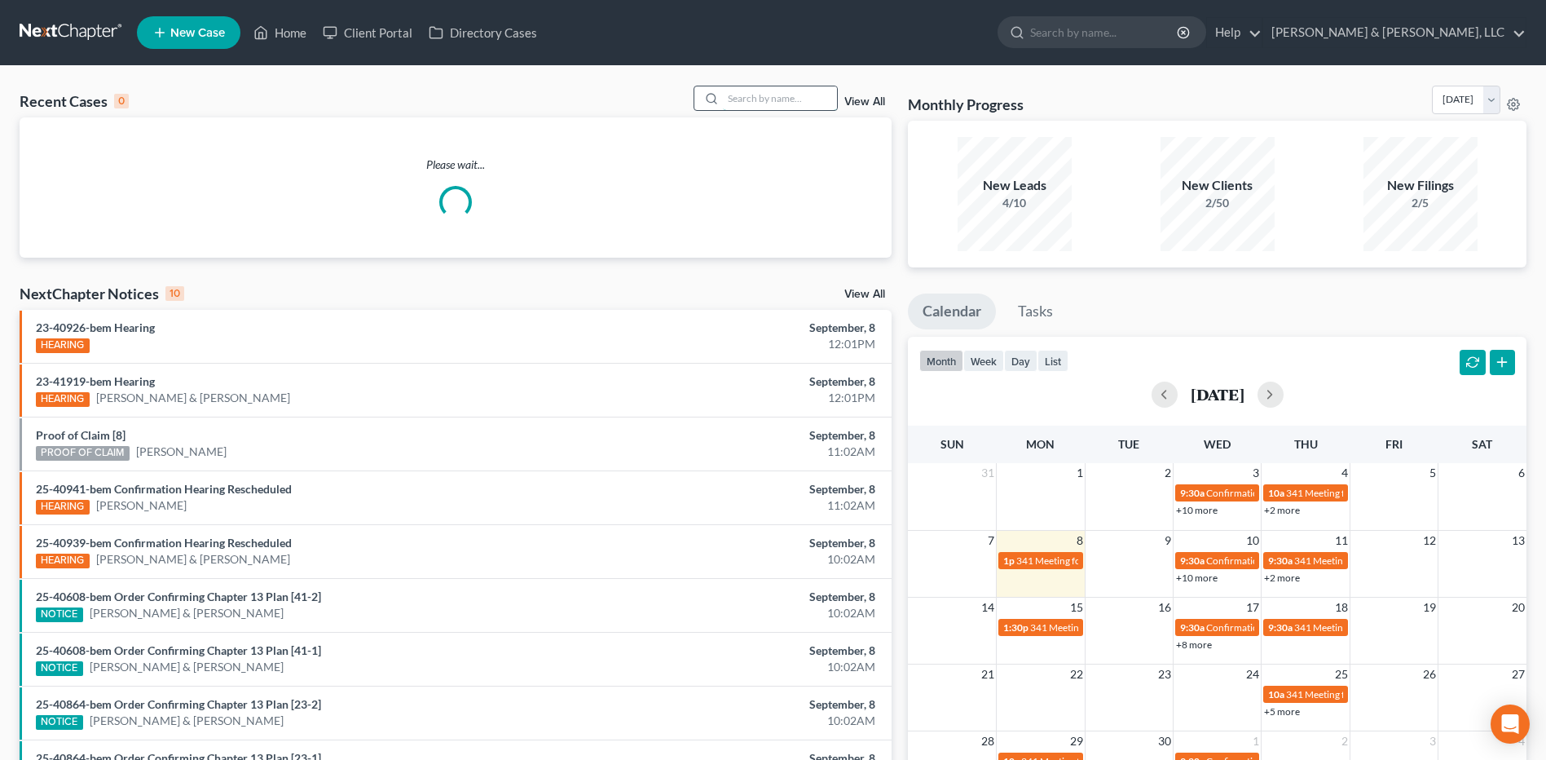
click at [808, 98] on input "search" at bounding box center [780, 98] width 114 height 24
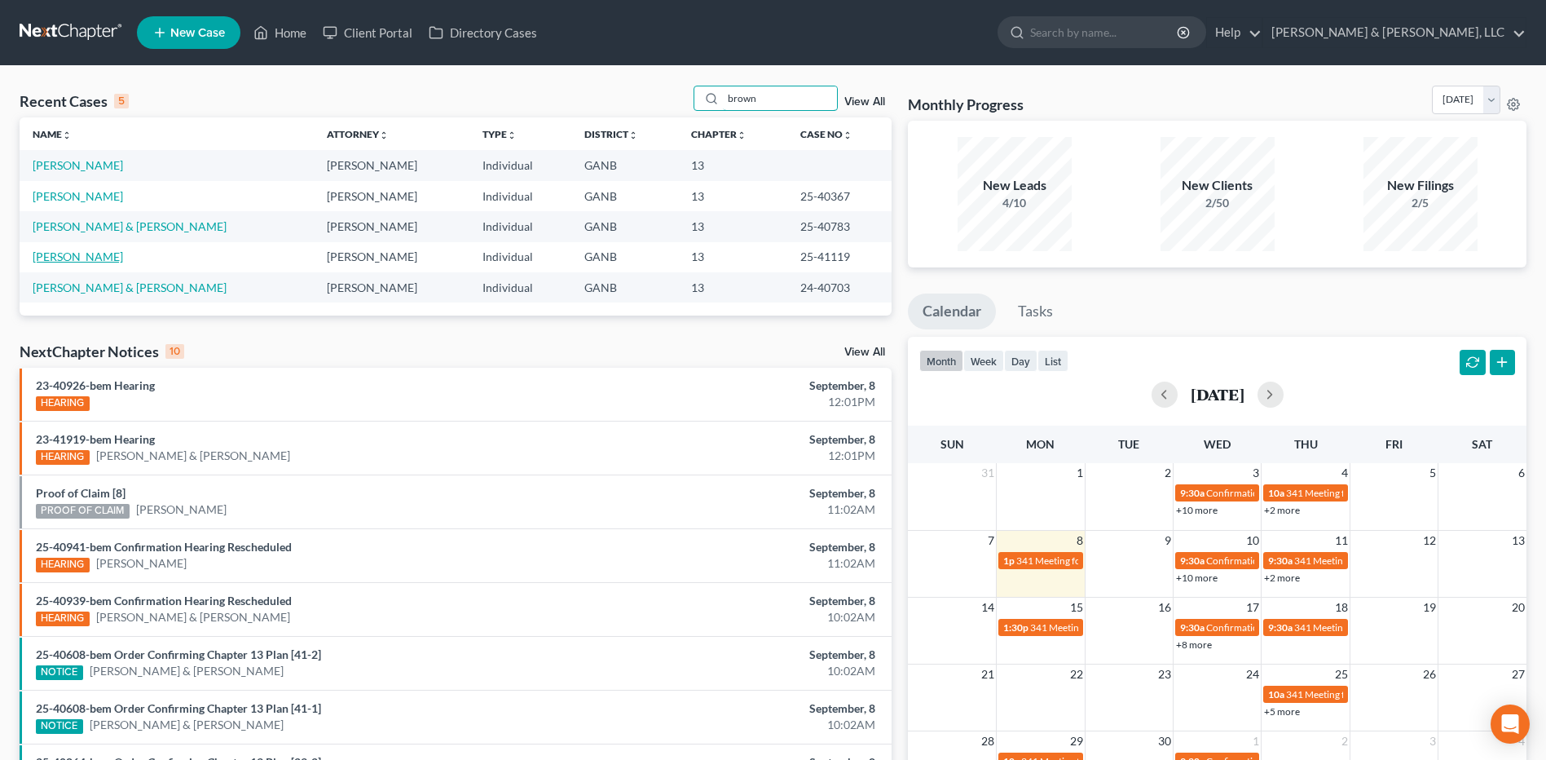
type input "brown"
click at [96, 257] on link "[PERSON_NAME]" at bounding box center [78, 256] width 90 height 14
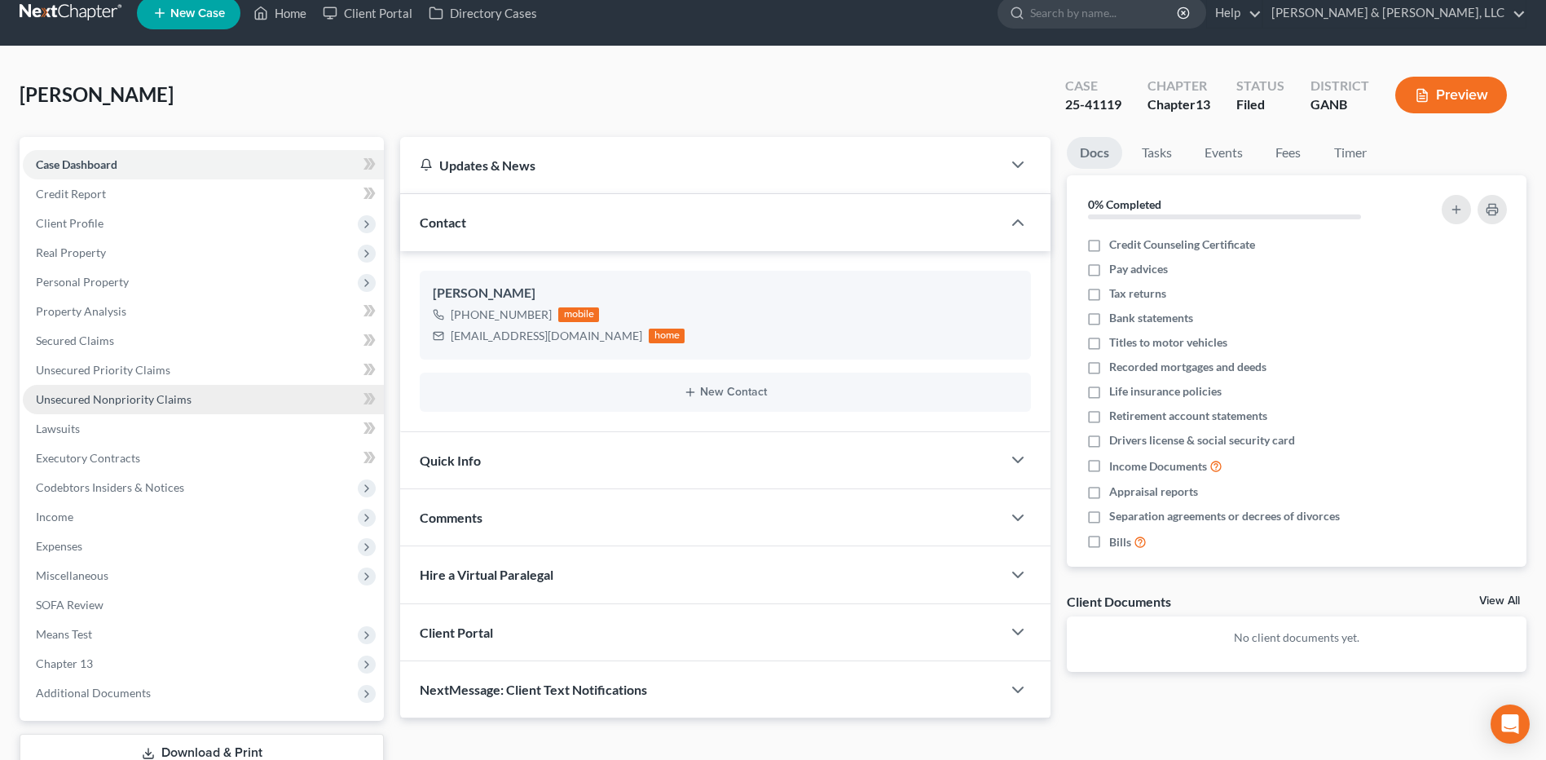
scroll to position [136, 0]
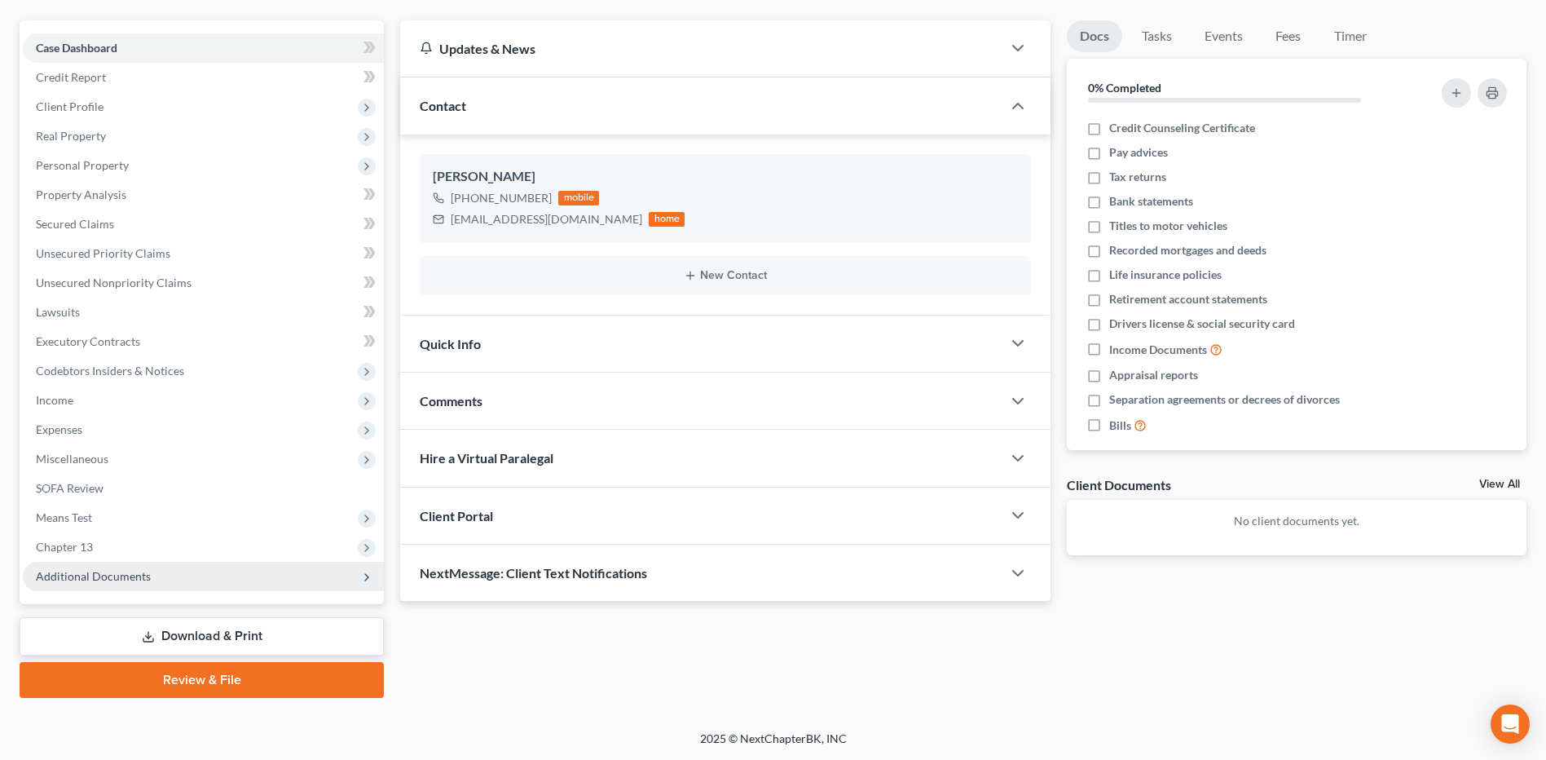
click at [141, 575] on span "Additional Documents" at bounding box center [93, 576] width 115 height 14
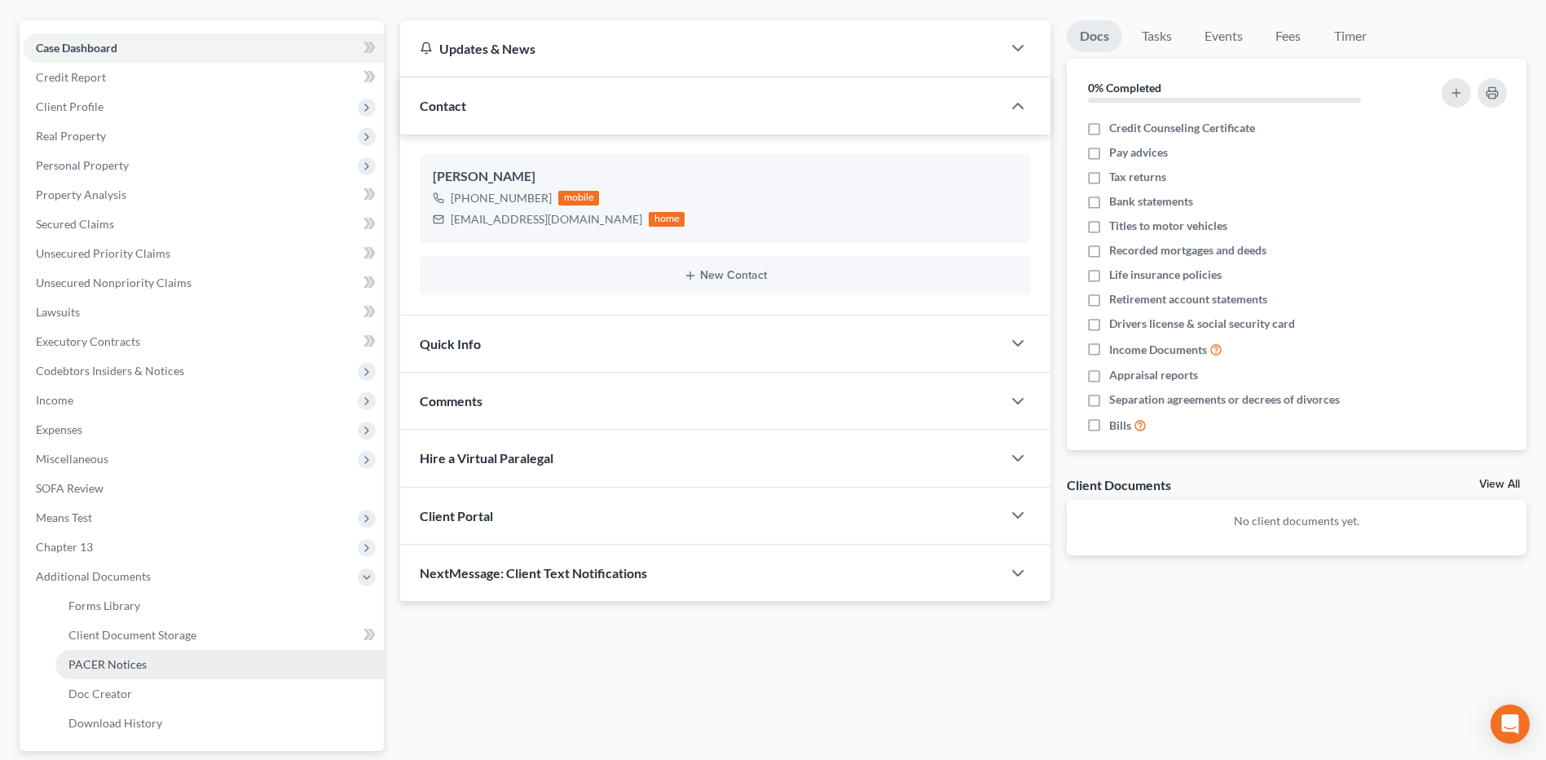
click at [138, 672] on link "PACER Notices" at bounding box center [219, 664] width 328 height 29
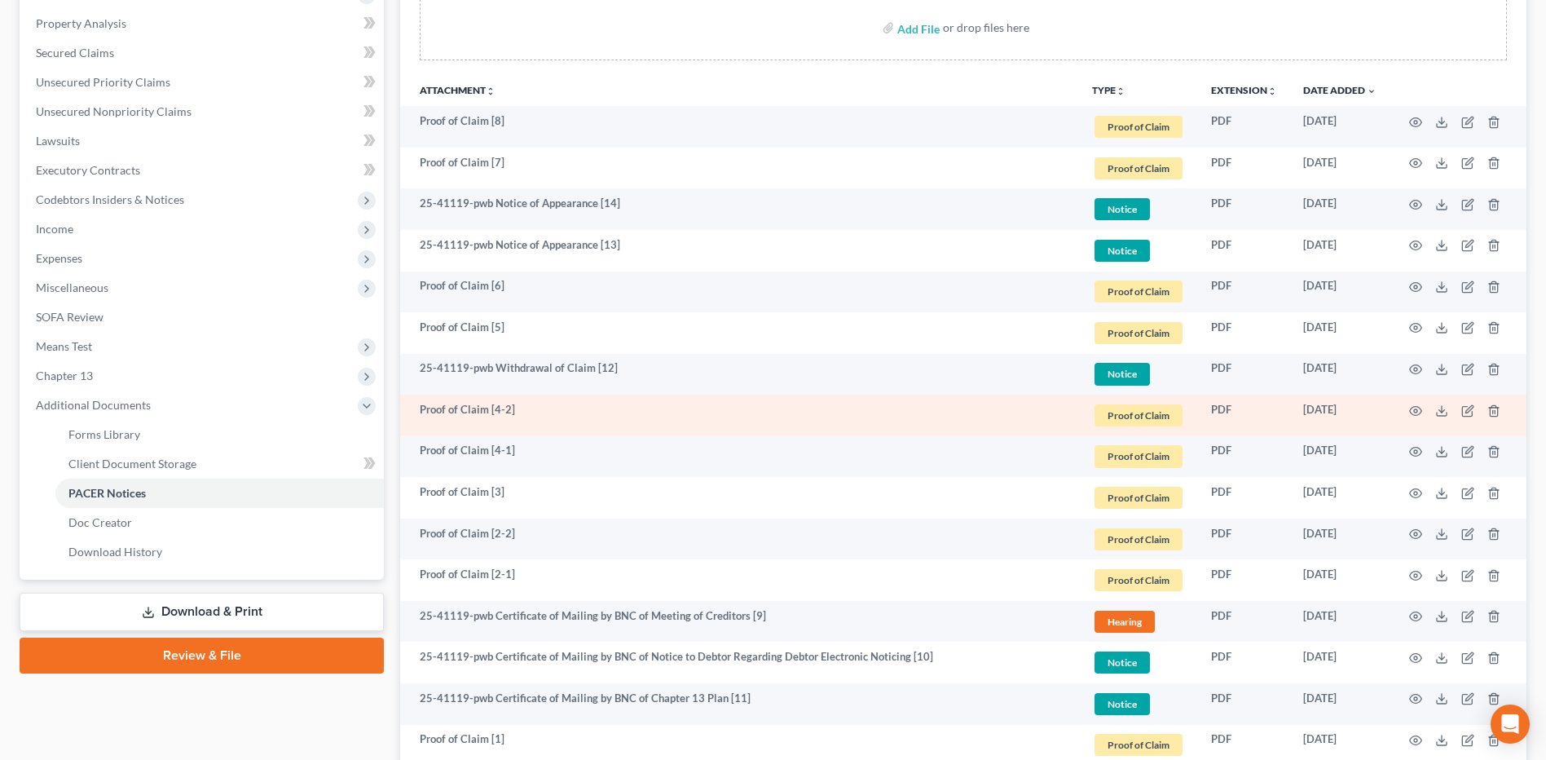
scroll to position [326, 0]
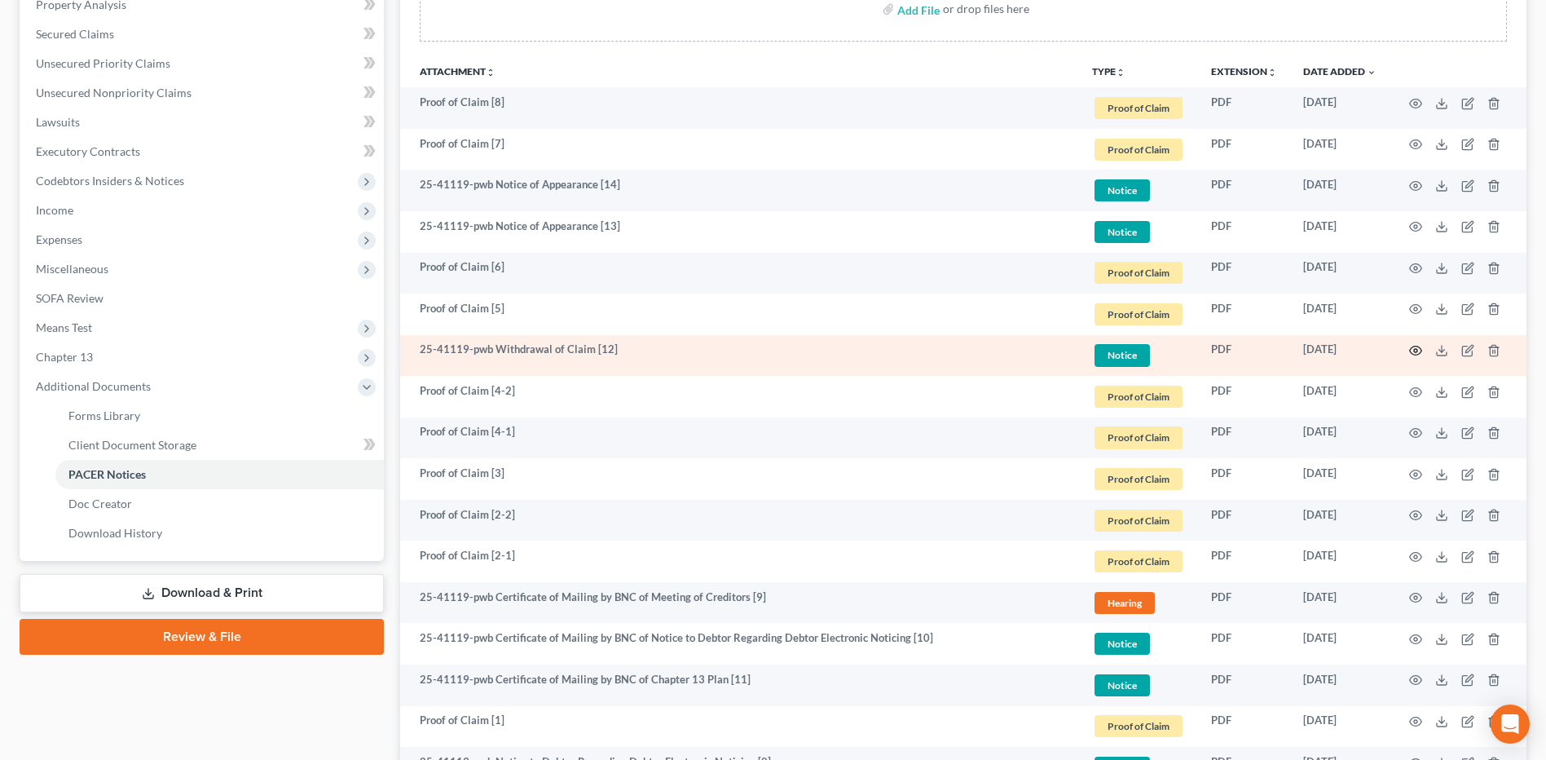
click at [1416, 349] on circle "button" at bounding box center [1415, 350] width 3 height 3
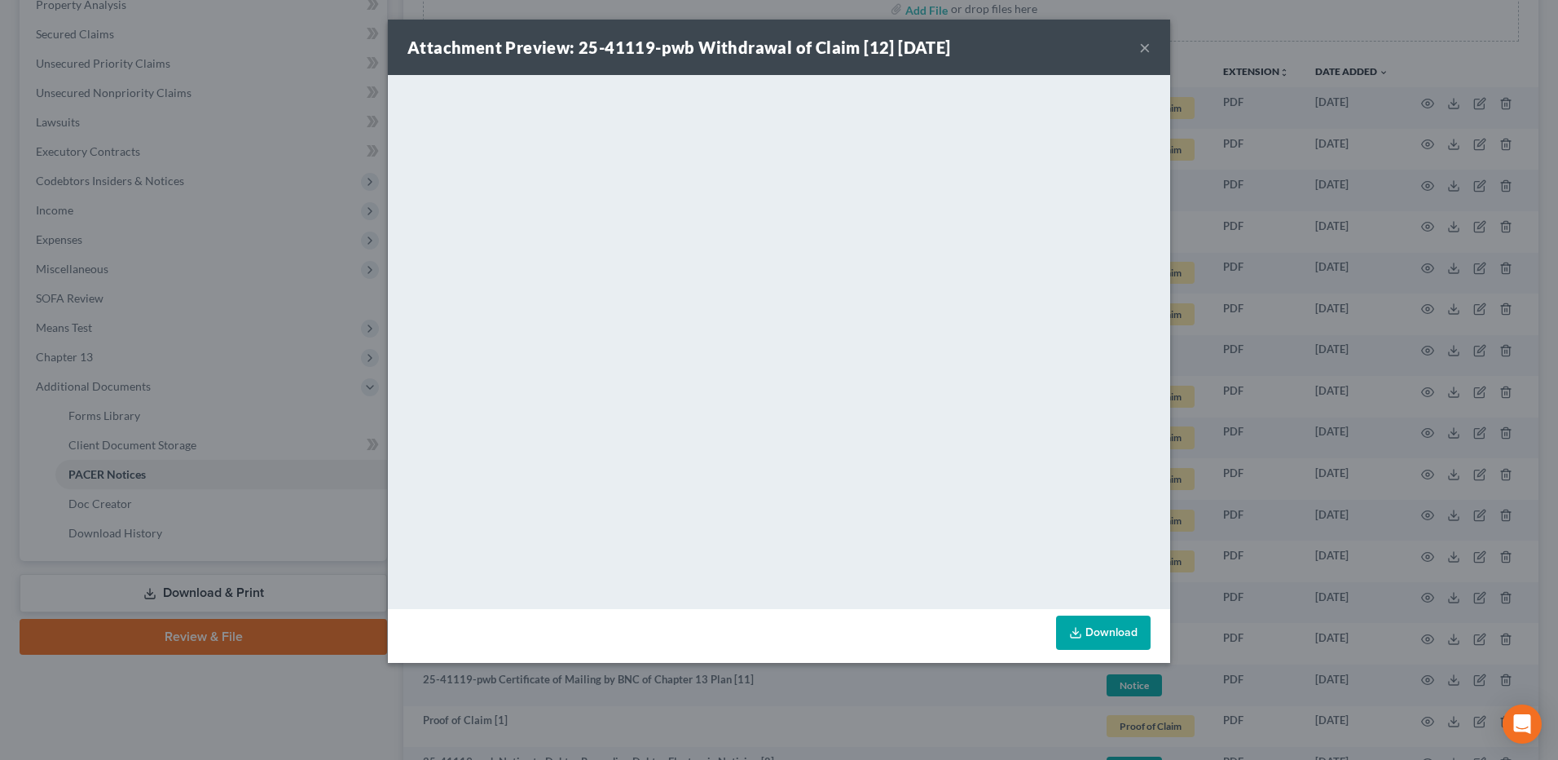
click at [1139, 48] on button "×" at bounding box center [1144, 47] width 11 height 20
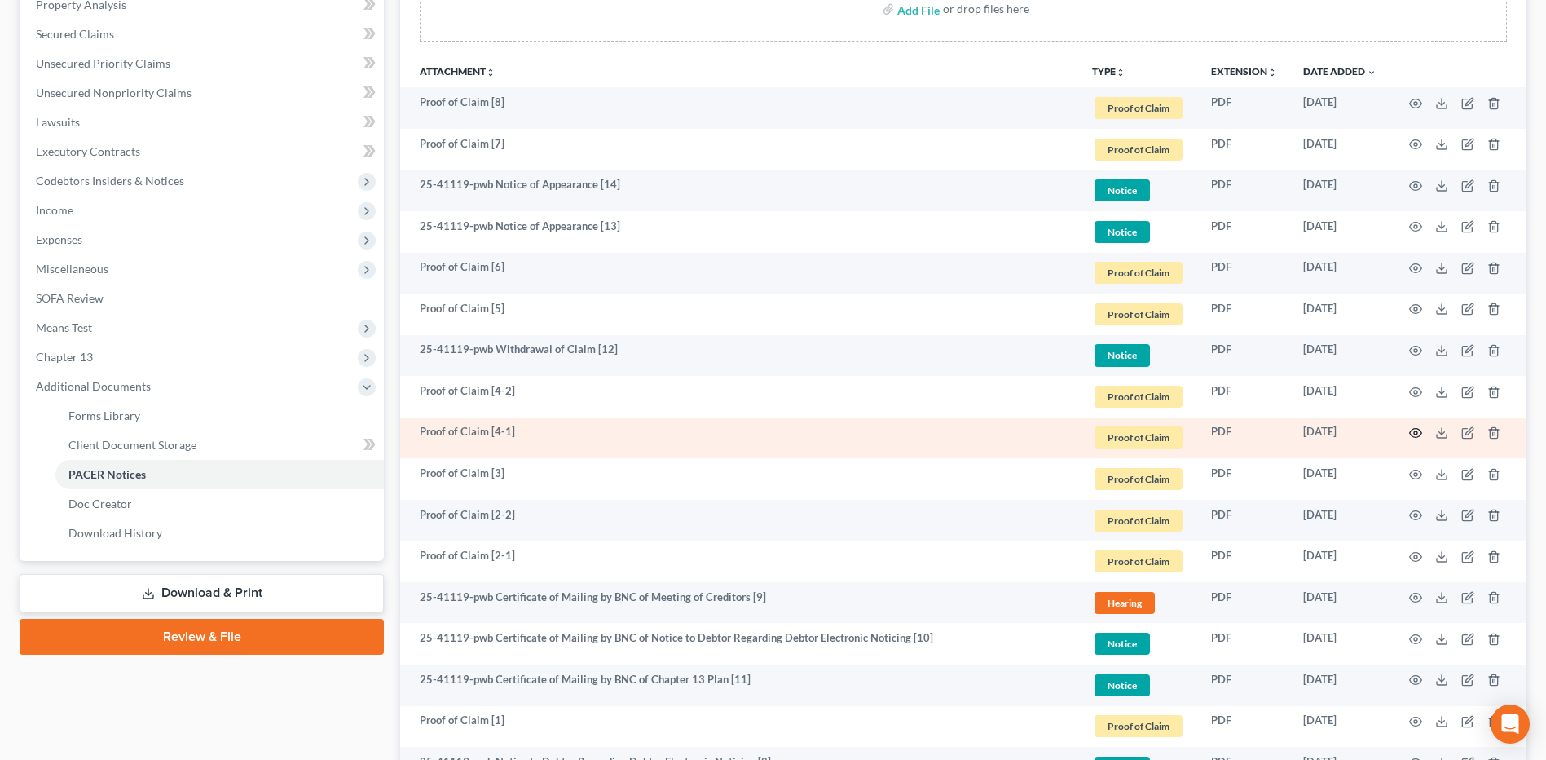
click at [1416, 433] on icon "button" at bounding box center [1415, 432] width 13 height 13
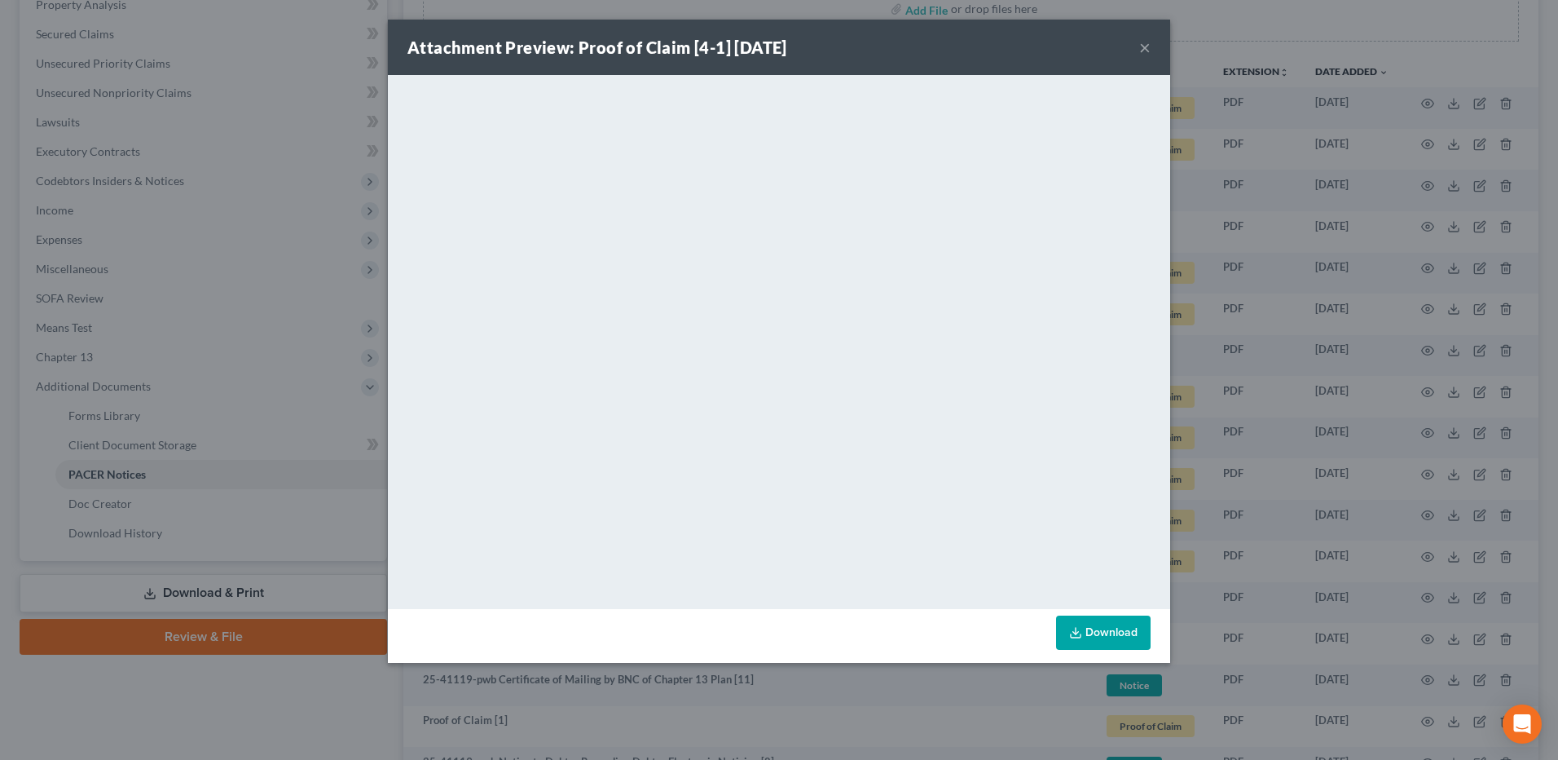
click at [1145, 48] on button "×" at bounding box center [1144, 47] width 11 height 20
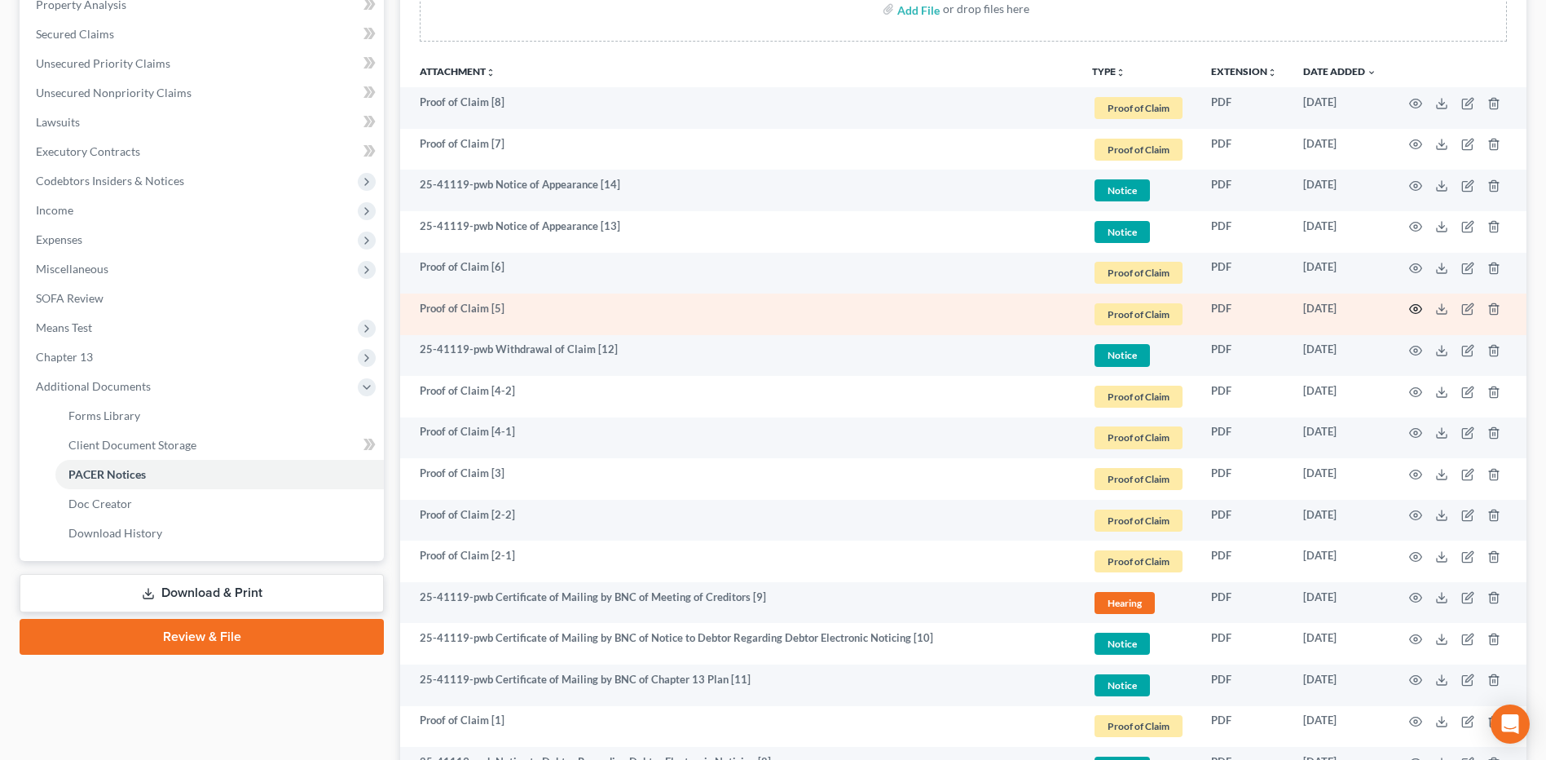
click at [1417, 307] on icon "button" at bounding box center [1415, 308] width 13 height 13
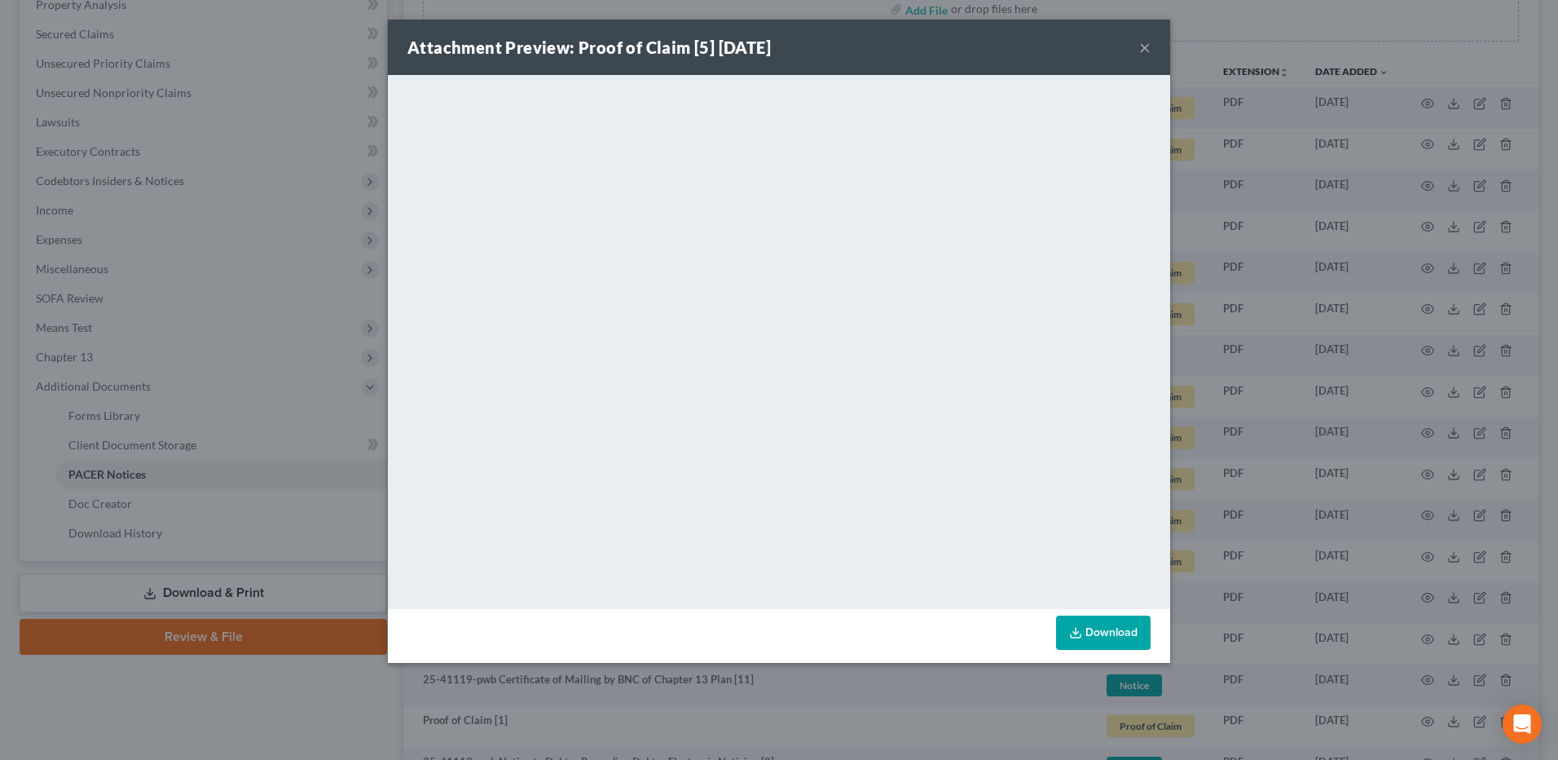
click at [1149, 46] on button "×" at bounding box center [1144, 47] width 11 height 20
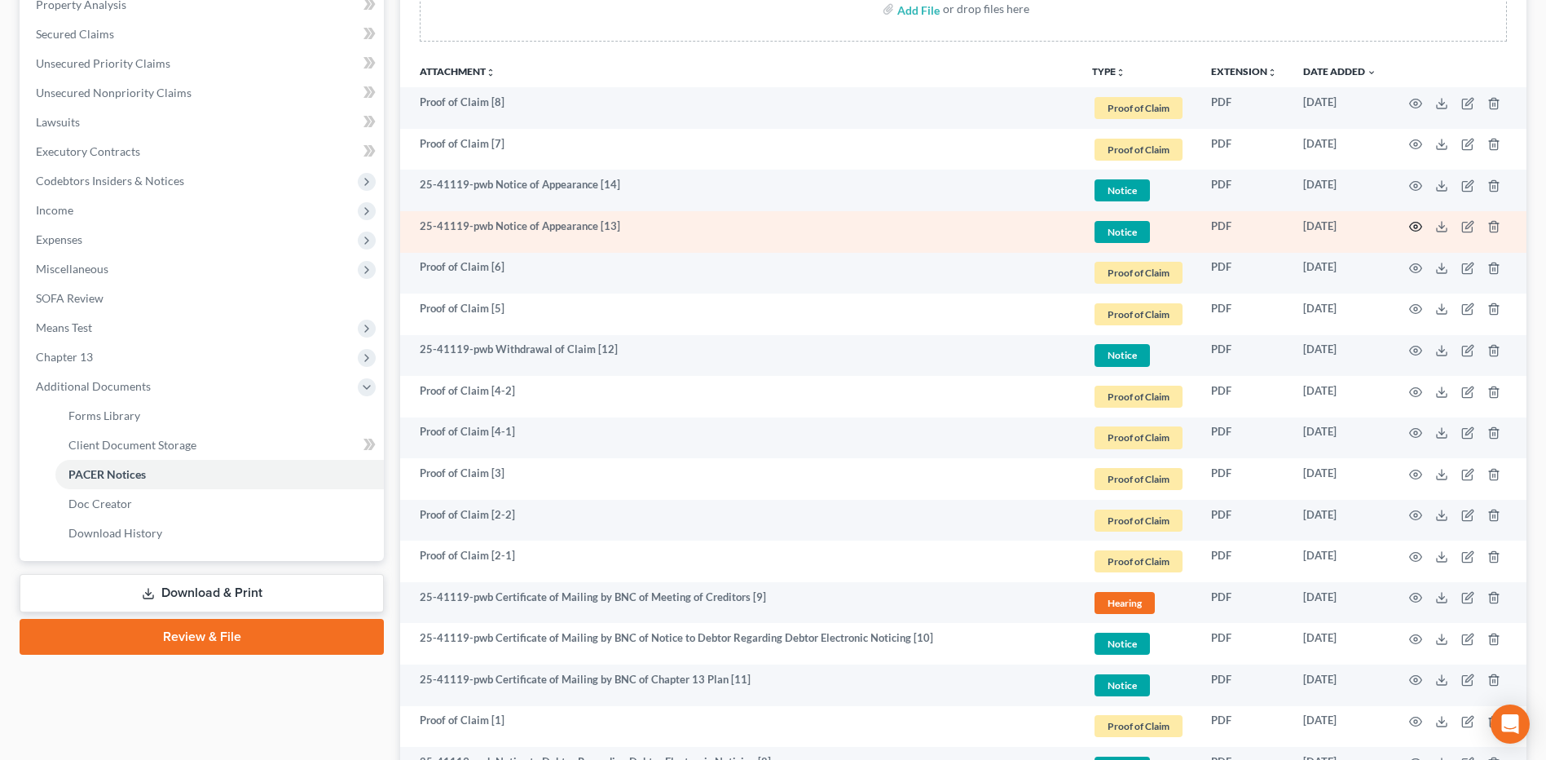
click at [1418, 226] on icon "button" at bounding box center [1415, 226] width 13 height 13
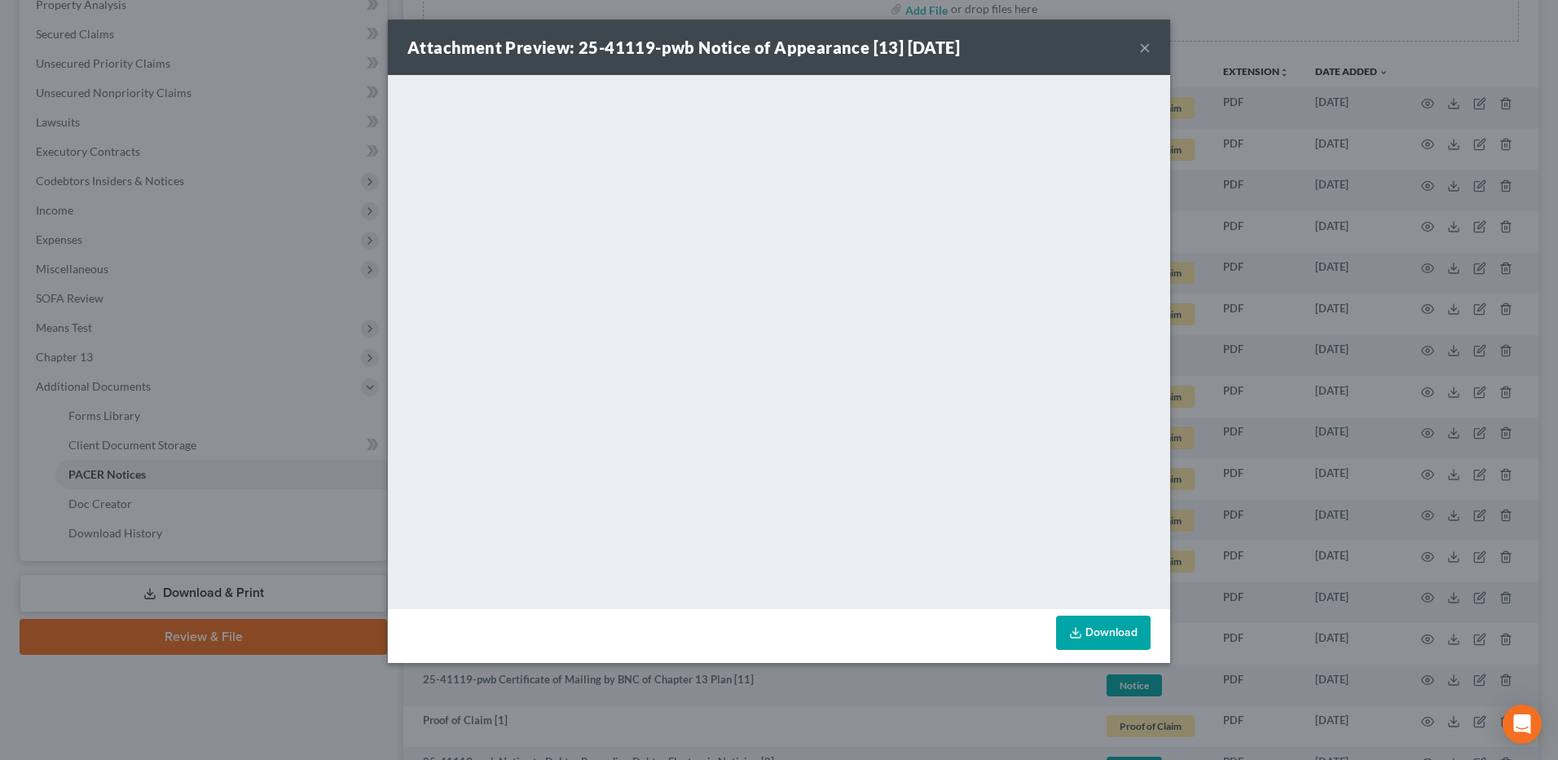
click at [1140, 46] on button "×" at bounding box center [1144, 47] width 11 height 20
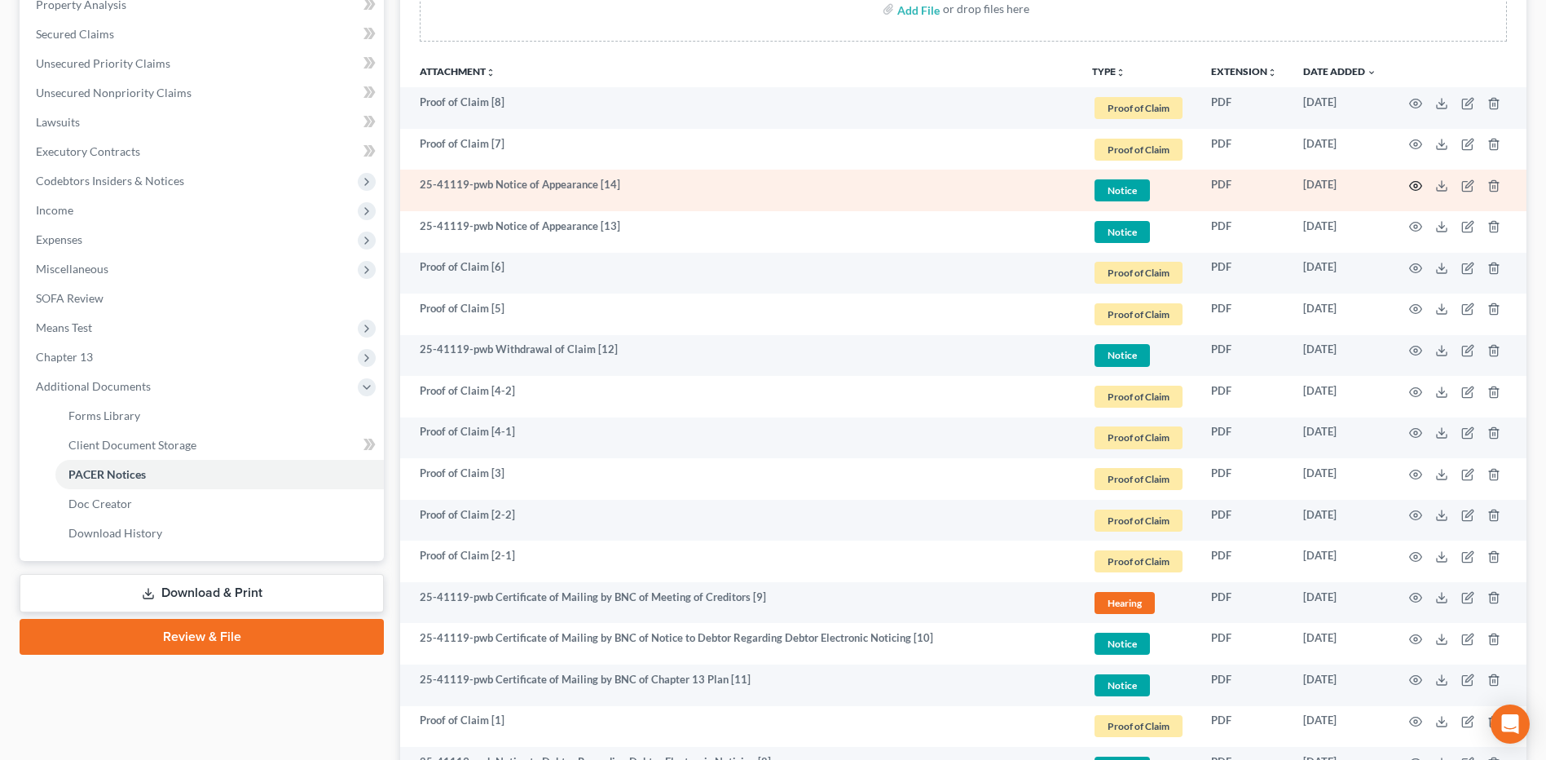
click at [1419, 181] on icon "button" at bounding box center [1415, 185] width 13 height 13
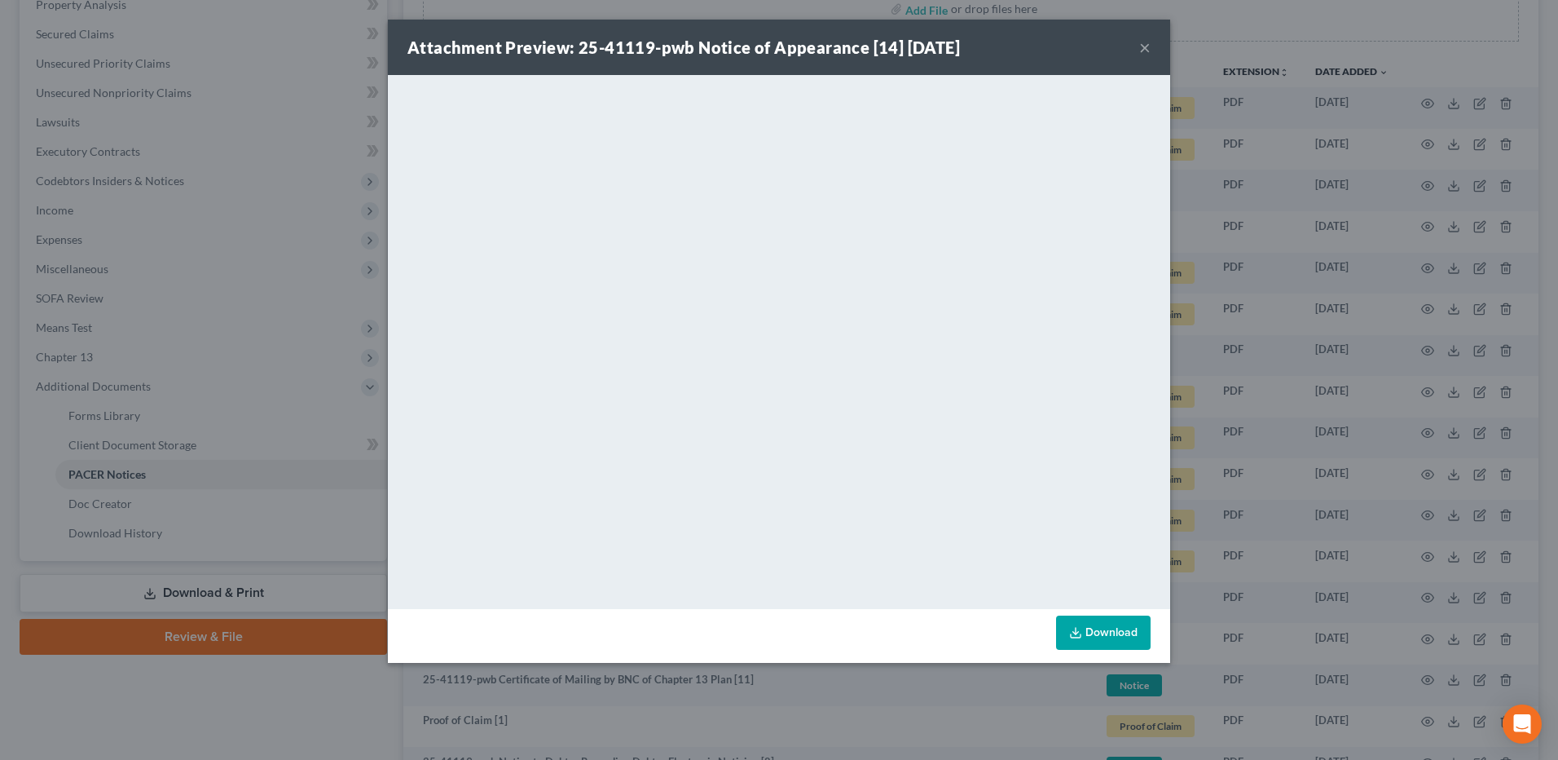
click at [1148, 43] on button "×" at bounding box center [1144, 47] width 11 height 20
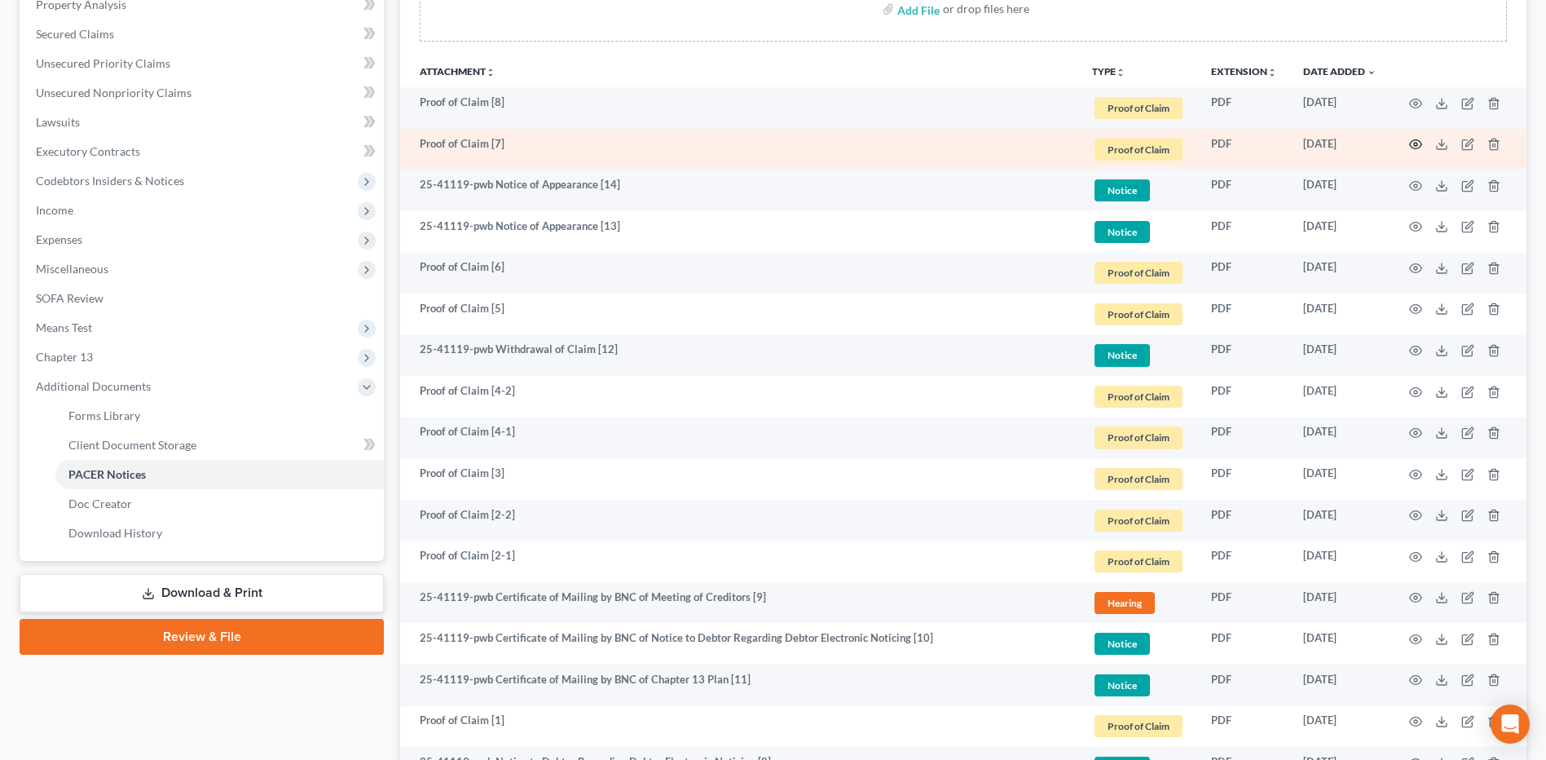
click at [1417, 148] on icon "button" at bounding box center [1415, 144] width 13 height 13
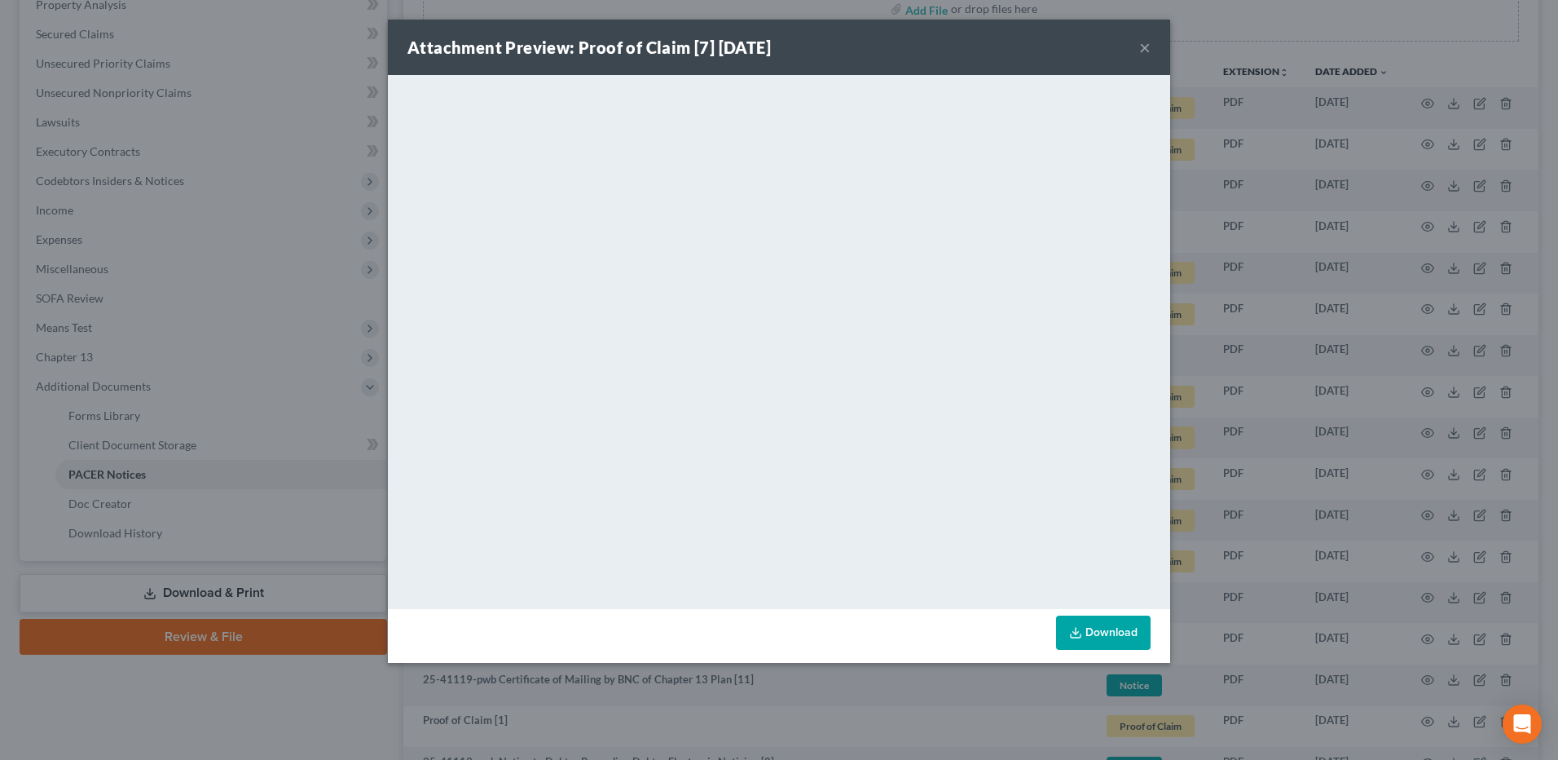
click at [1148, 46] on button "×" at bounding box center [1144, 47] width 11 height 20
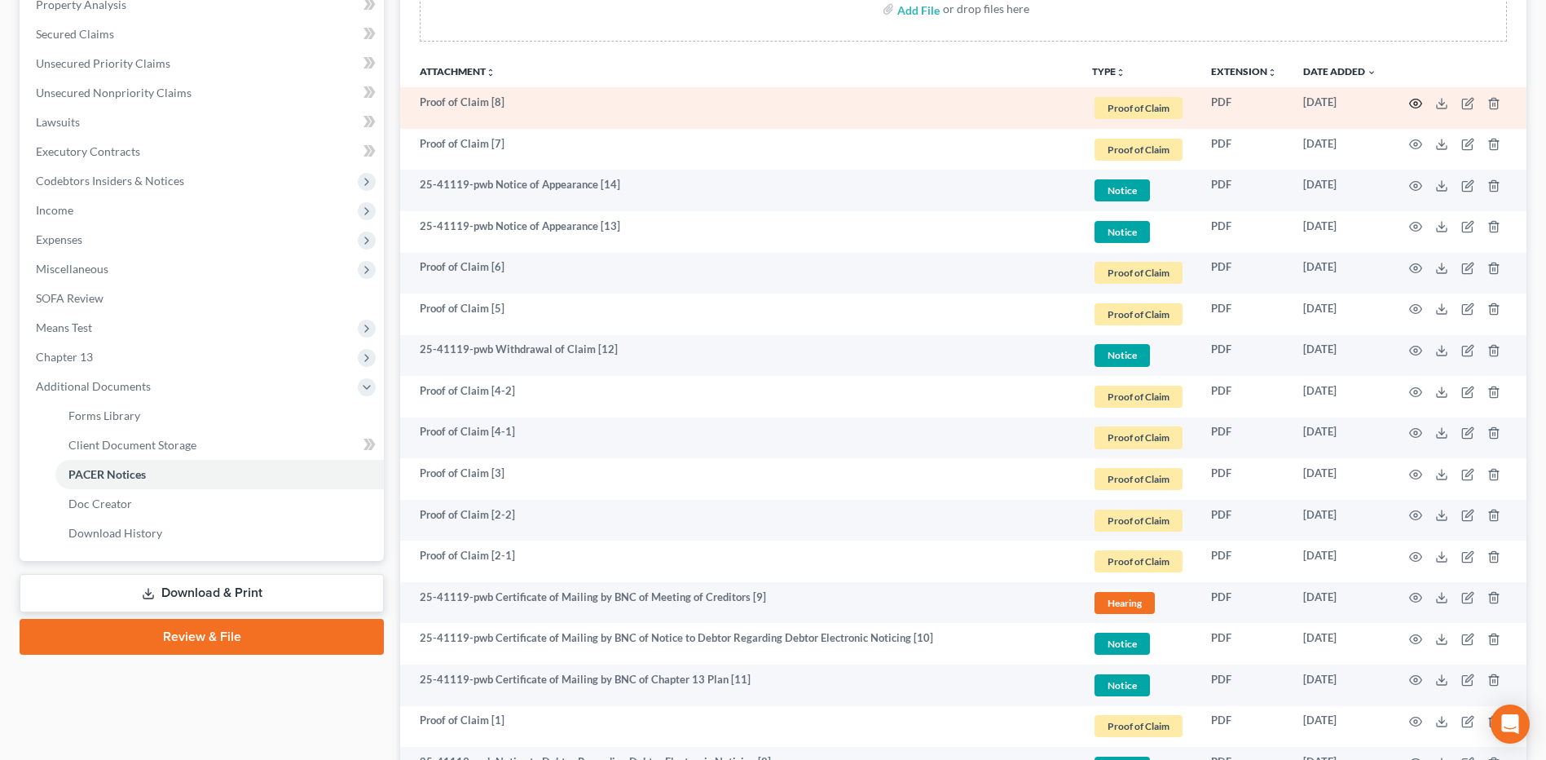
click at [1414, 109] on icon "button" at bounding box center [1415, 103] width 13 height 13
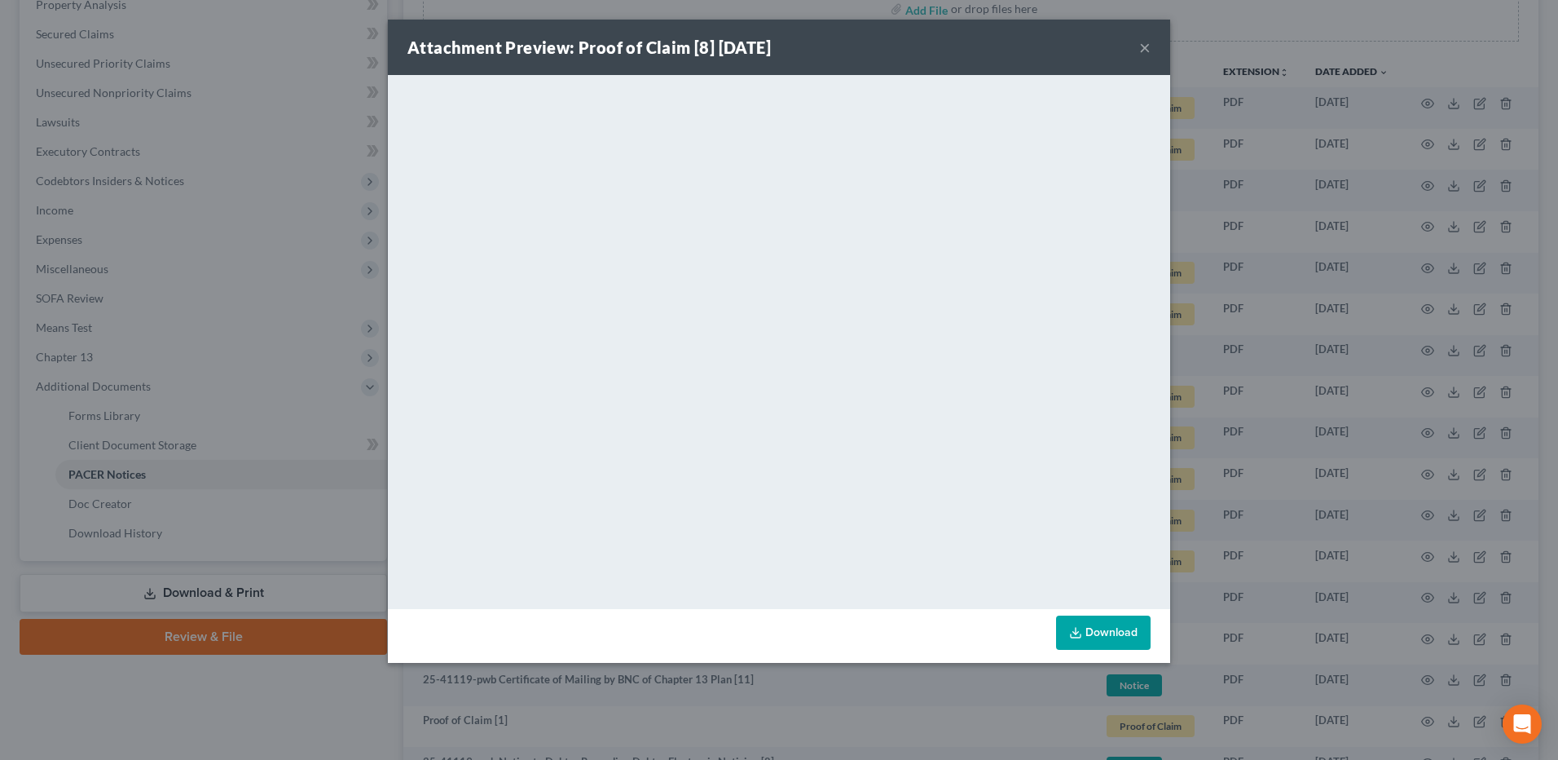
click at [1144, 50] on button "×" at bounding box center [1144, 47] width 11 height 20
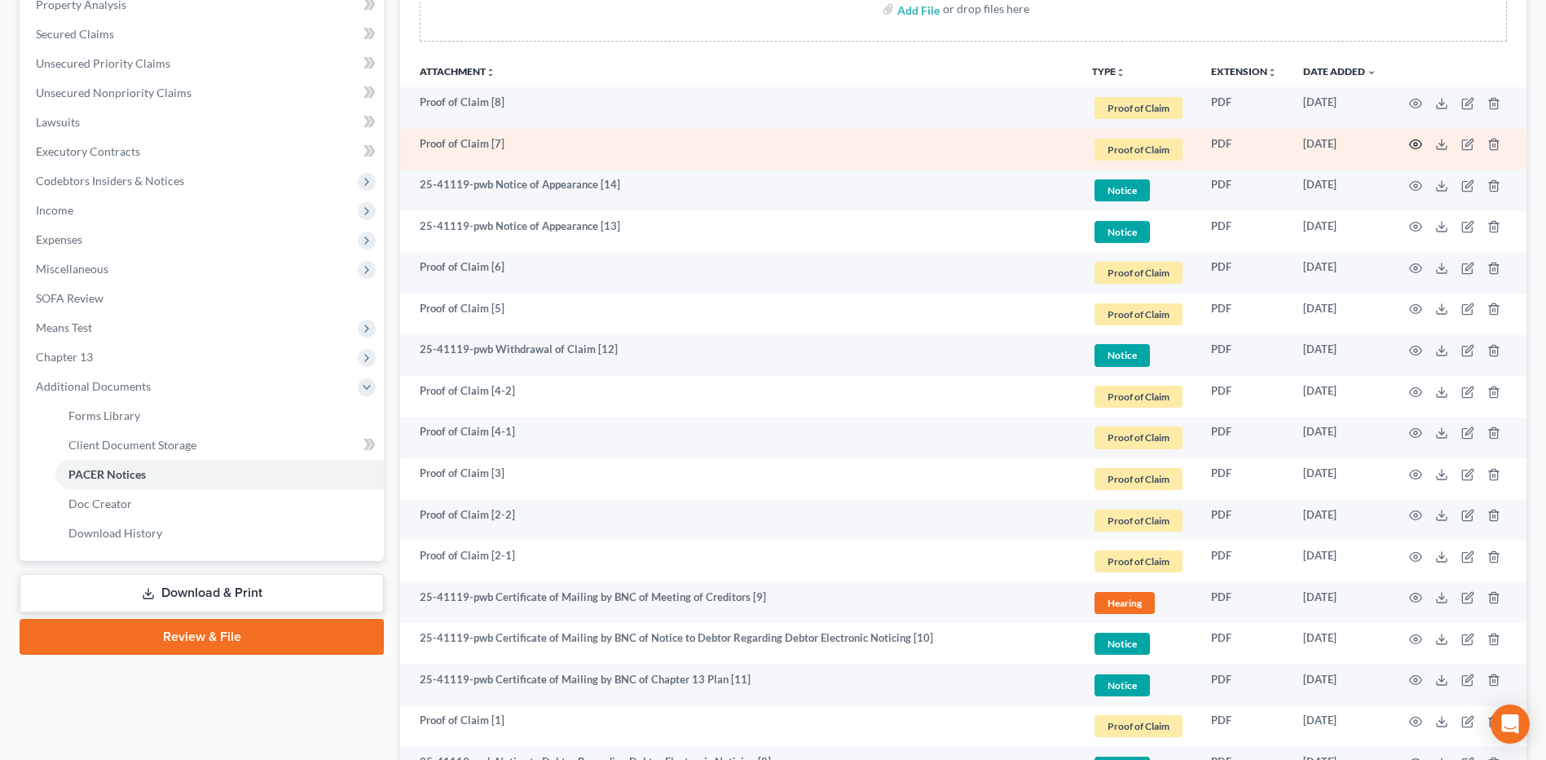
click at [1417, 148] on icon "button" at bounding box center [1415, 144] width 13 height 13
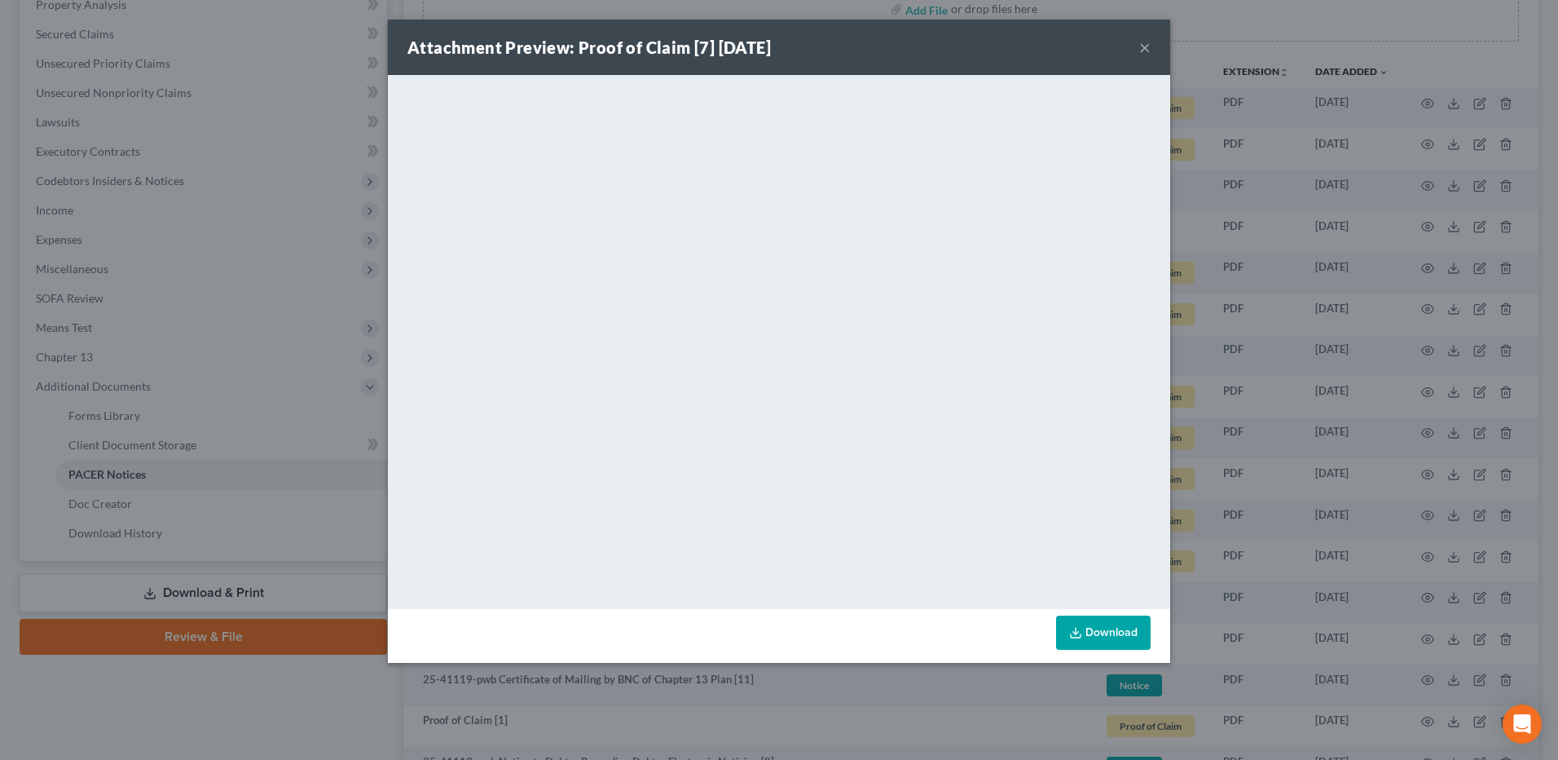
click at [1146, 52] on button "×" at bounding box center [1144, 47] width 11 height 20
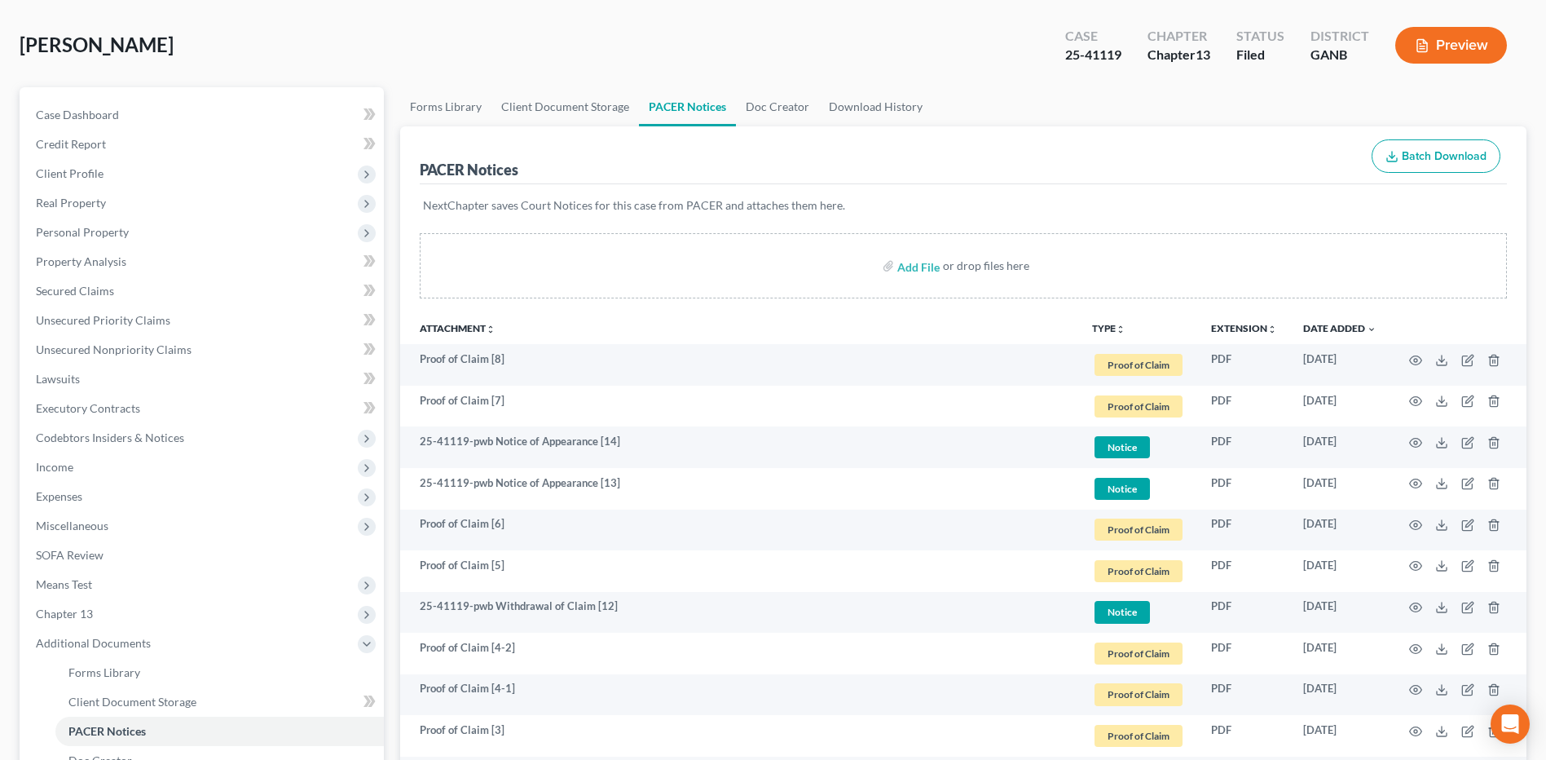
scroll to position [245, 0]
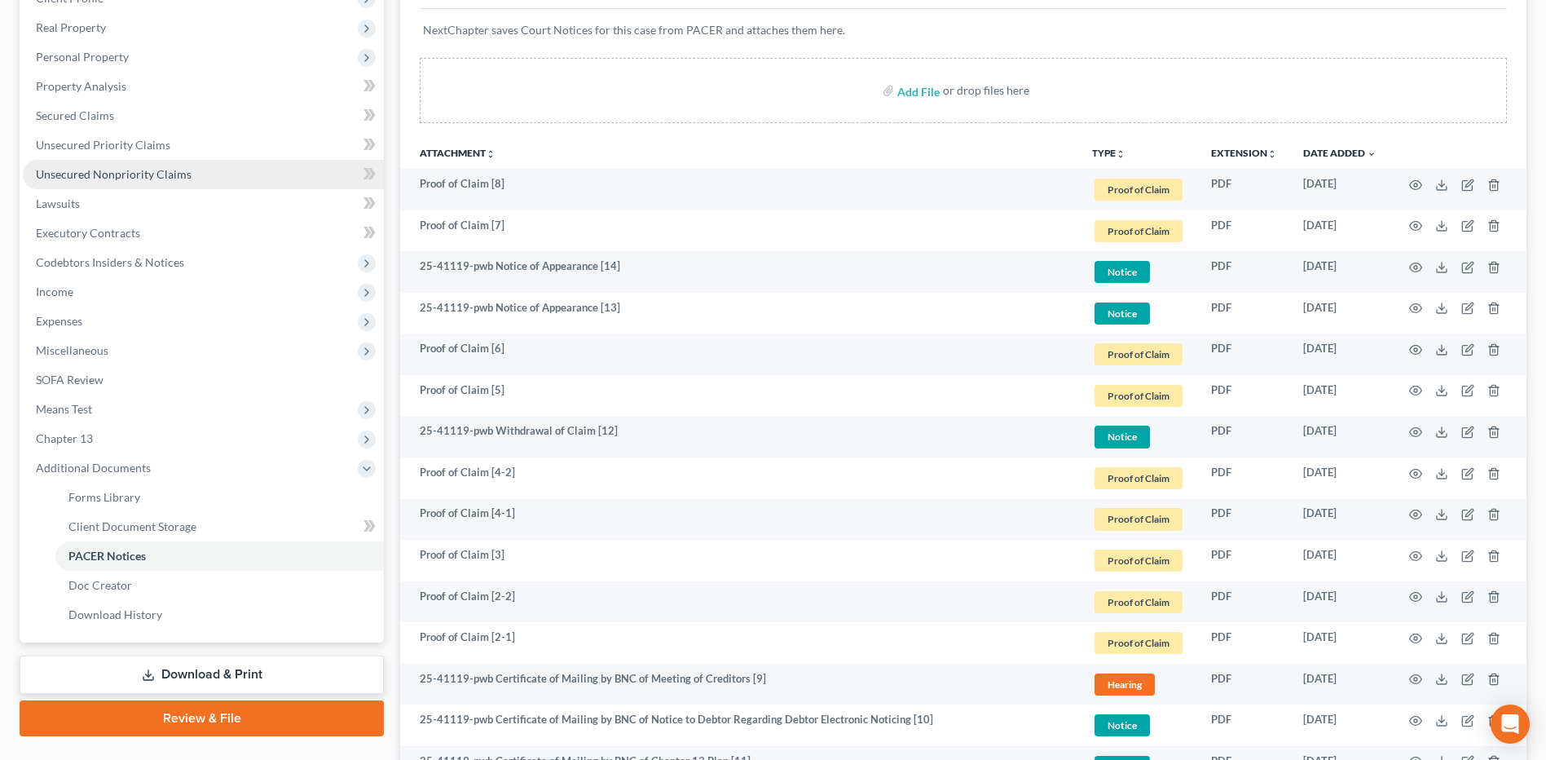
click at [205, 185] on link "Unsecured Nonpriority Claims" at bounding box center [203, 174] width 361 height 29
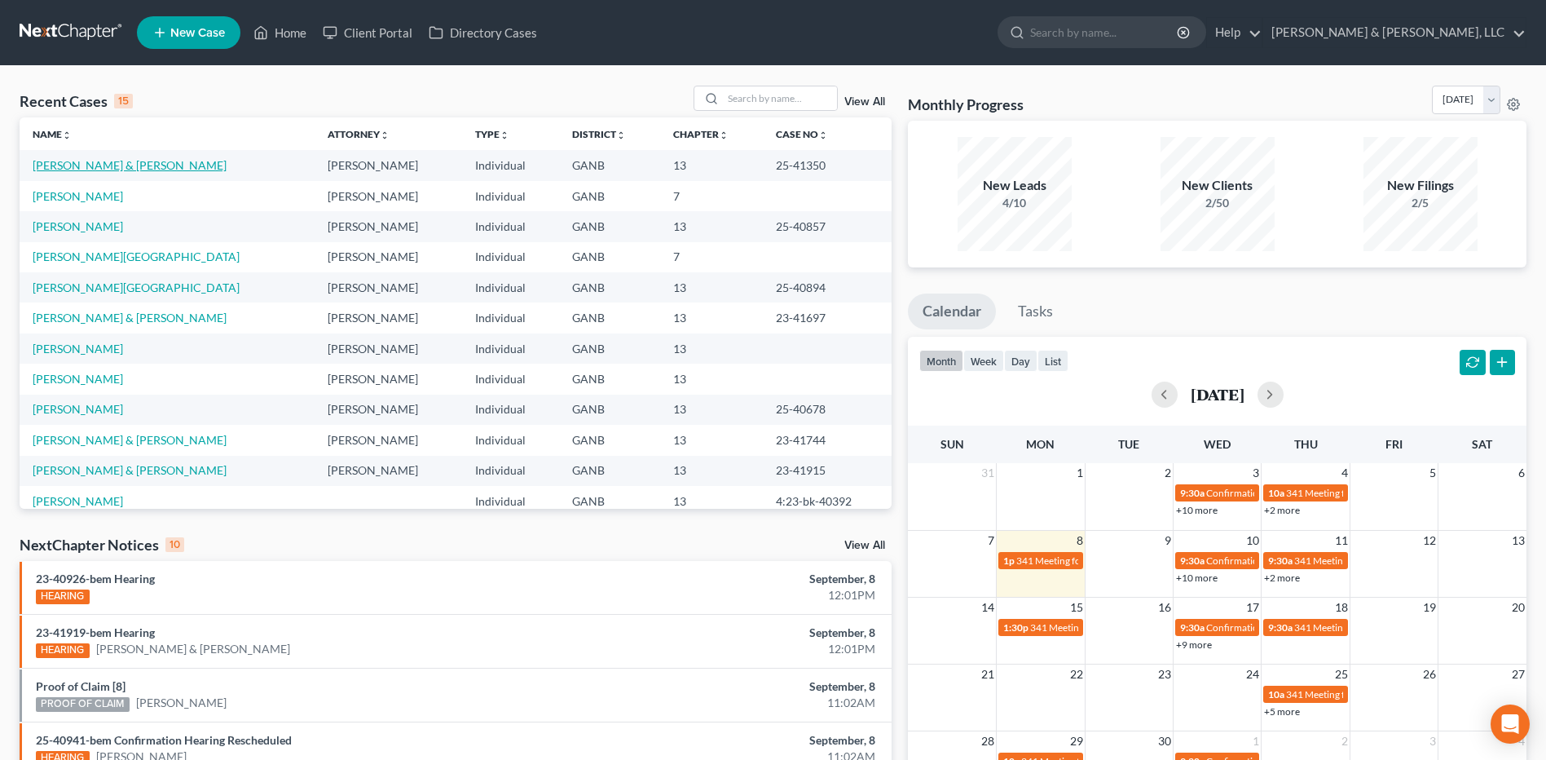
click at [139, 166] on link "[PERSON_NAME] & [PERSON_NAME]" at bounding box center [130, 165] width 194 height 14
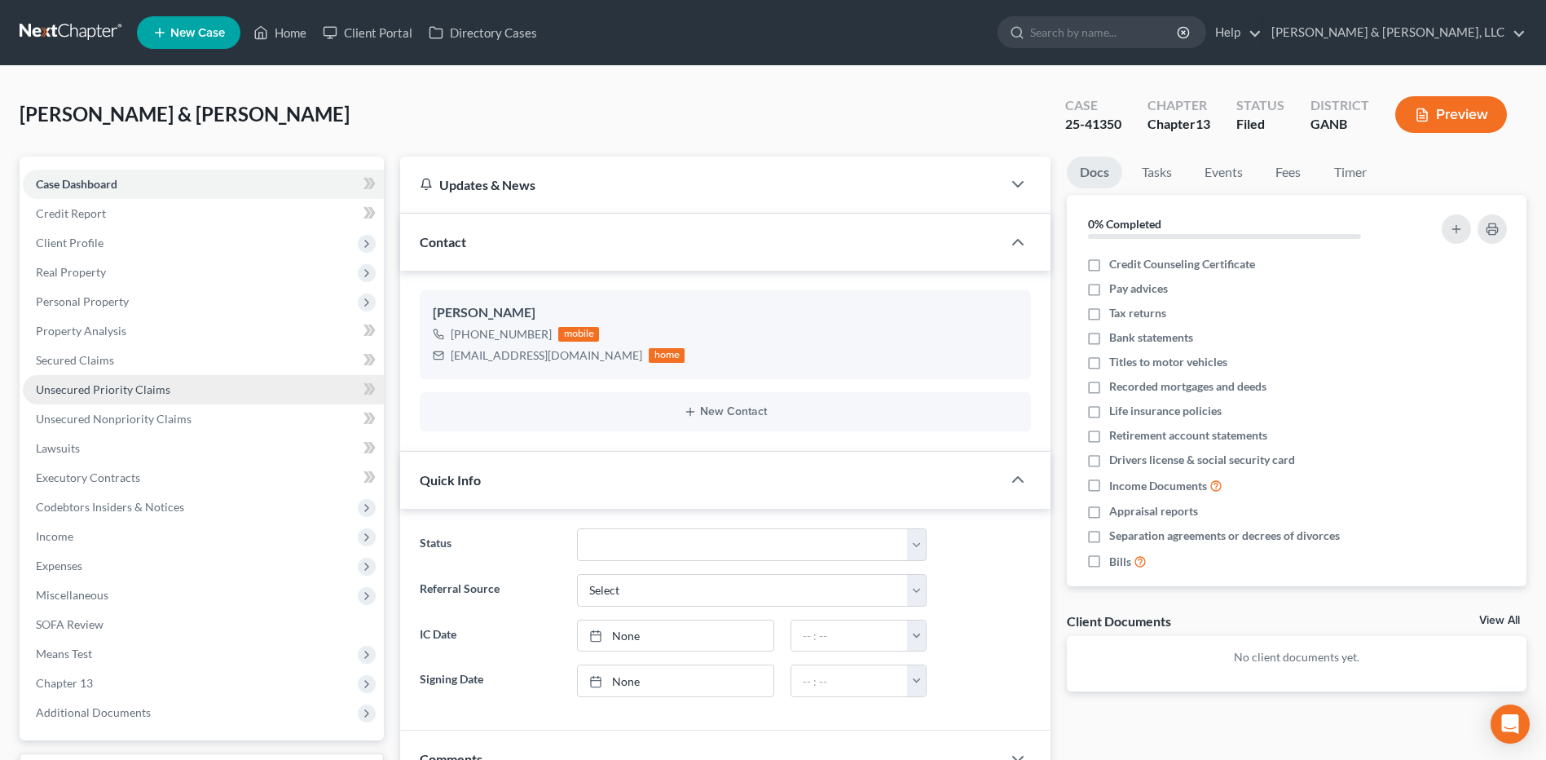
scroll to position [262, 0]
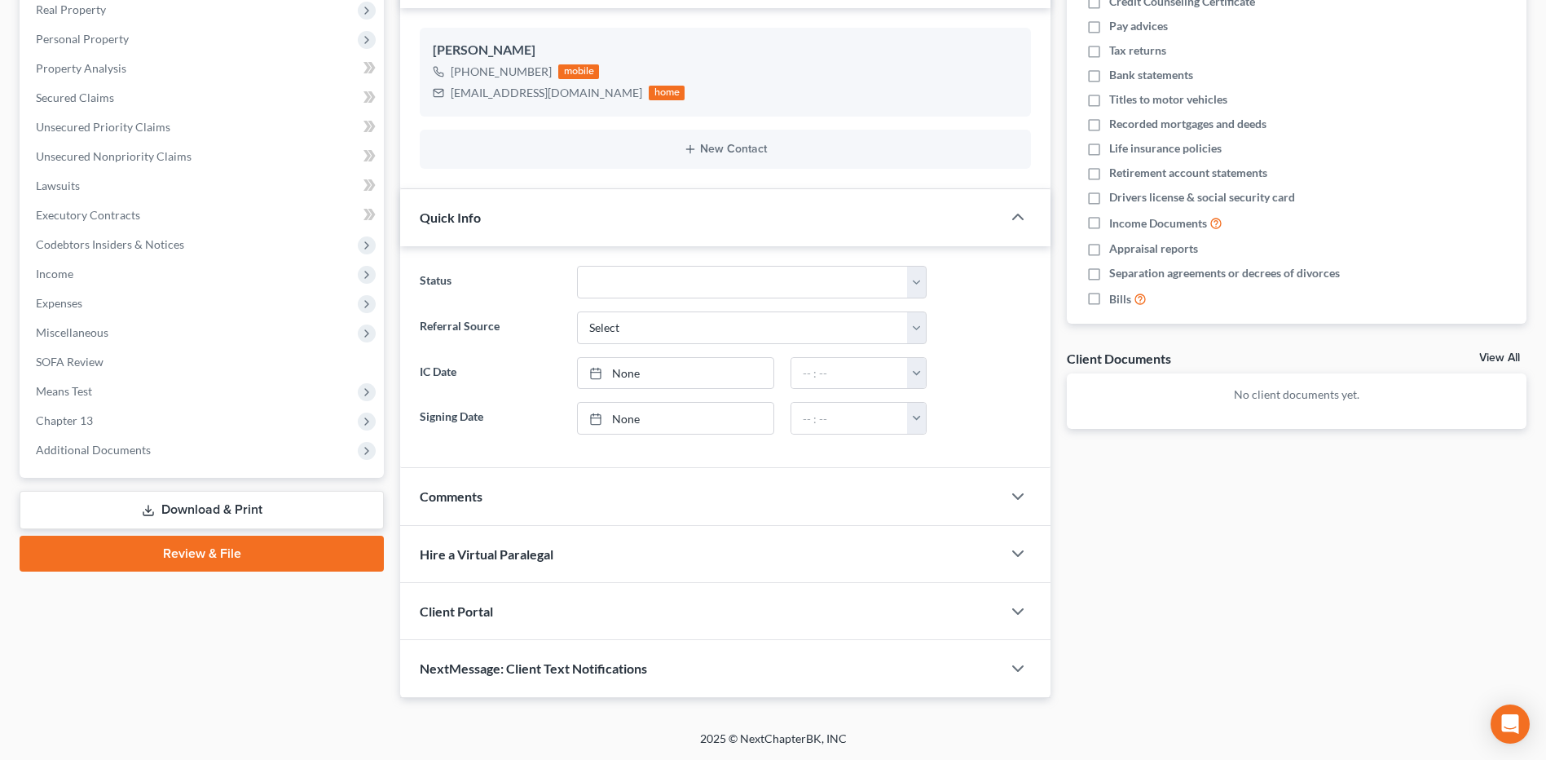
click at [228, 509] on link "Download & Print" at bounding box center [202, 510] width 364 height 38
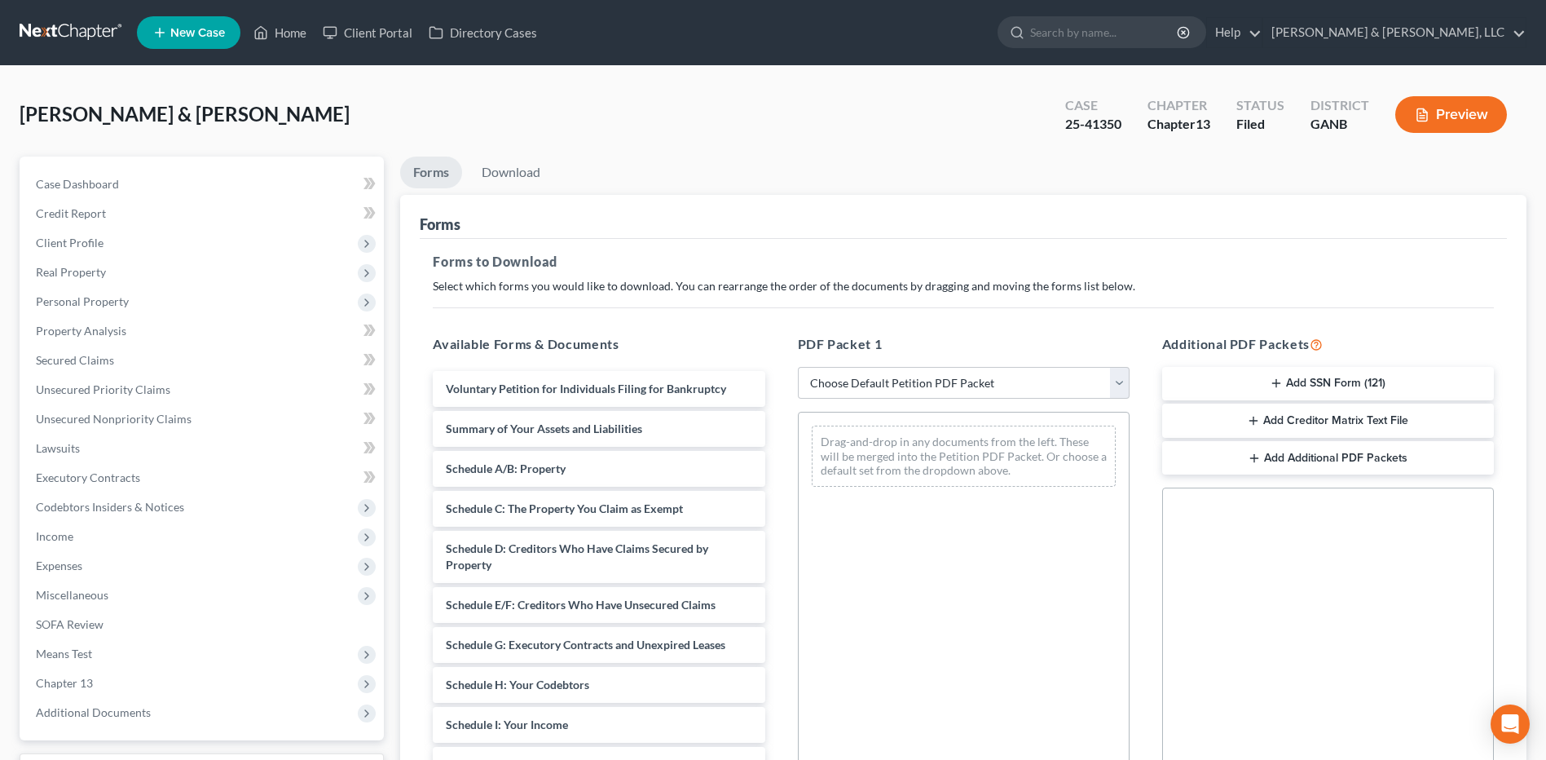
click at [1402, 395] on button "Add SSN Form (121)" at bounding box center [1328, 384] width 332 height 34
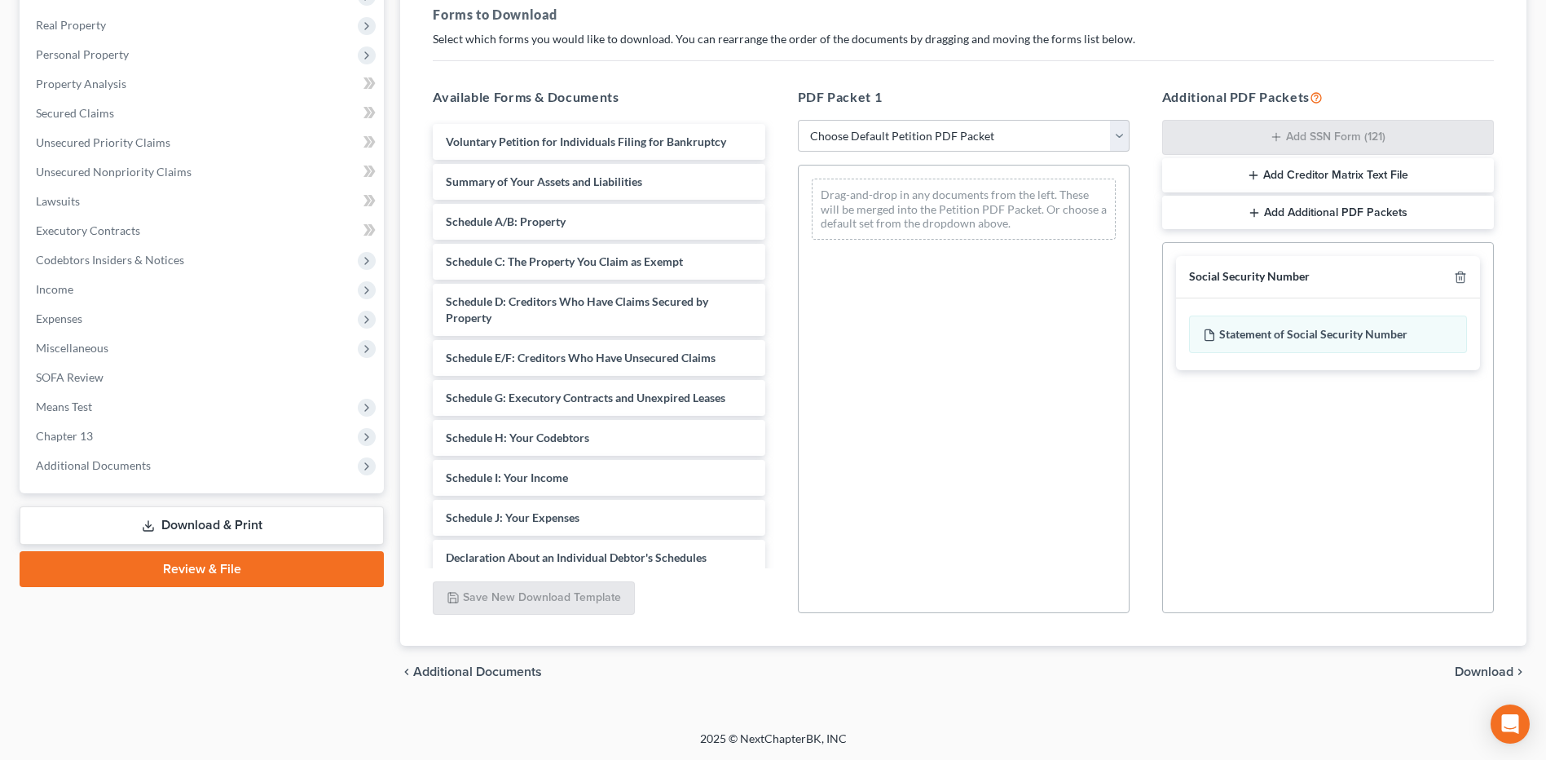
click at [1477, 673] on span "Download" at bounding box center [1484, 671] width 59 height 13
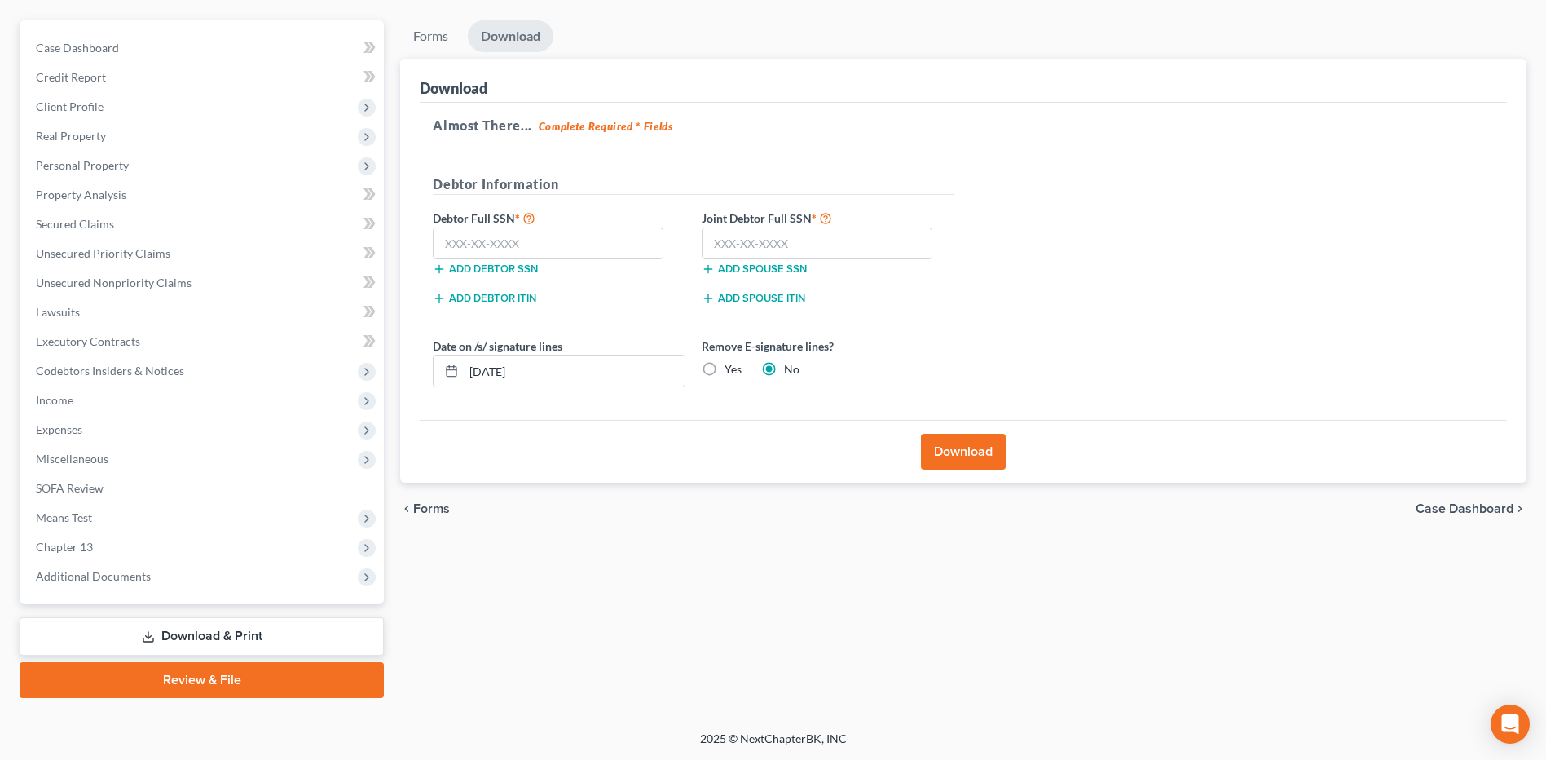
scroll to position [136, 0]
click at [496, 243] on input "text" at bounding box center [548, 243] width 231 height 33
paste input "255-13-9290"
type input "255-13-9290"
click at [805, 245] on input "text" at bounding box center [817, 243] width 231 height 33
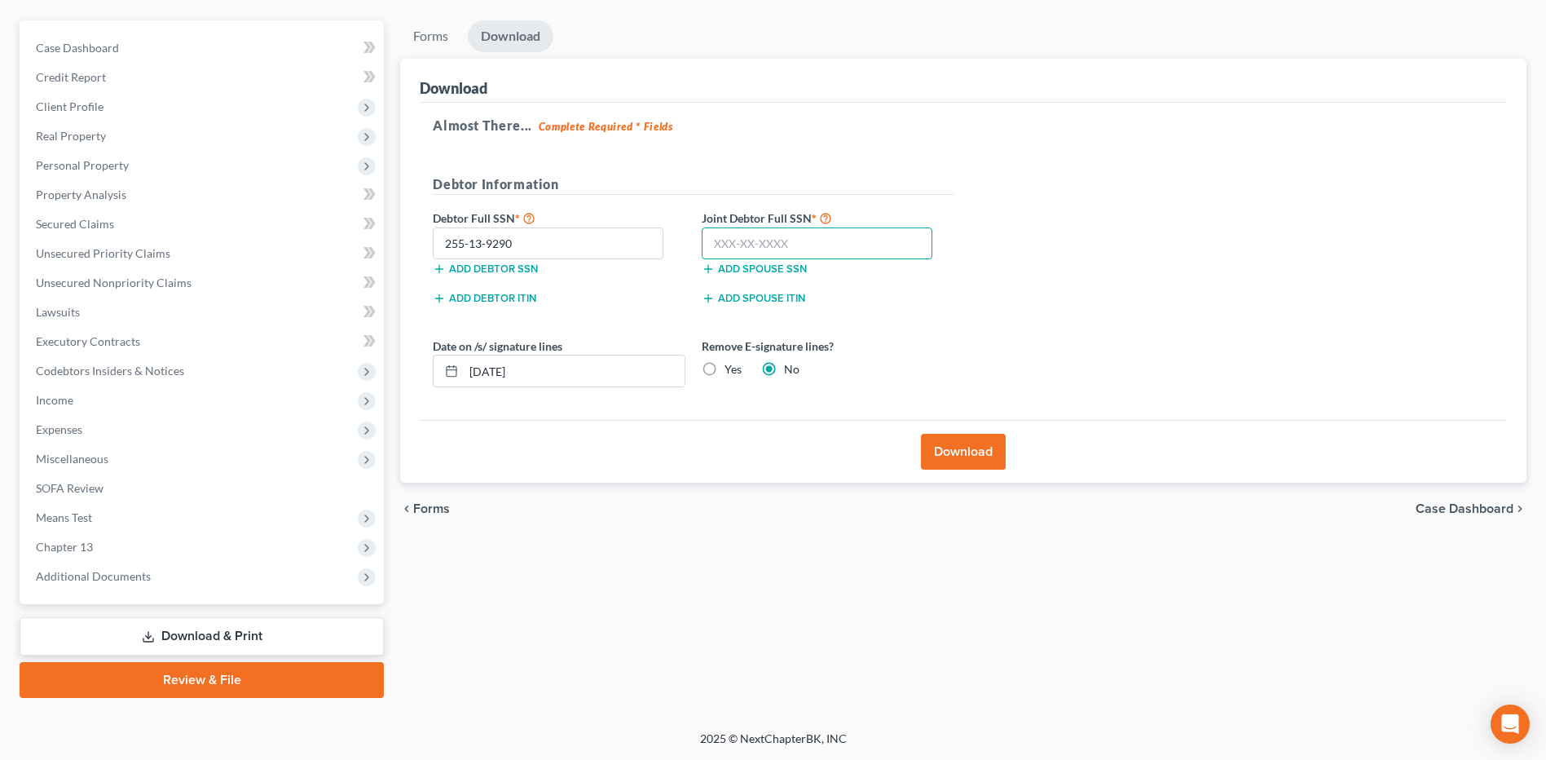
paste input "260-53-4248"
type input "260-53-4248"
click at [958, 453] on button "Download" at bounding box center [963, 452] width 85 height 36
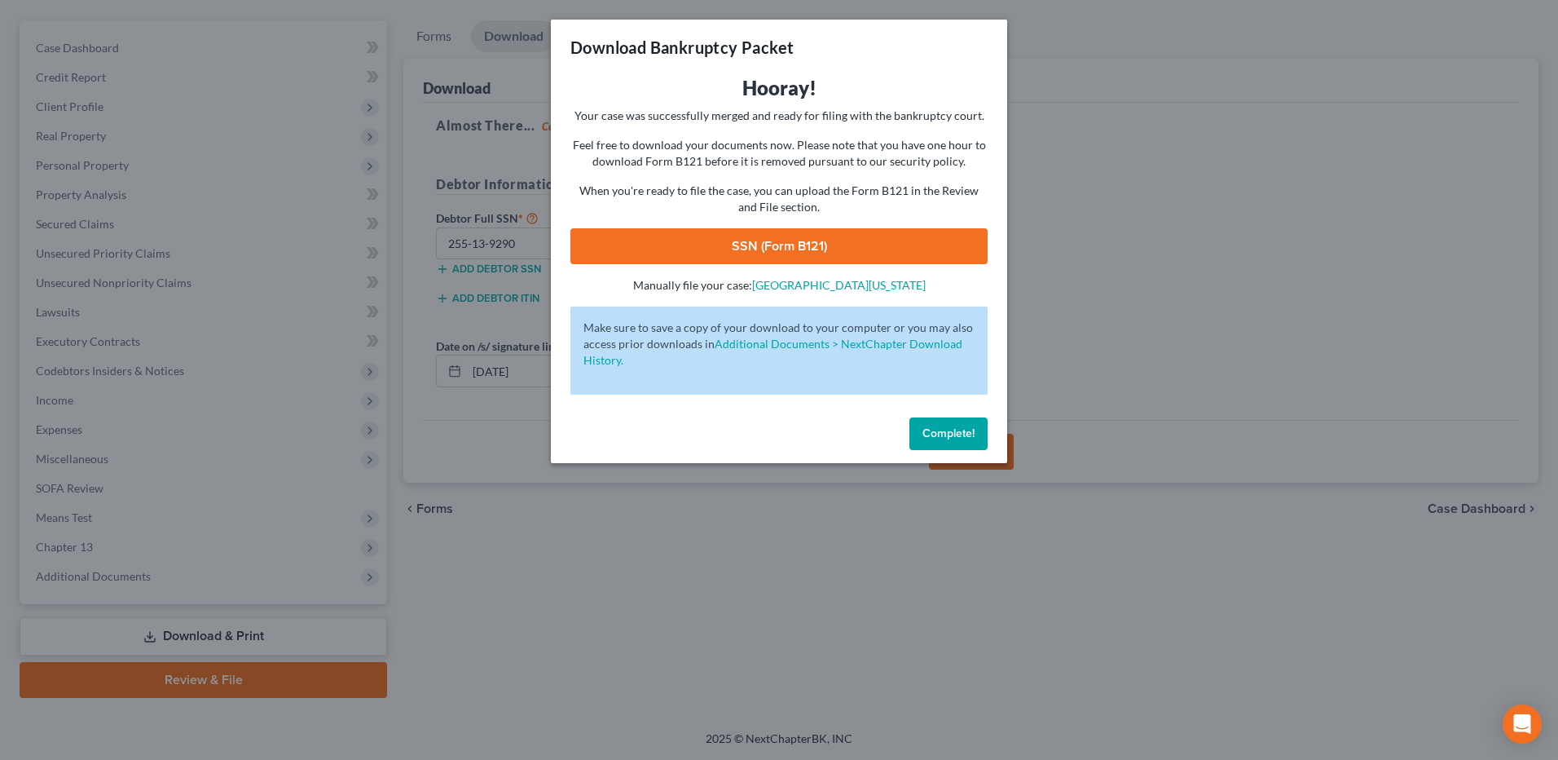
click at [827, 248] on link "SSN (Form B121)" at bounding box center [779, 246] width 417 height 36
click at [932, 425] on button "Complete!" at bounding box center [949, 433] width 78 height 33
